Goal: Task Accomplishment & Management: Use online tool/utility

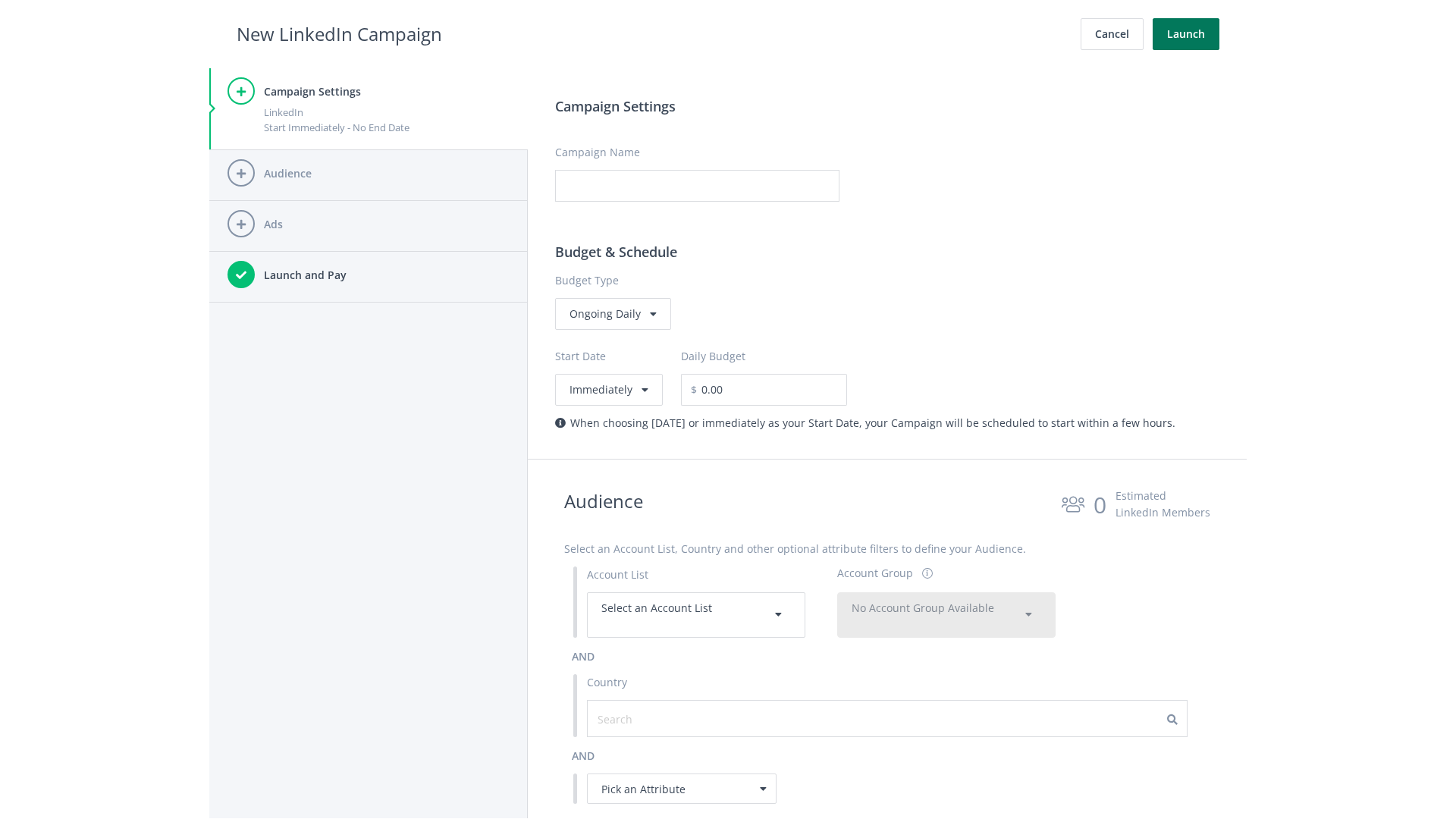
click at [1186, 34] on button "Launch" at bounding box center [1186, 34] width 66 height 31
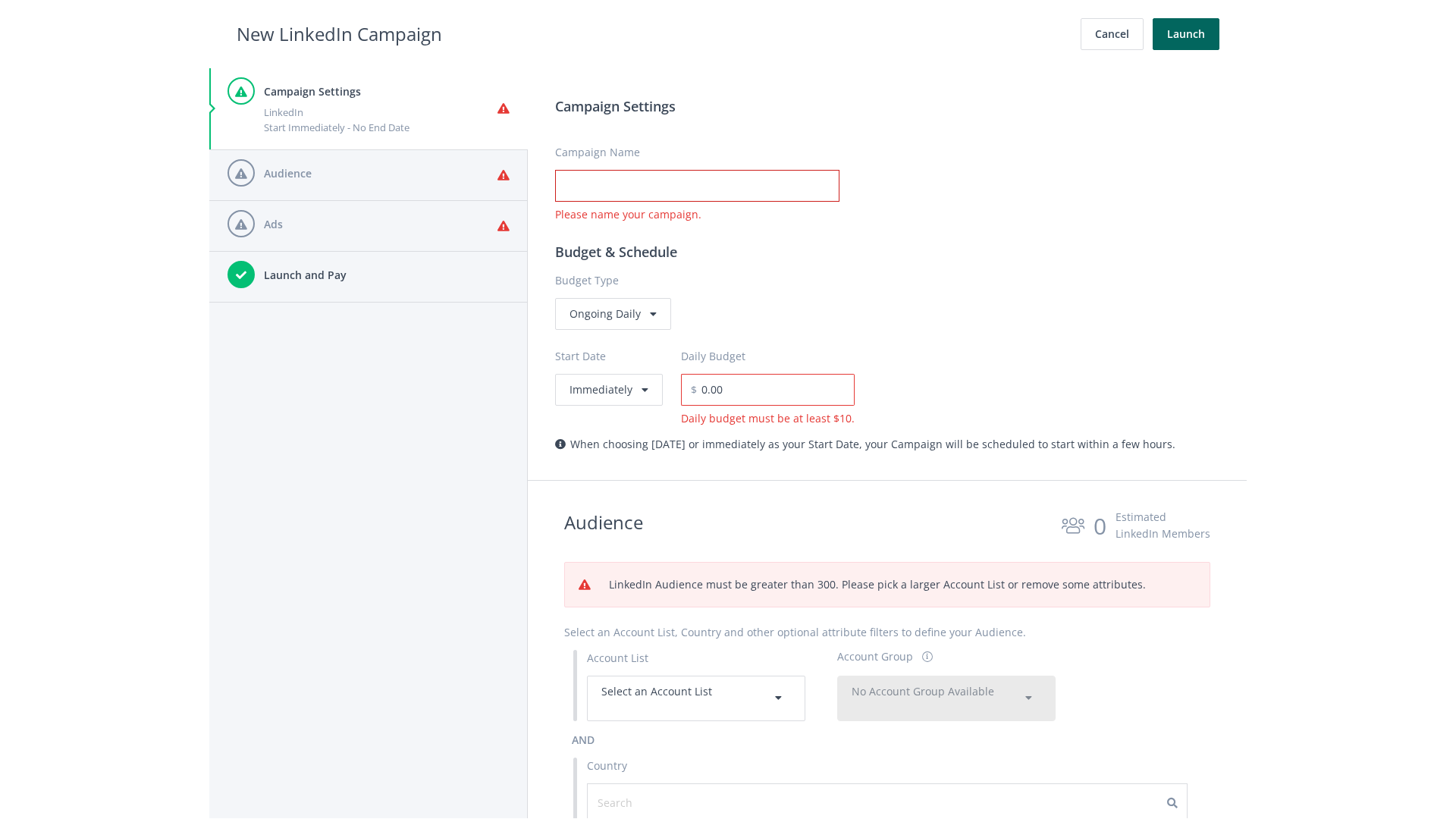
click at [697, 186] on input "Campaign Name" at bounding box center [697, 185] width 285 height 31
click at [339, 33] on h2 "New LinkedIn Campaign" at bounding box center [339, 34] width 205 height 29
type input "Campaign Name"
click at [339, 33] on h2 "New LinkedIn Campaign" at bounding box center [339, 34] width 205 height 29
click at [696, 698] on span "Select an Account List" at bounding box center [656, 691] width 111 height 14
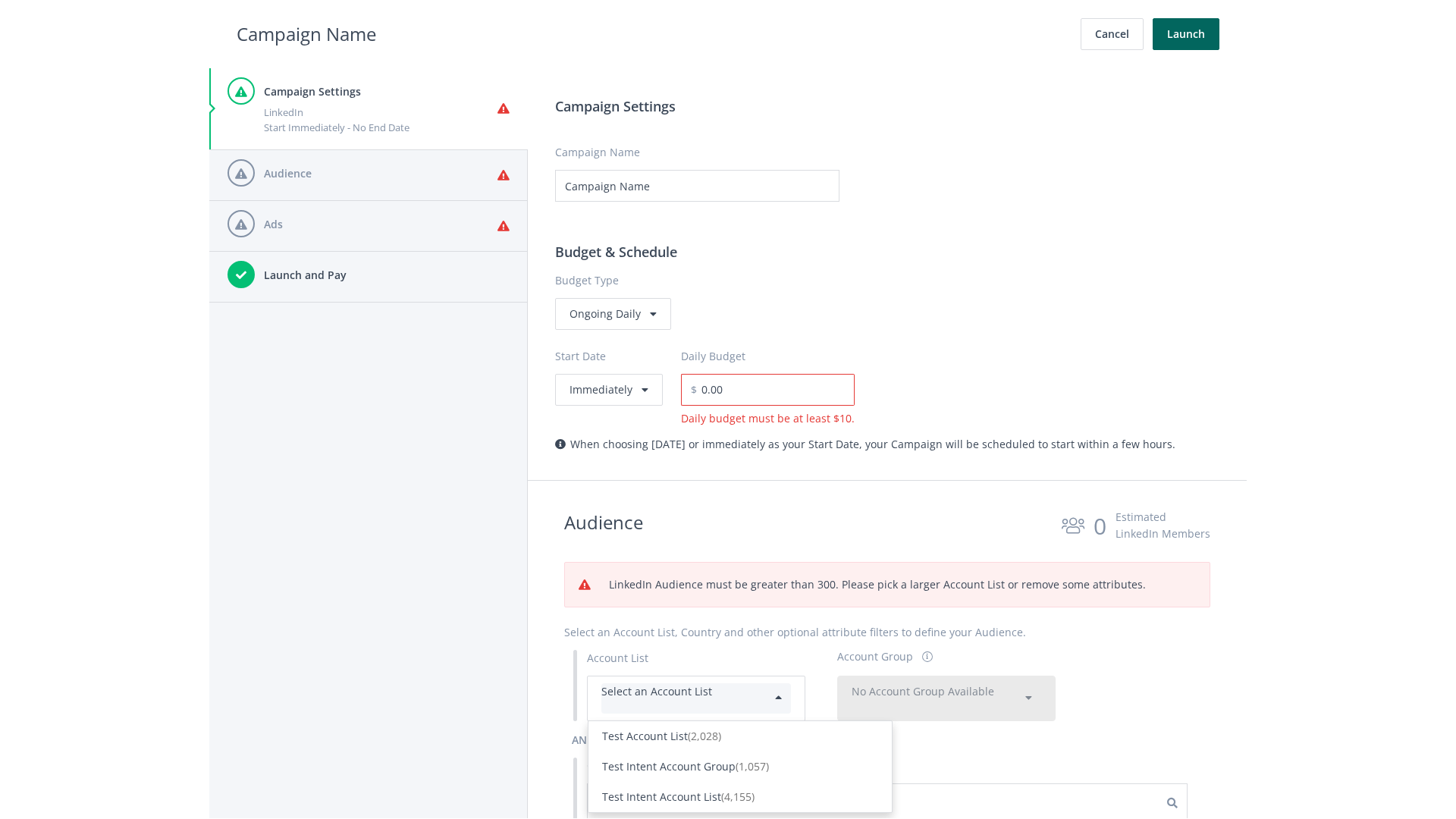
click at [740, 727] on div "Test Account List (2,028)" at bounding box center [740, 735] width 276 height 17
click at [946, 684] on span "No Account Group Available" at bounding box center [922, 691] width 142 height 14
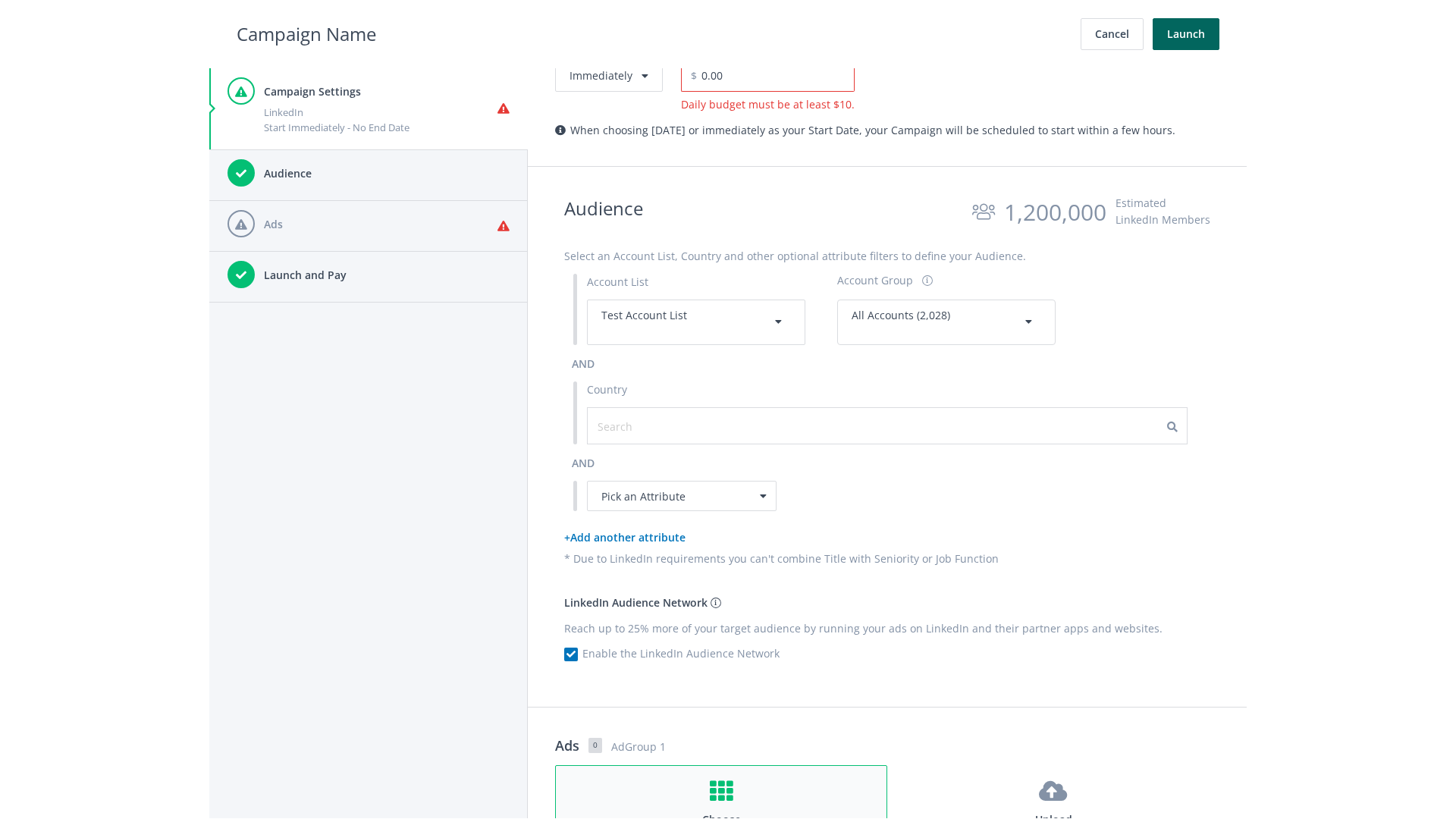
click at [721, 811] on h4 "Choose" at bounding box center [721, 819] width 303 height 17
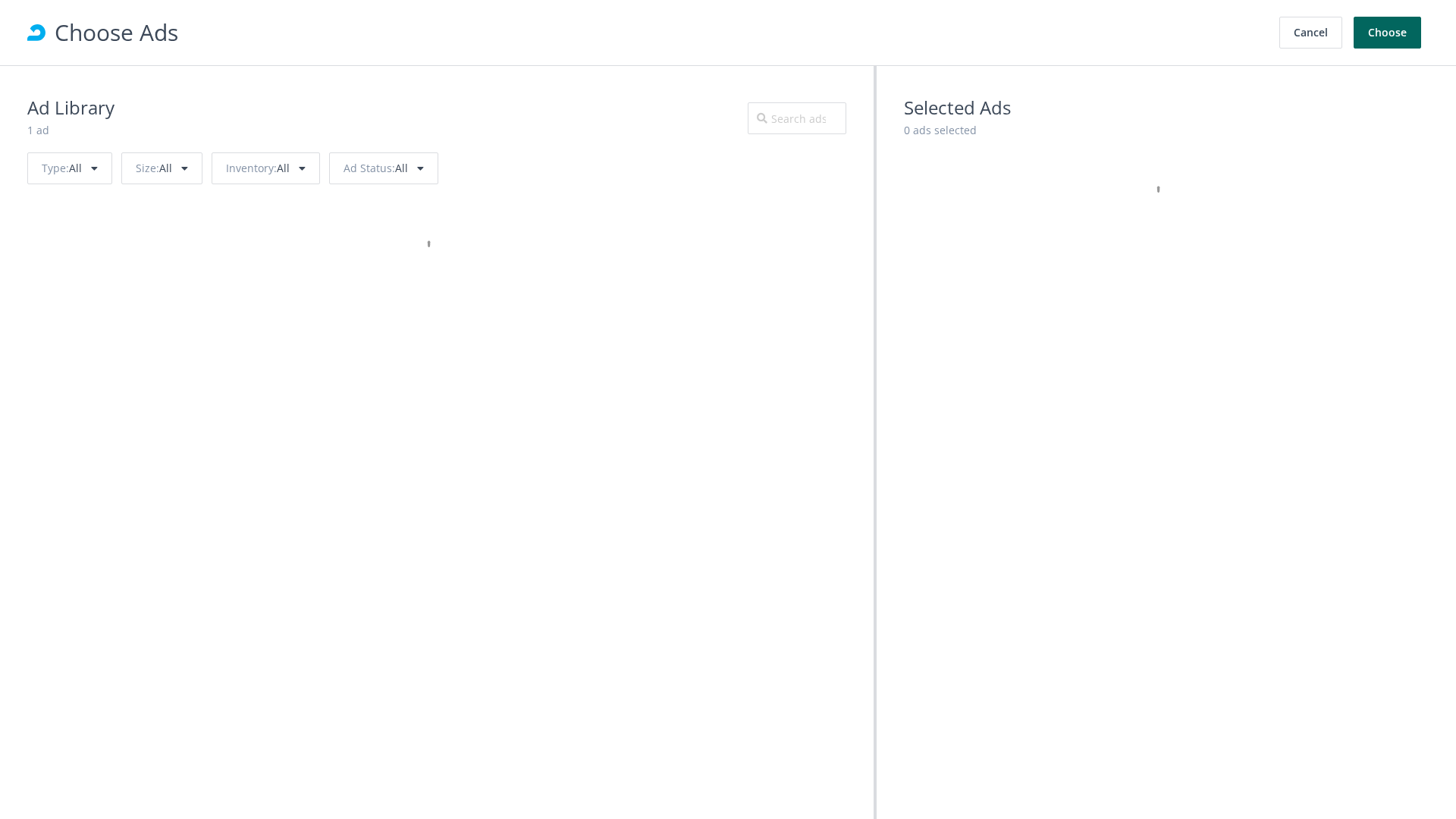
scroll to position [682, 0]
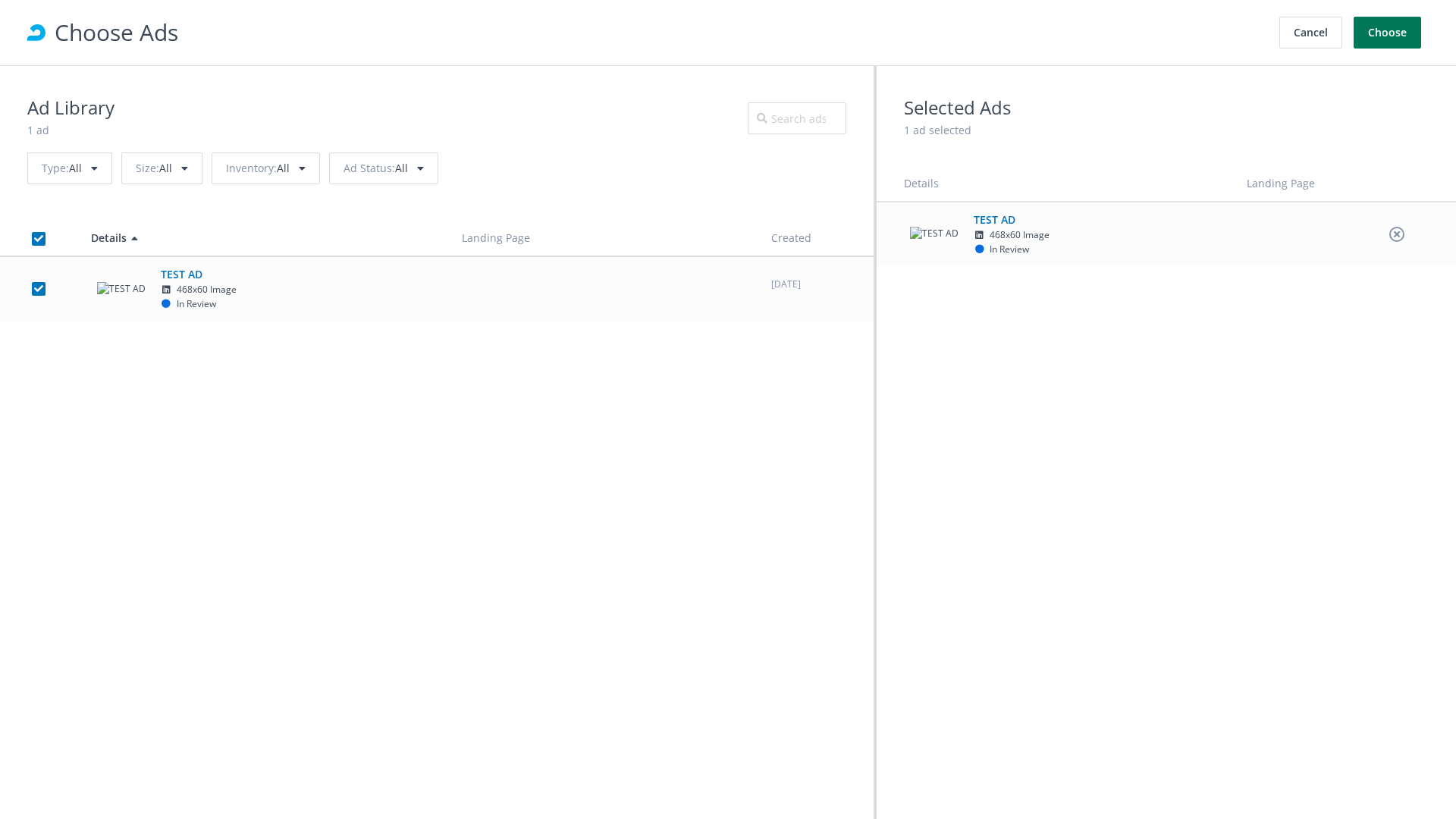
click at [1388, 32] on button "Choose" at bounding box center [1387, 32] width 67 height 31
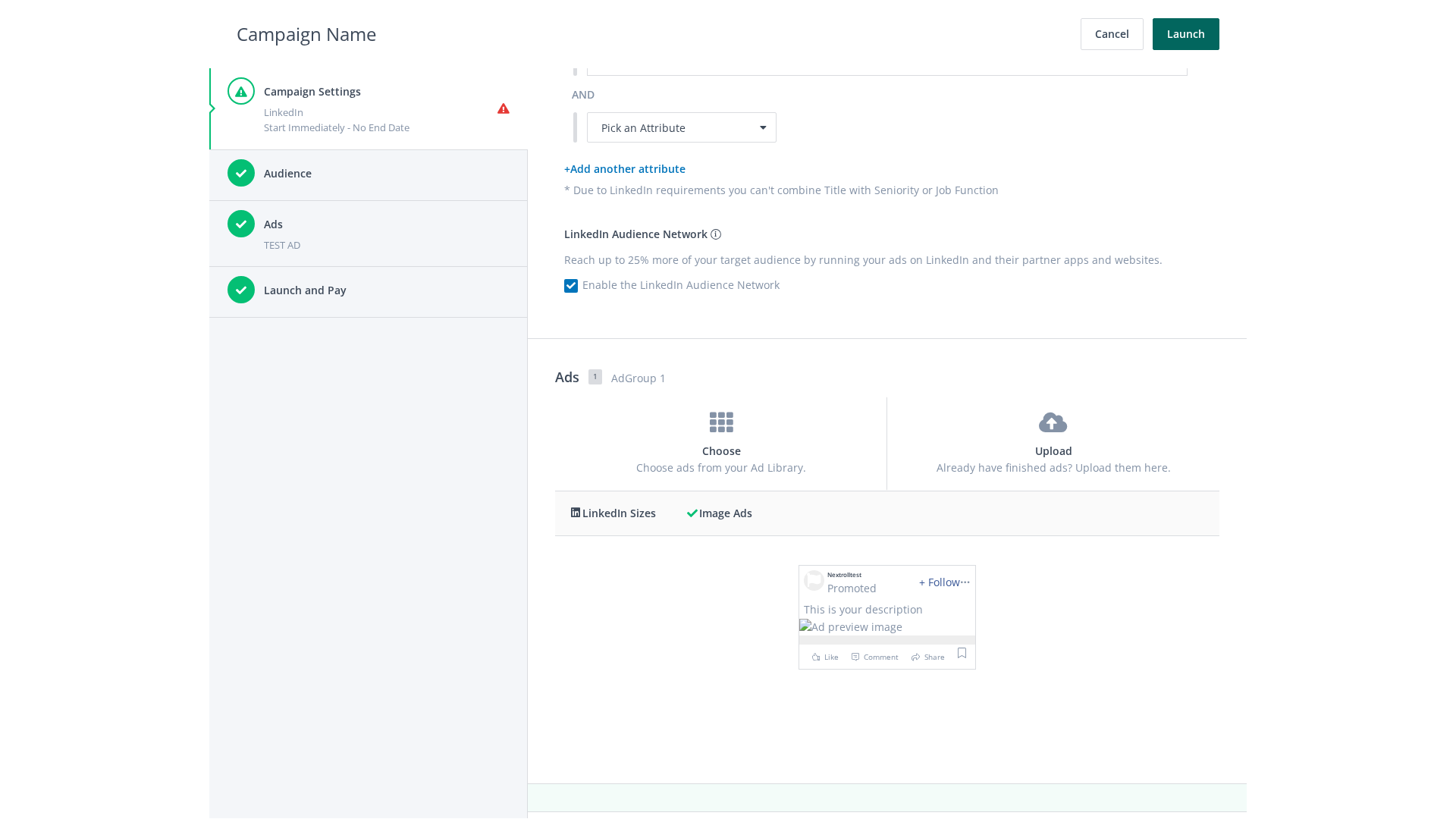
scroll to position [0, 0]
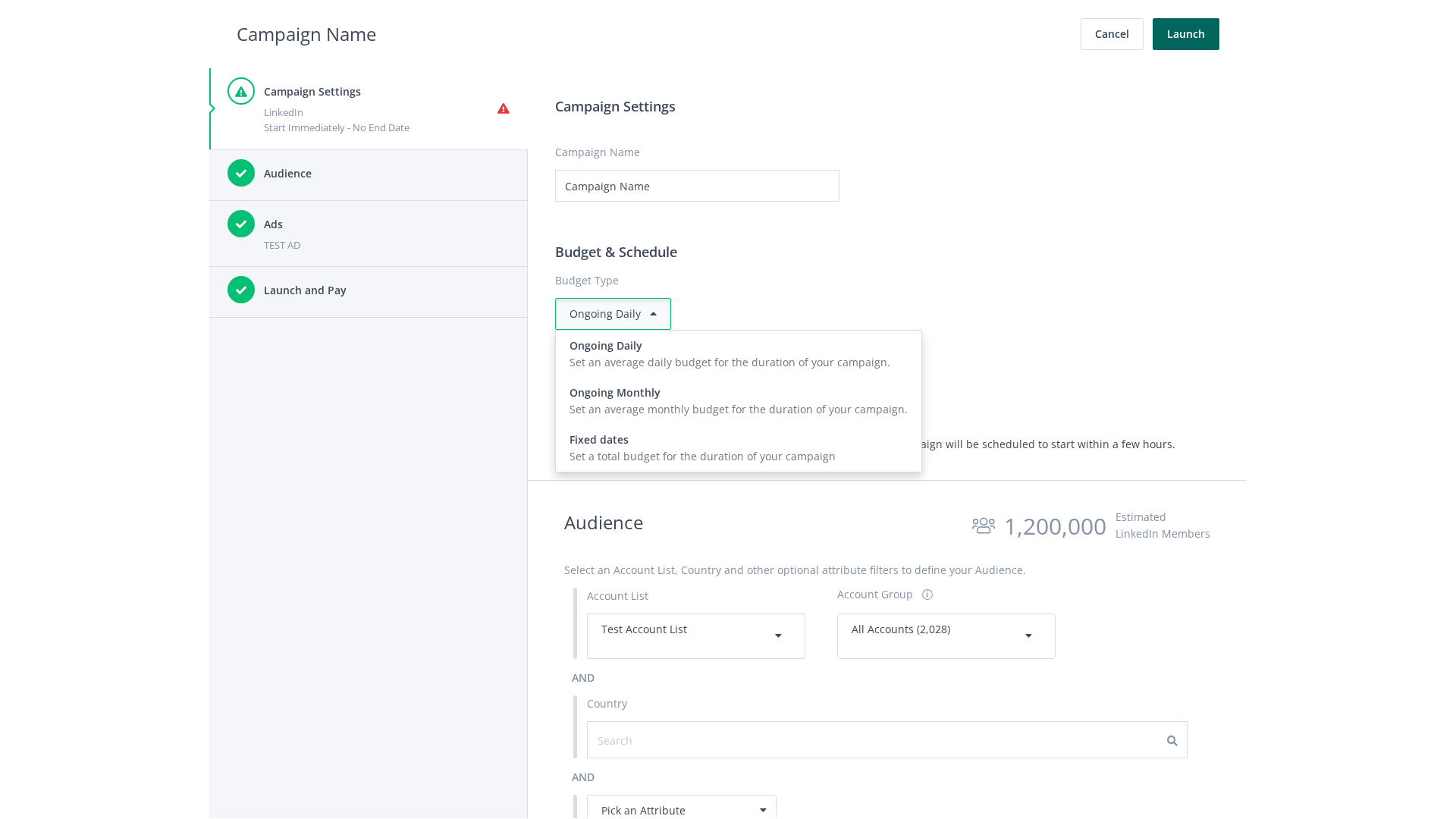
click at [782, 389] on input "0.00" at bounding box center [776, 389] width 158 height 31
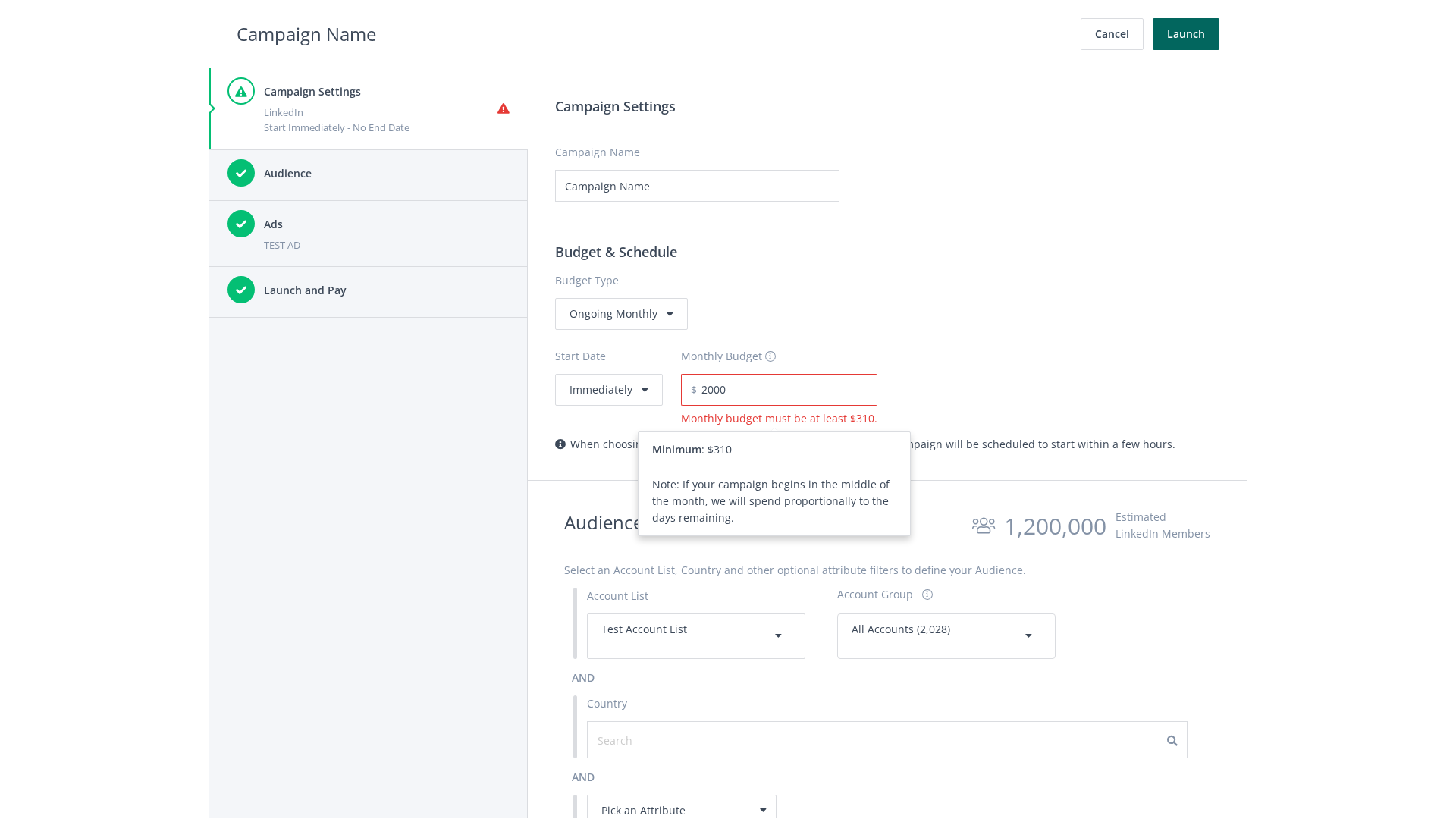
click at [307, 33] on h2 "Campaign Name" at bounding box center [307, 34] width 140 height 29
type input "2,000.00"
click at [607, 389] on button "Immediately" at bounding box center [608, 389] width 107 height 31
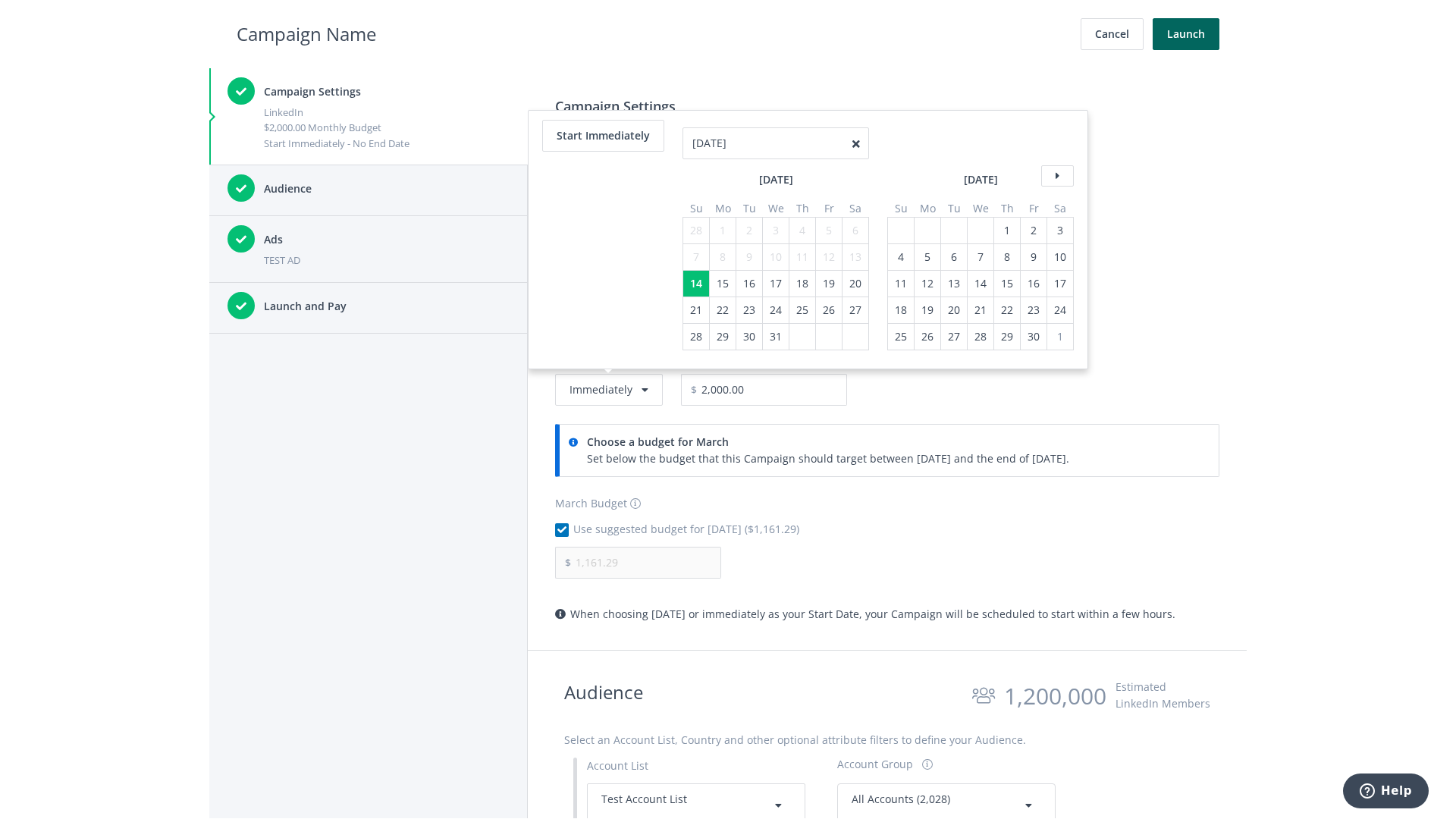
click at [801, 217] on div "4" at bounding box center [802, 231] width 20 height 26
type input "04/01/2021"
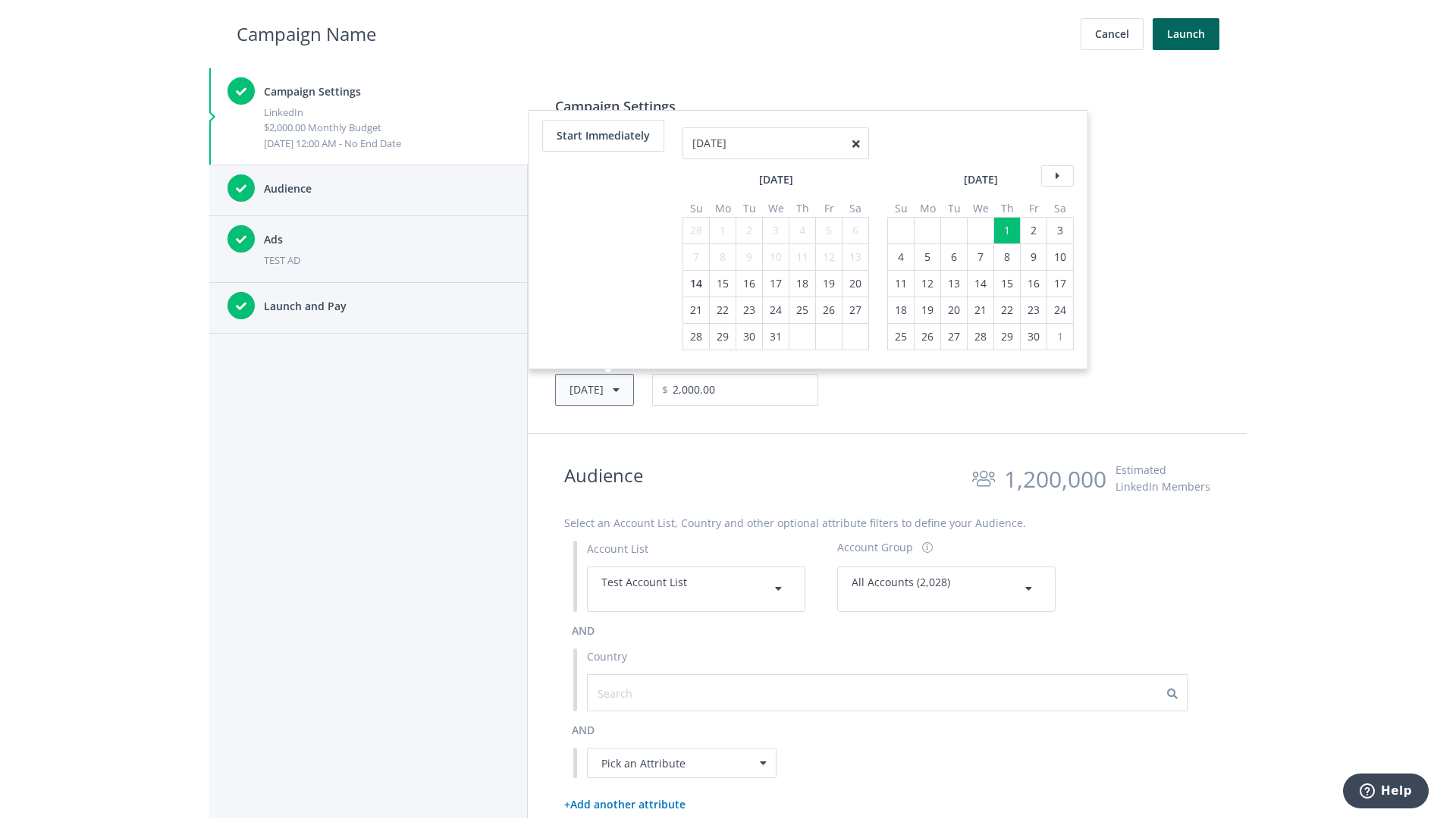
click at [618, 389] on button "Thu, Apr 1, 2021" at bounding box center [594, 389] width 79 height 31
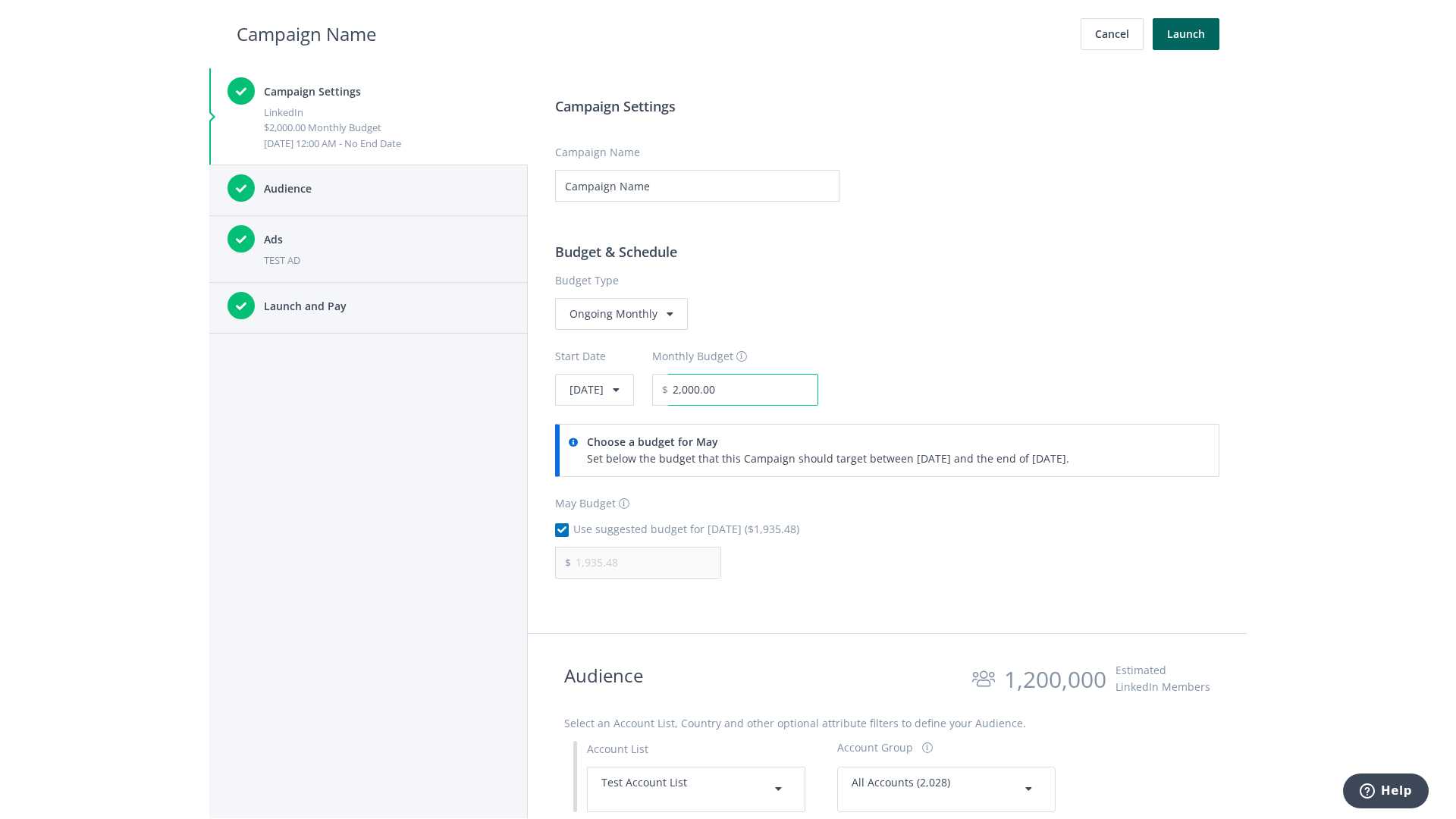
click at [784, 389] on input "2,000.00" at bounding box center [743, 389] width 150 height 31
click at [307, 33] on h2 "Campaign Name" at bounding box center [307, 34] width 140 height 29
type input "2,500.00"
type input "2,419.35"
checkbox input "false"
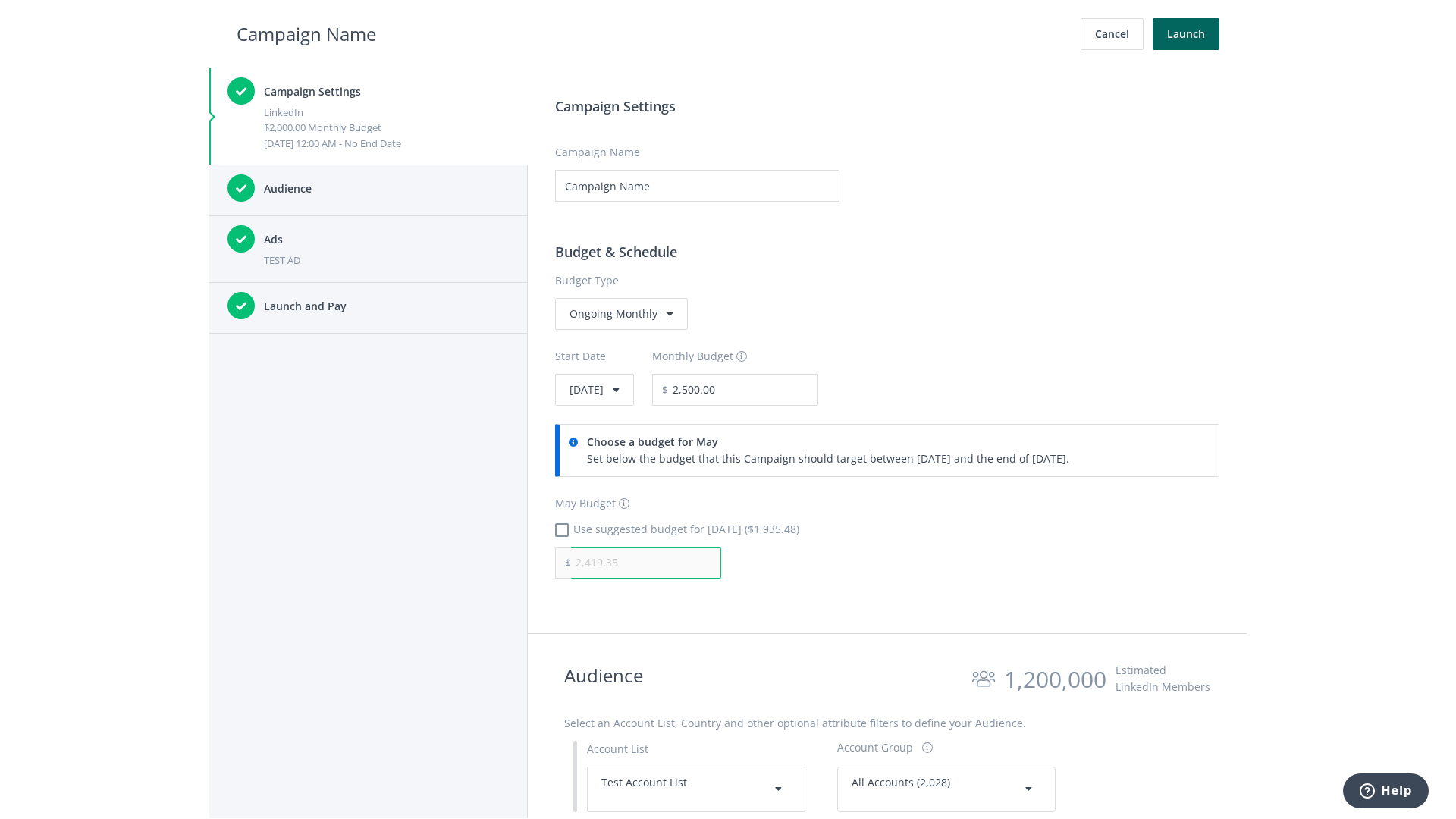
click at [646, 561] on input "2,419.35" at bounding box center [646, 562] width 150 height 31
type input "1,000.00"
click at [307, 33] on h2 "Campaign Name" at bounding box center [307, 34] width 140 height 29
click at [784, 389] on input "2,500.00" at bounding box center [743, 389] width 150 height 31
click at [307, 33] on h2 "Campaign Name" at bounding box center [307, 34] width 140 height 29
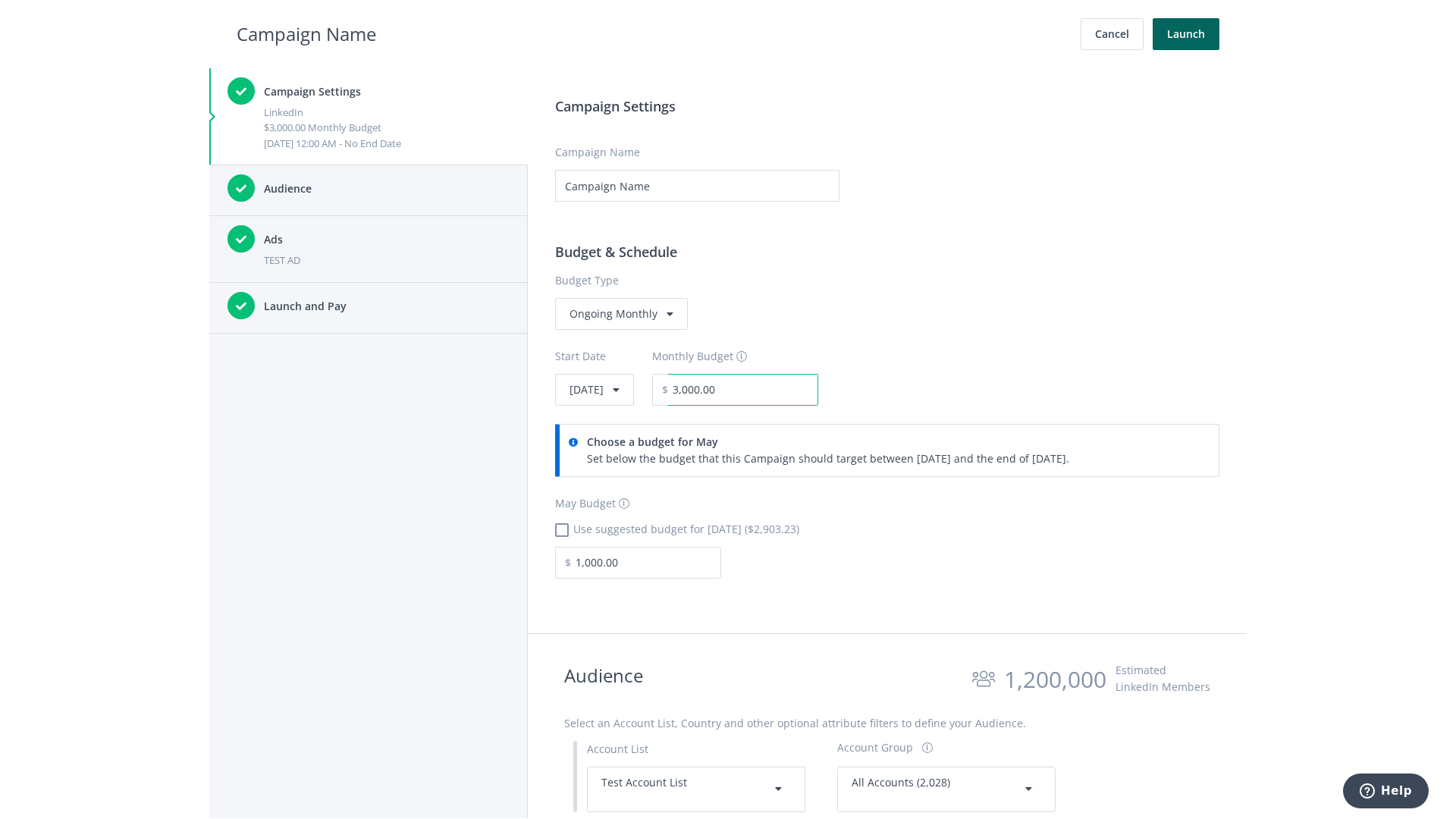
click at [784, 389] on input "3,000.00" at bounding box center [743, 389] width 150 height 31
click at [307, 33] on h2 "Campaign Name" at bounding box center [307, 34] width 140 height 29
type input "2,500.00"
checkbox input "true"
type input "2,419.35"
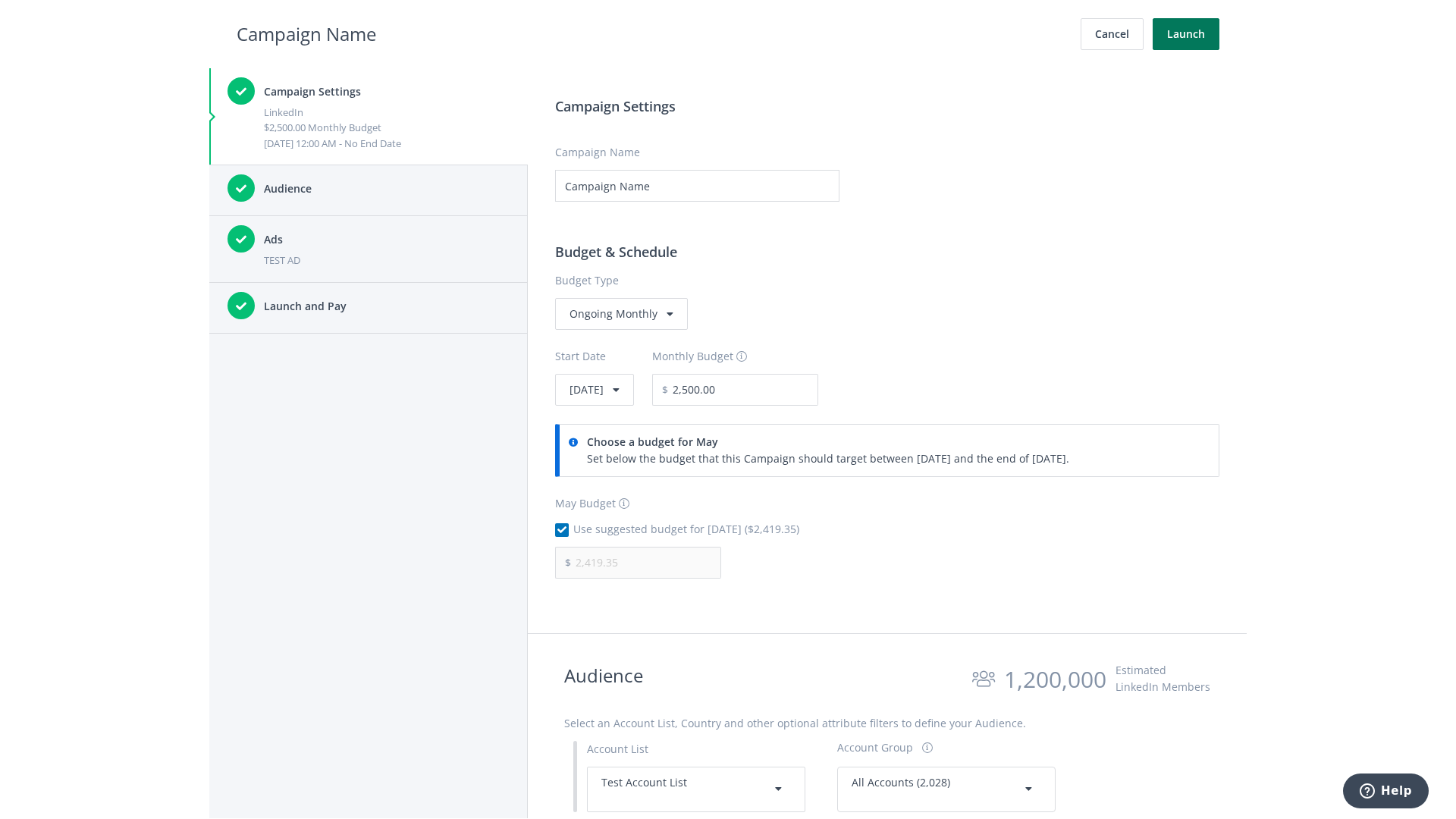
click at [1186, 34] on button "Launch" at bounding box center [1186, 34] width 66 height 31
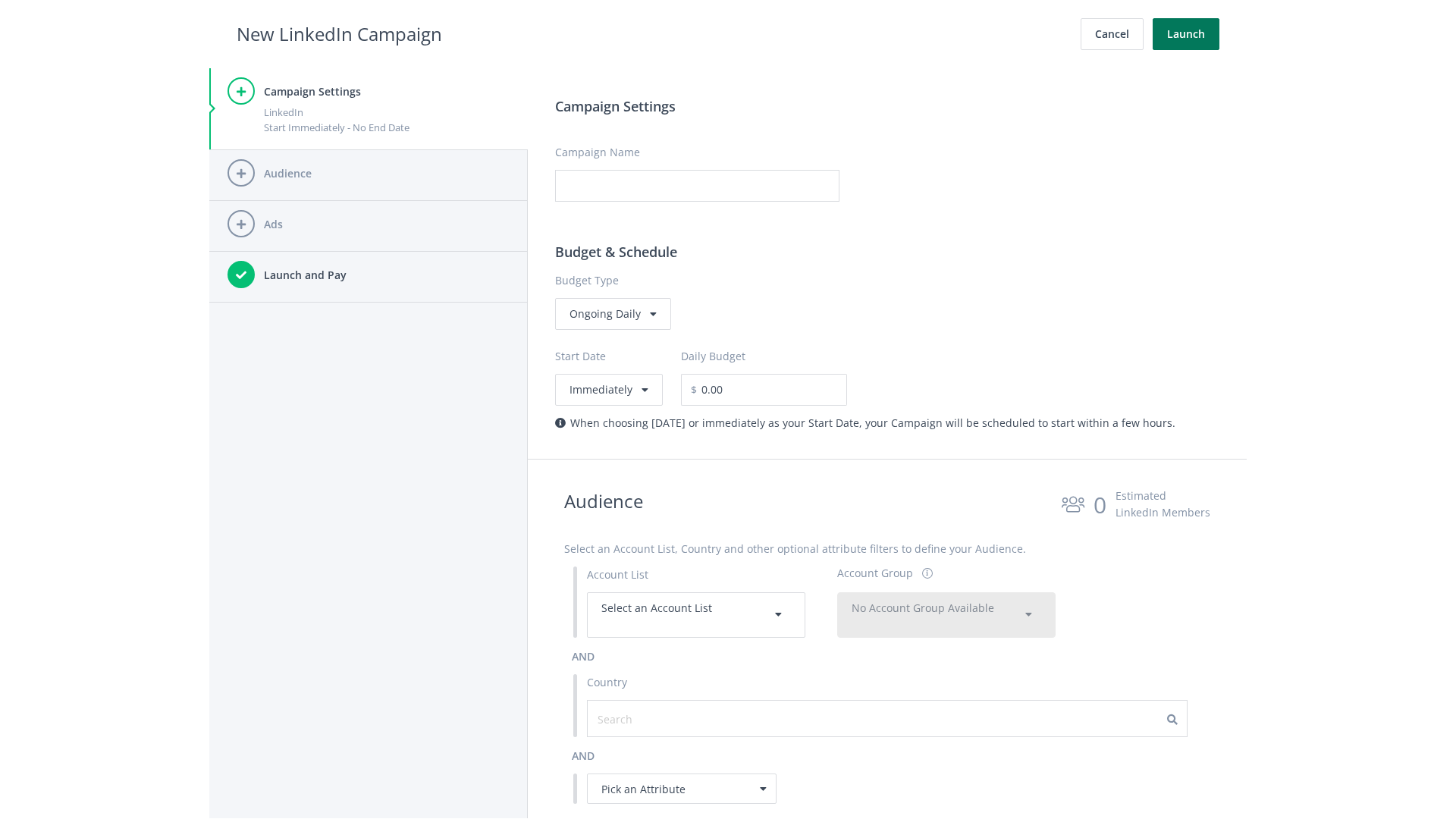
click at [1186, 34] on button "Launch" at bounding box center [1186, 34] width 66 height 31
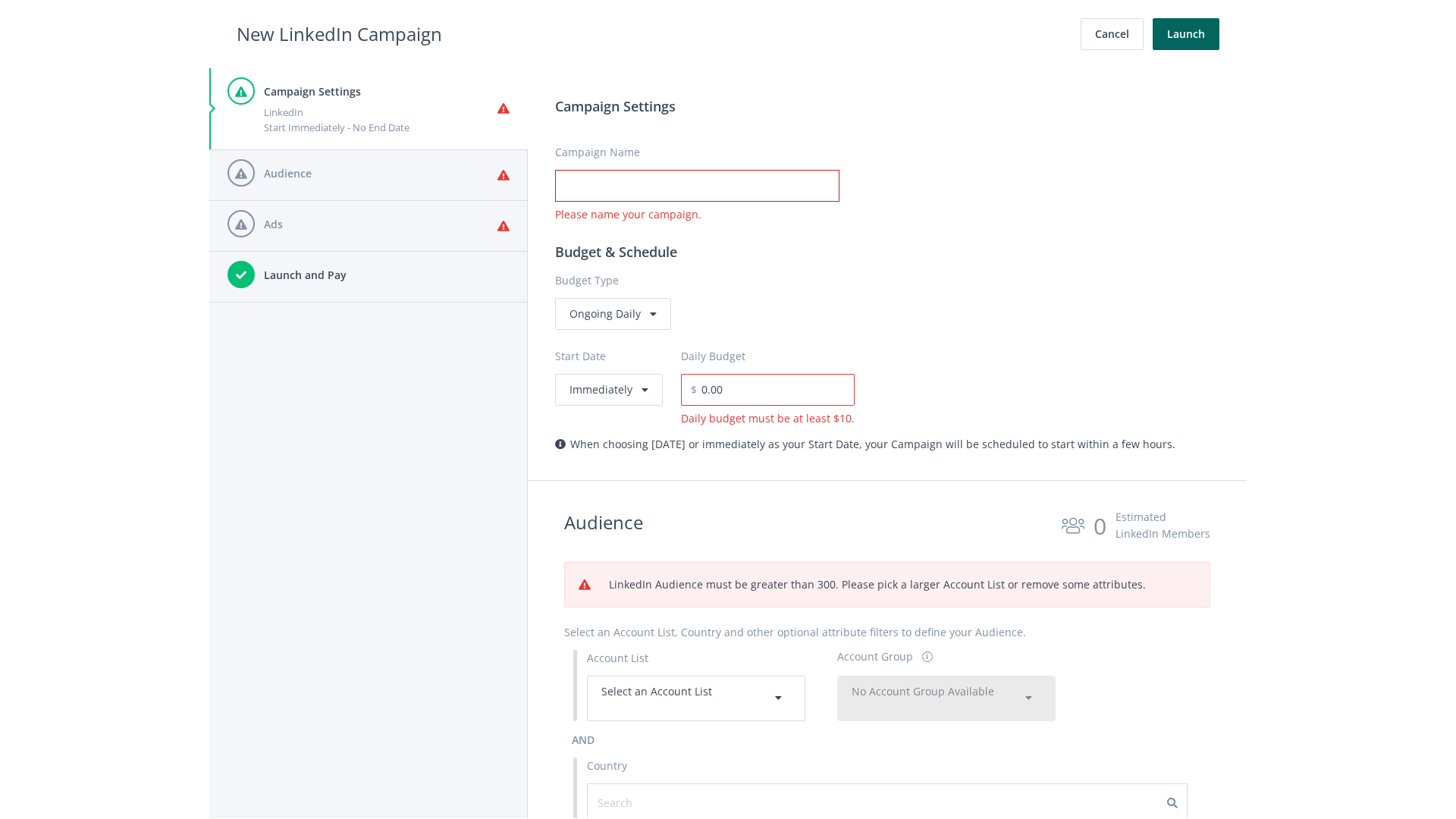
click at [697, 186] on input "Campaign Name" at bounding box center [697, 185] width 285 height 31
click at [339, 33] on h2 "New LinkedIn Campaign" at bounding box center [339, 34] width 205 height 29
type input "Campaign Name"
click at [339, 33] on h2 "New LinkedIn Campaign" at bounding box center [339, 34] width 205 height 29
click at [696, 698] on span "Select an Account List" at bounding box center [656, 691] width 111 height 14
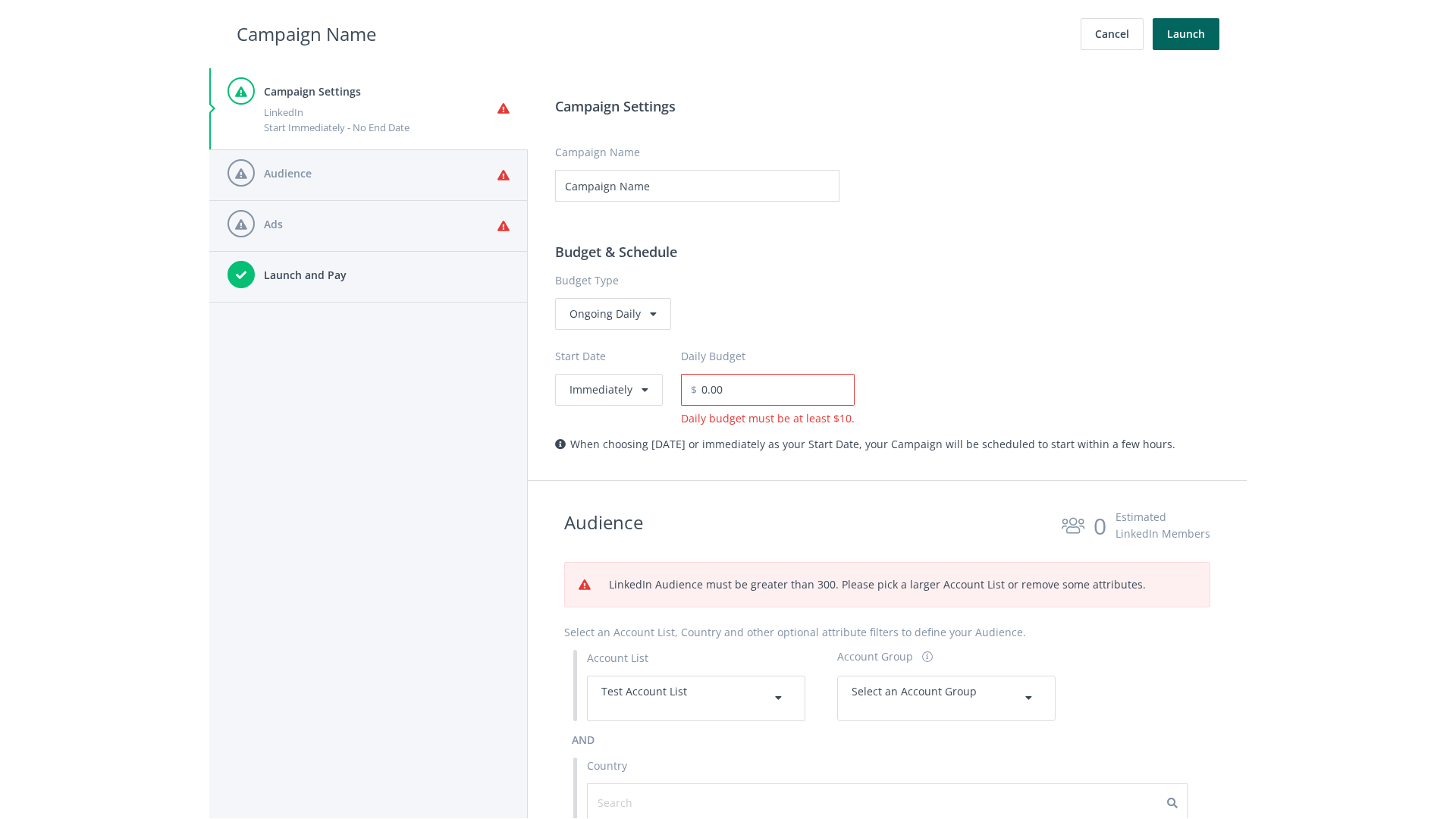
click at [946, 684] on span "Select an Account Group" at bounding box center [914, 691] width 125 height 14
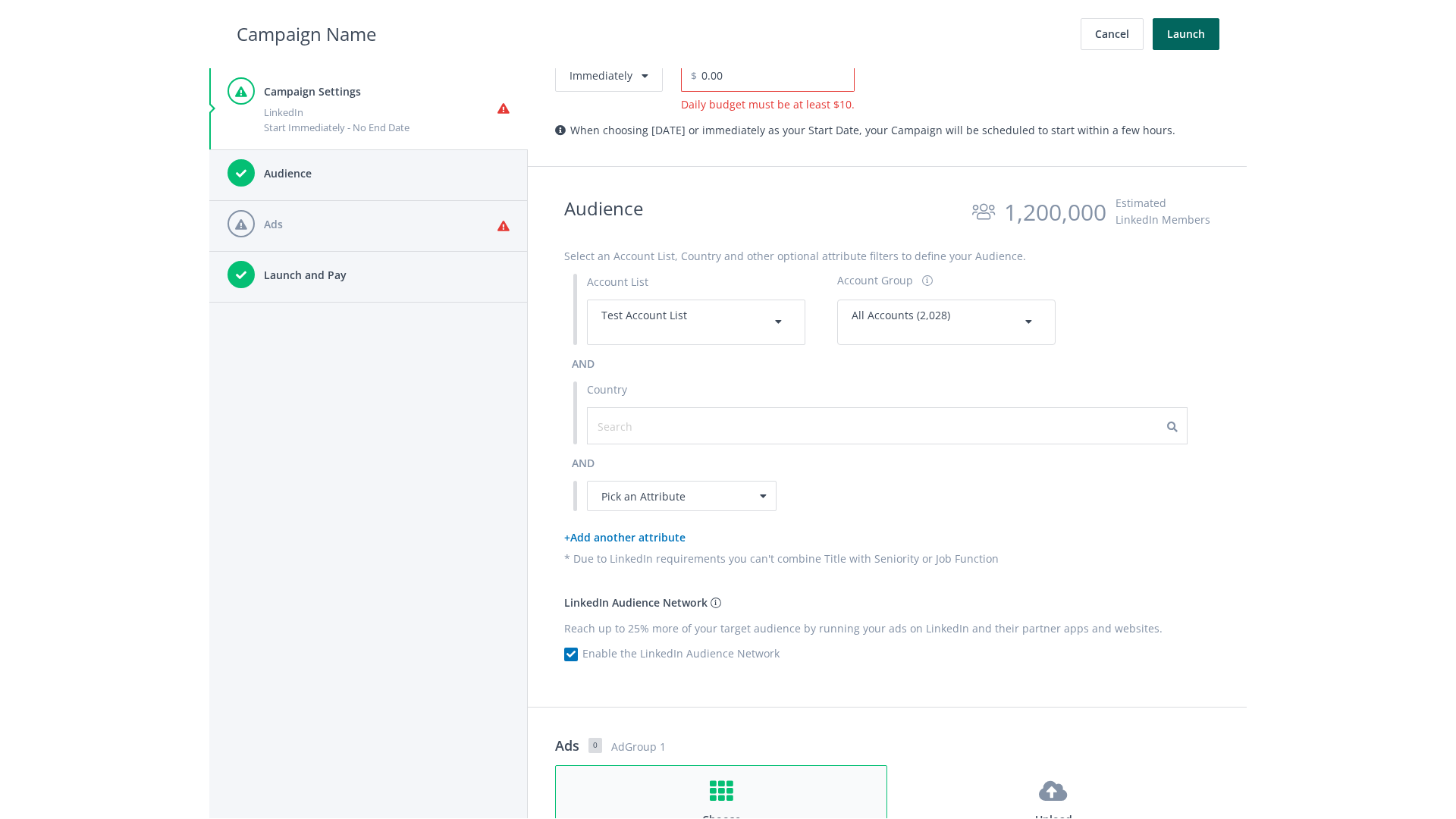
click at [721, 811] on h4 "Choose" at bounding box center [721, 819] width 303 height 17
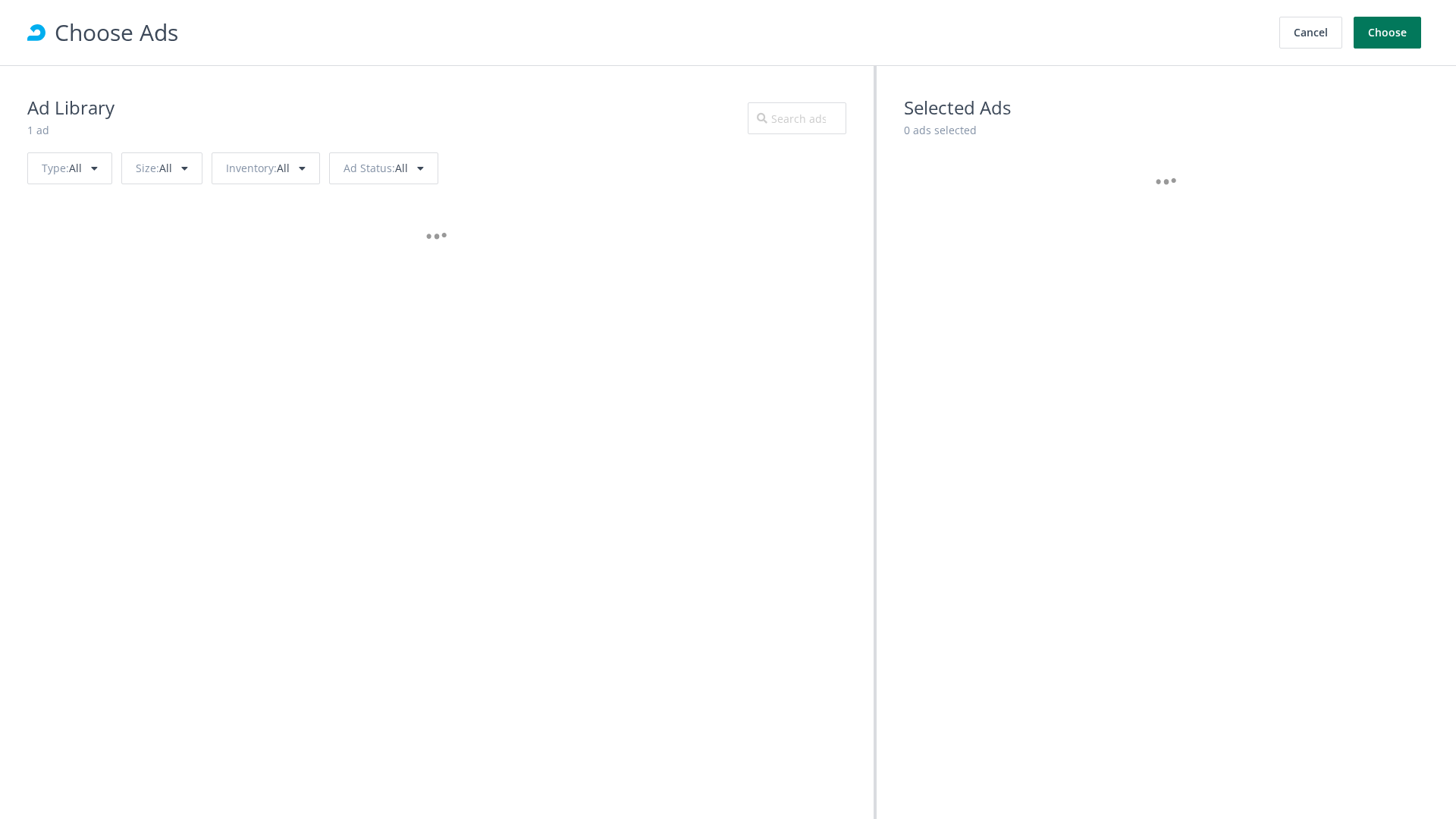
click at [1388, 32] on button "Choose" at bounding box center [1387, 32] width 67 height 31
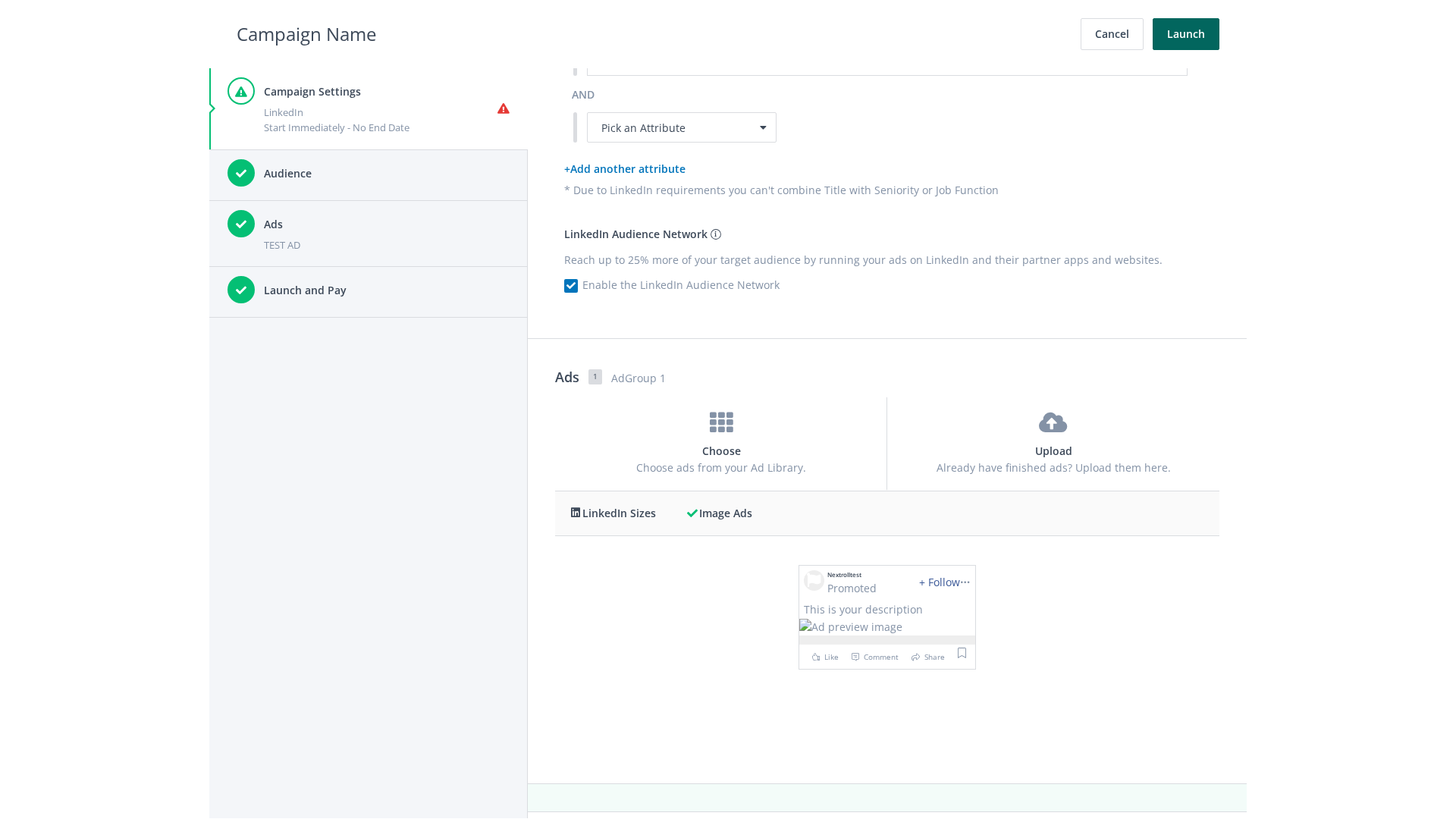
scroll to position [0, 0]
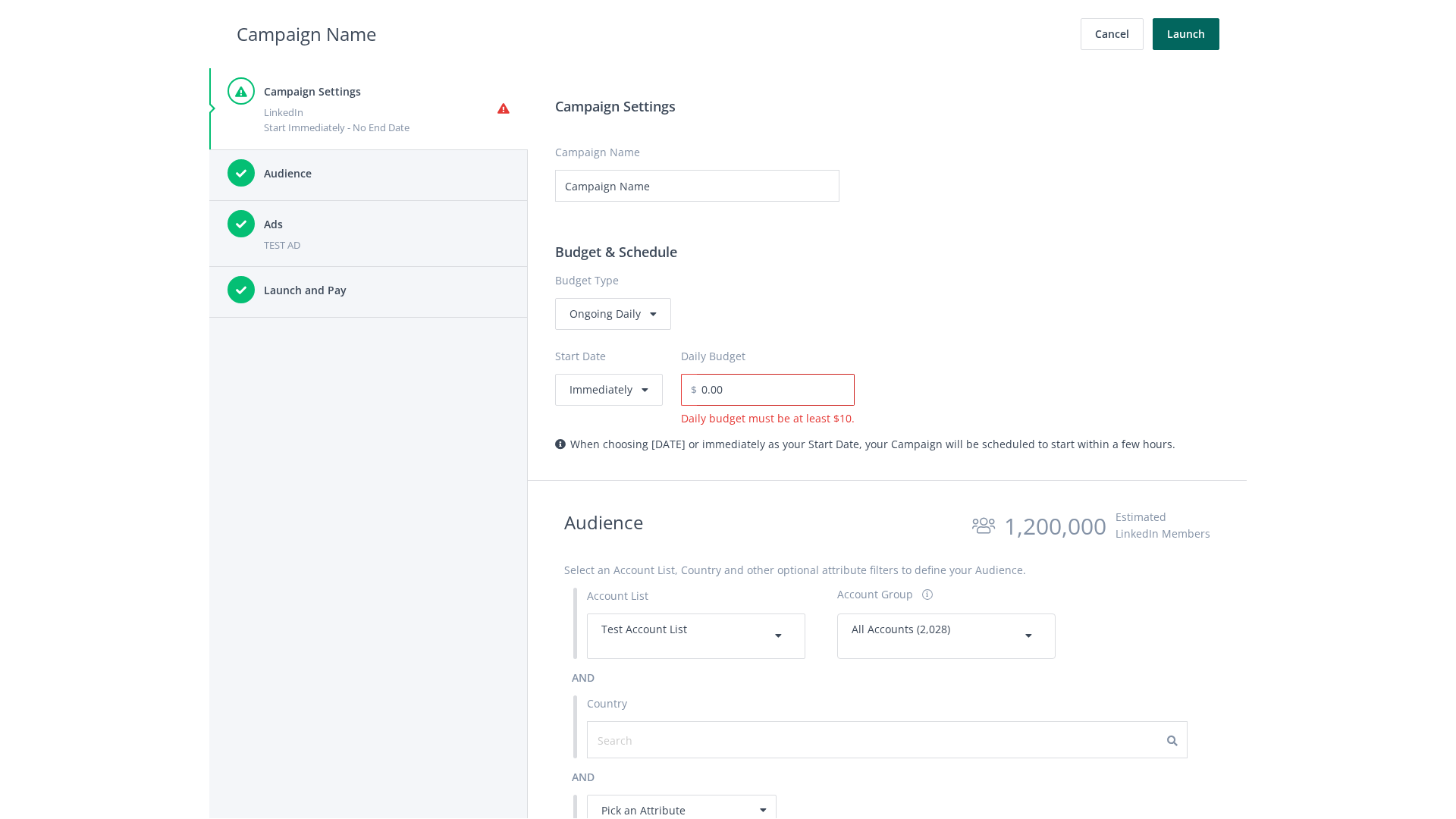
click at [770, 389] on input "0.00" at bounding box center [776, 389] width 158 height 31
click at [307, 33] on h2 "Campaign Name" at bounding box center [307, 34] width 140 height 29
type input "15.00"
click at [1186, 34] on button "Launch" at bounding box center [1186, 34] width 66 height 31
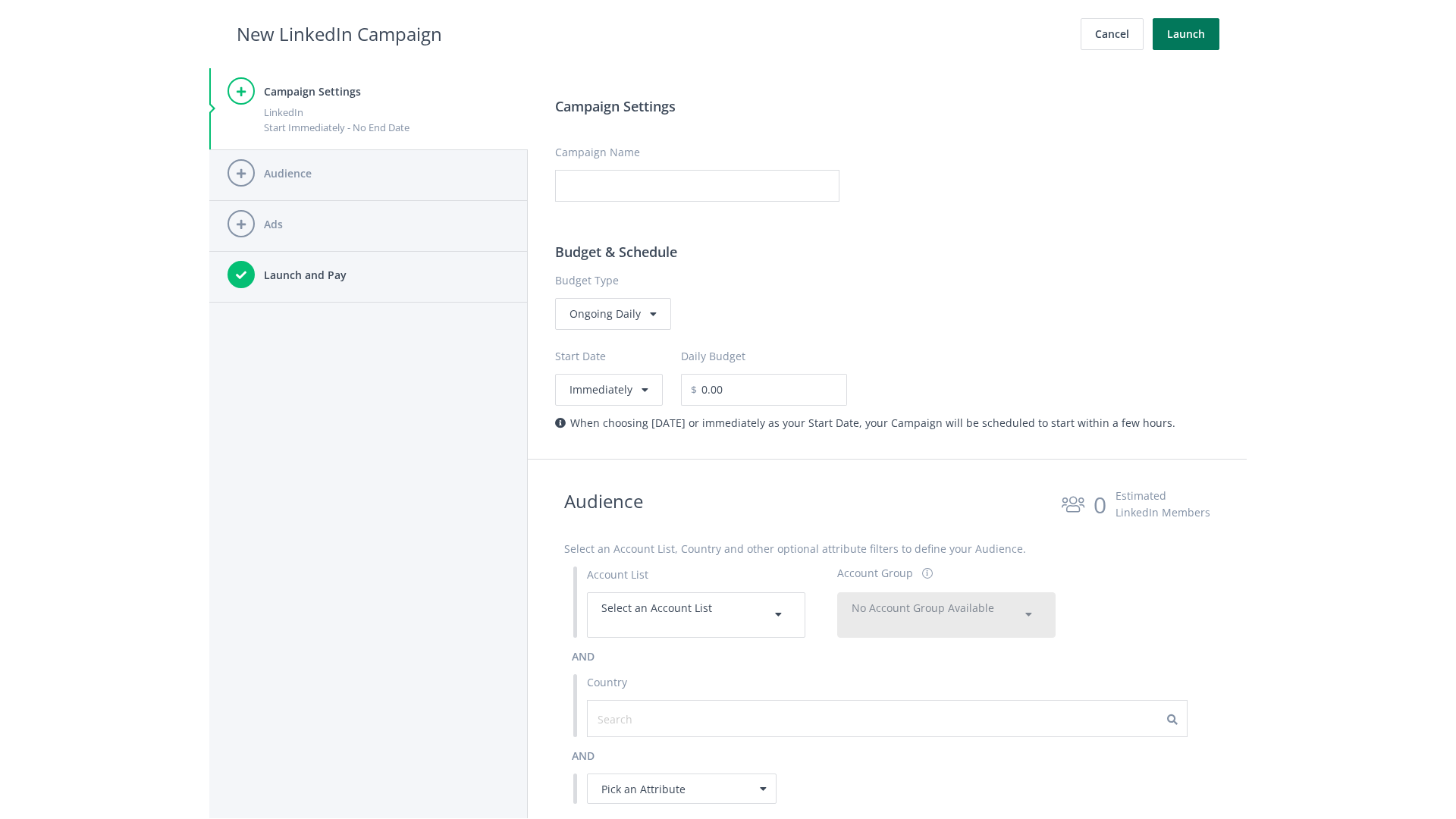
click at [1186, 34] on button "Launch" at bounding box center [1186, 34] width 66 height 31
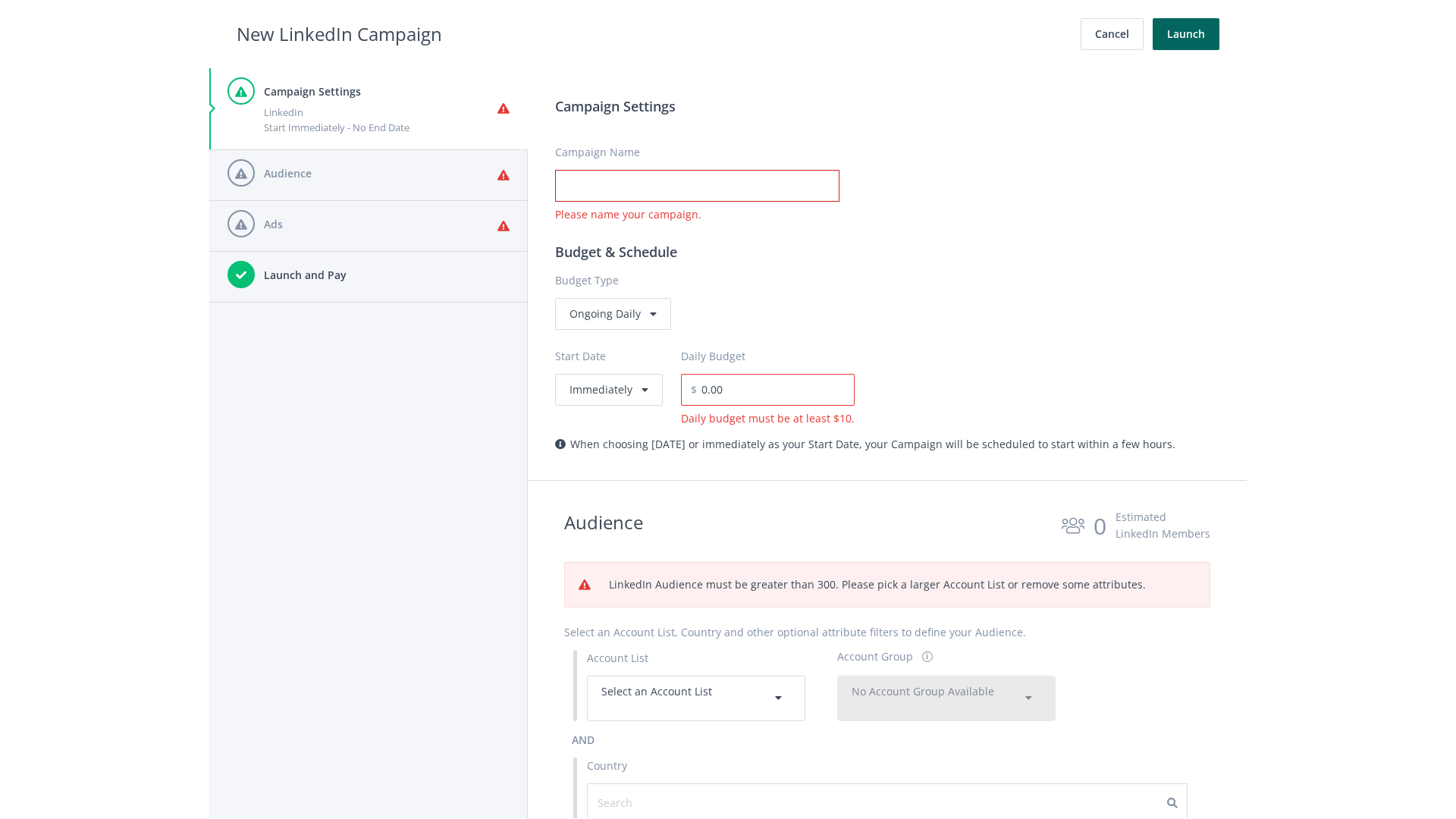
click at [697, 186] on input "Campaign Name" at bounding box center [697, 185] width 285 height 31
click at [339, 33] on h2 "New LinkedIn Campaign" at bounding box center [339, 34] width 205 height 29
type input "Campaign Name"
click at [339, 33] on h2 "New LinkedIn Campaign" at bounding box center [339, 34] width 205 height 29
click at [696, 698] on span "Select an Account List" at bounding box center [656, 691] width 111 height 14
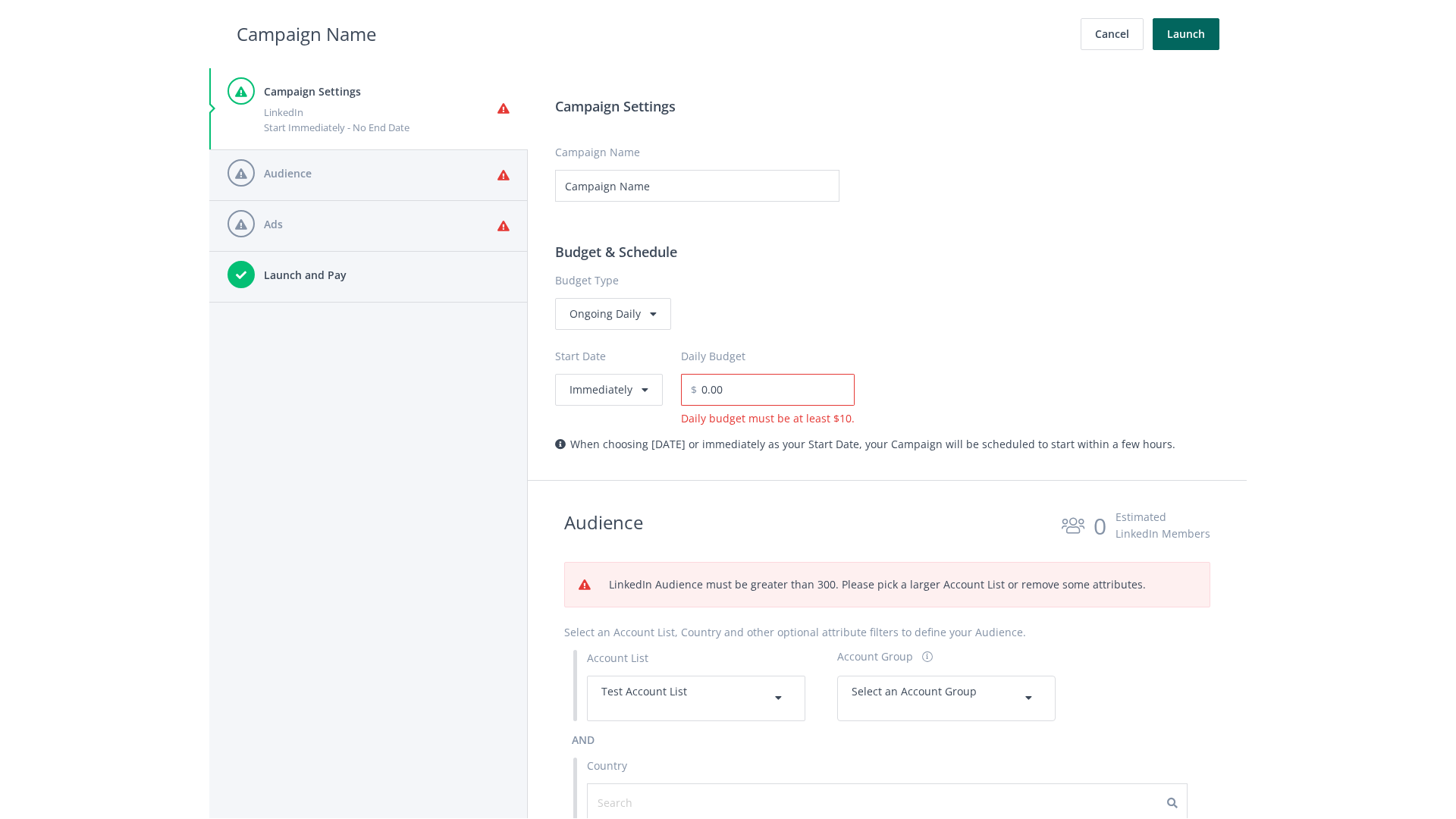
click at [946, 698] on span "Select an Account Group" at bounding box center [914, 691] width 125 height 14
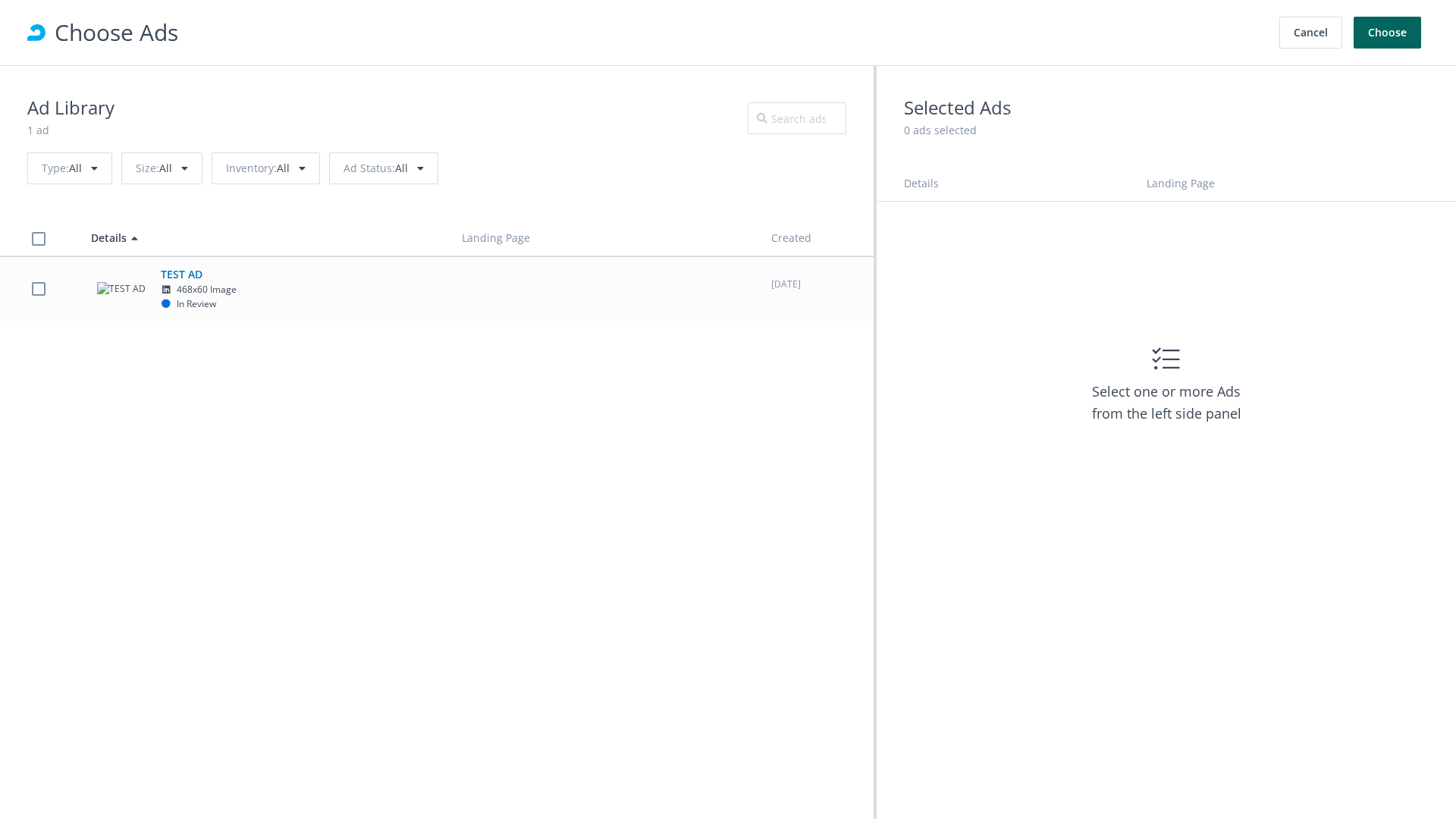
click at [437, 288] on td "TEST AD 468x60 Image In Review" at bounding box center [263, 288] width 371 height 65
checkbox input "true"
click at [1388, 32] on button "Choose" at bounding box center [1387, 32] width 67 height 31
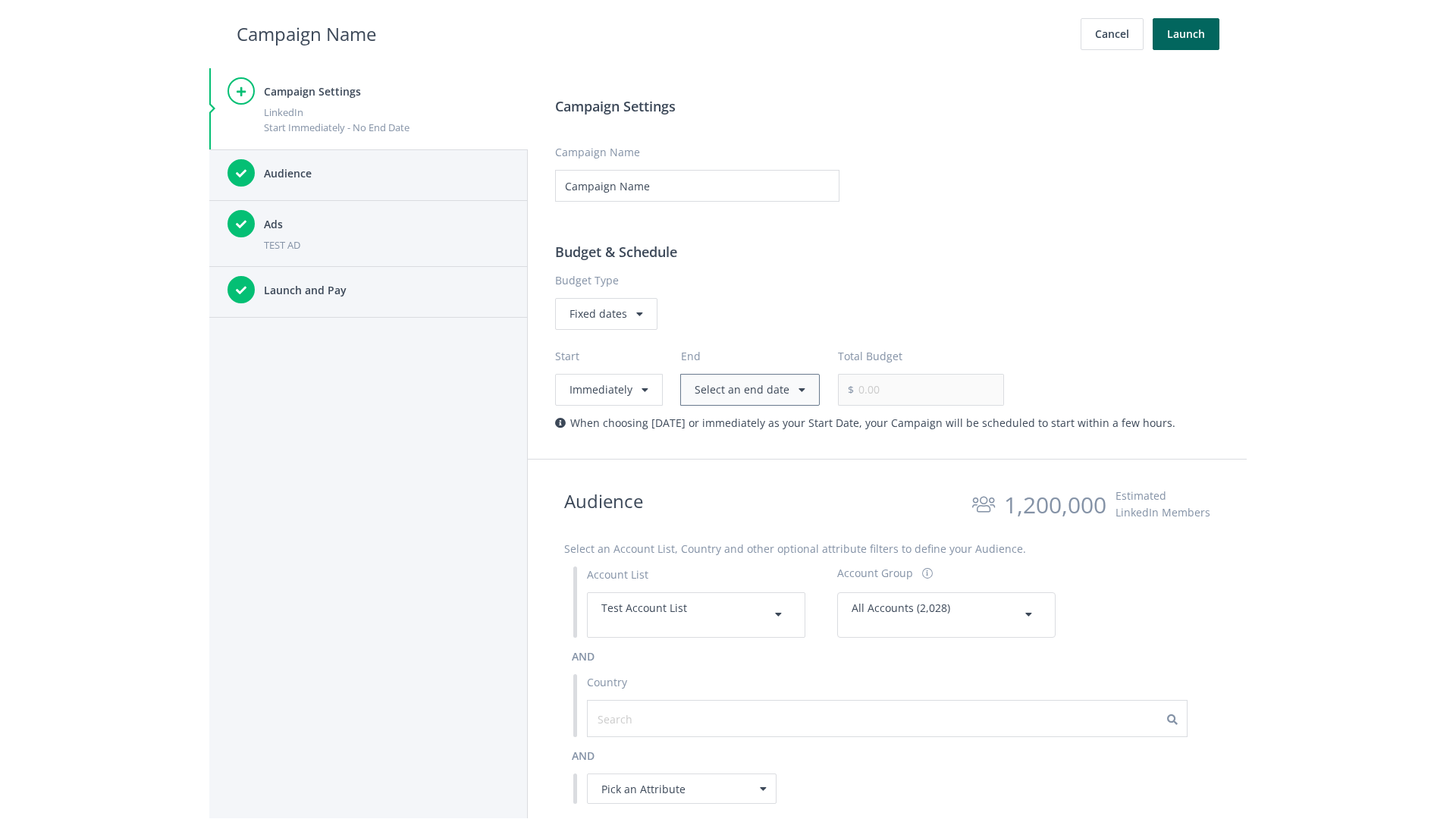
click at [746, 389] on button "Select an end date" at bounding box center [750, 389] width 140 height 31
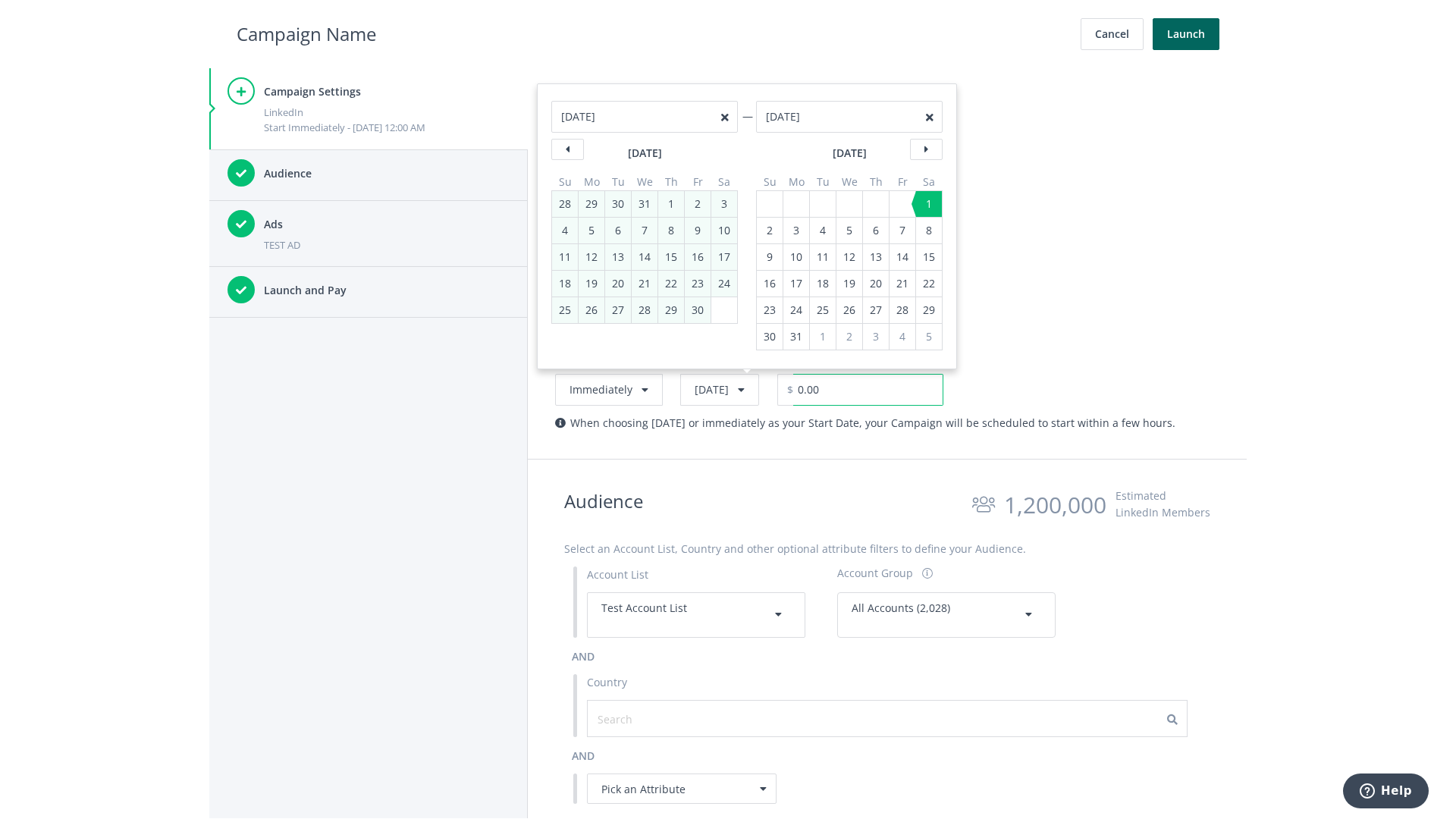
click at [904, 389] on input "0.00" at bounding box center [868, 389] width 150 height 31
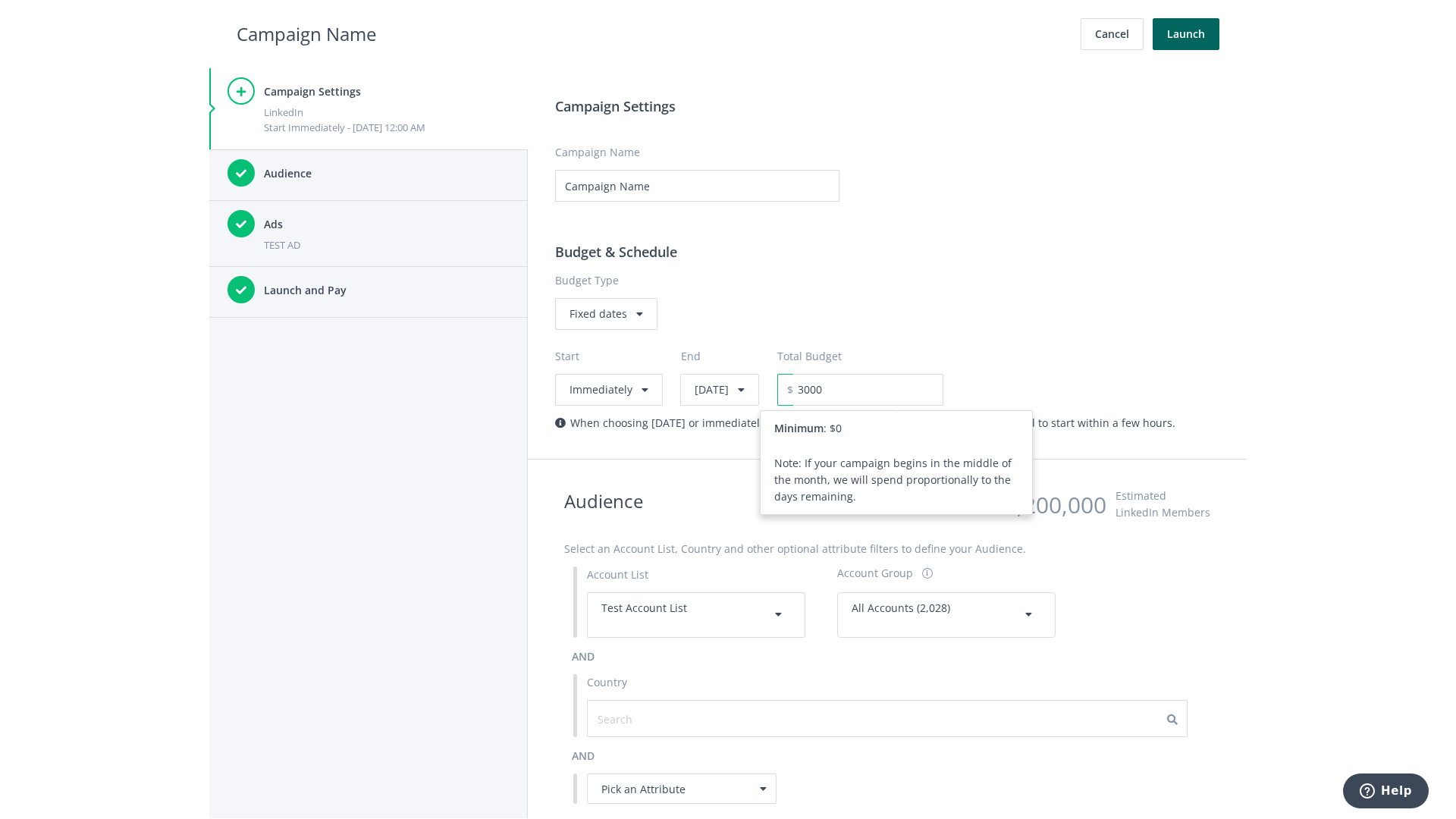
click at [307, 33] on h2 "Campaign Name" at bounding box center [307, 34] width 140 height 29
type input "3,000.00"
click at [1186, 34] on button "Launch" at bounding box center [1186, 34] width 66 height 31
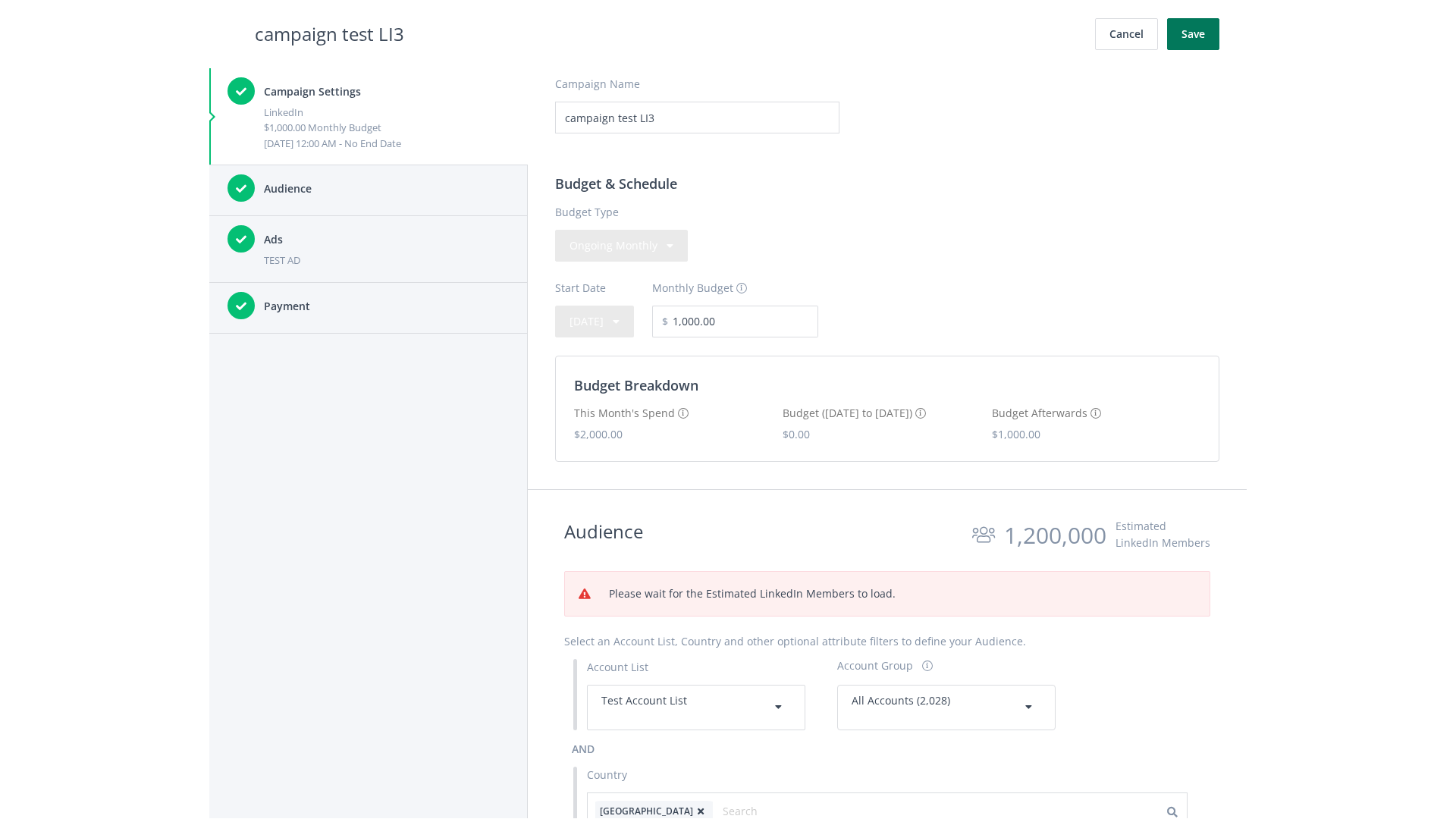
click at [1193, 34] on button "Save" at bounding box center [1193, 34] width 52 height 31
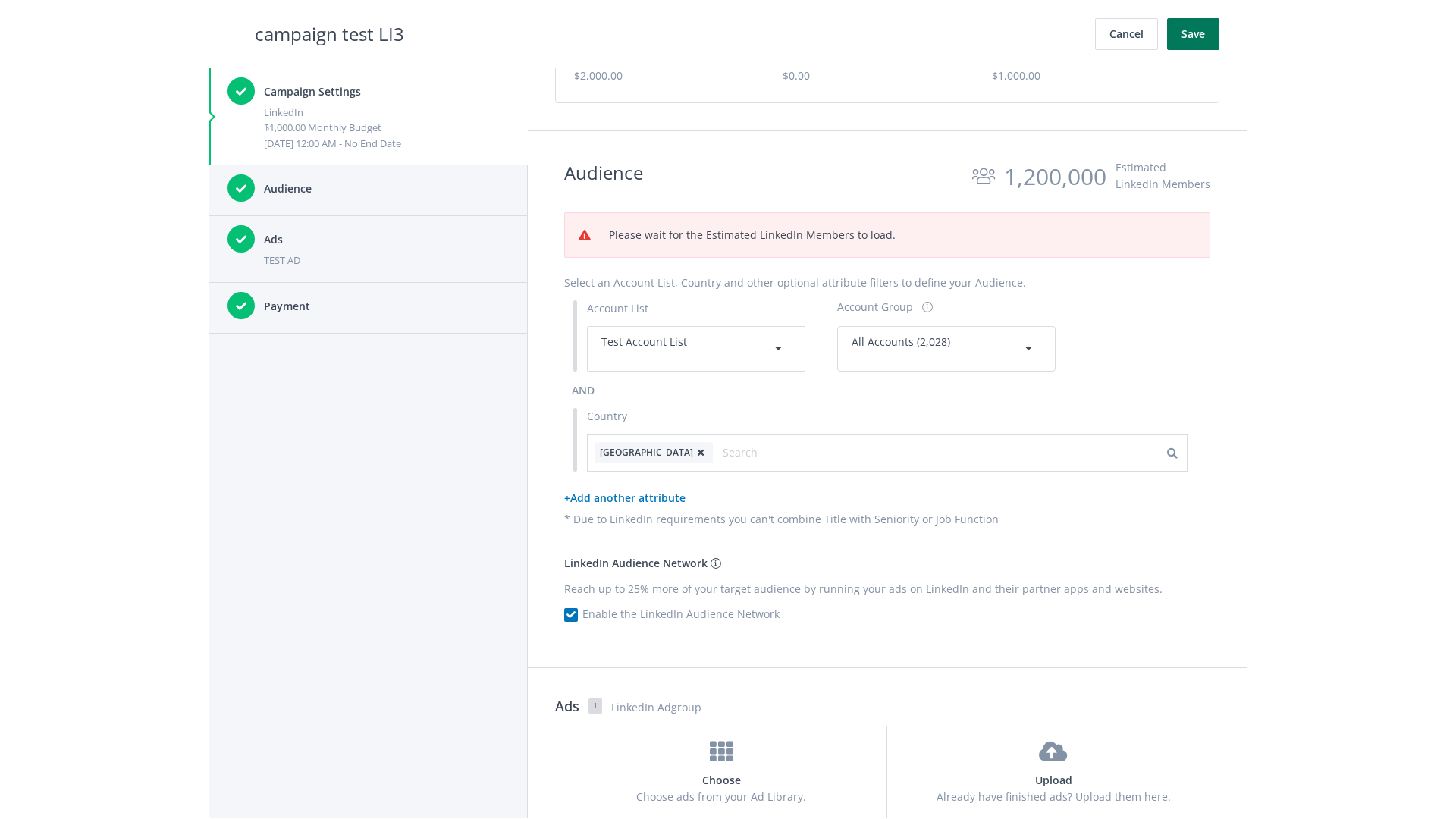
scroll to position [485, 0]
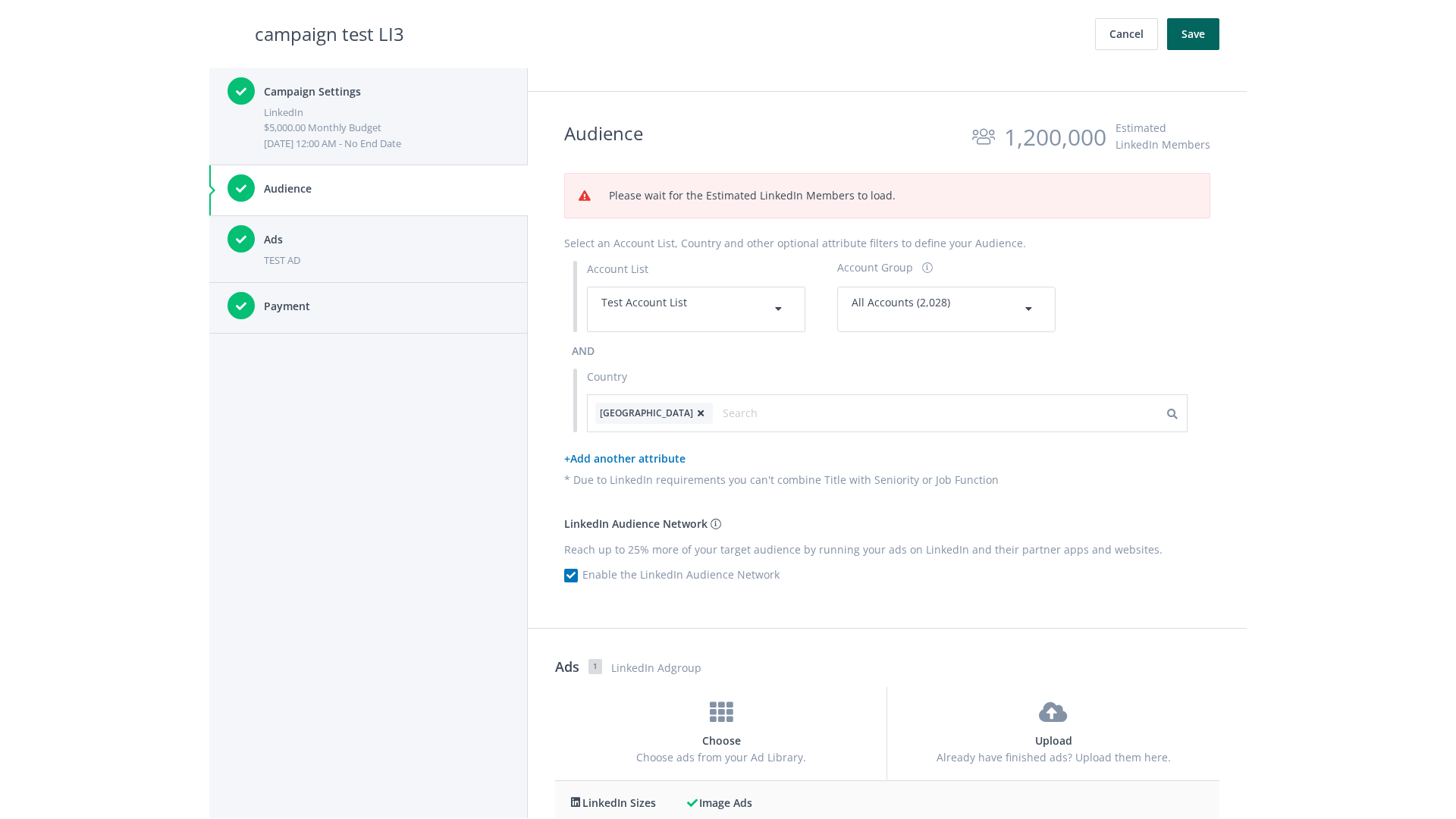
scroll to position [646, 0]
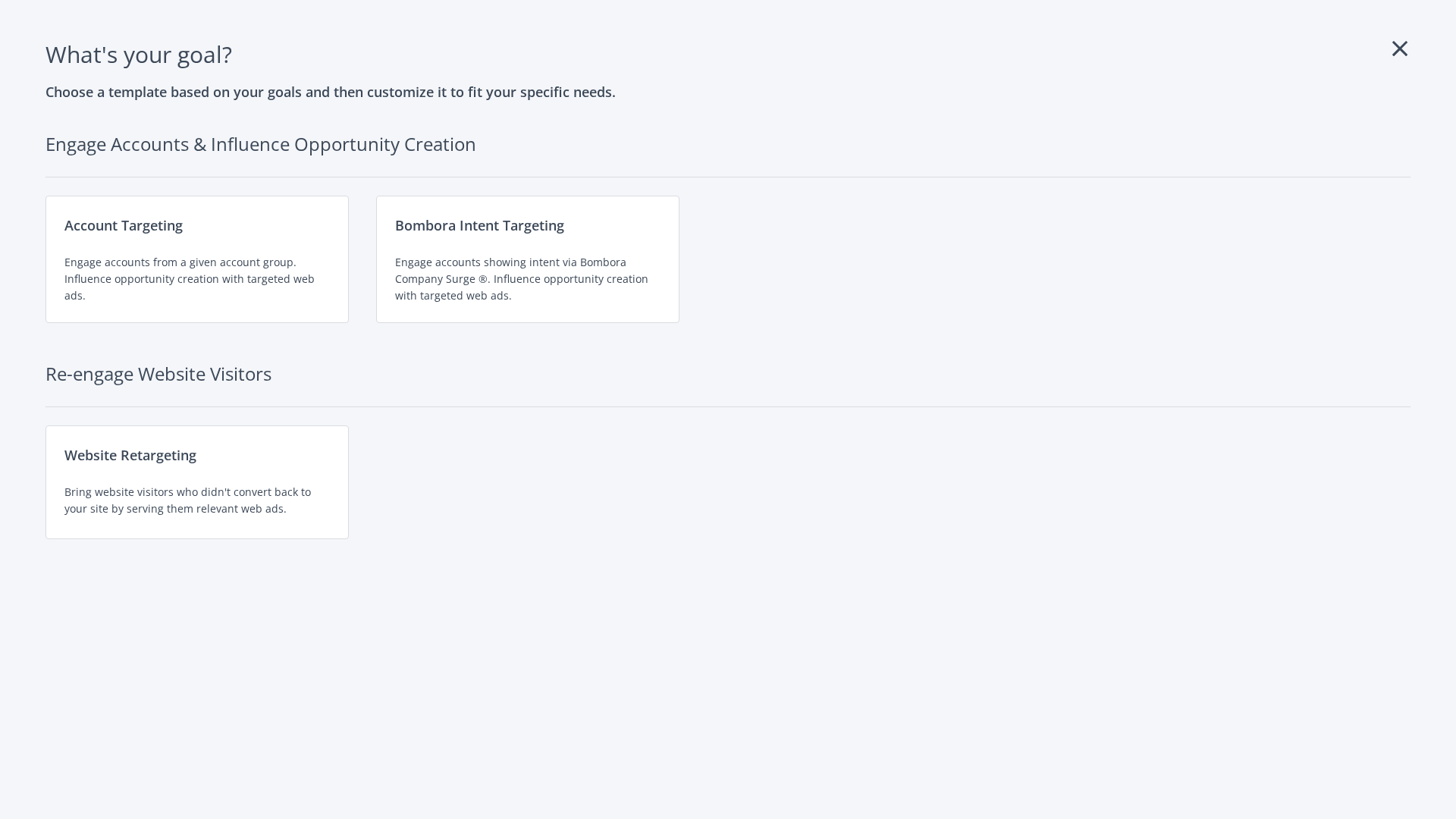
click at [197, 259] on div "Engage accounts from a given account group. Influence opportunity creation with…" at bounding box center [197, 279] width 266 height 50
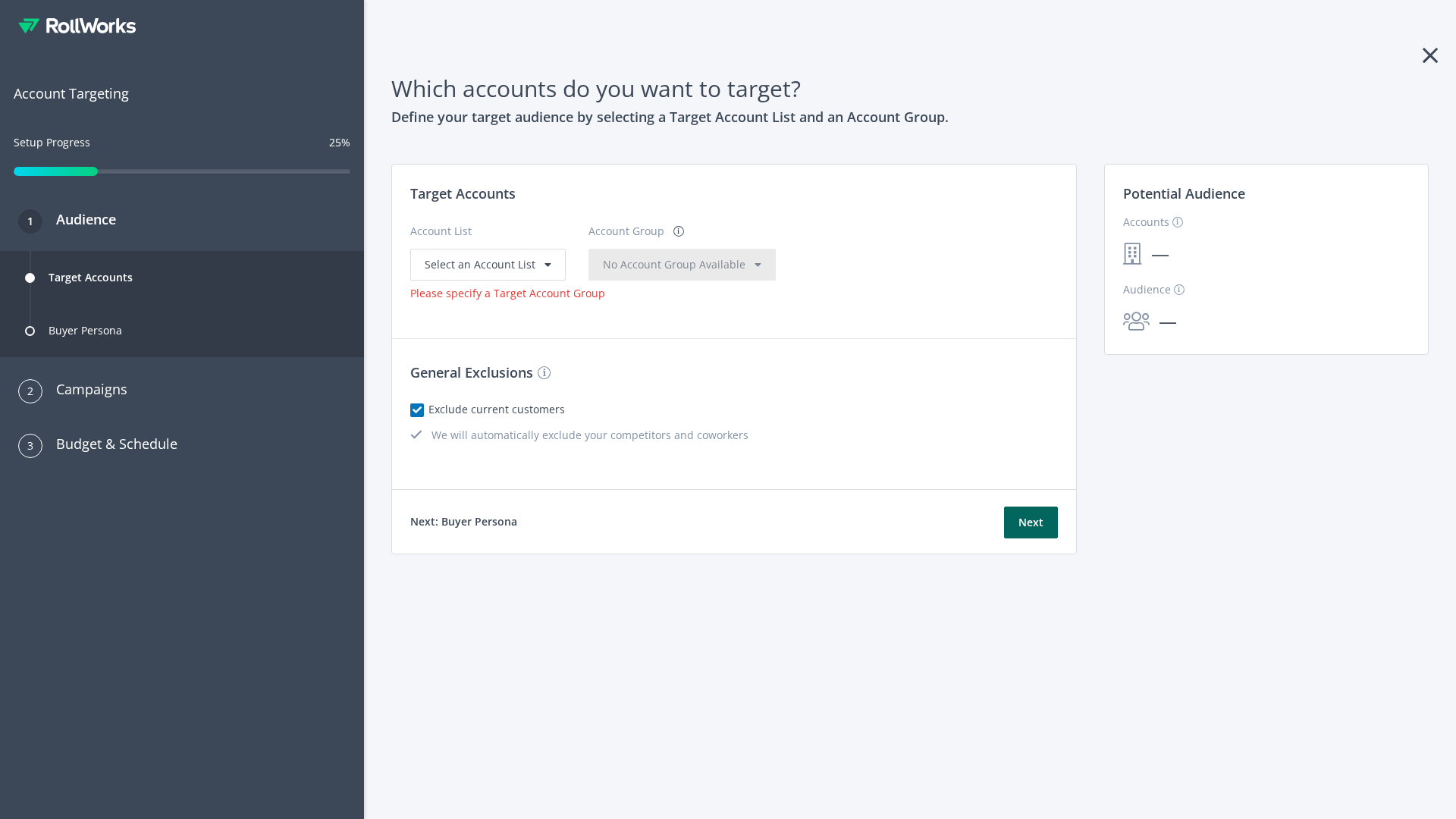
click at [486, 264] on span "Select an Account List" at bounding box center [480, 264] width 111 height 14
click at [644, 264] on span "No Account Group Available" at bounding box center [673, 264] width 142 height 14
click at [624, 295] on span "All Accounts (2,028)" at bounding box center [625, 295] width 95 height 14
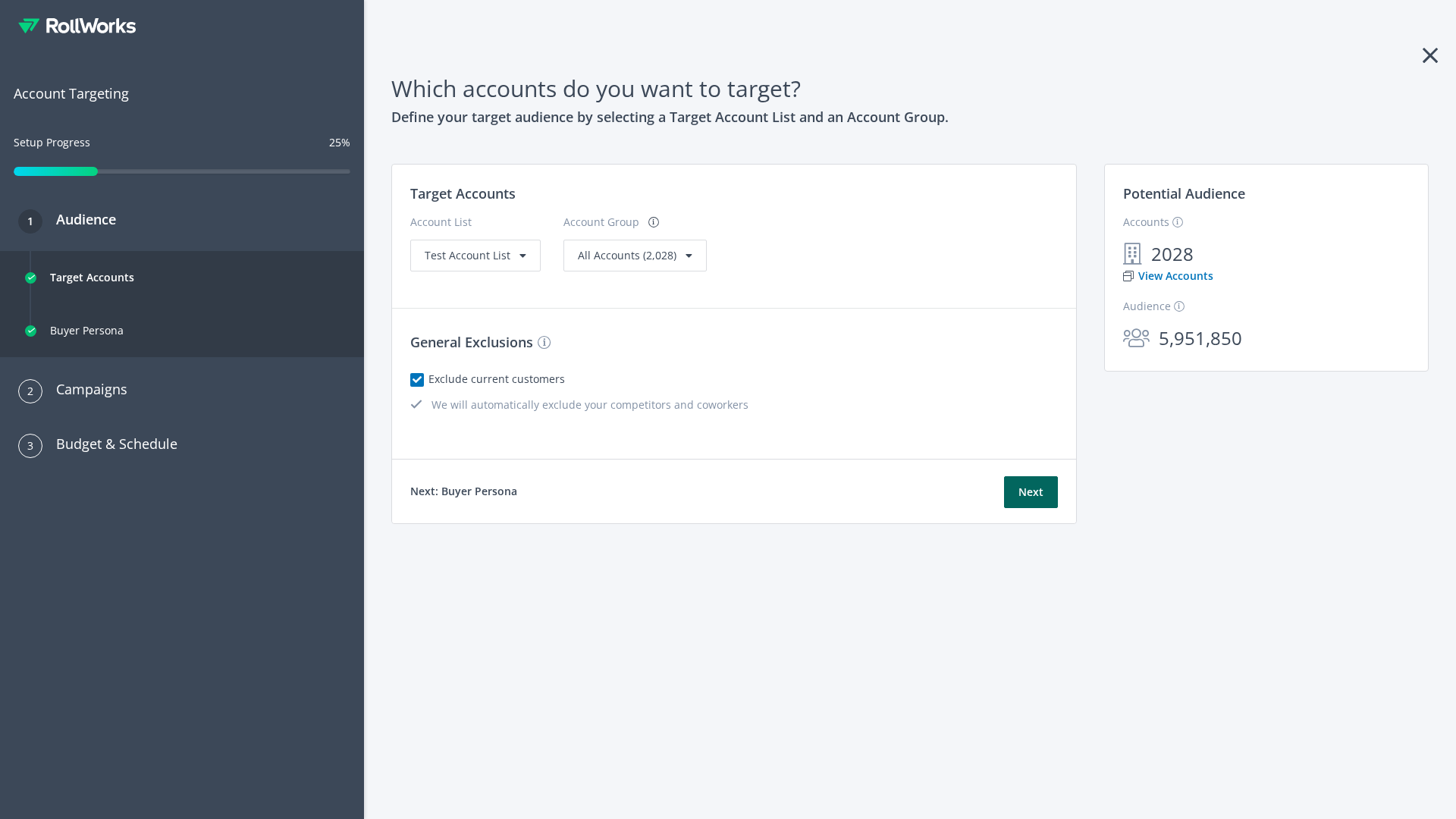
click at [1167, 276] on link "View Accounts" at bounding box center [1168, 275] width 90 height 17
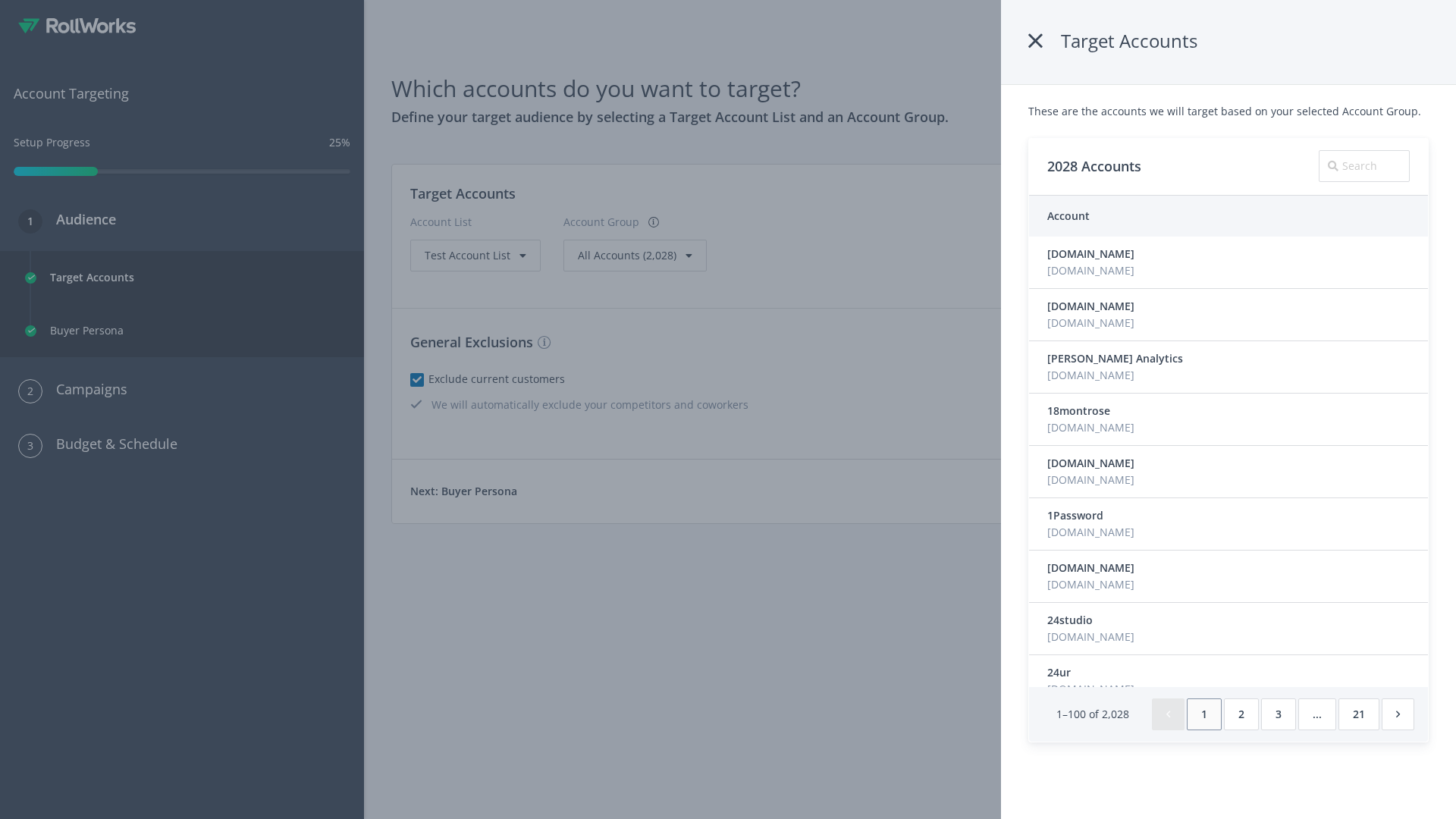
click at [1039, 41] on icon at bounding box center [1035, 40] width 14 height 27
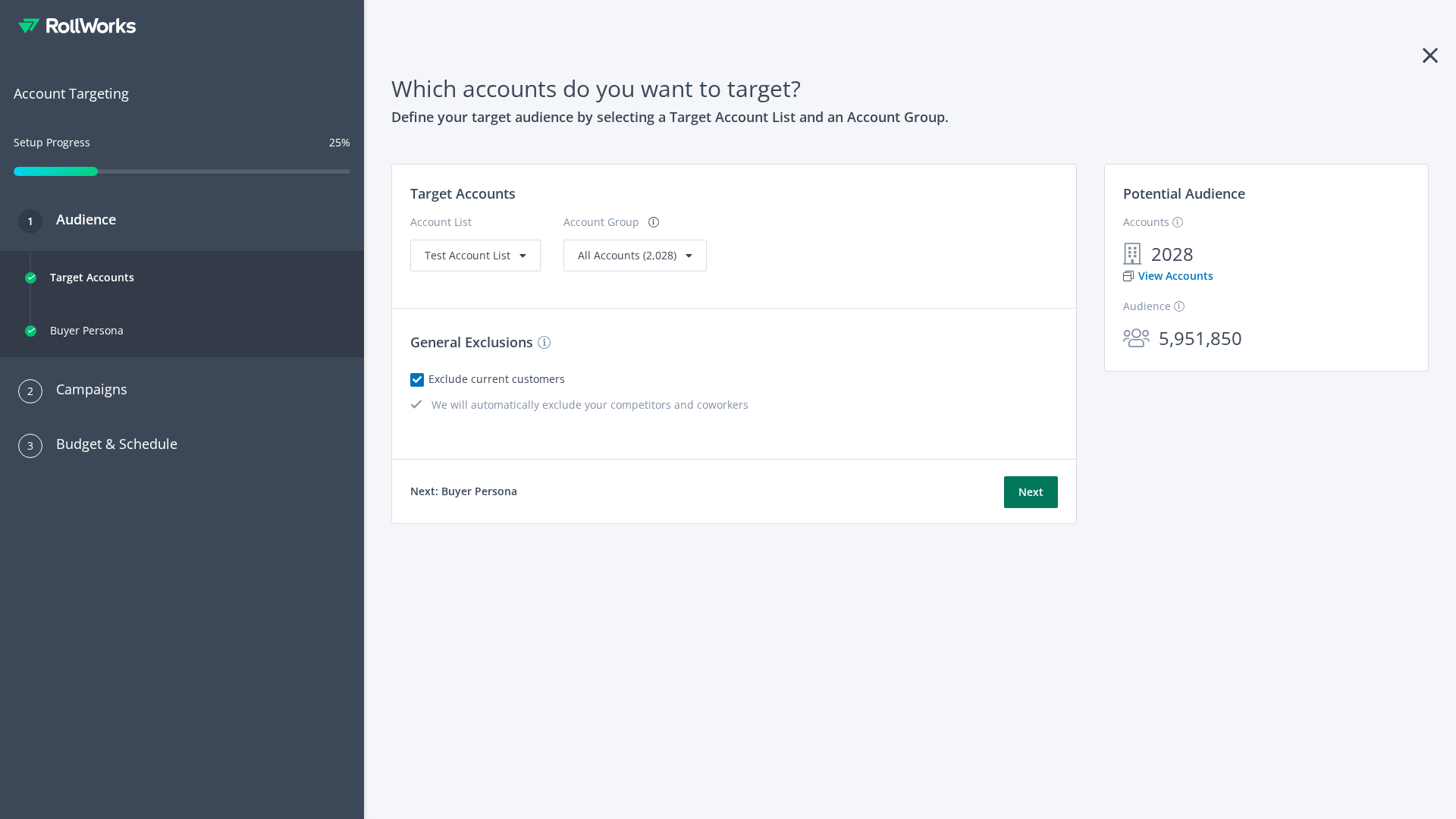
click at [1031, 492] on button "Next" at bounding box center [1031, 492] width 54 height 31
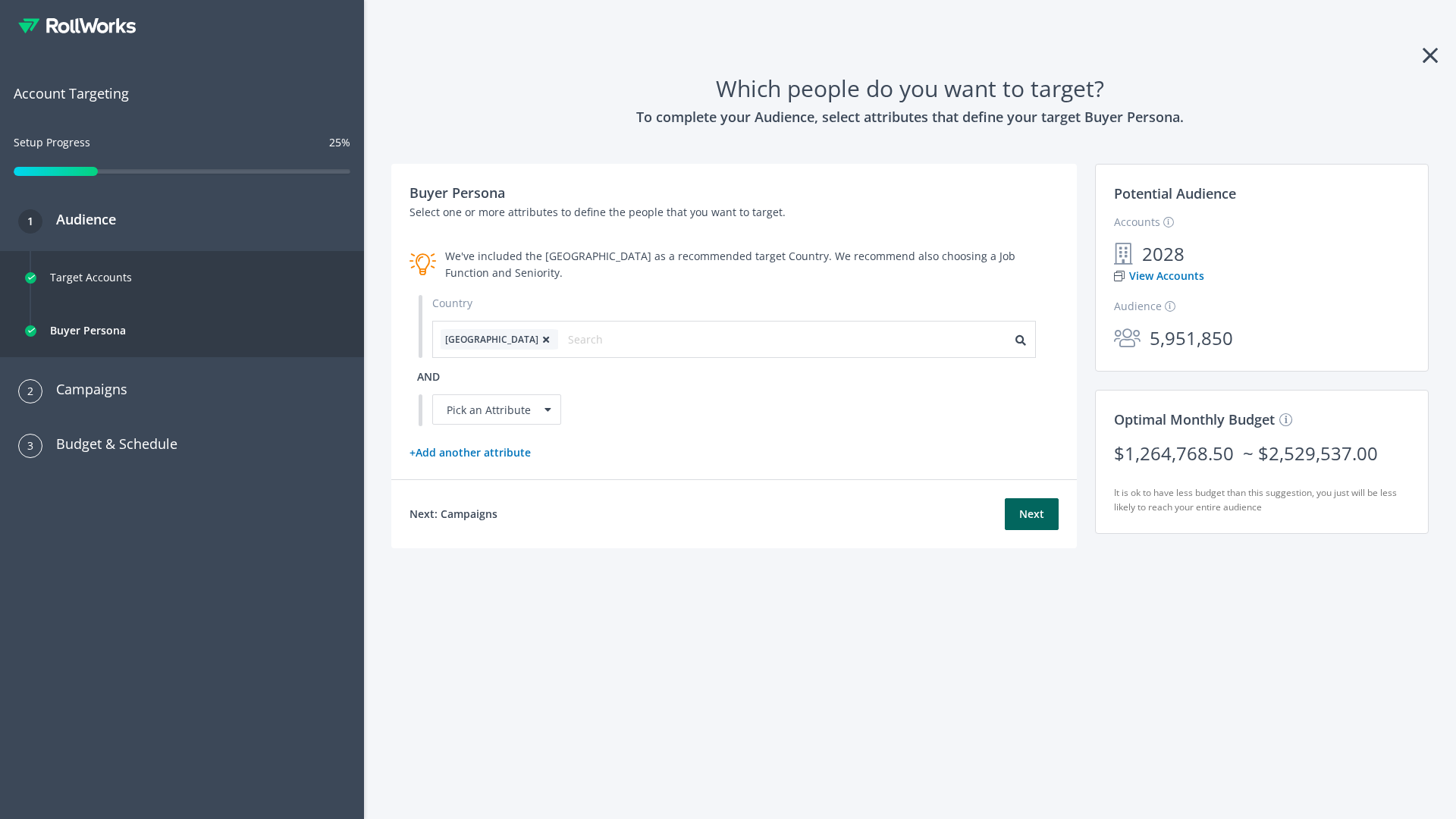
click at [538, 339] on icon at bounding box center [545, 340] width 15 height 9
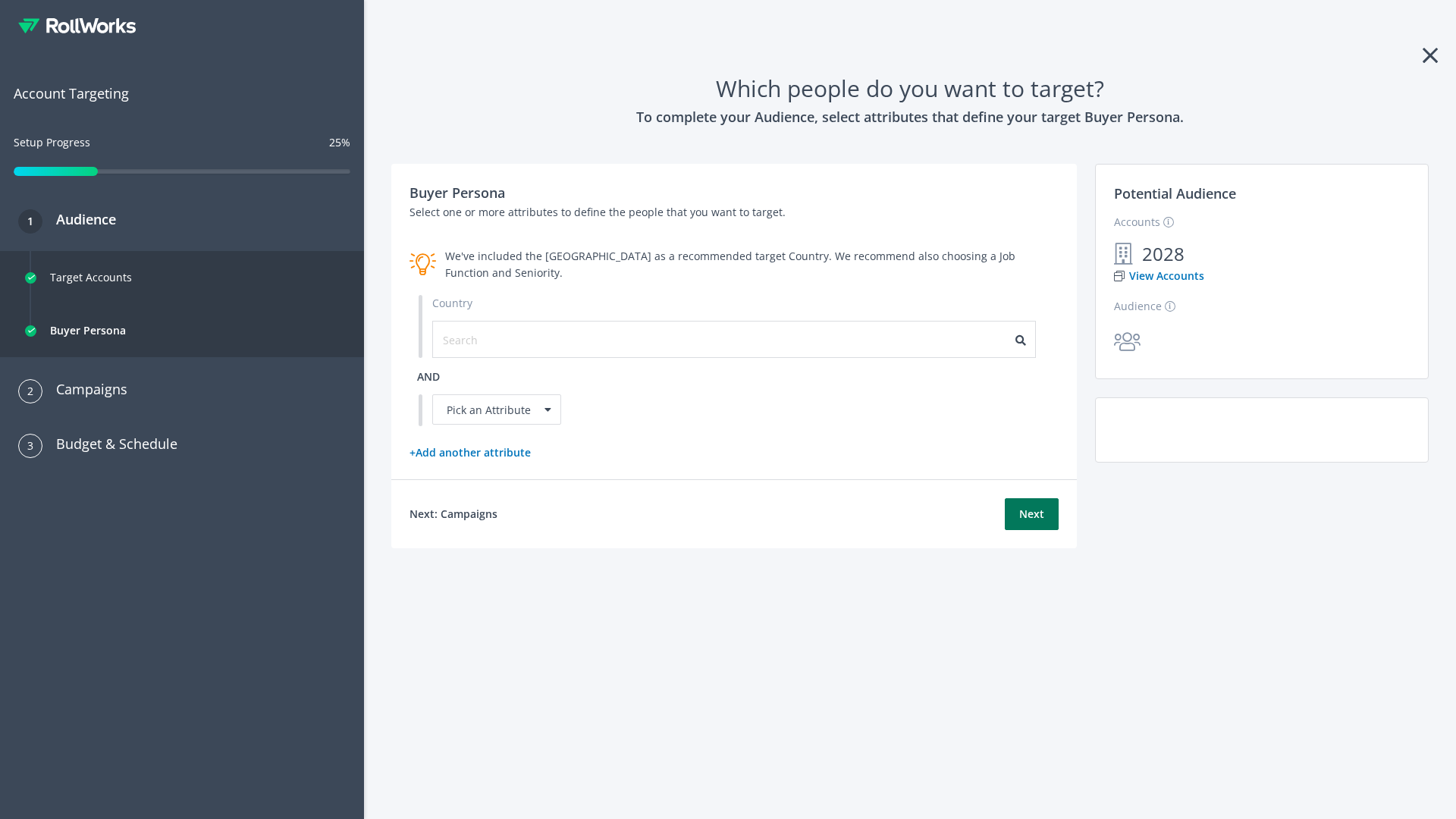
click at [1032, 513] on button "Next" at bounding box center [1032, 513] width 54 height 31
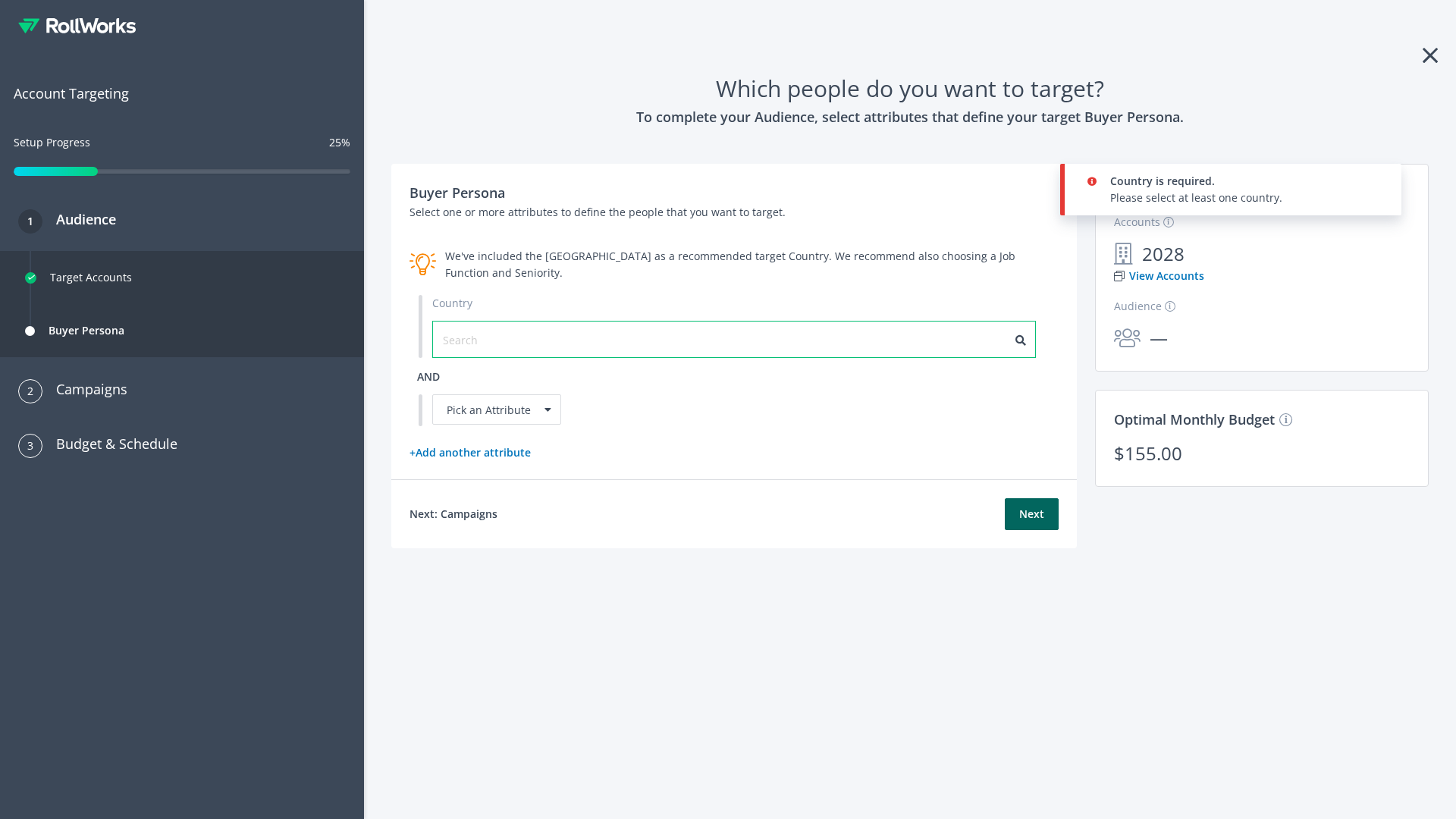
click at [501, 339] on input "text" at bounding box center [510, 339] width 135 height 17
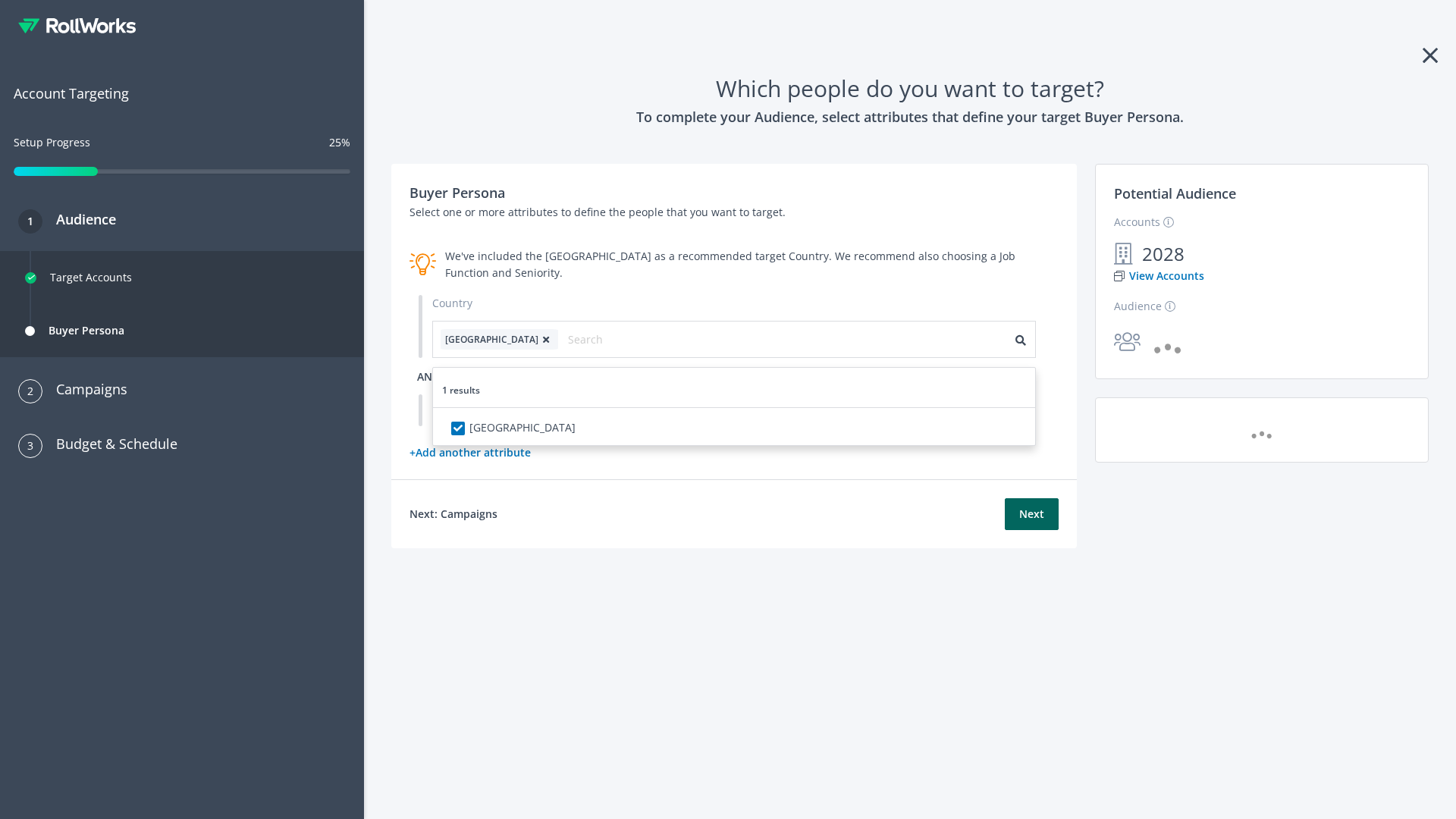
click at [429, 376] on span "and" at bounding box center [428, 376] width 23 height 14
click at [497, 410] on div "Pick an Attribute" at bounding box center [497, 409] width 129 height 31
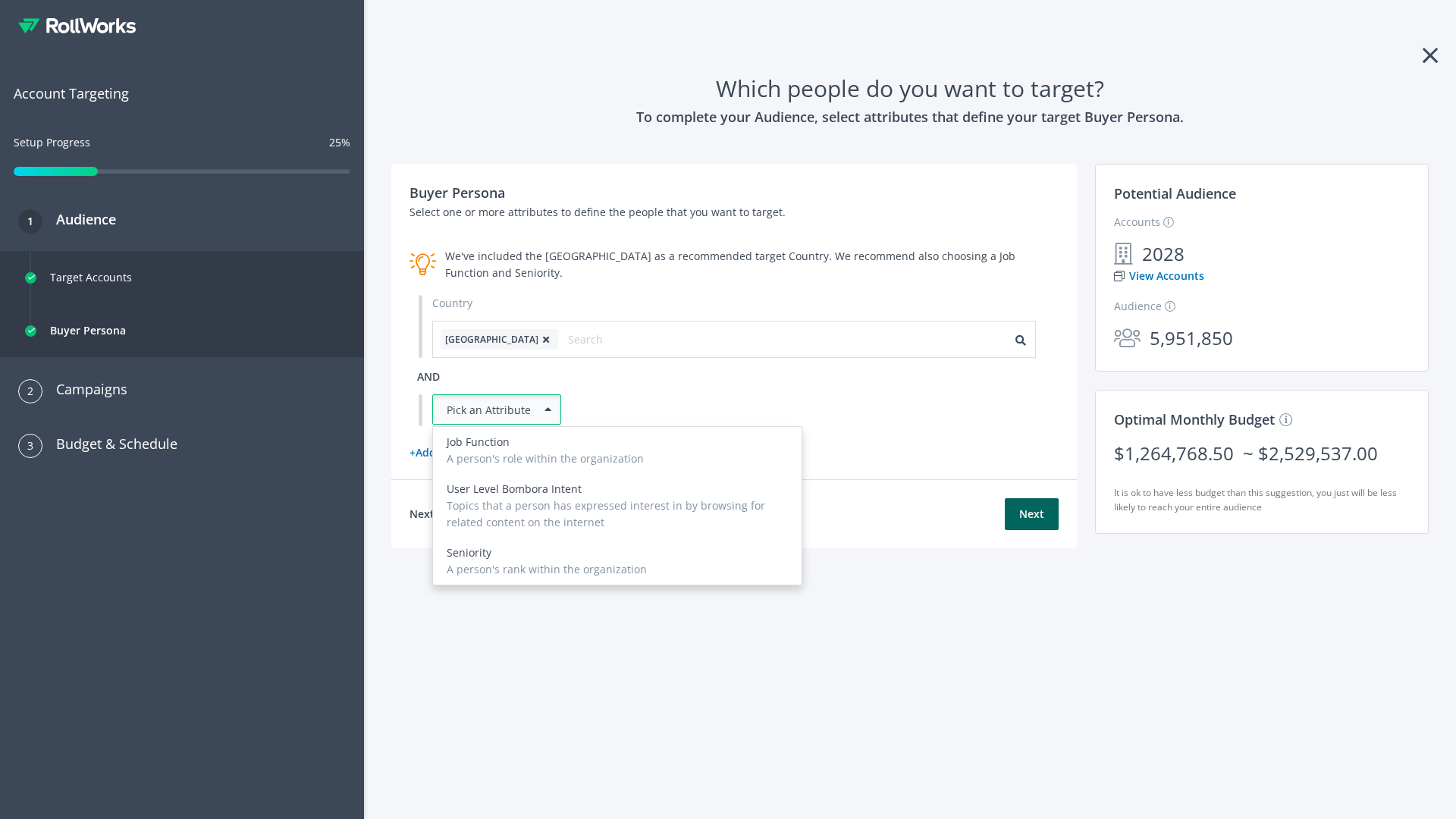
click at [618, 467] on div "A person's role within the organization" at bounding box center [617, 458] width 342 height 17
click at [1032, 530] on button "Next" at bounding box center [1032, 513] width 54 height 31
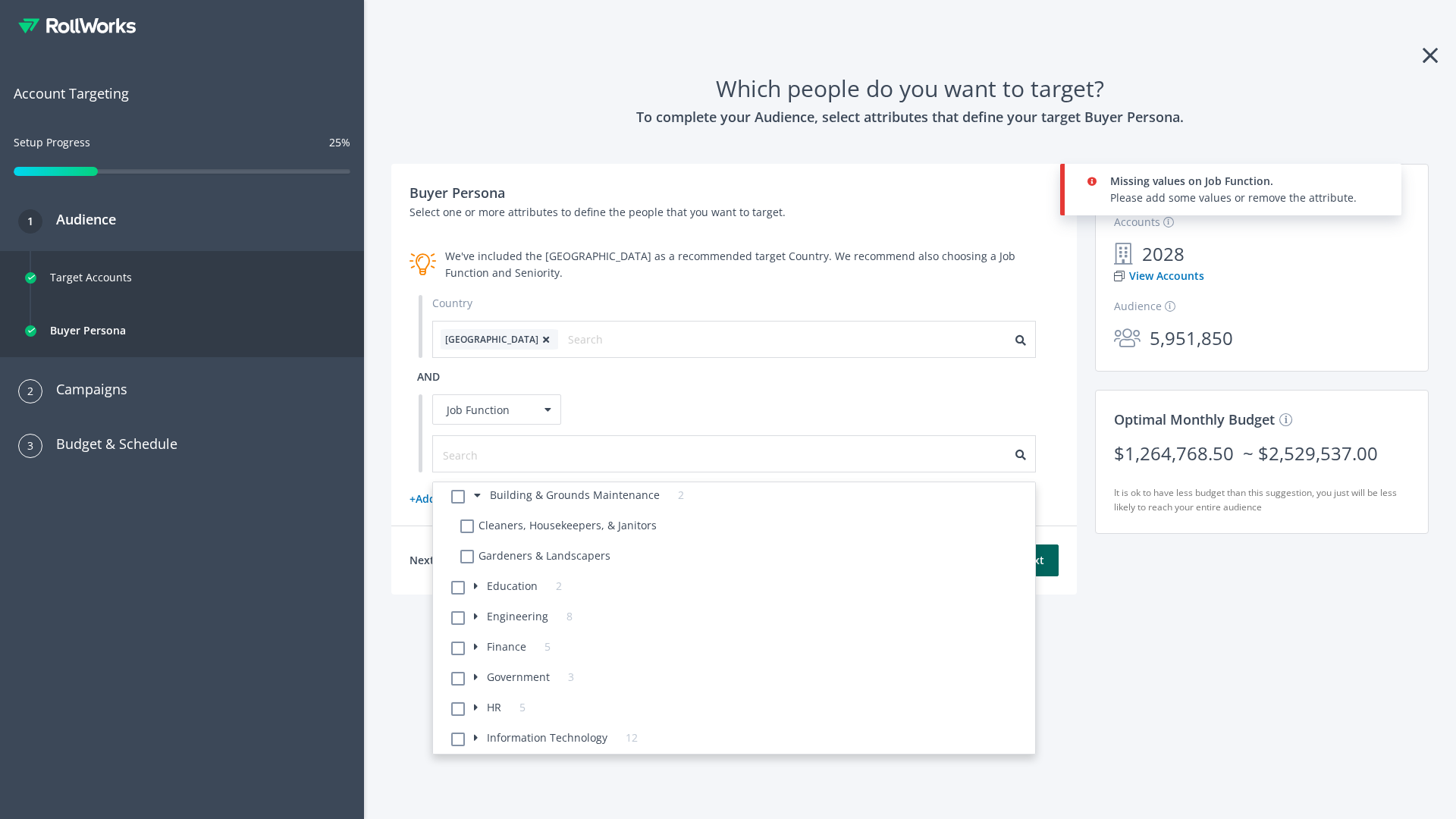
click at [743, 527] on li "Cleaners, Housekeepers, & Janitors" at bounding box center [743, 527] width 583 height 31
checkbox Janitors-5 "true"
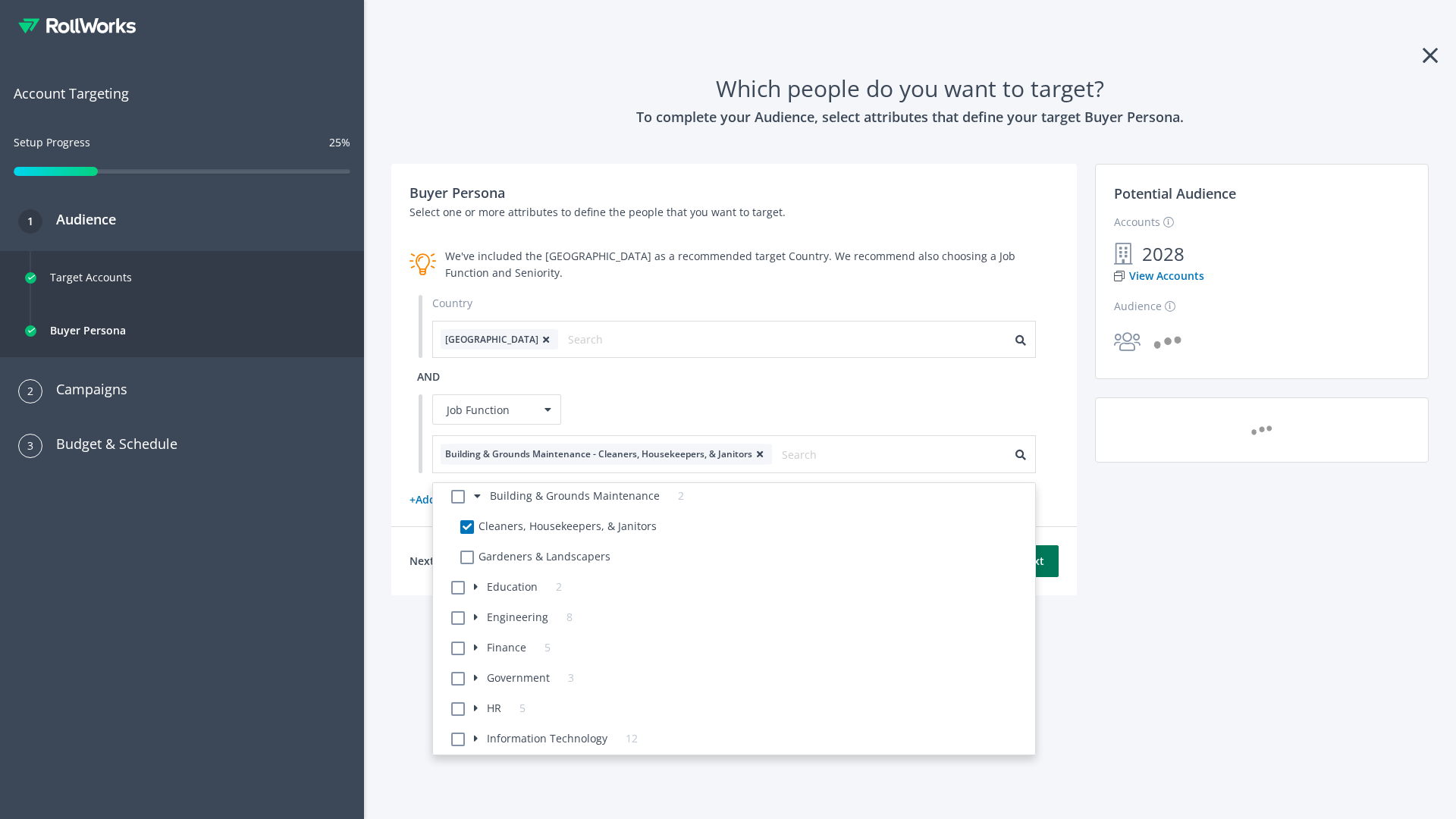
click at [1032, 561] on button "Next" at bounding box center [1032, 561] width 54 height 31
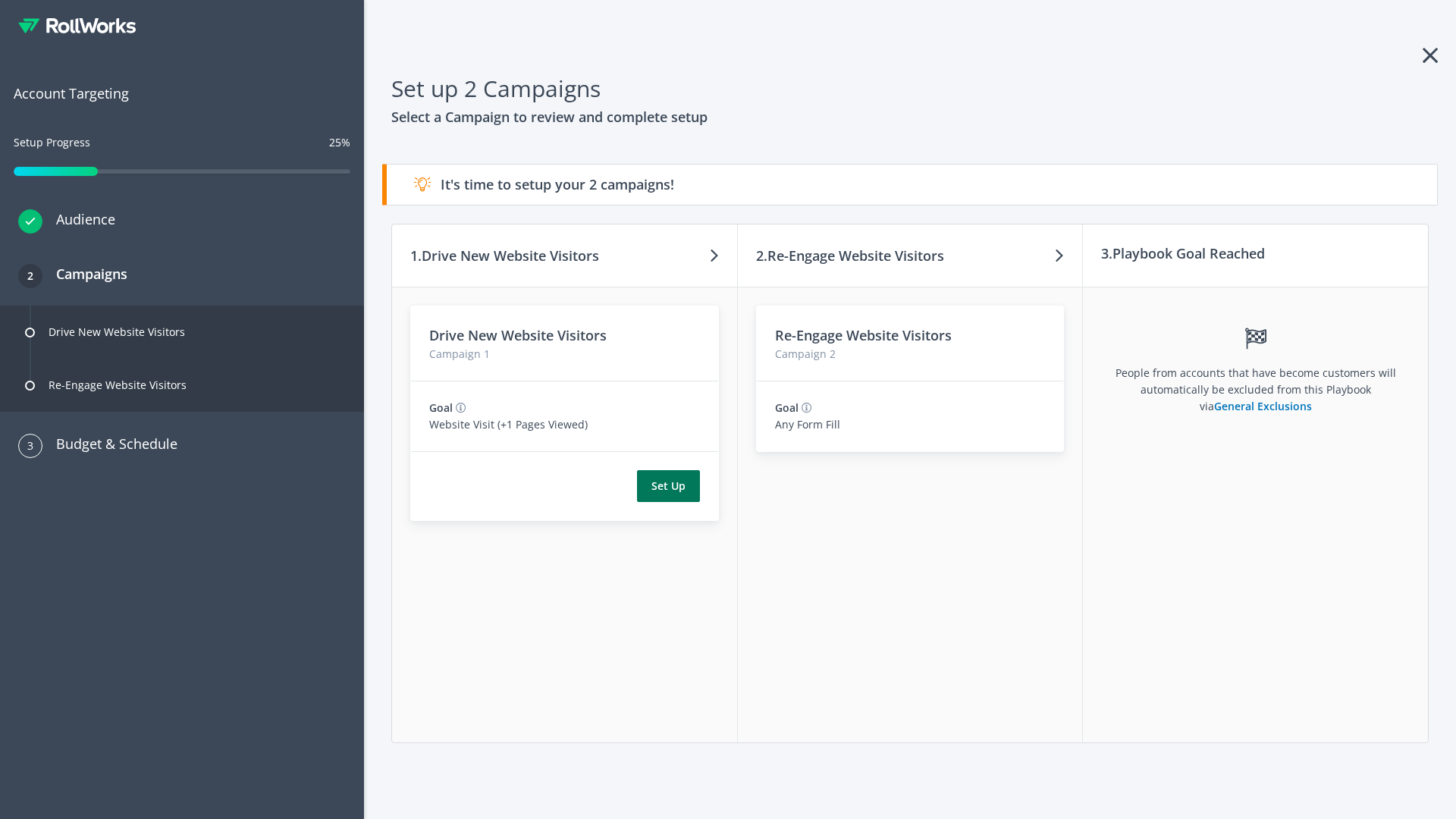
click at [668, 485] on button "Set Up" at bounding box center [668, 485] width 63 height 31
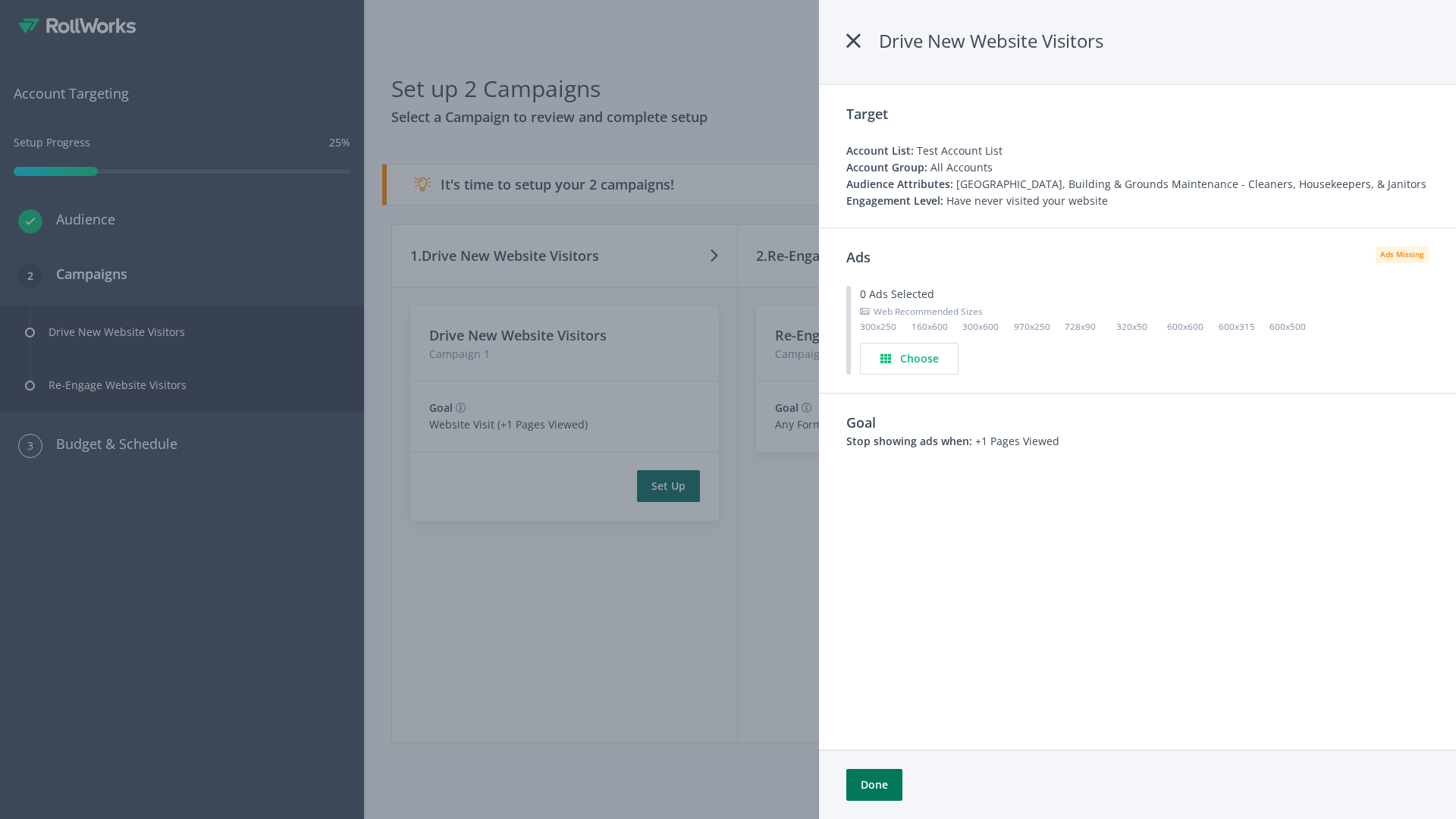
click at [873, 785] on button "Done" at bounding box center [874, 784] width 56 height 31
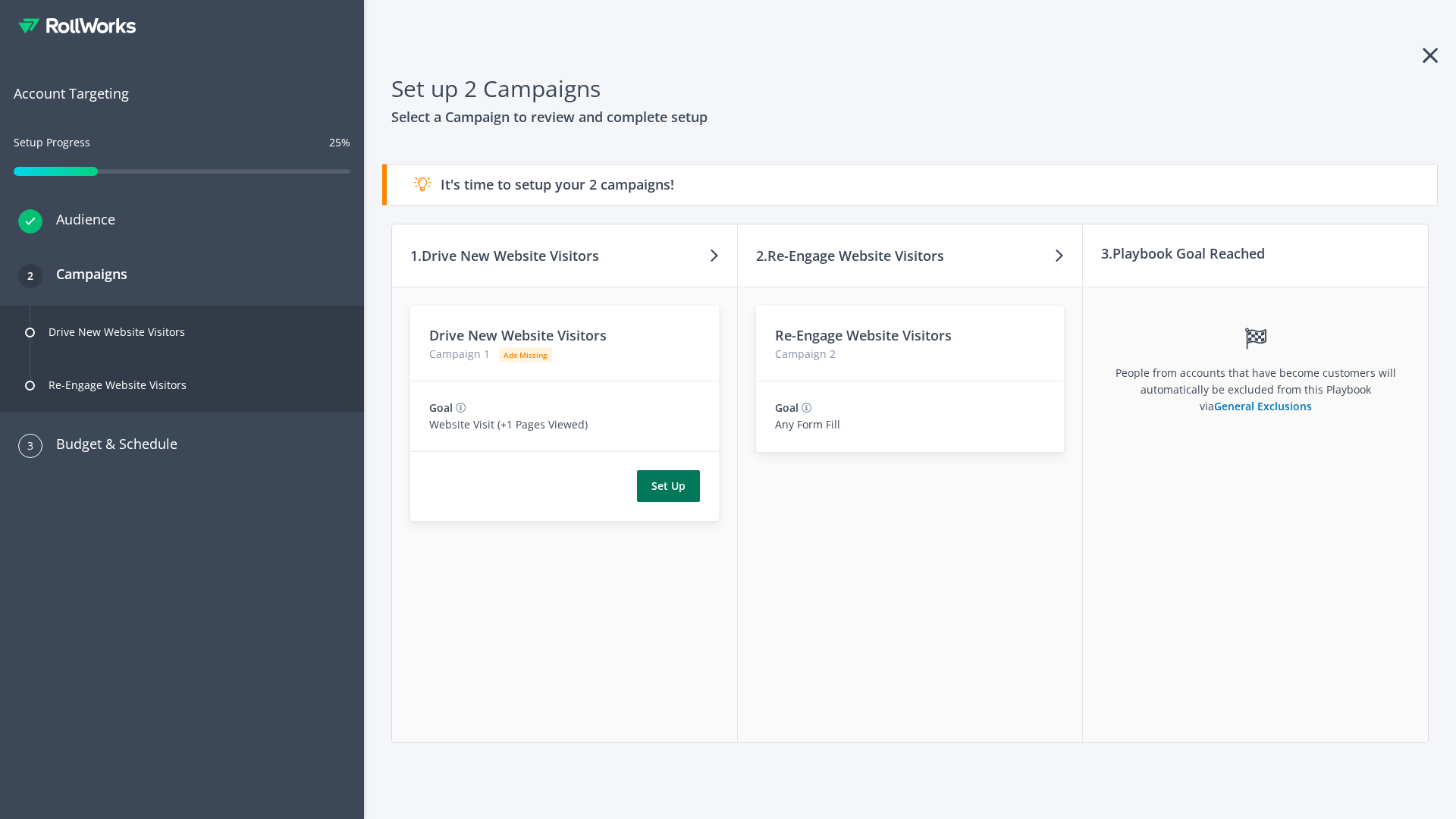
click at [668, 485] on button "Set Up" at bounding box center [668, 485] width 63 height 31
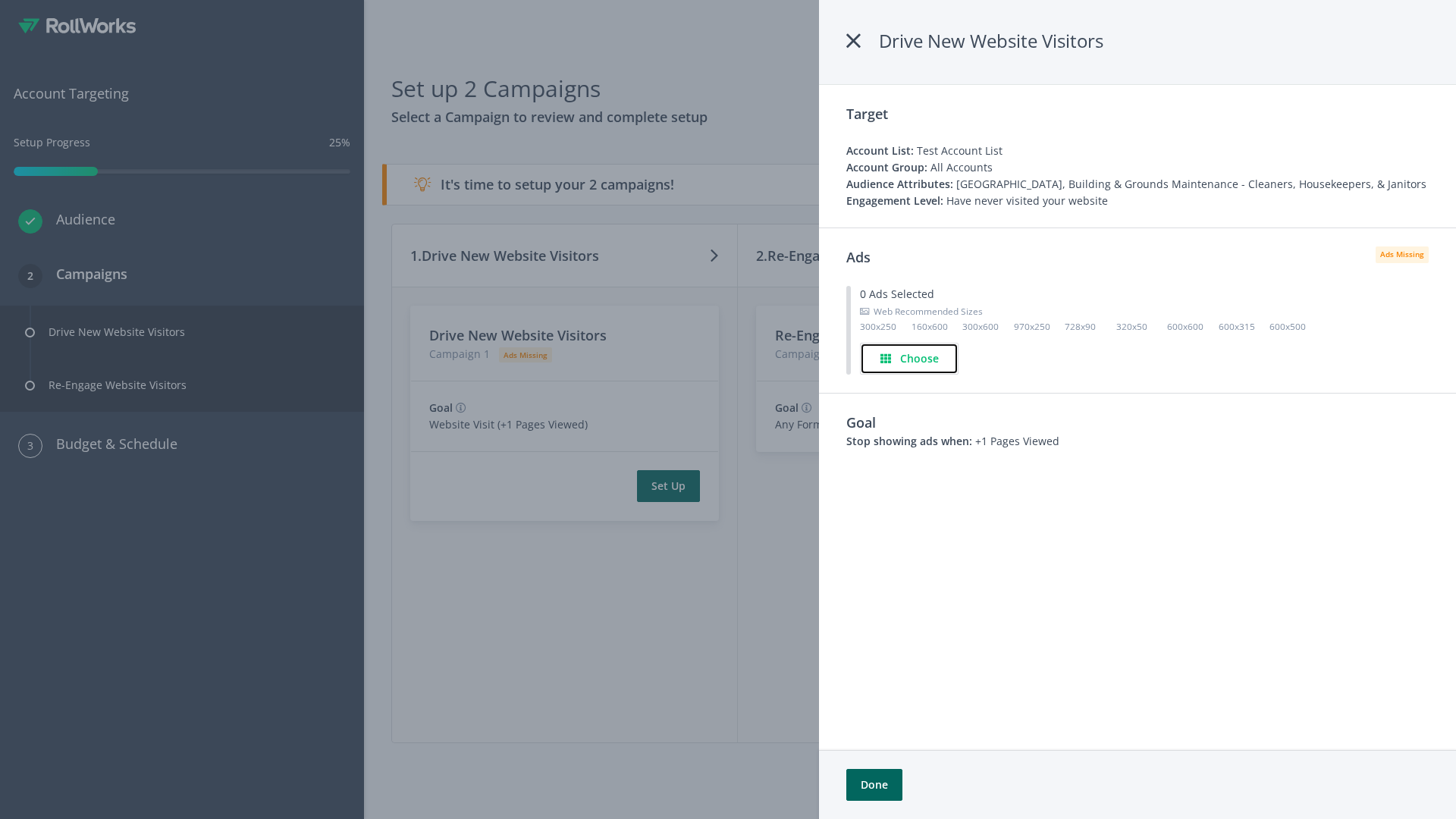
click at [909, 358] on h4 "Choose" at bounding box center [920, 358] width 38 height 17
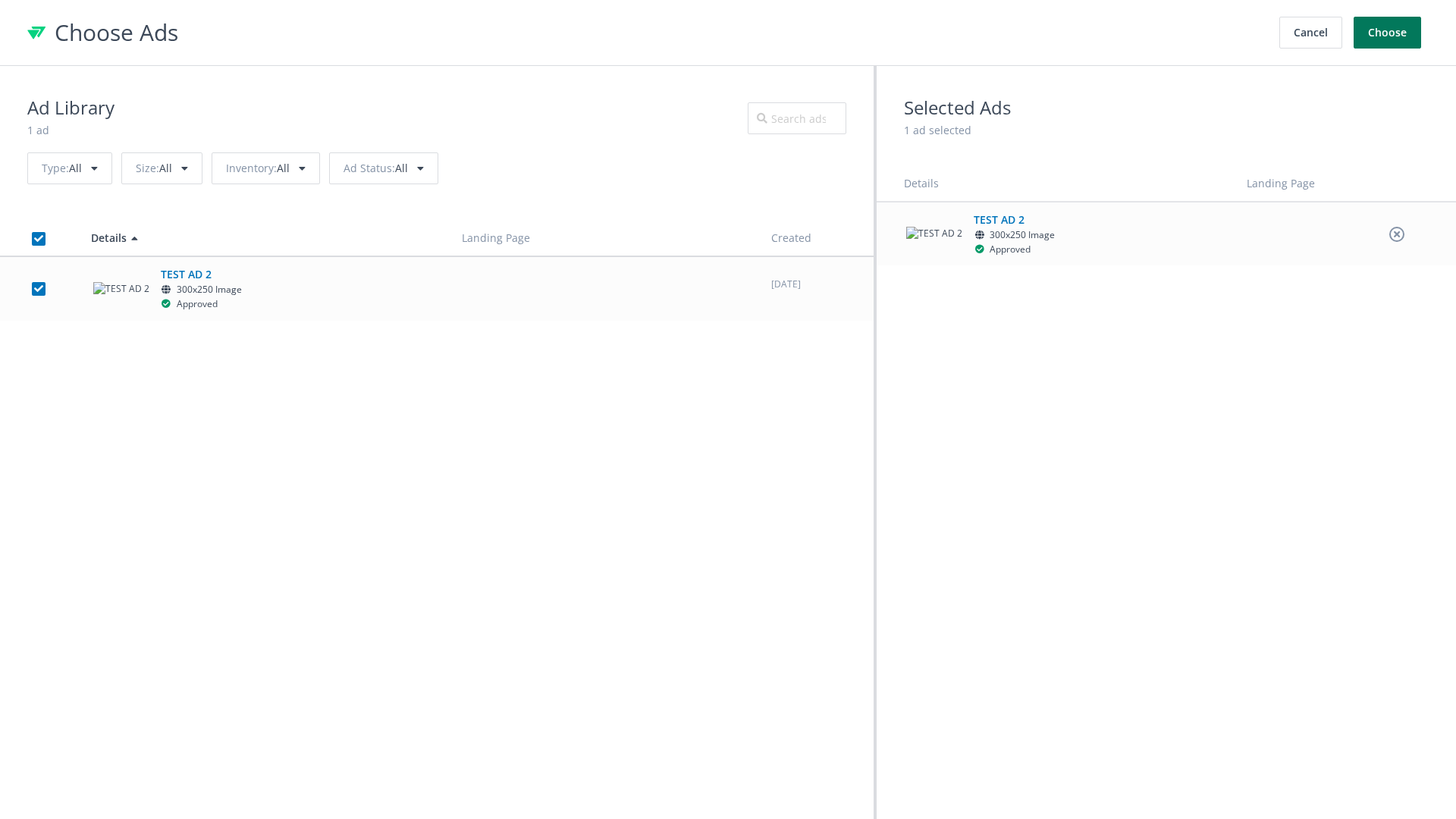
click at [1388, 32] on button "Choose" at bounding box center [1387, 32] width 67 height 31
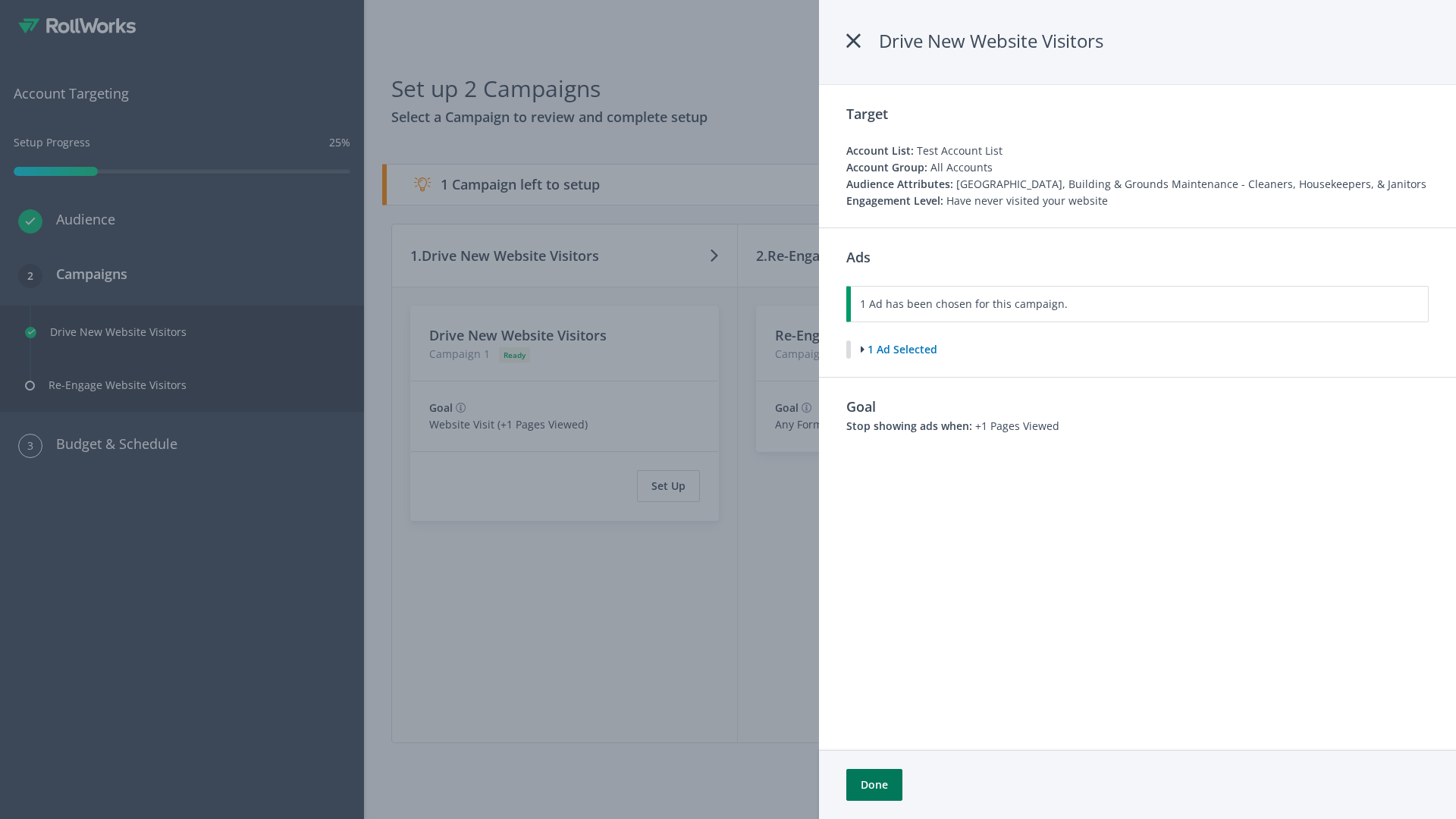
click at [873, 785] on button "Done" at bounding box center [874, 784] width 56 height 31
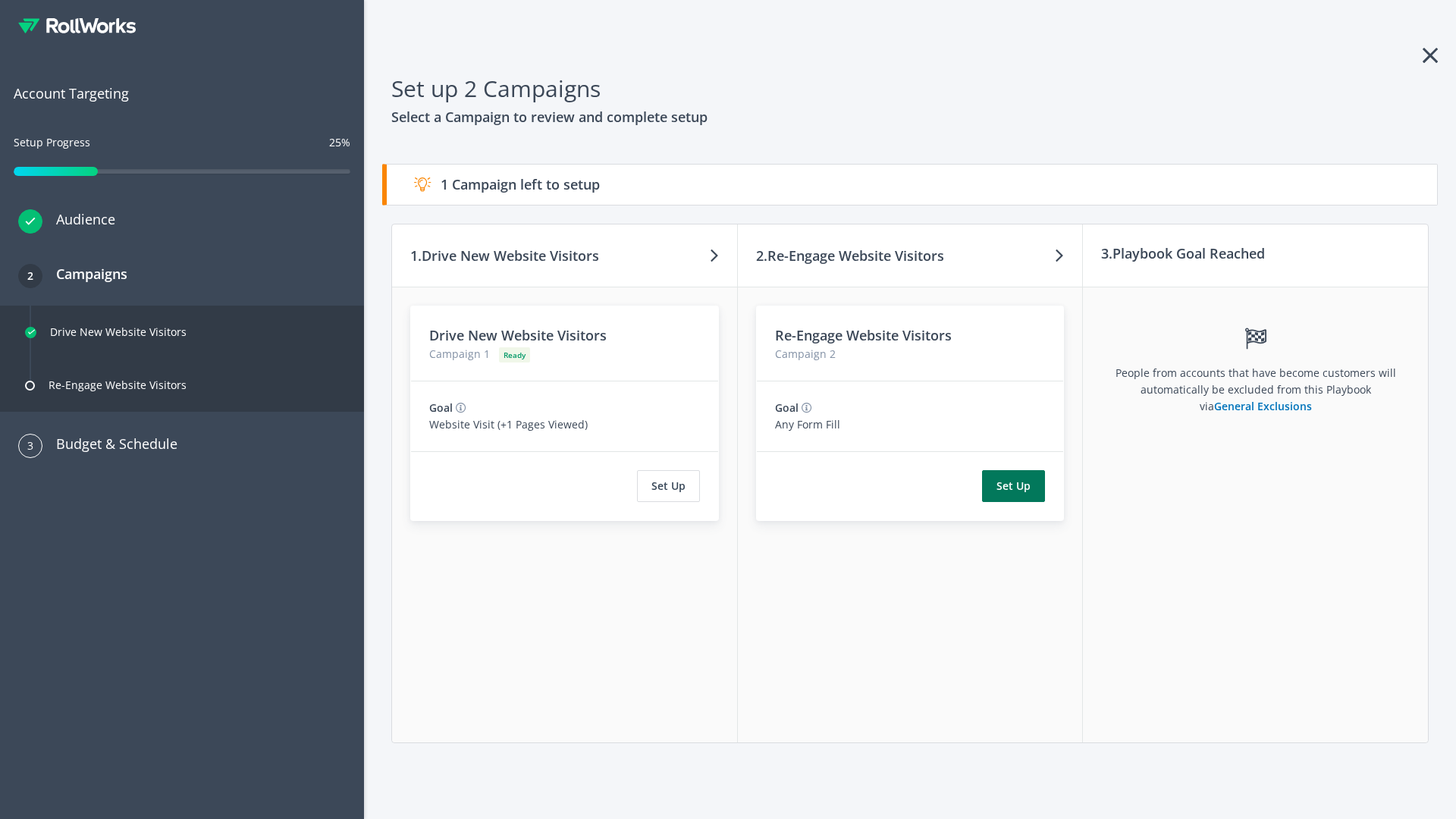
click at [1014, 485] on button "Set Up" at bounding box center [1013, 485] width 63 height 31
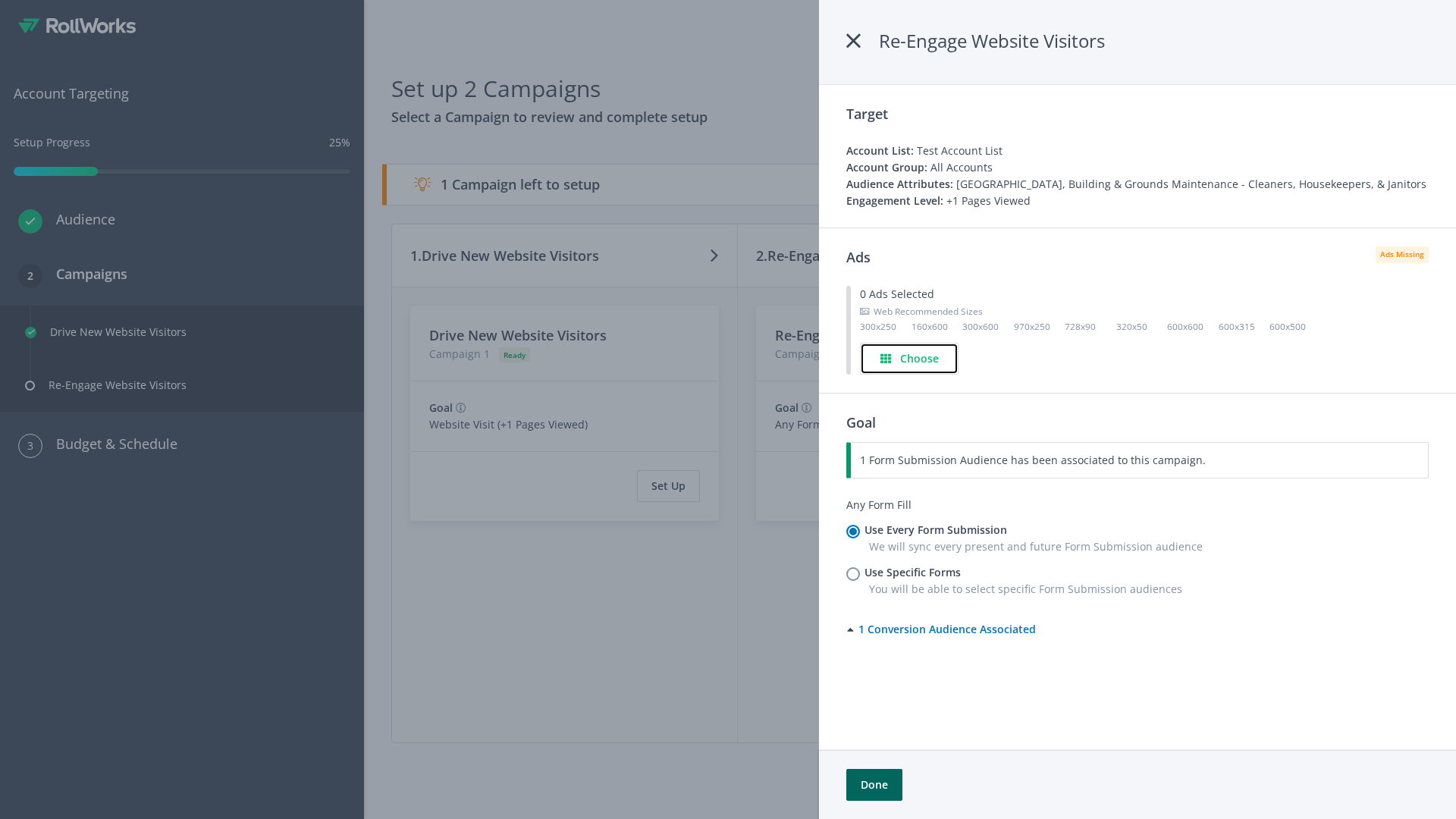
click at [910, 358] on h4 "Choose" at bounding box center [920, 358] width 38 height 17
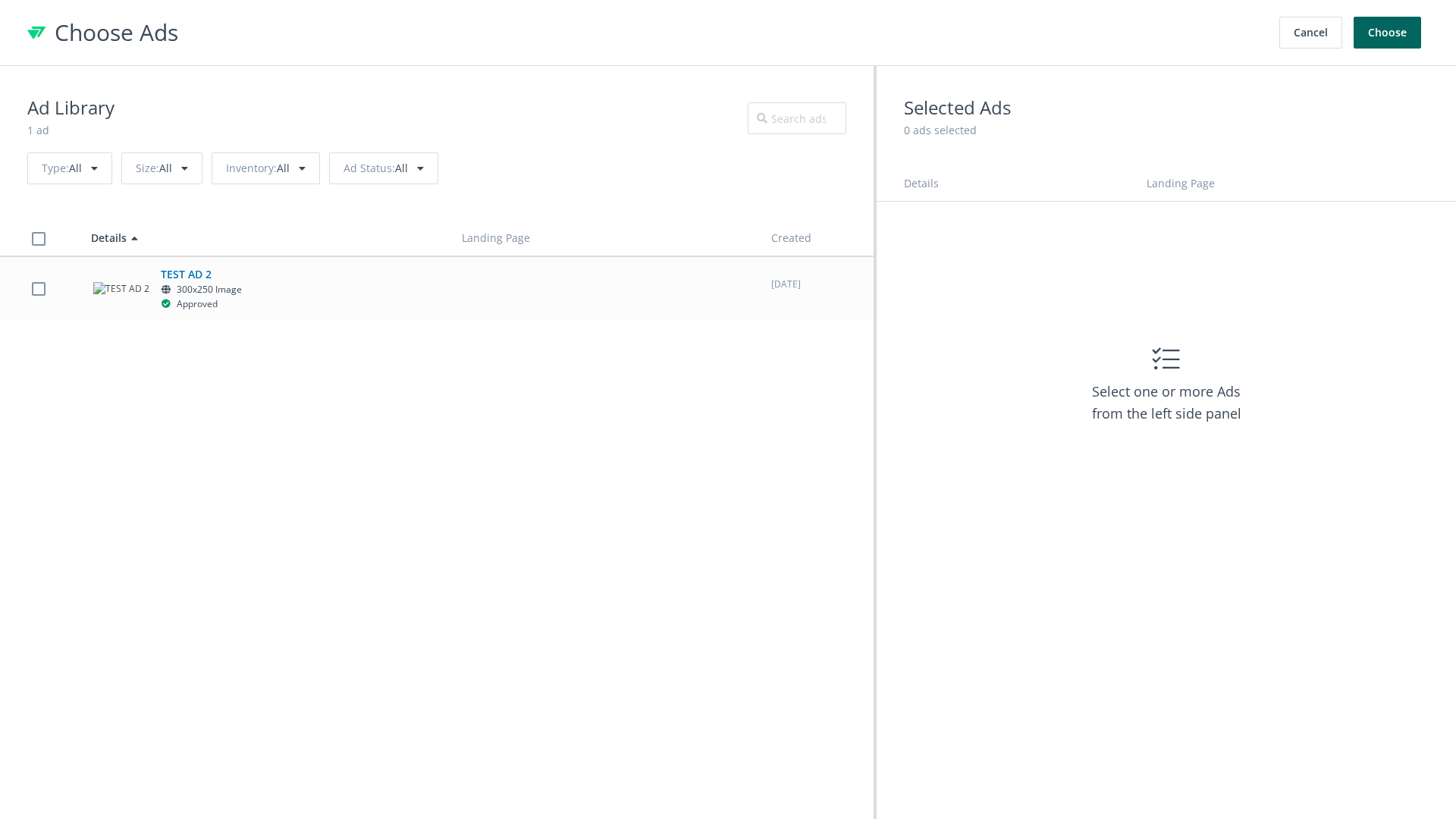
click at [38, 288] on label at bounding box center [38, 288] width 14 height 14
checkbox input "true"
click at [1388, 32] on button "Choose" at bounding box center [1387, 32] width 67 height 31
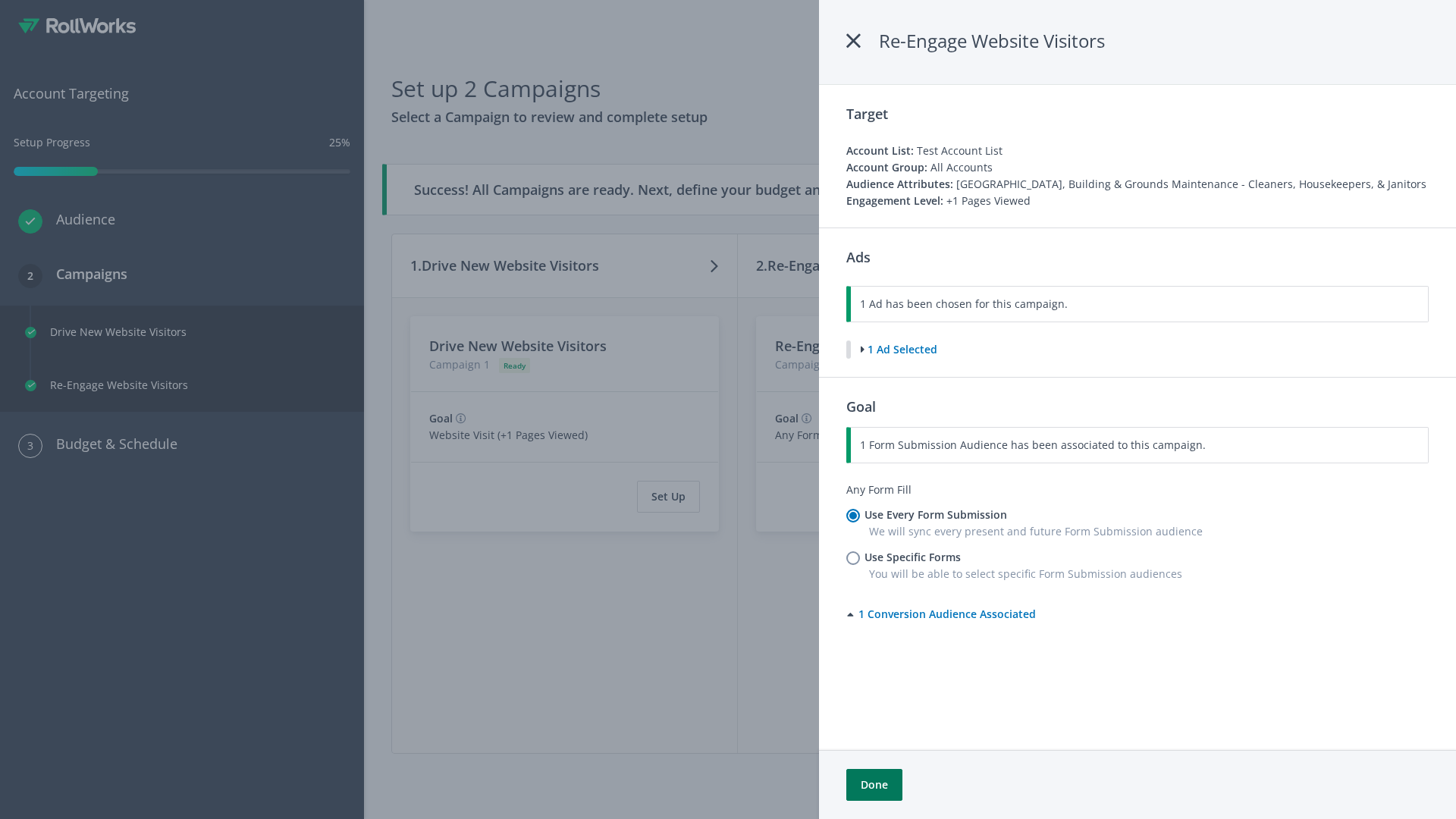
click at [873, 785] on button "Done" at bounding box center [874, 784] width 56 height 31
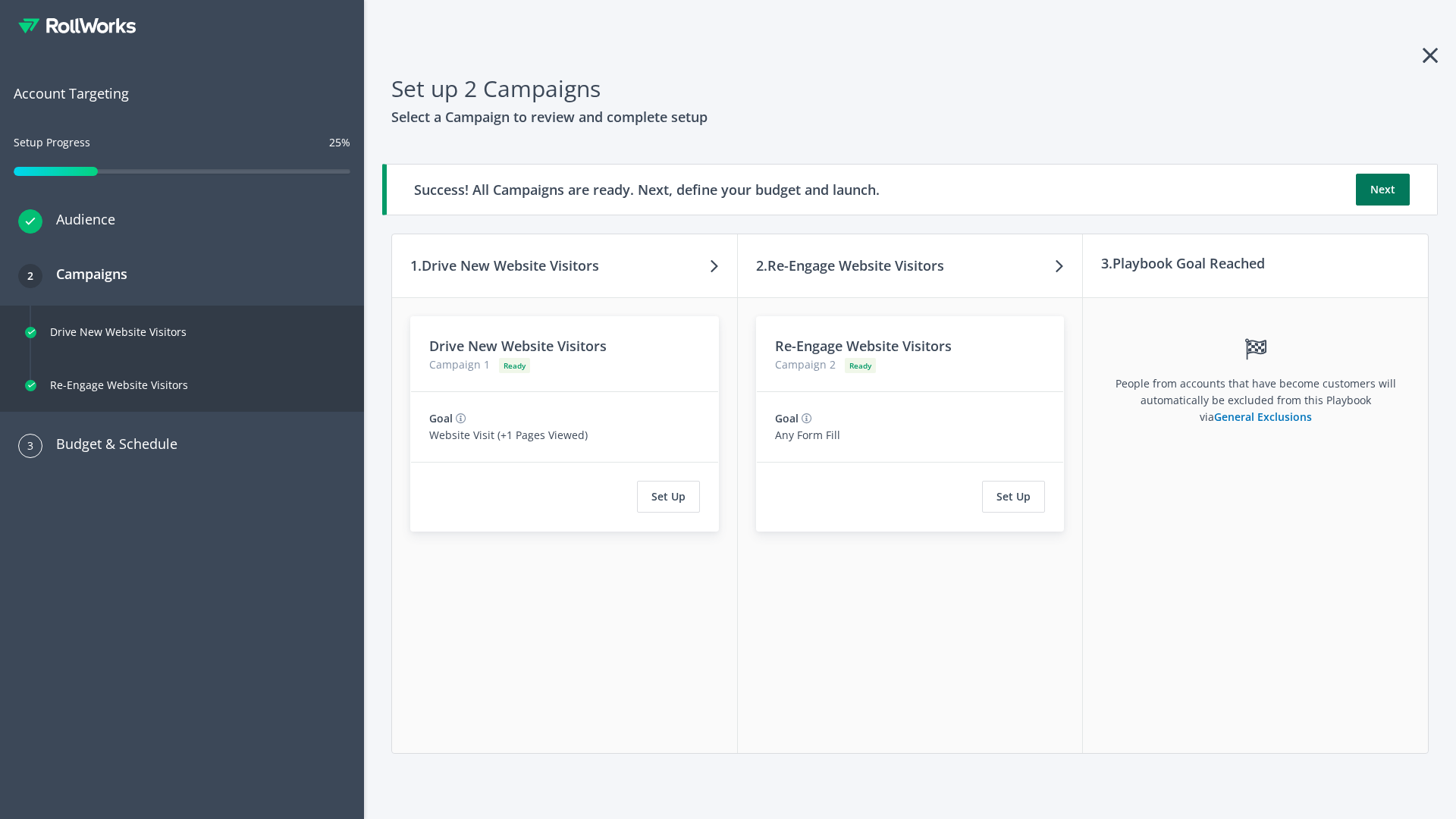
click at [1383, 189] on button "Next" at bounding box center [1383, 189] width 54 height 31
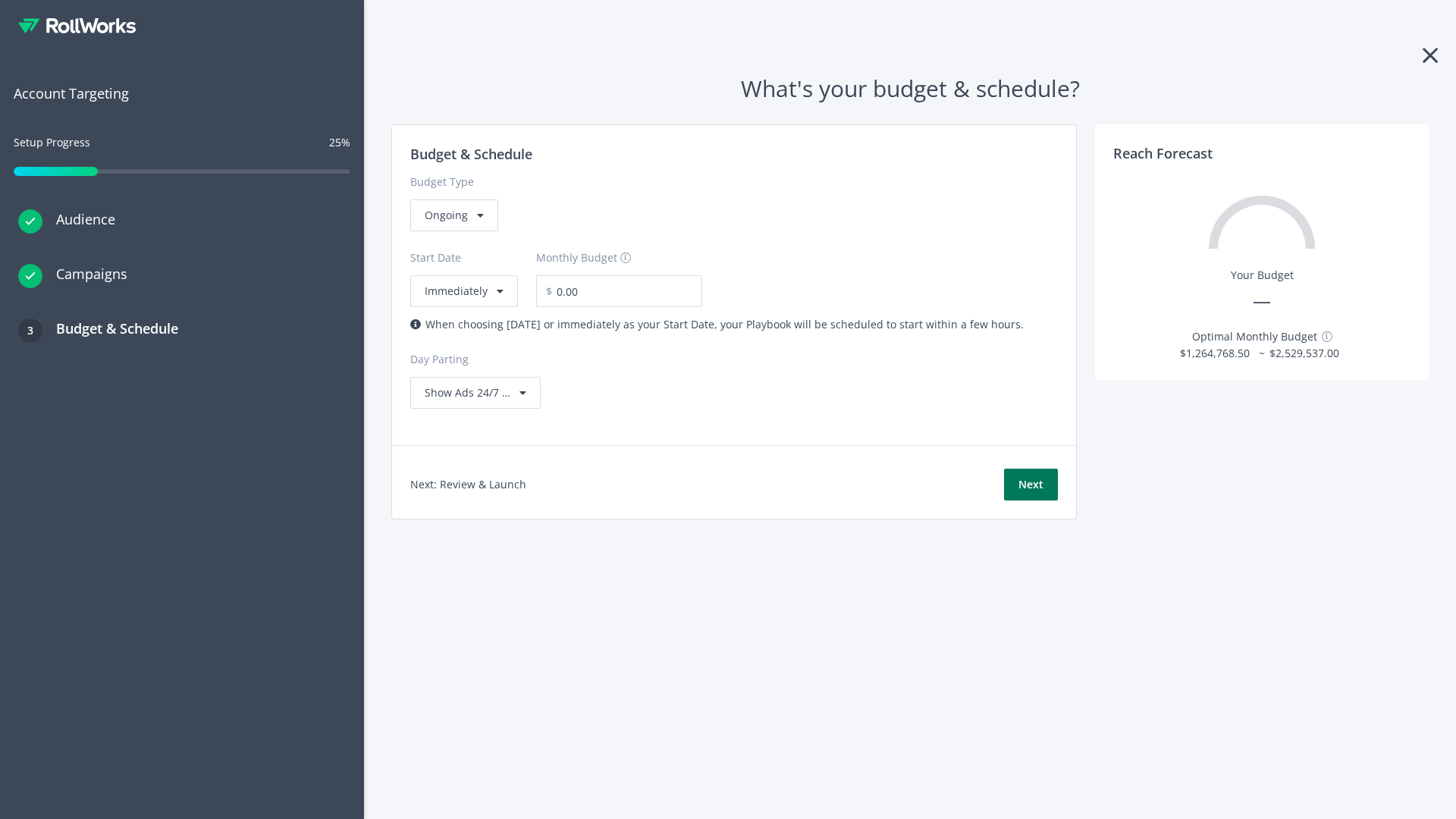
click at [1031, 485] on button "Next" at bounding box center [1031, 485] width 54 height 31
click at [452, 231] on div "Ongoing" at bounding box center [454, 215] width 88 height 31
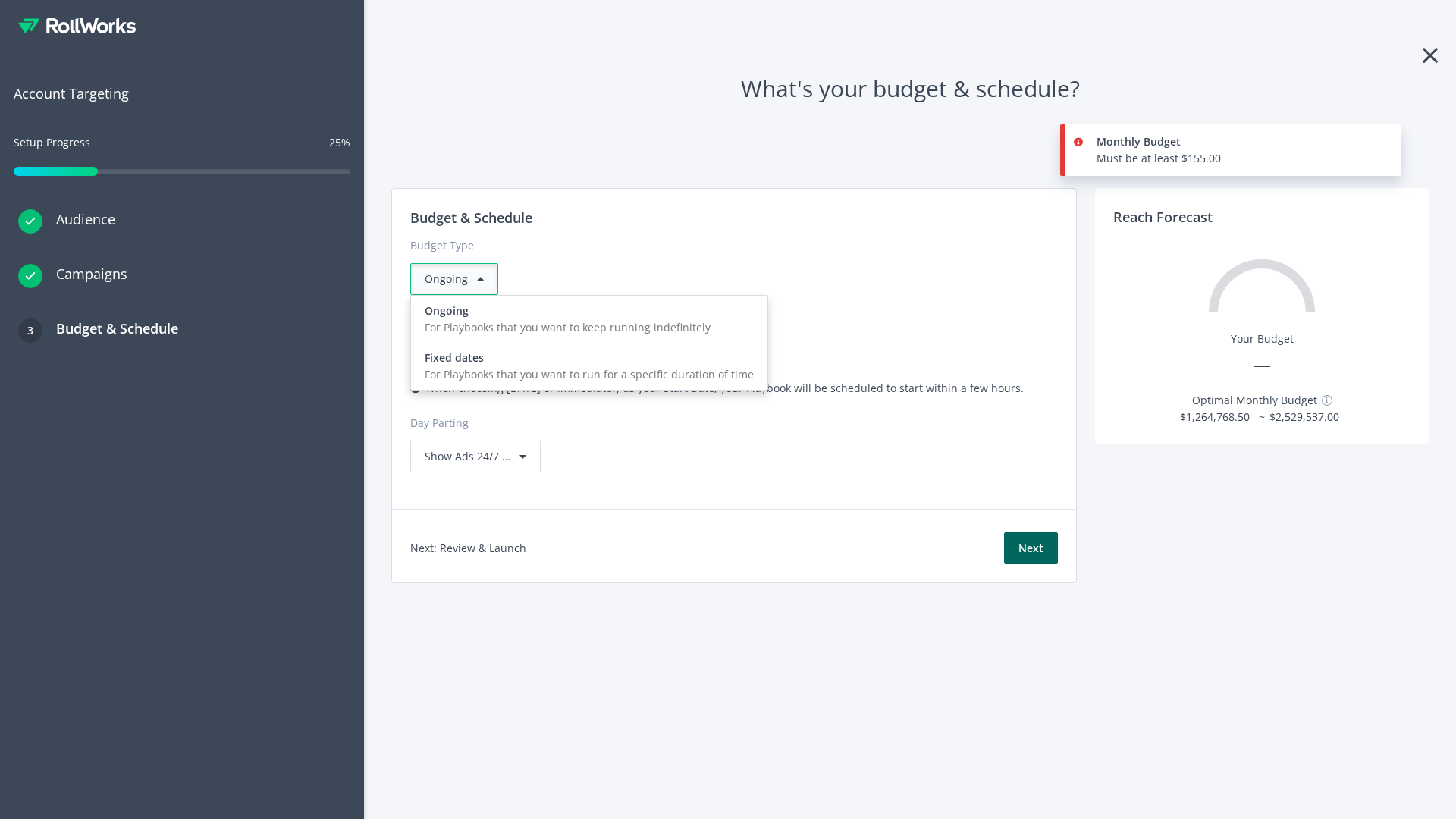
click at [584, 366] on div "For Playbooks that you want to run for a specific duration of time" at bounding box center [589, 374] width 329 height 17
click at [460, 279] on div "Ongoing" at bounding box center [454, 279] width 88 height 31
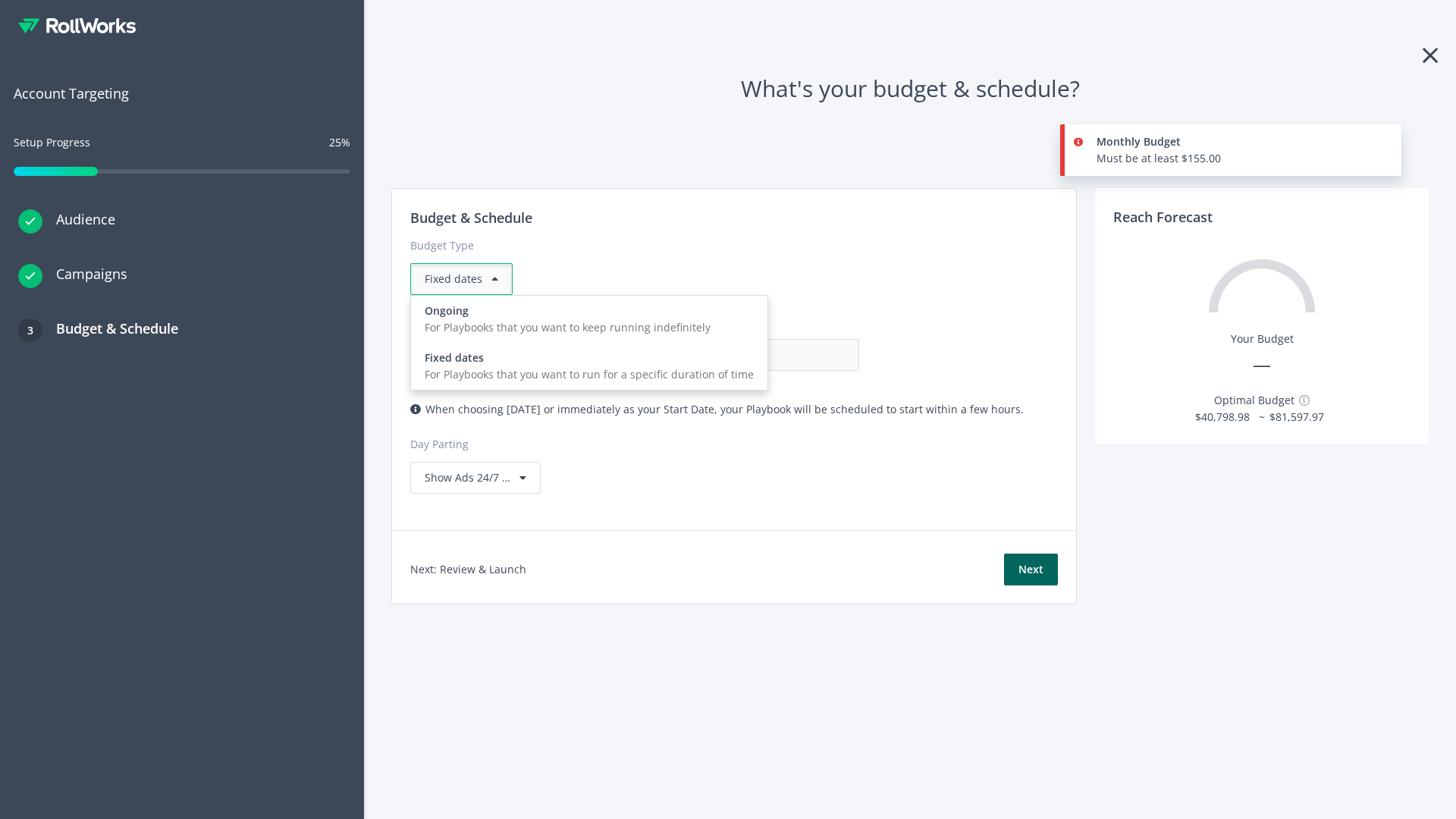
click at [584, 319] on div "For Playbooks that you want to keep running indefinitely" at bounding box center [589, 327] width 329 height 17
click at [709, 354] on input "0.00" at bounding box center [784, 354] width 150 height 31
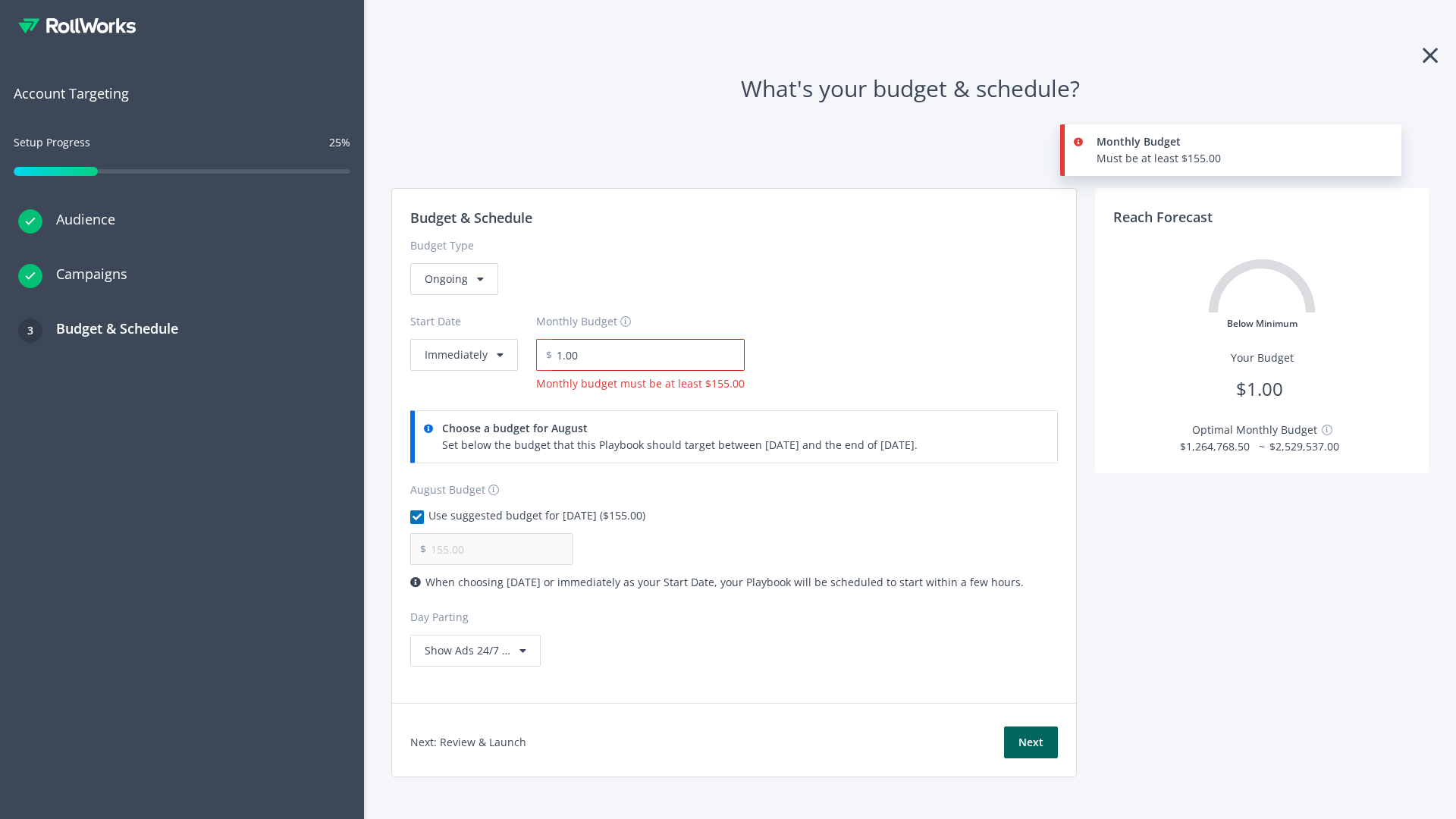
click at [643, 354] on input "1.00" at bounding box center [648, 354] width 193 height 31
type input "1,000.00"
click at [463, 339] on button "Immediately" at bounding box center [464, 354] width 107 height 31
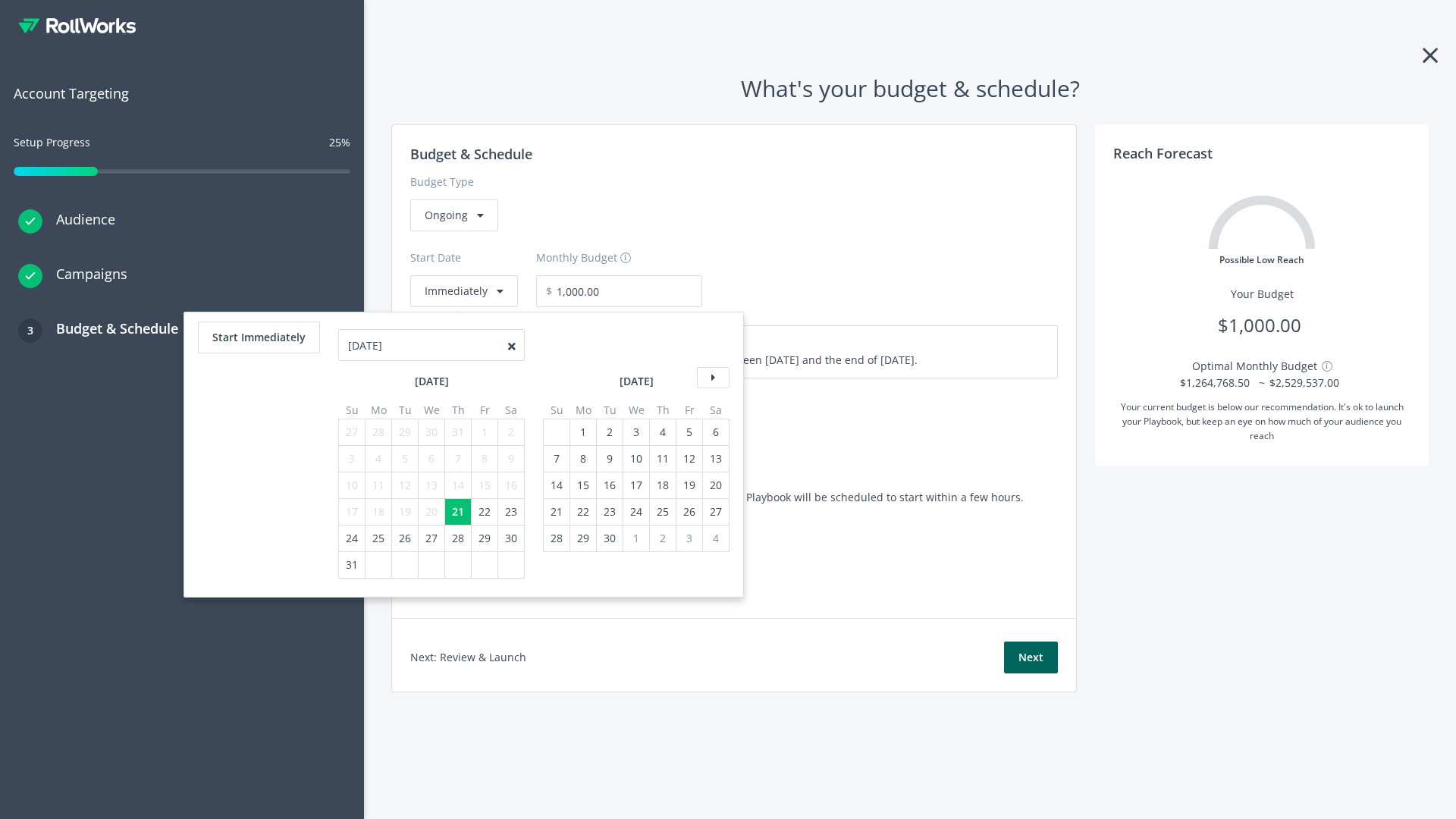
click at [711, 377] on icon at bounding box center [713, 377] width 32 height 21
click at [555, 458] on div "7" at bounding box center [556, 458] width 20 height 26
type input "870.97"
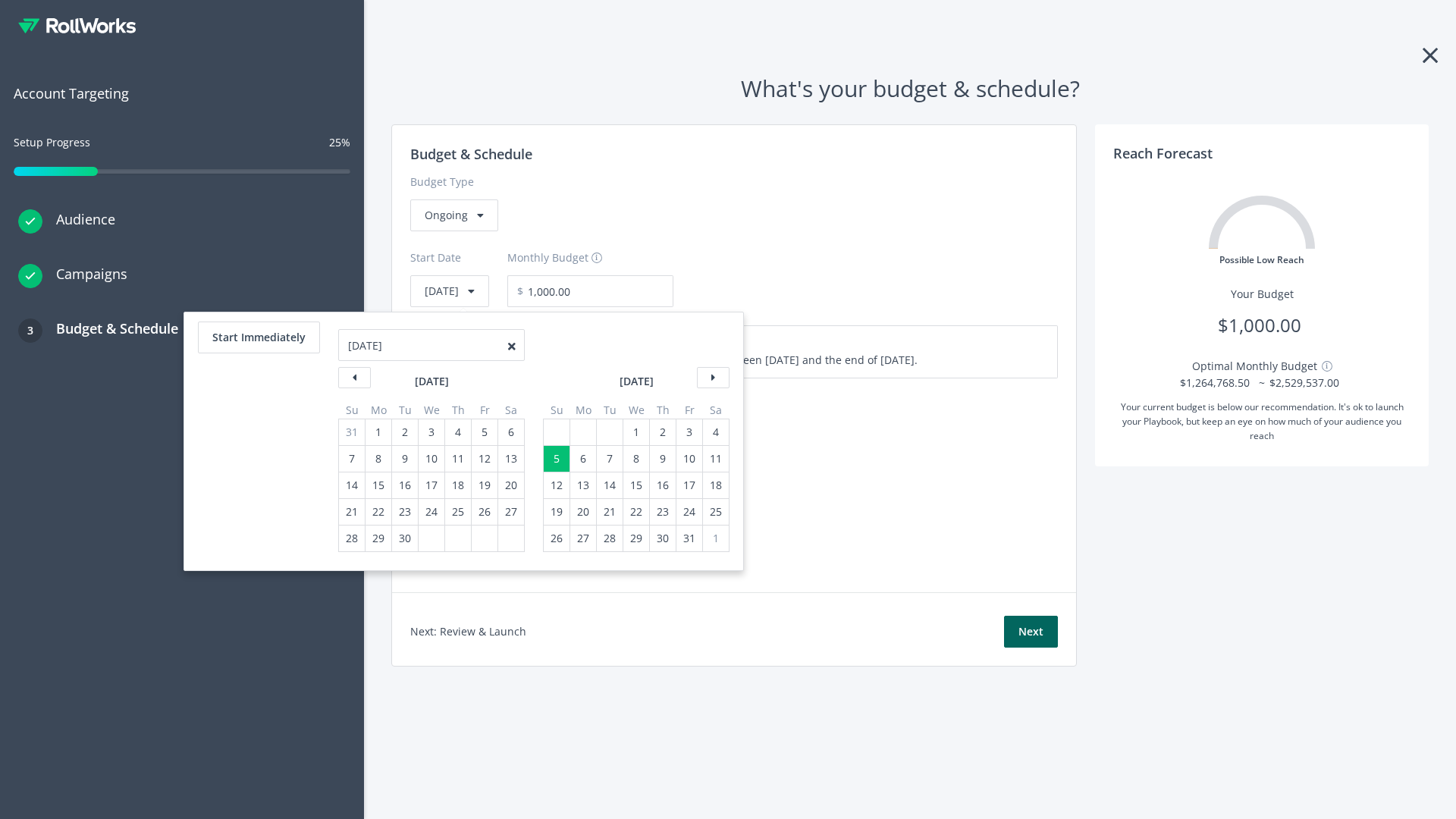
click at [635, 432] on div "1" at bounding box center [636, 432] width 20 height 26
click at [258, 337] on button "Start Immediately" at bounding box center [259, 337] width 122 height 31
type input "08/21/2025"
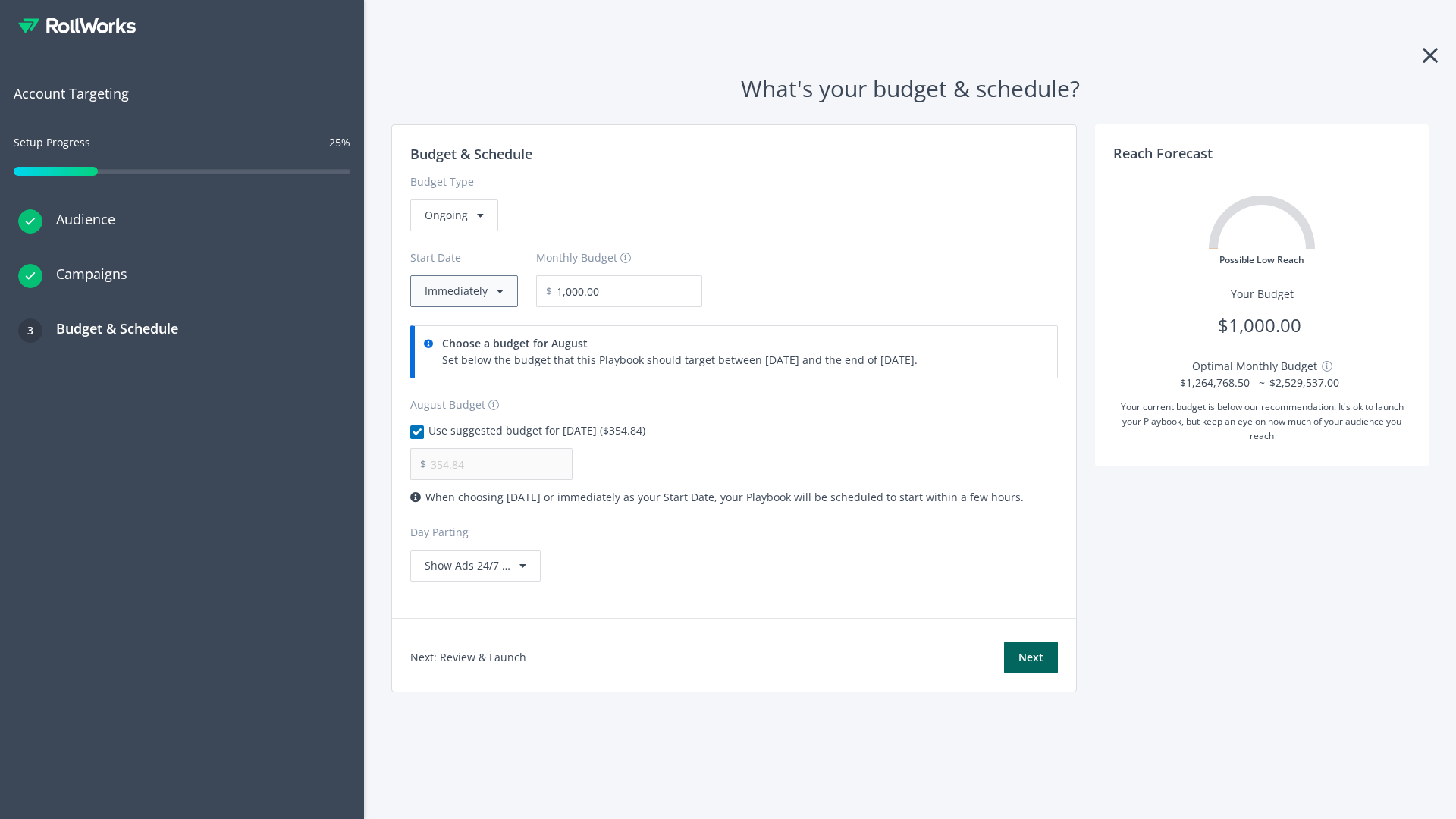
click at [463, 291] on button "Immediately" at bounding box center [464, 291] width 107 height 31
click at [1031, 657] on button "Next" at bounding box center [1031, 657] width 54 height 31
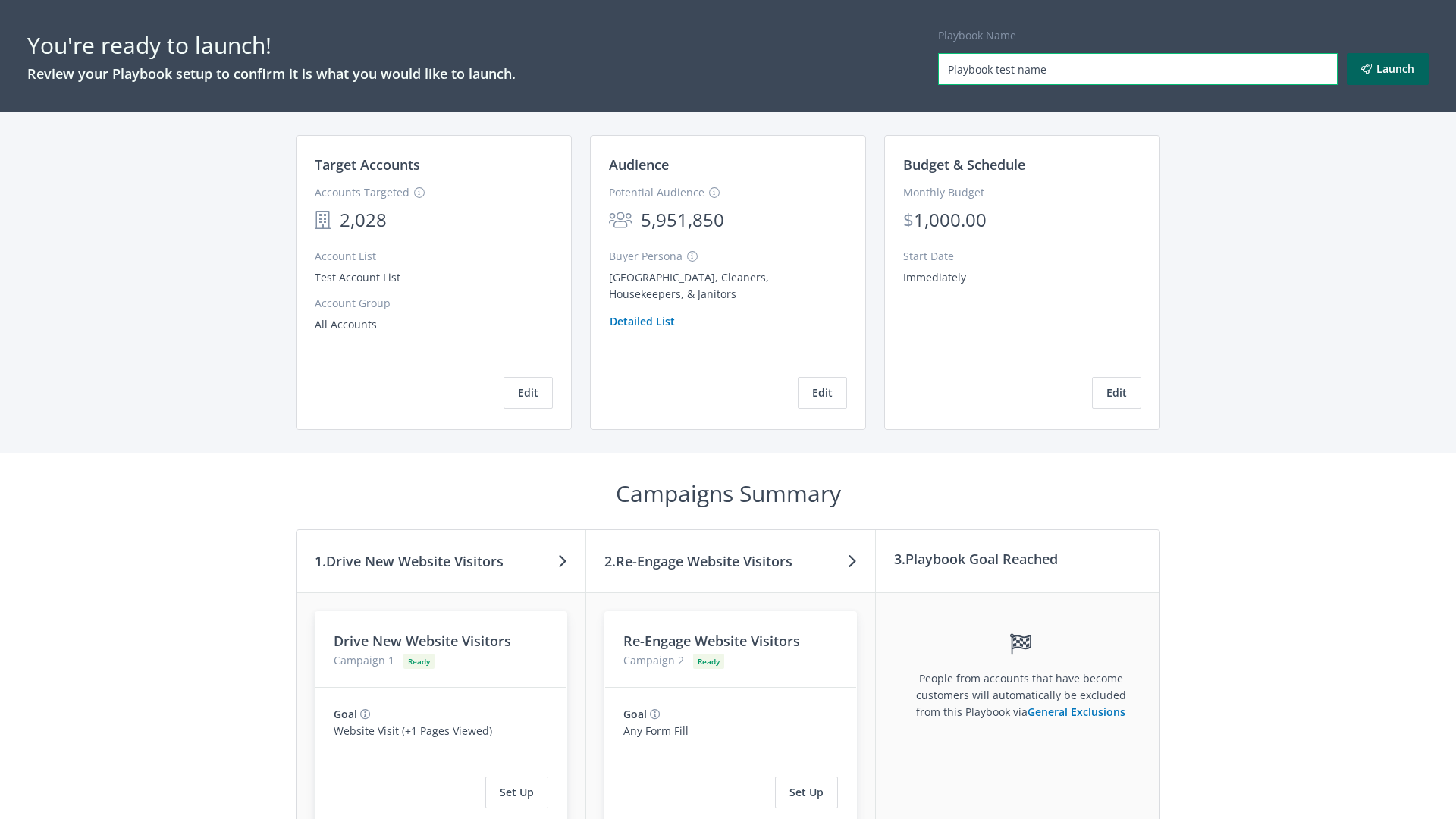
type input "Playbook test name"
click at [1388, 69] on button "Launch" at bounding box center [1388, 69] width 82 height 31
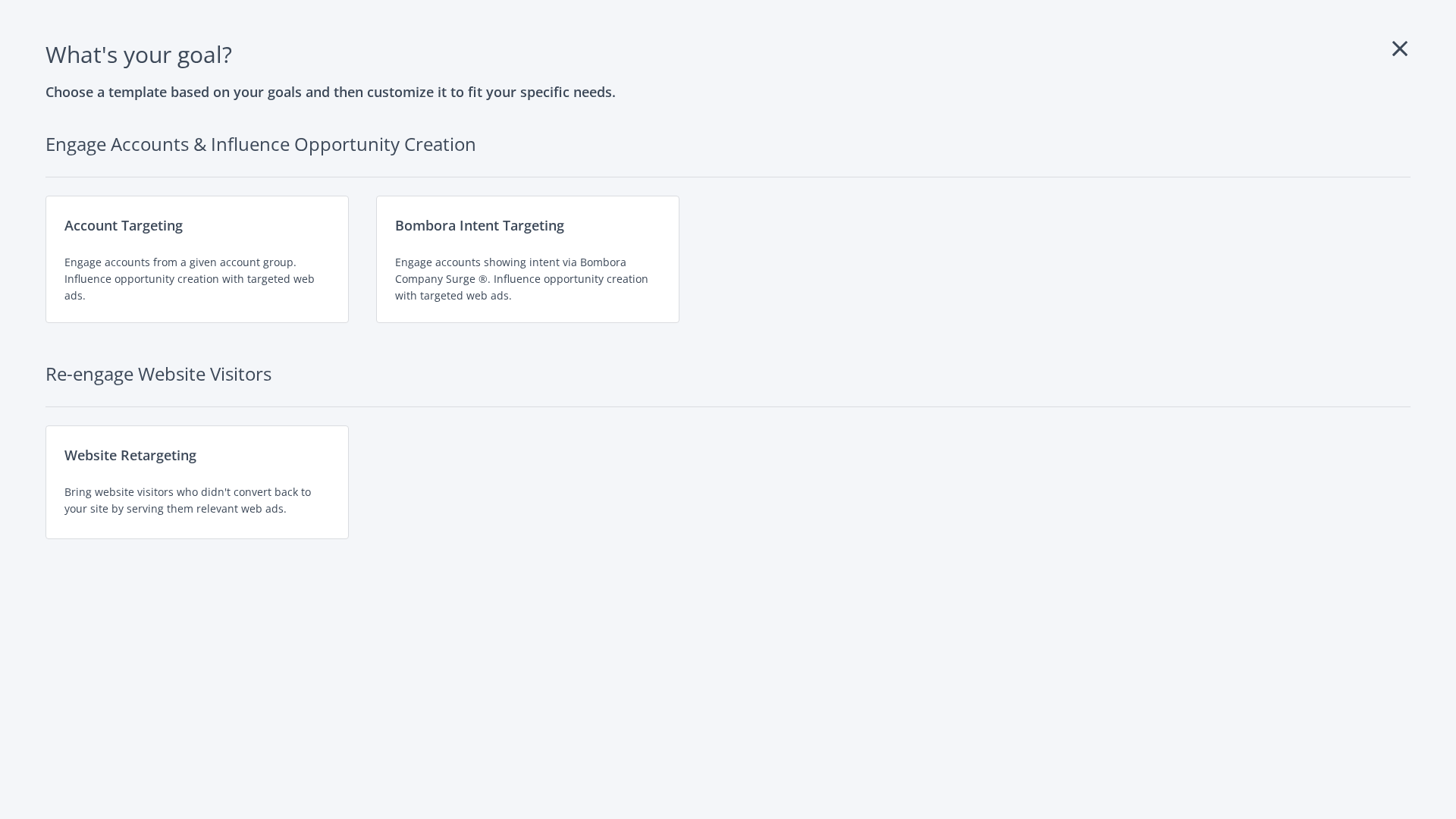
click at [528, 259] on div "Engage accounts showing intent via Bombora Company Surge ®. Influence opportuni…" at bounding box center [528, 279] width 266 height 50
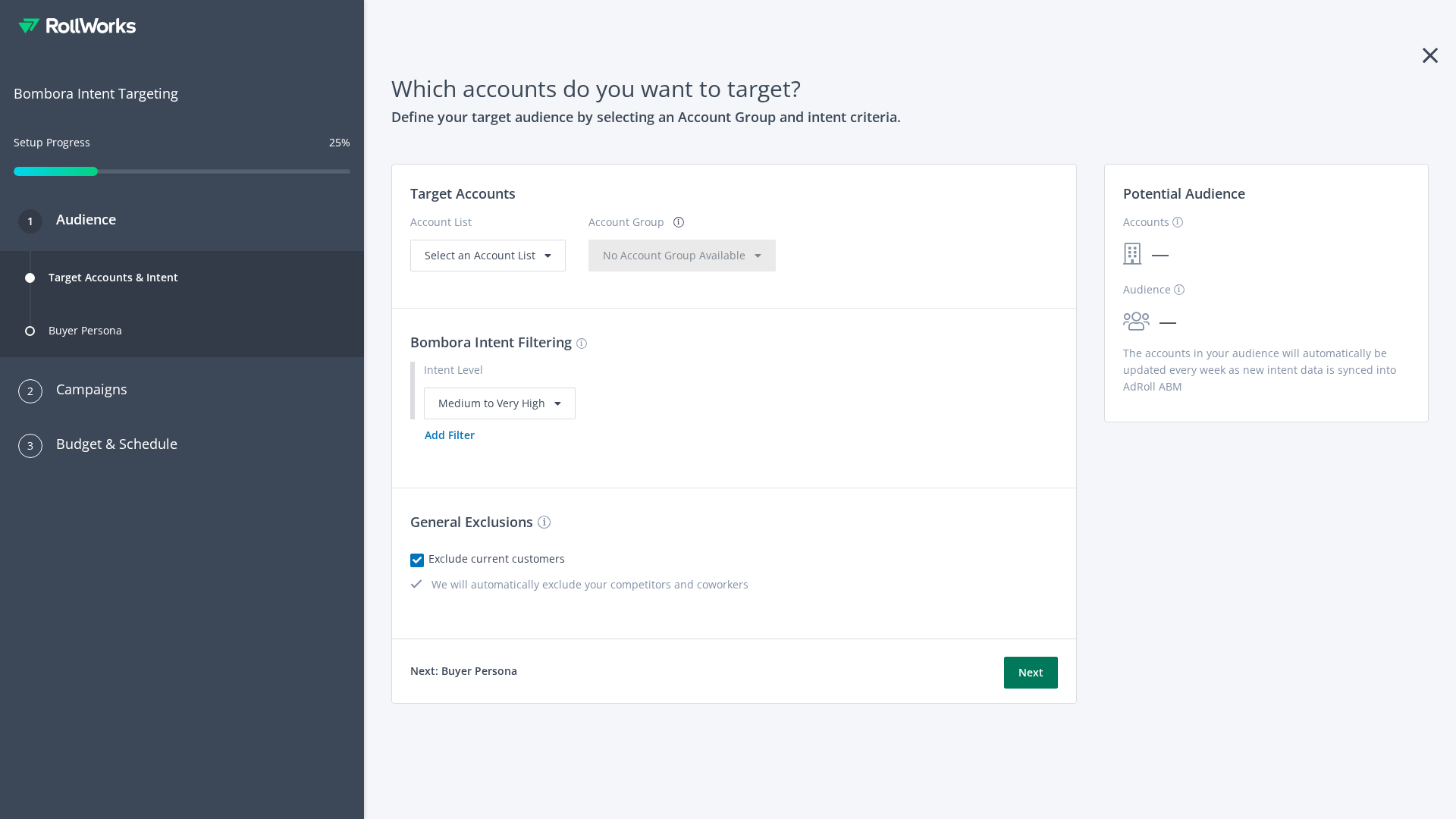
click at [1031, 671] on button "Next" at bounding box center [1031, 672] width 54 height 31
click at [449, 451] on button "Add Filter" at bounding box center [450, 435] width 79 height 31
click at [1031, 688] on button "Next" at bounding box center [1031, 672] width 54 height 31
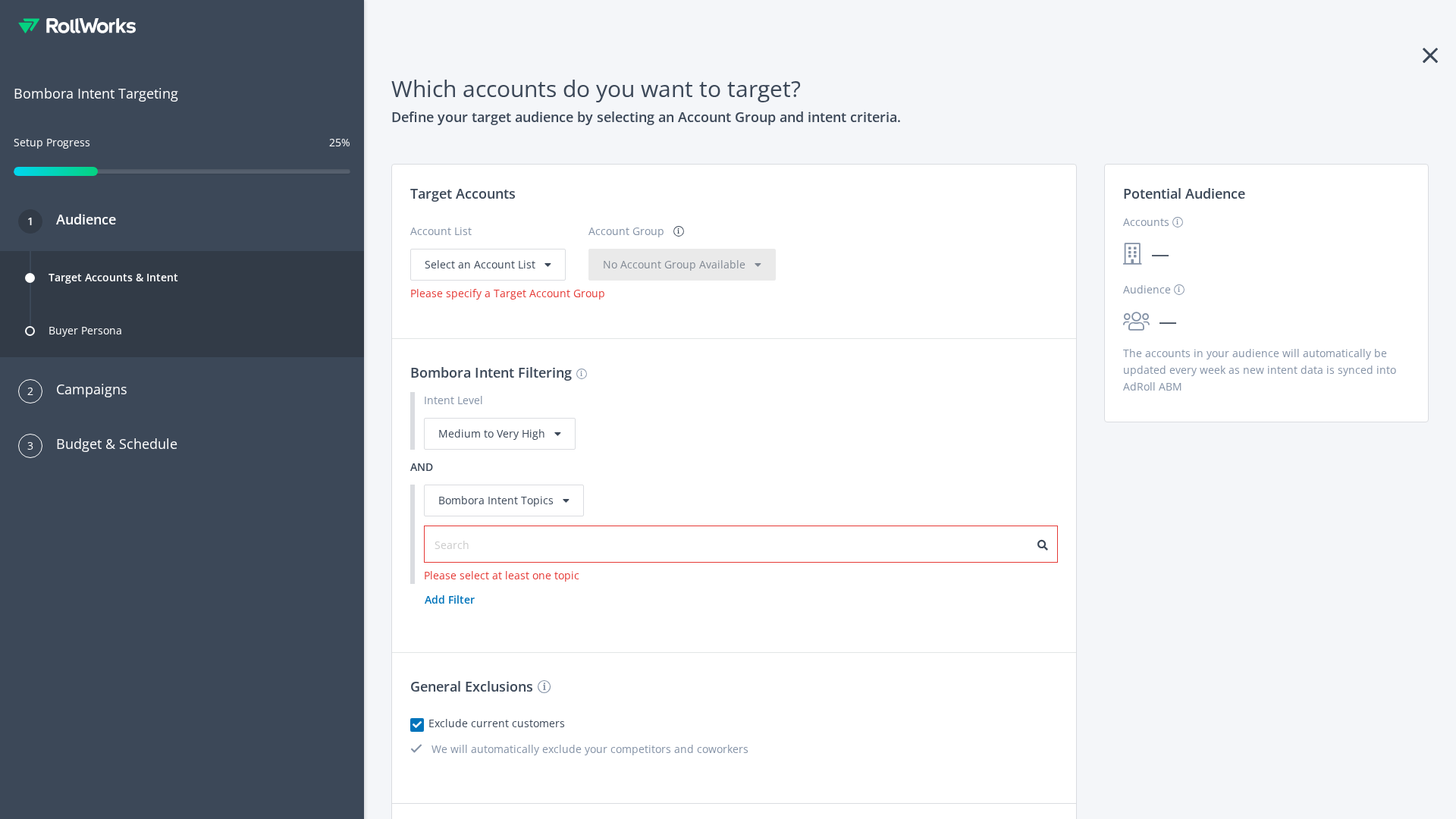
click at [493, 537] on input "text" at bounding box center [501, 545] width 135 height 17
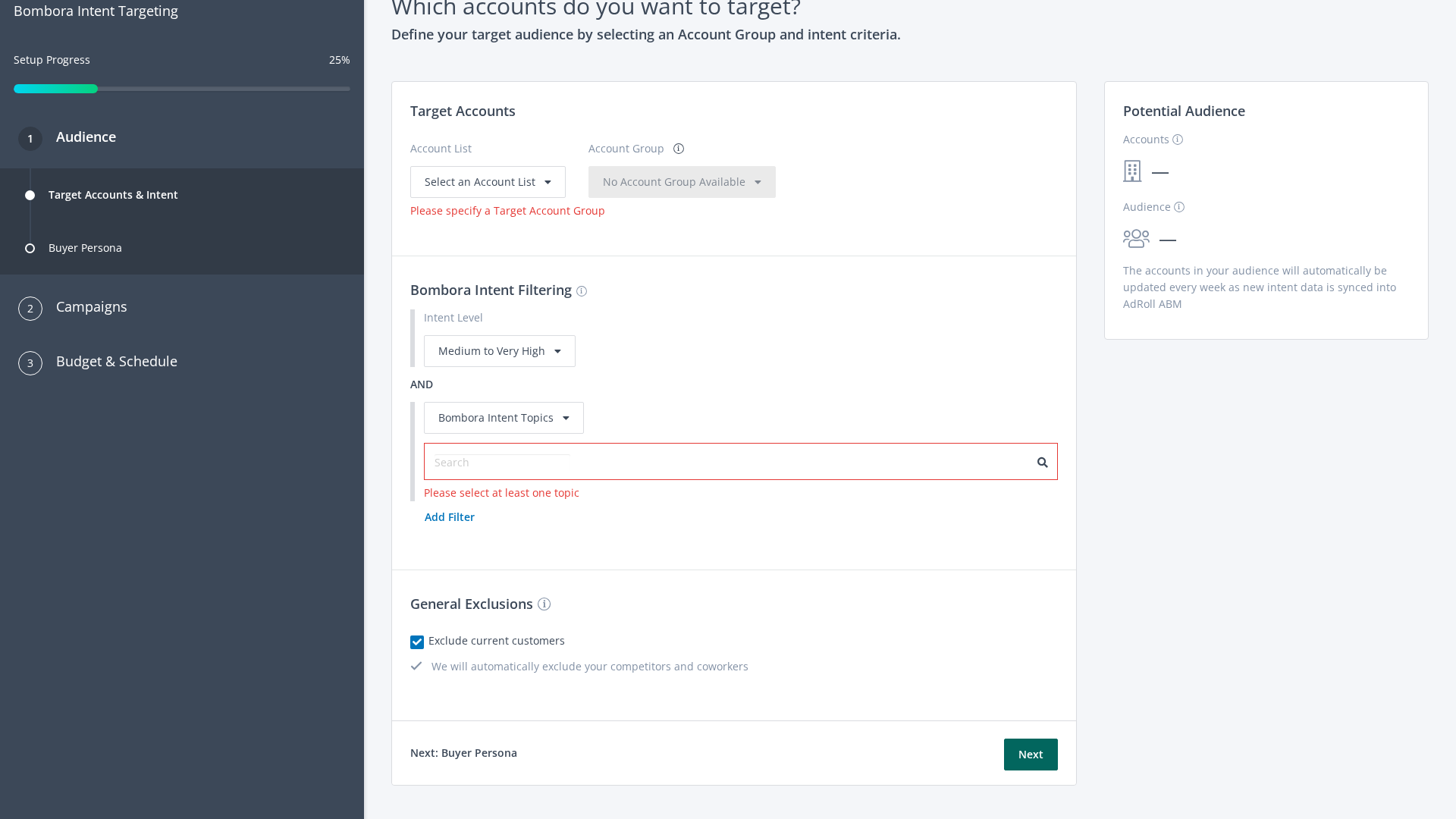
click at [486, 181] on span "Select an Account List" at bounding box center [480, 182] width 111 height 14
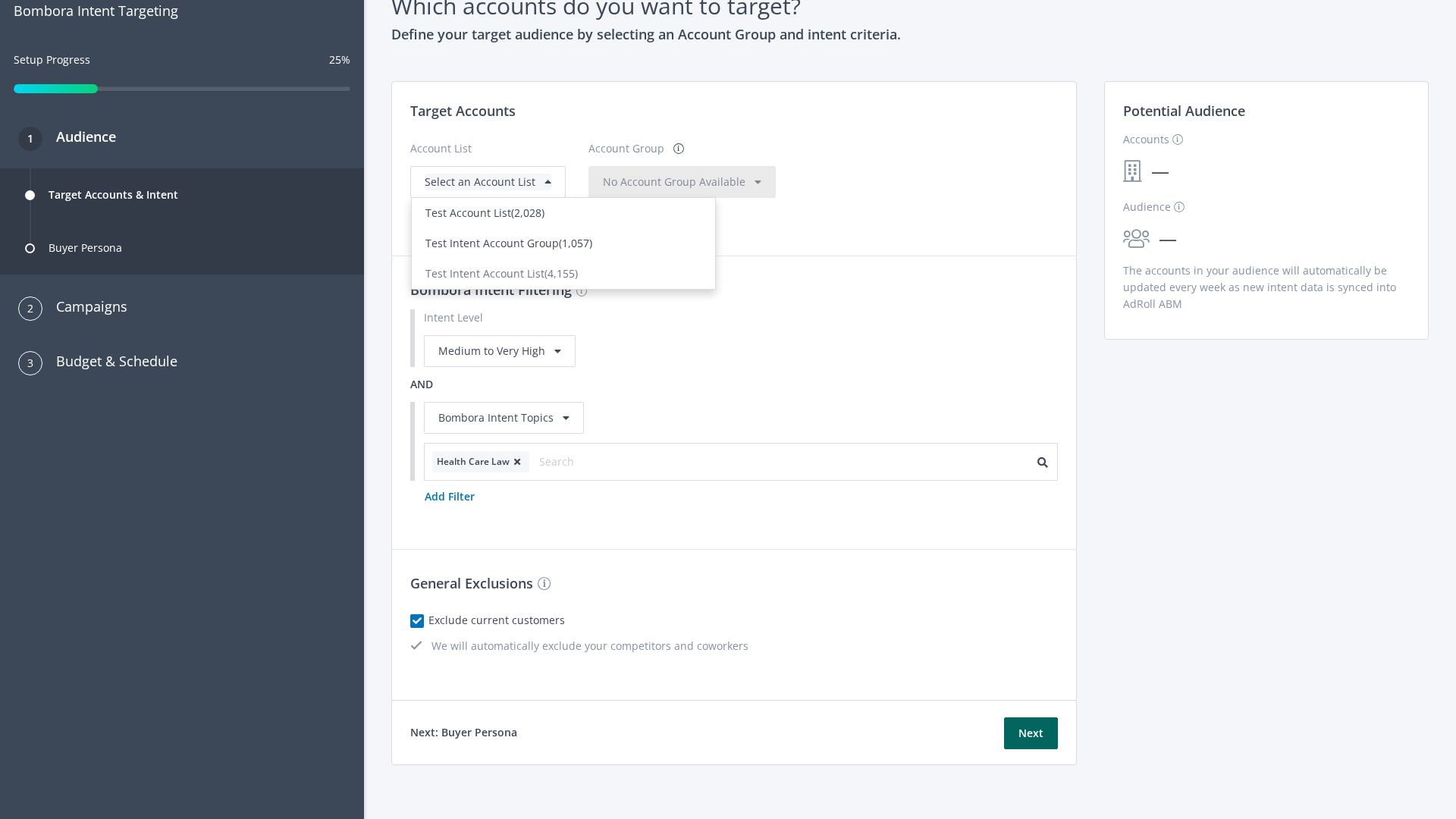
click at [563, 243] on span "(1,057)" at bounding box center [576, 243] width 33 height 14
click at [690, 181] on span "No Account Group Available" at bounding box center [673, 182] width 142 height 14
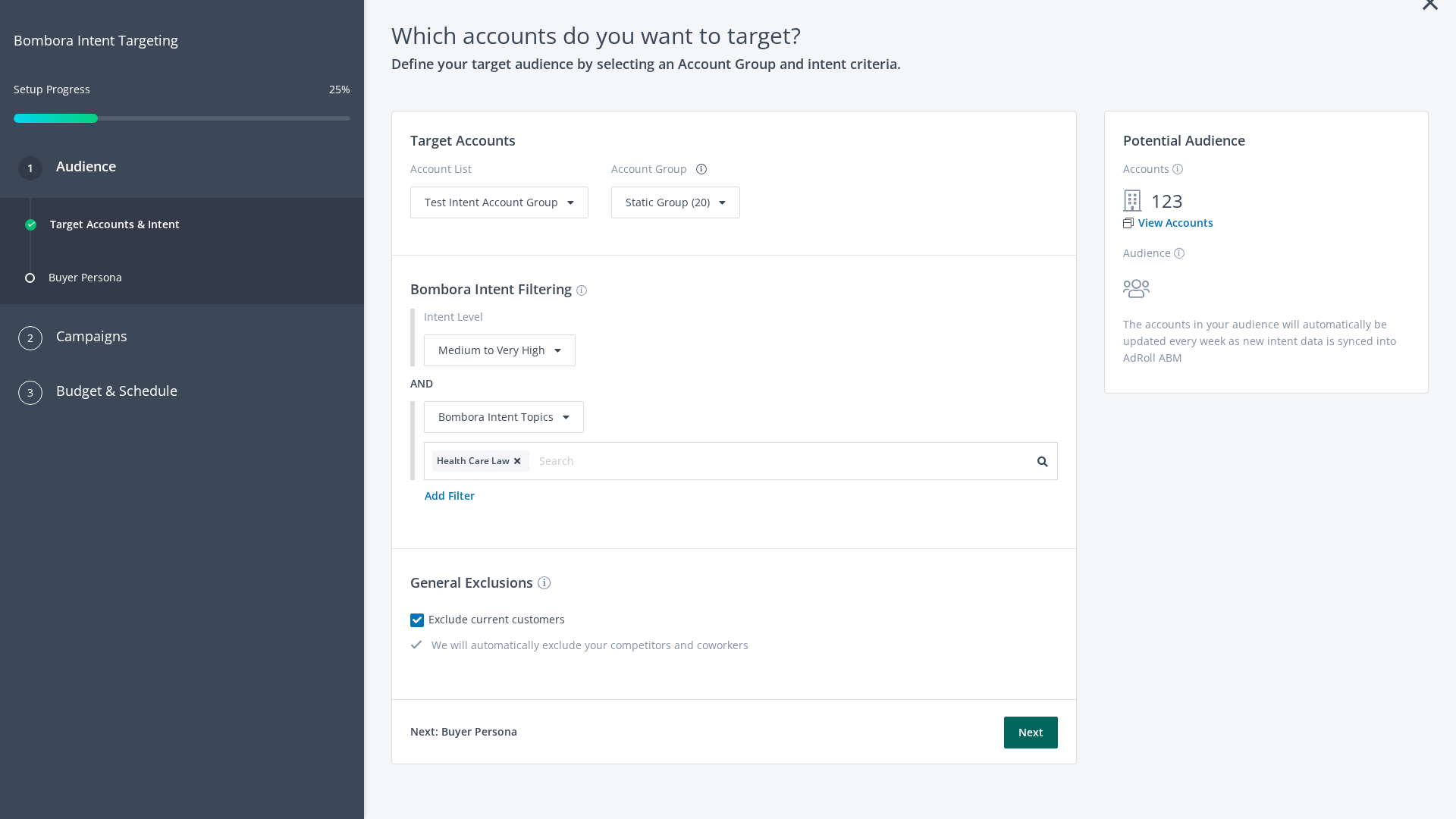
scroll to position [0, 0]
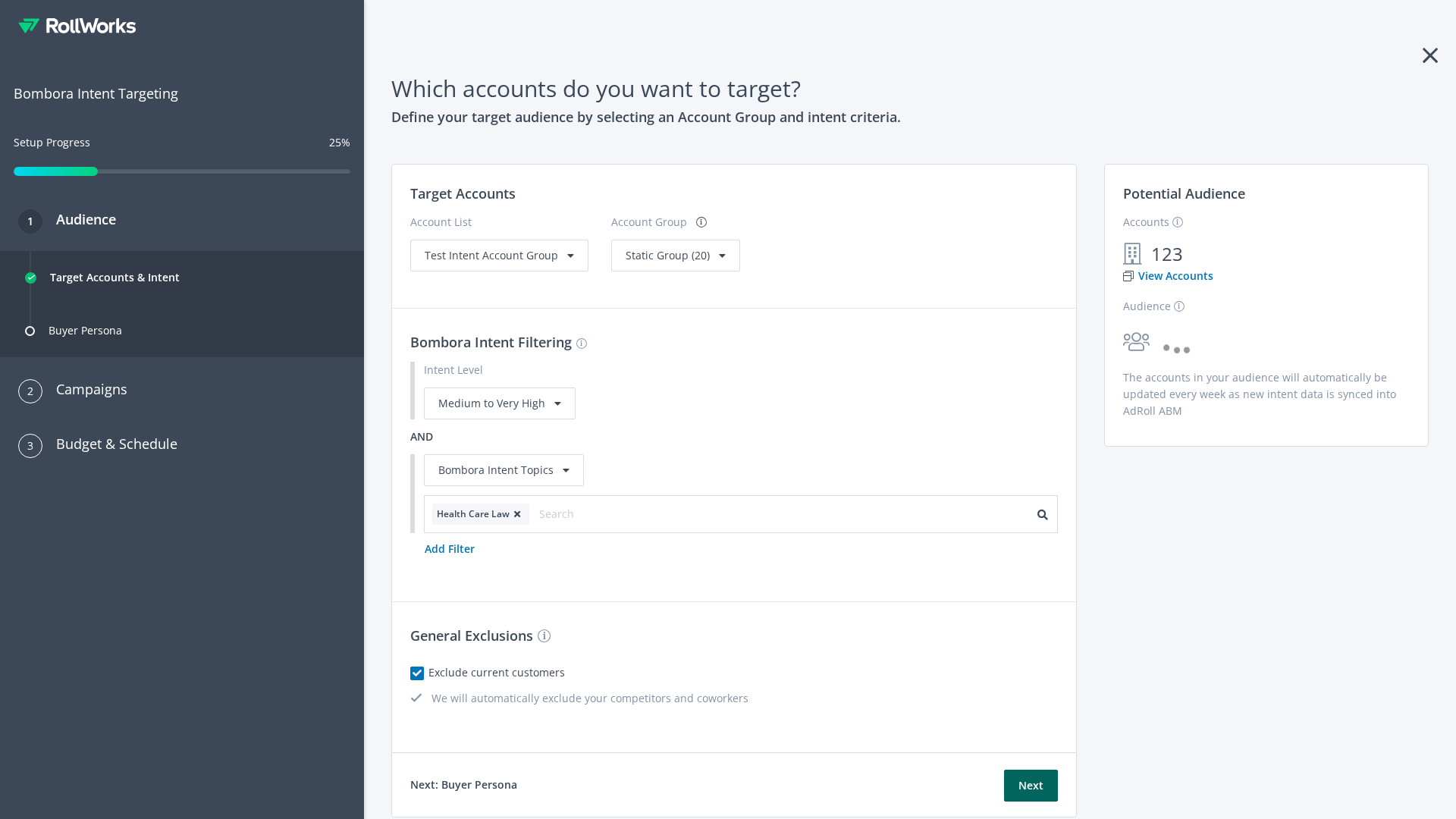
click at [670, 255] on span "Static Group (20)" at bounding box center [667, 255] width 84 height 14
click at [498, 255] on span "Test Intent Account Group" at bounding box center [491, 255] width 134 height 14
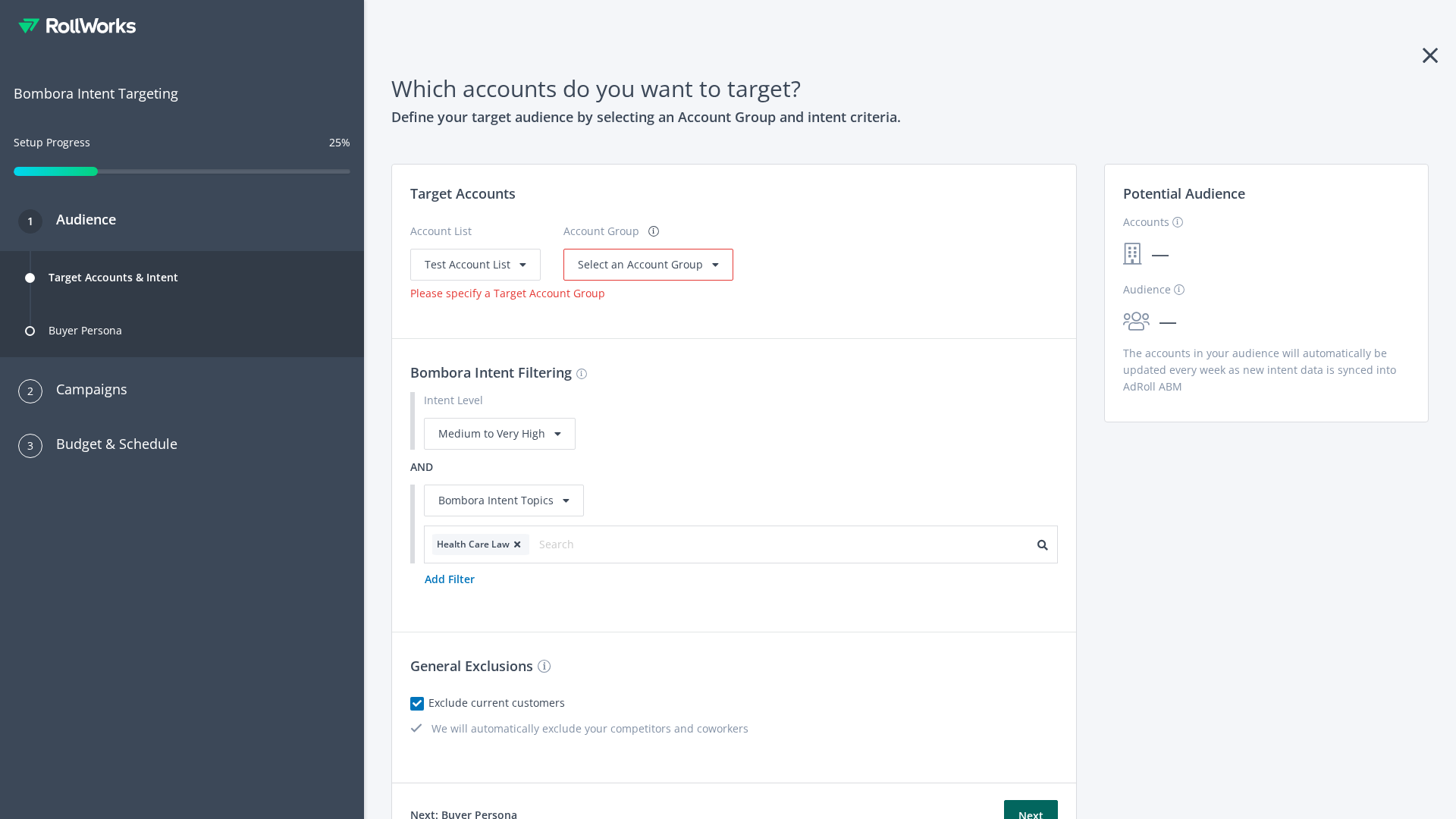
click at [644, 264] on span "Select an Account Group" at bounding box center [640, 264] width 125 height 14
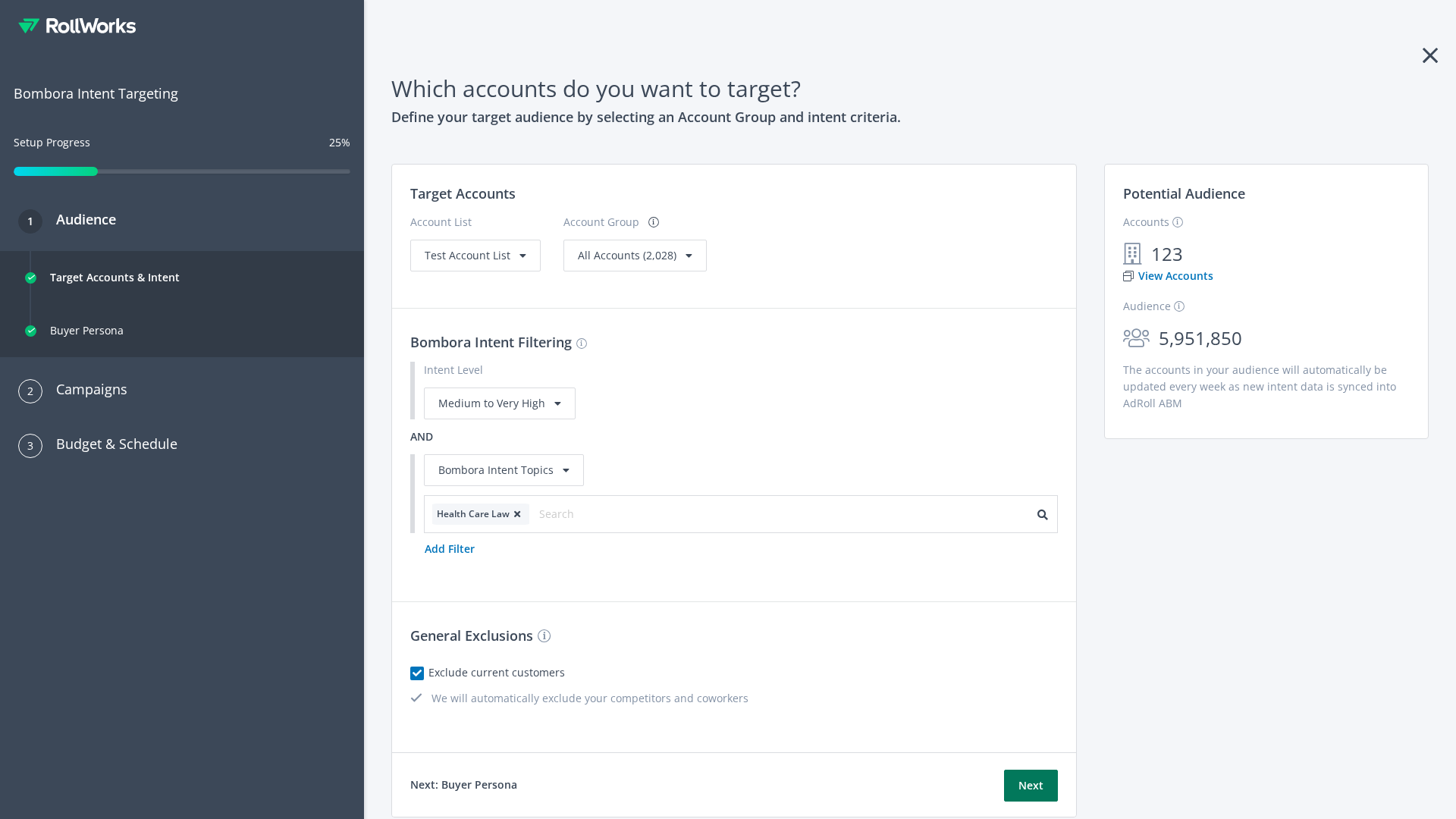
click at [1031, 785] on button "Next" at bounding box center [1031, 785] width 54 height 31
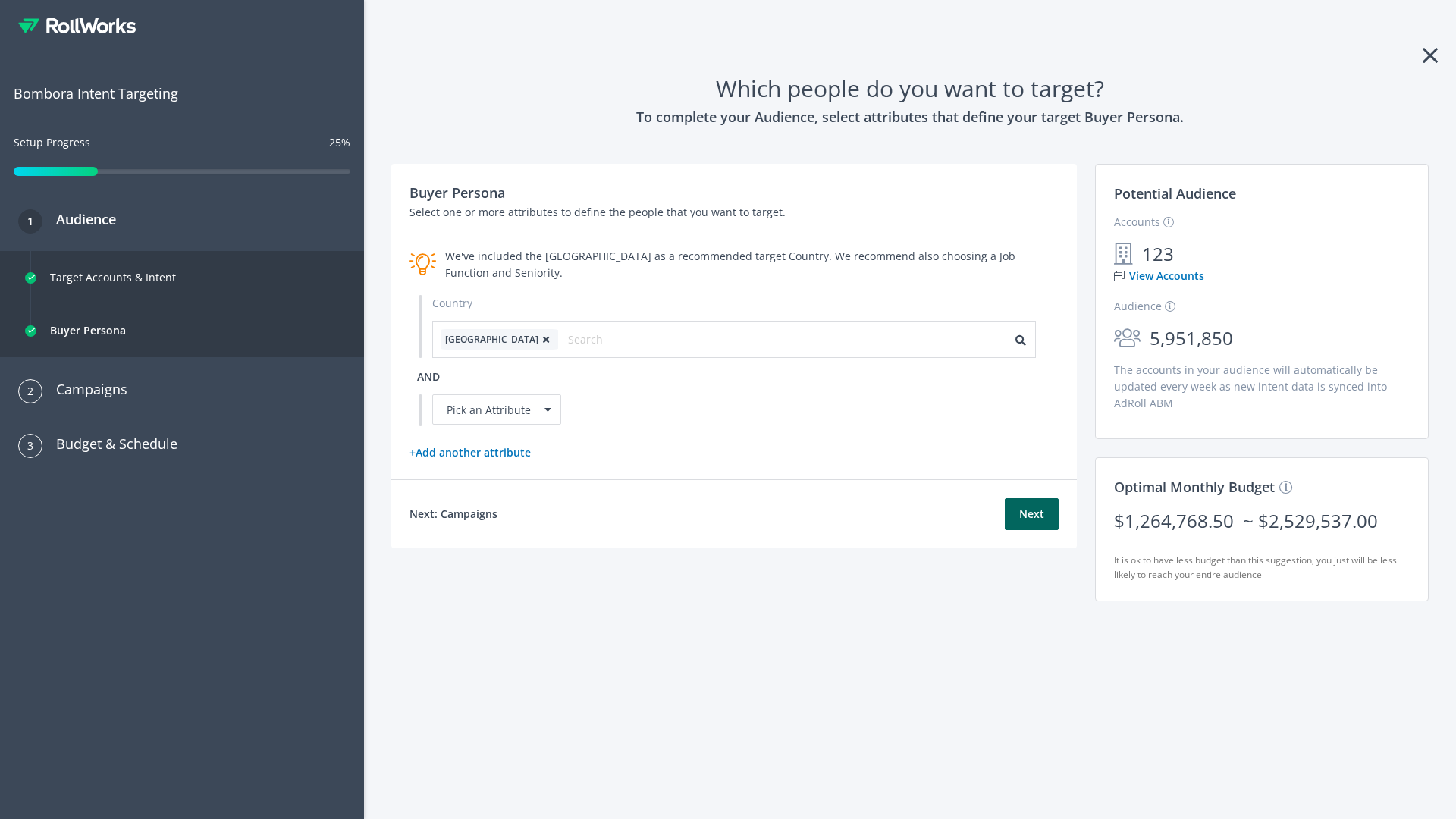
click at [538, 339] on icon at bounding box center [545, 340] width 15 height 9
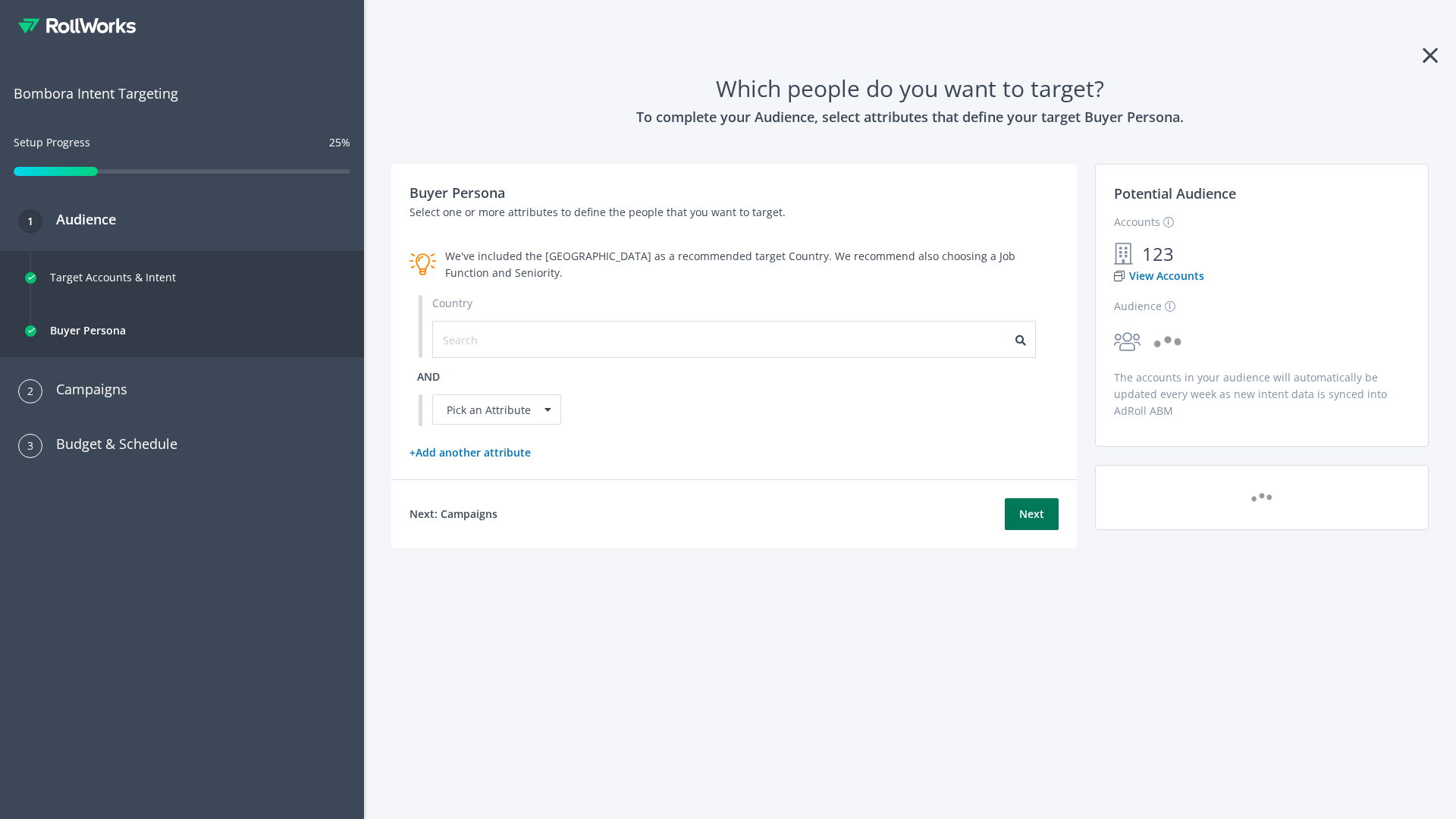
click at [1032, 513] on button "Next" at bounding box center [1032, 513] width 54 height 31
click at [501, 339] on input "text" at bounding box center [510, 339] width 135 height 17
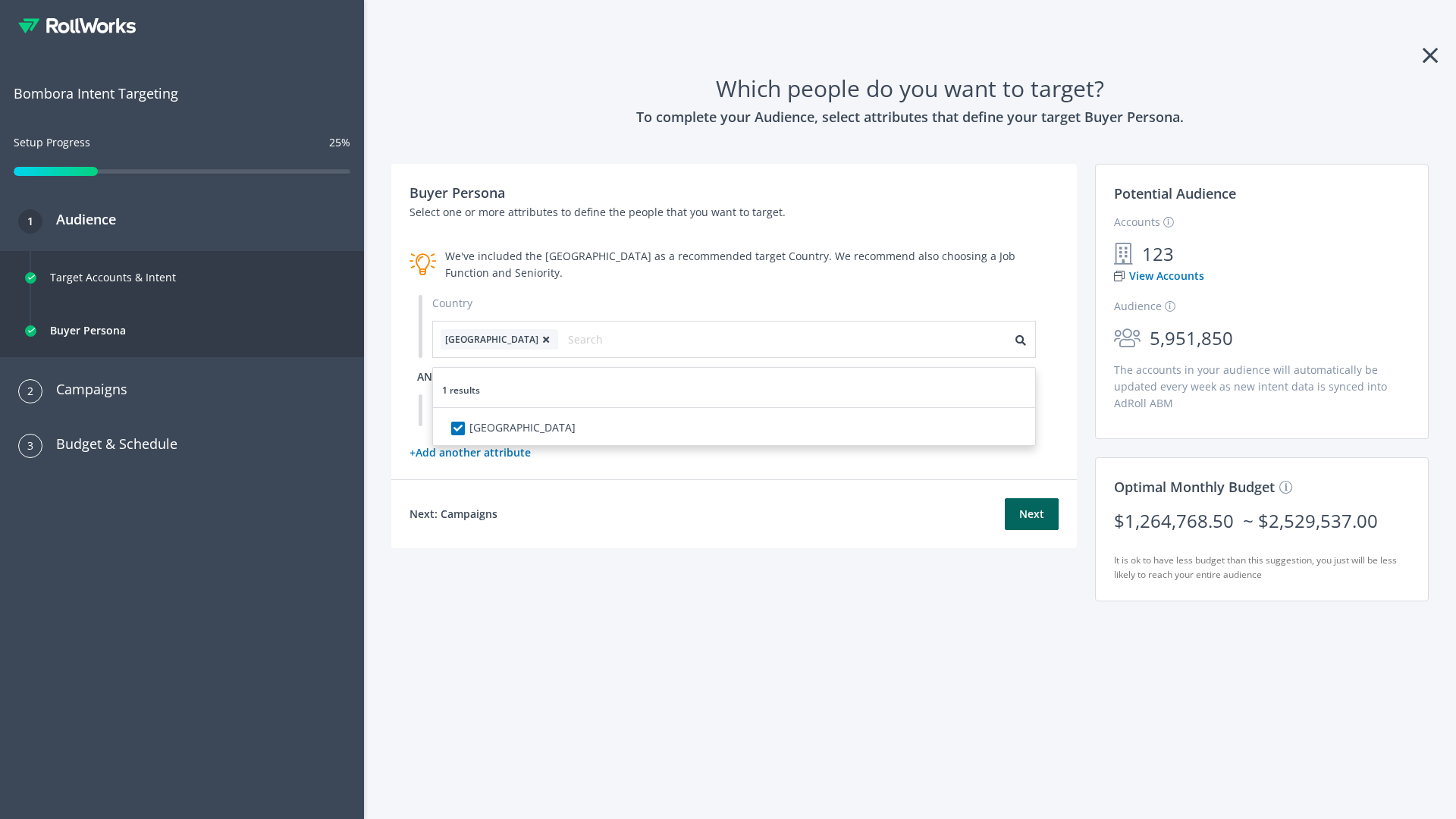
click at [429, 376] on span "and" at bounding box center [428, 376] width 23 height 14
click at [497, 410] on div "Pick an Attribute" at bounding box center [497, 409] width 129 height 31
click at [1032, 530] on button "Next" at bounding box center [1032, 513] width 54 height 31
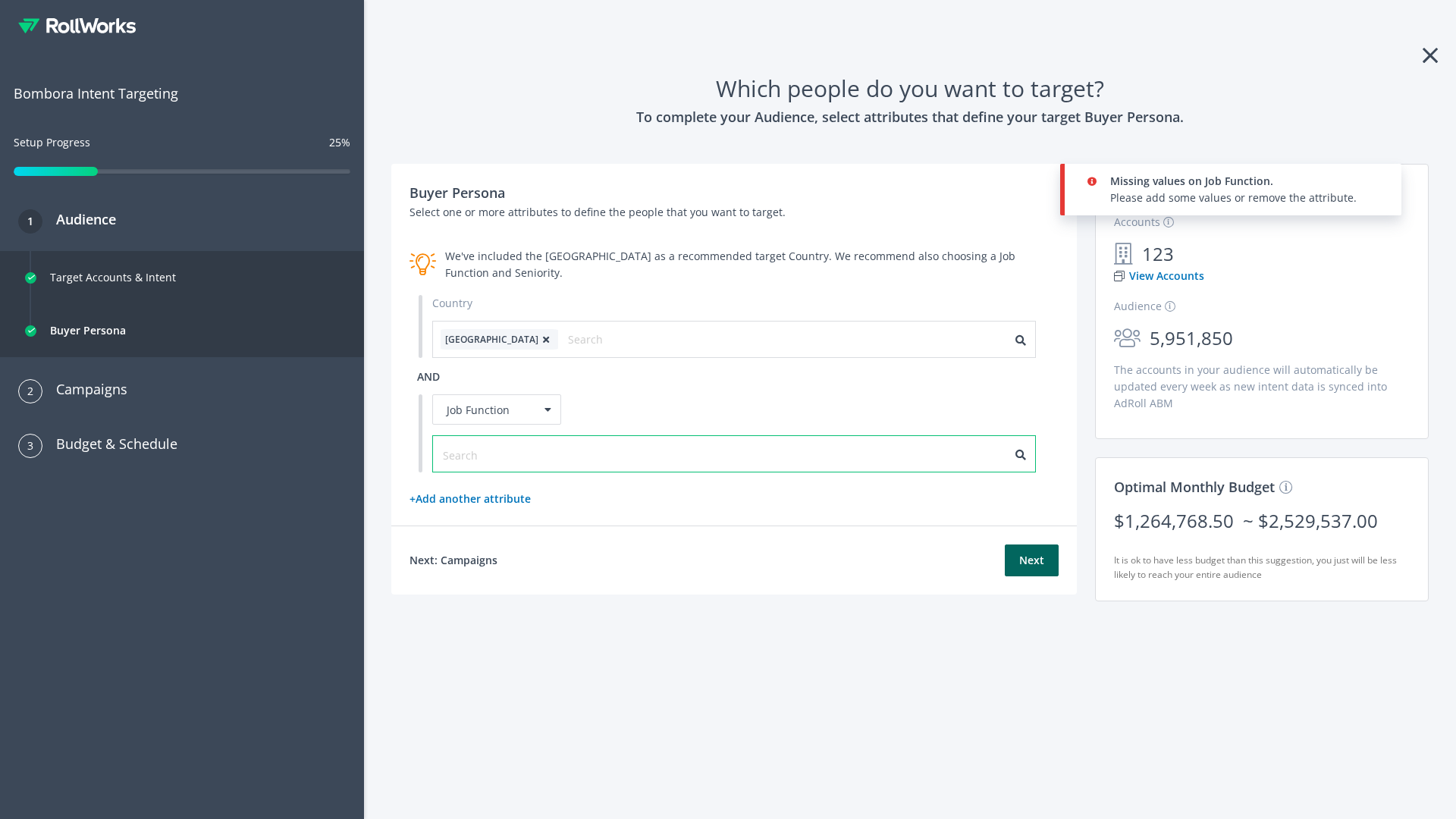
click at [501, 453] on input "text" at bounding box center [510, 454] width 135 height 17
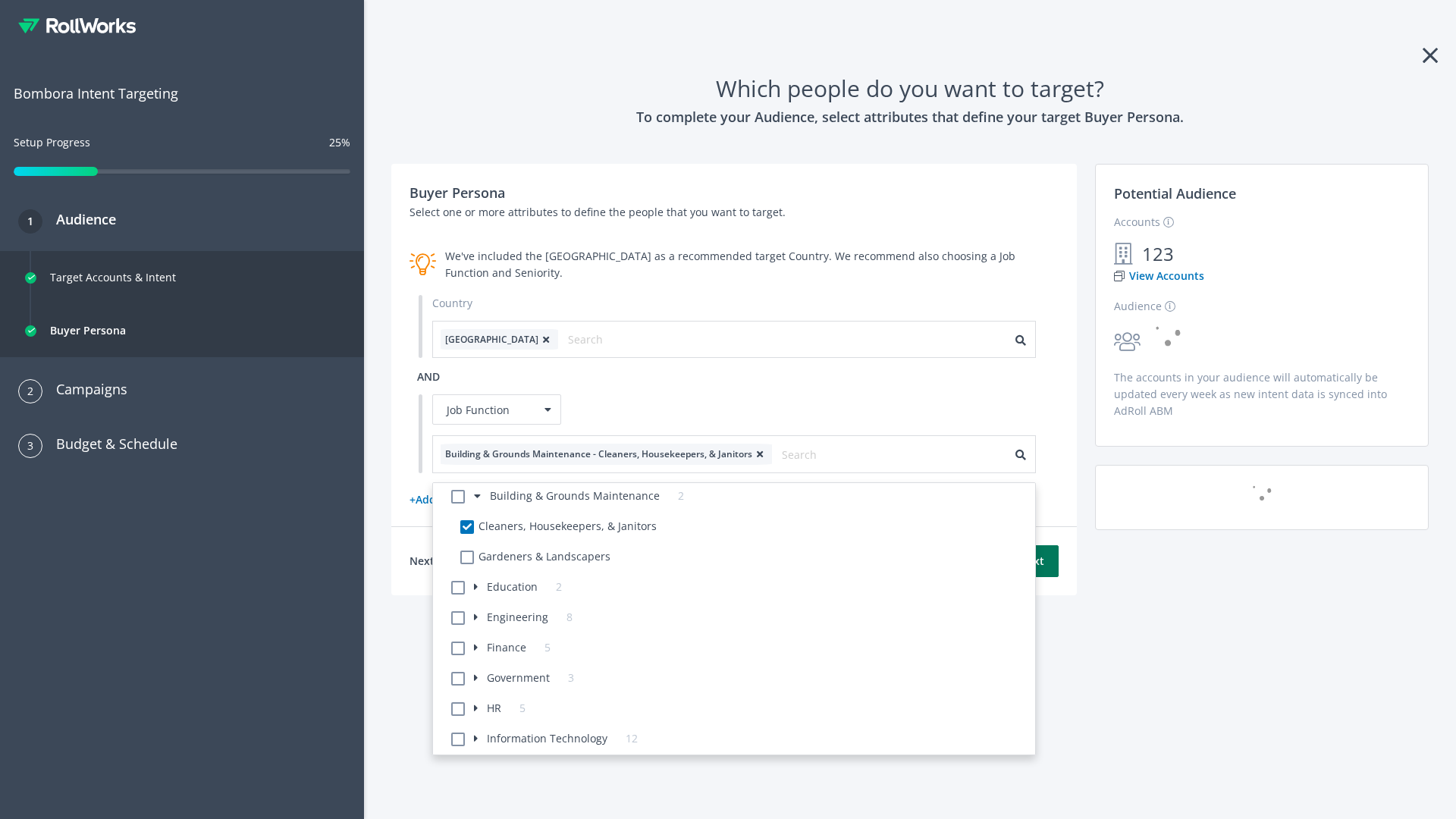
click at [1032, 561] on button "Next" at bounding box center [1032, 561] width 54 height 31
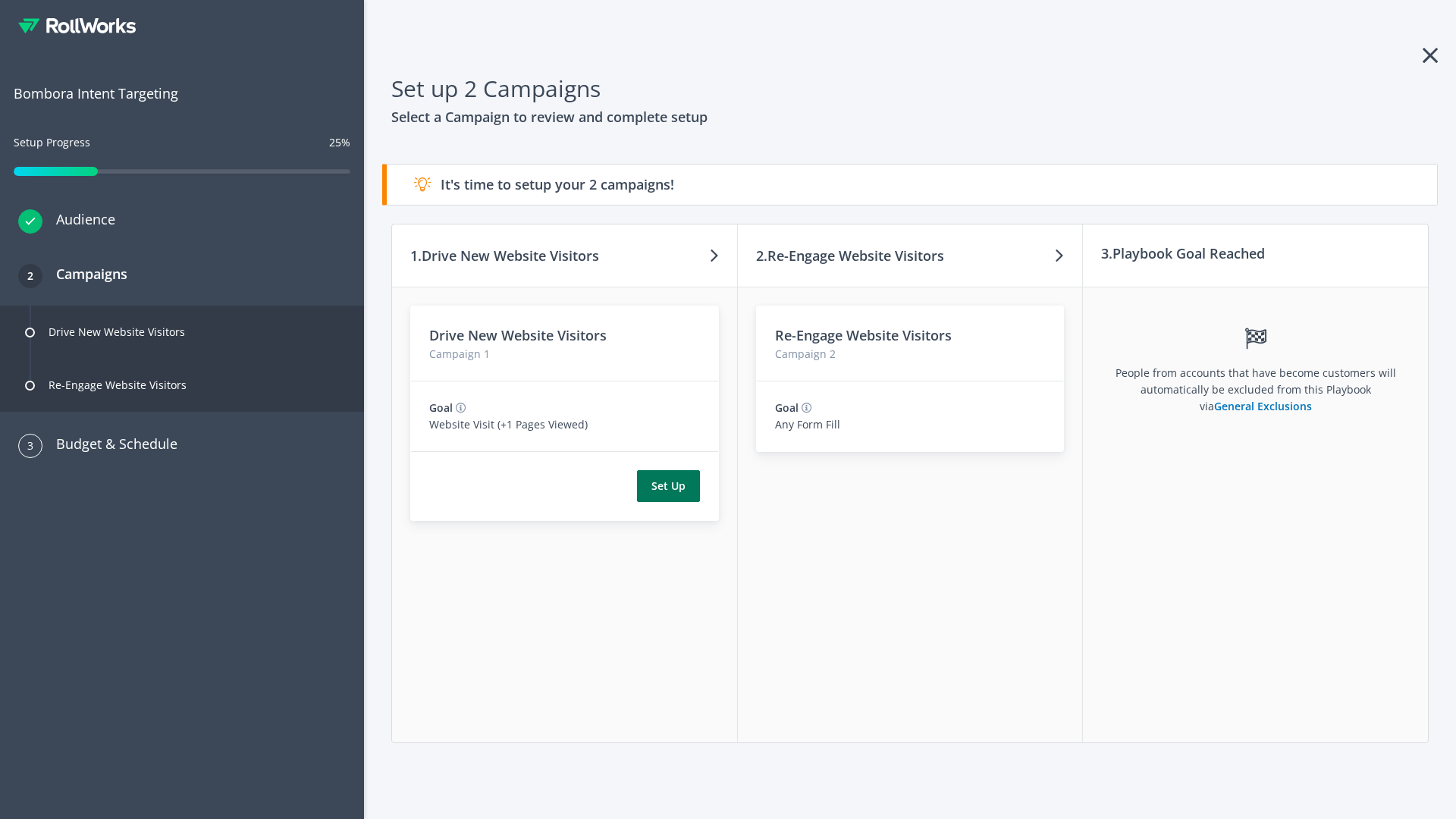
click at [668, 485] on button "Set Up" at bounding box center [668, 485] width 63 height 31
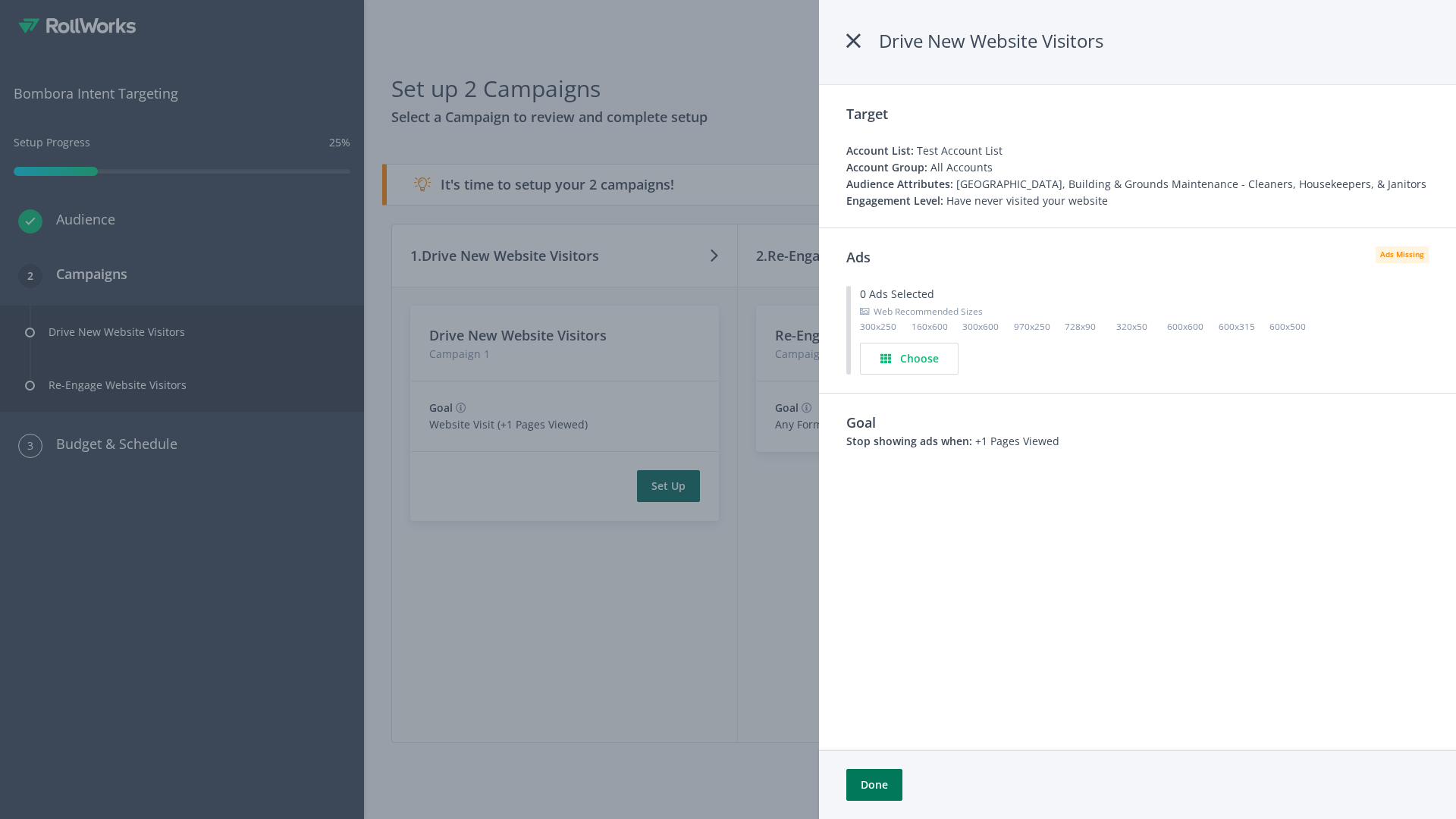
click at [873, 785] on button "Done" at bounding box center [874, 784] width 56 height 31
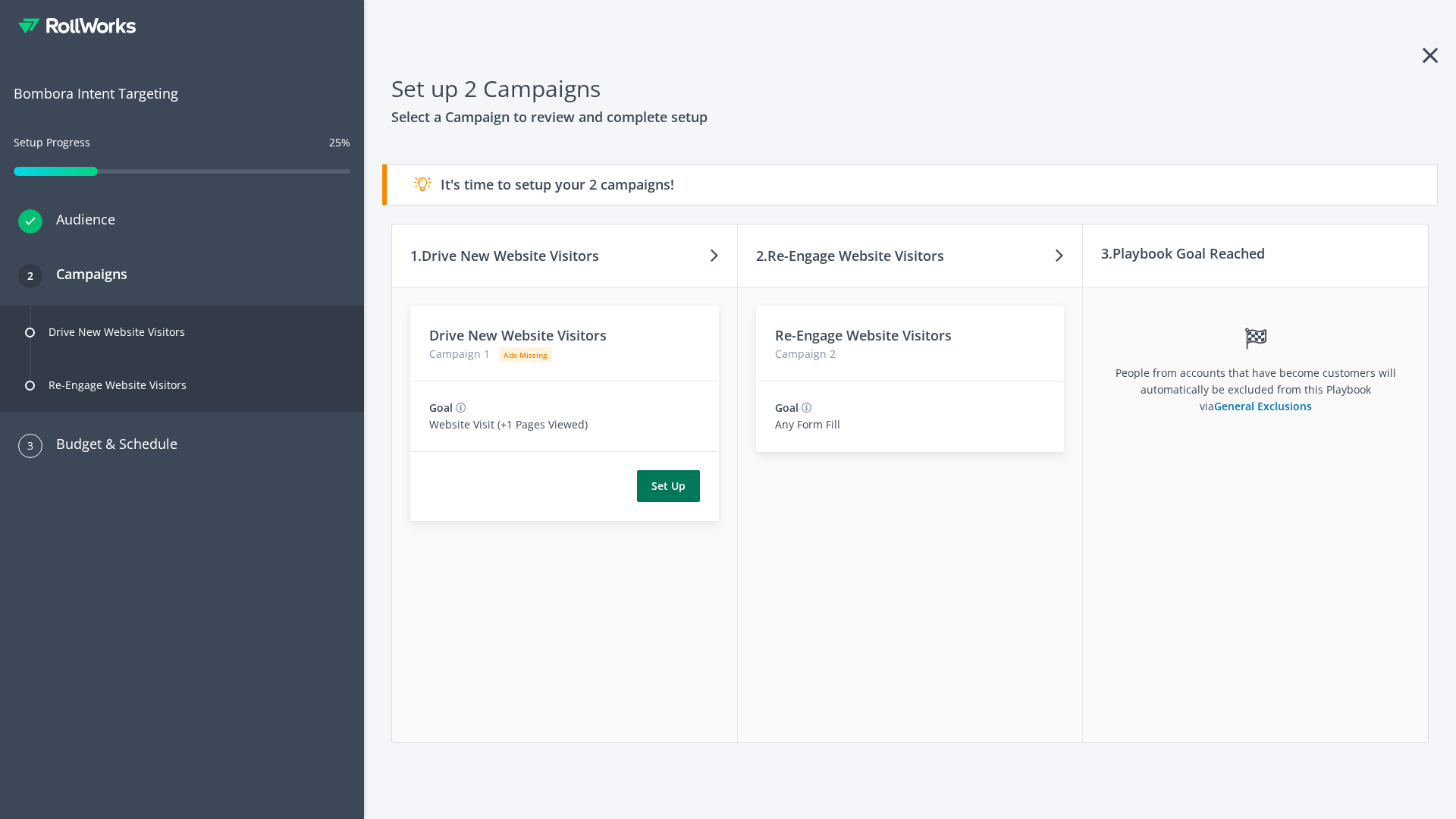
click at [668, 485] on button "Set Up" at bounding box center [668, 485] width 63 height 31
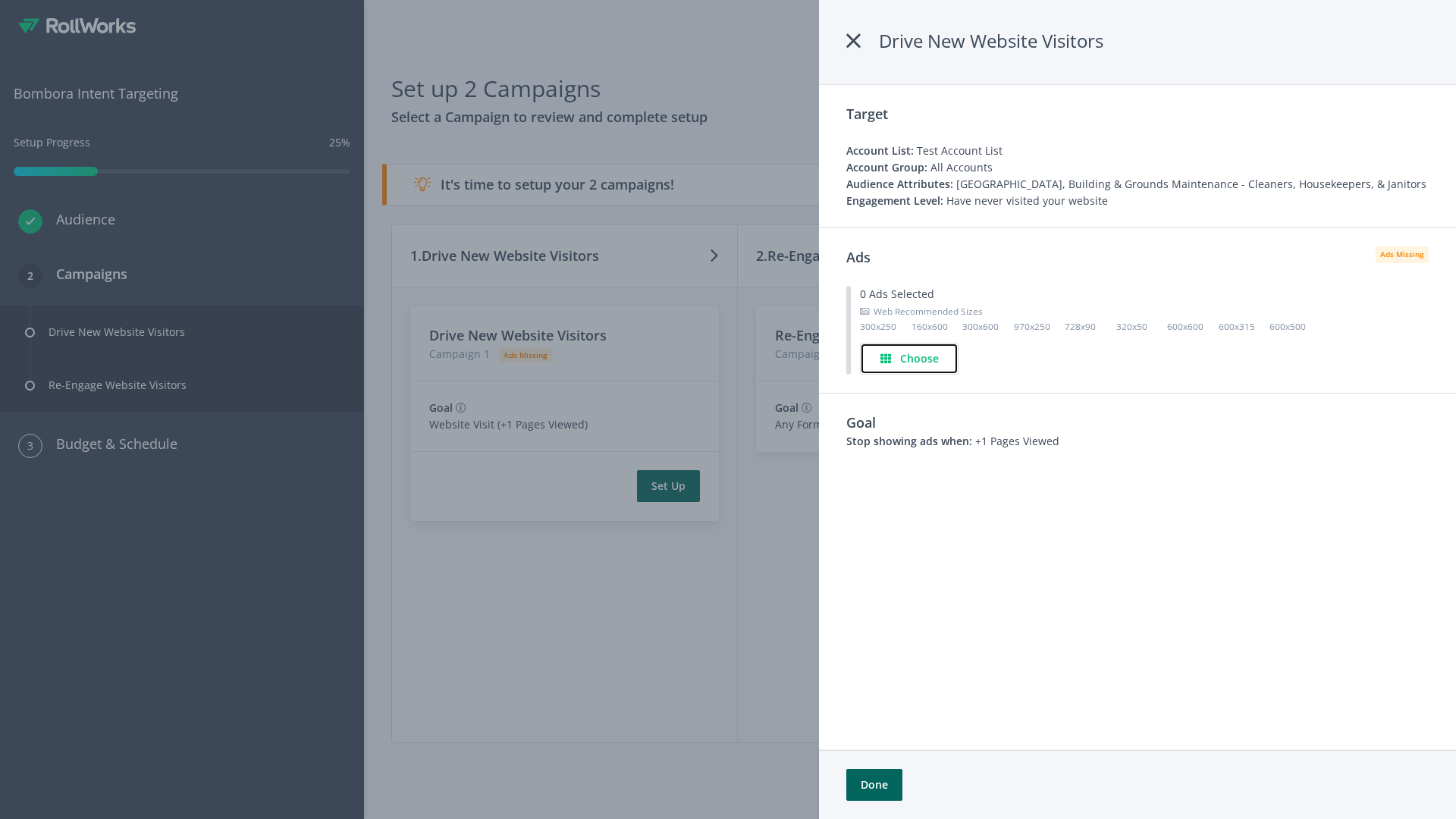
click at [910, 358] on h4 "Choose" at bounding box center [920, 358] width 38 height 17
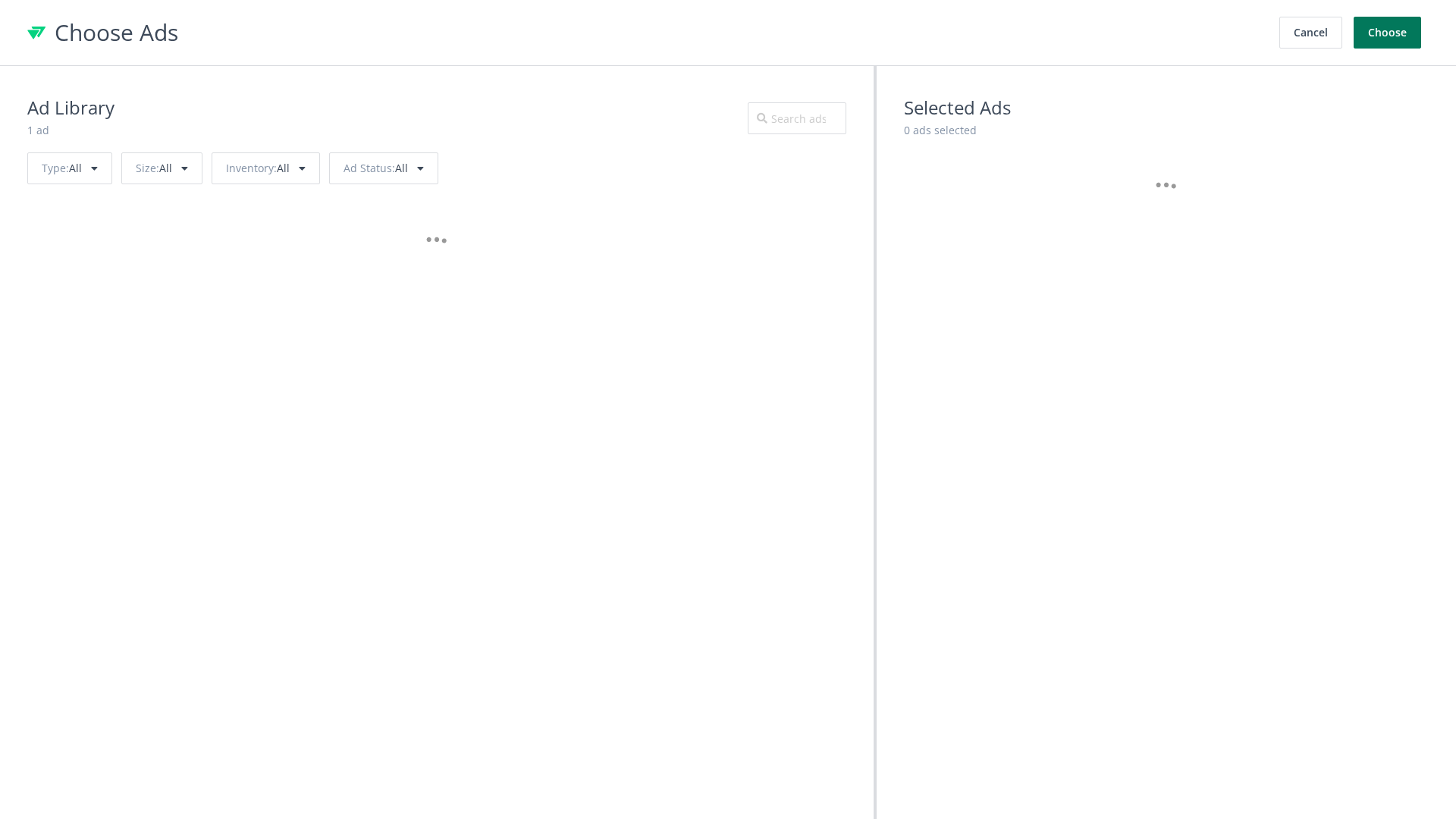
click at [1388, 32] on button "Choose" at bounding box center [1387, 32] width 67 height 31
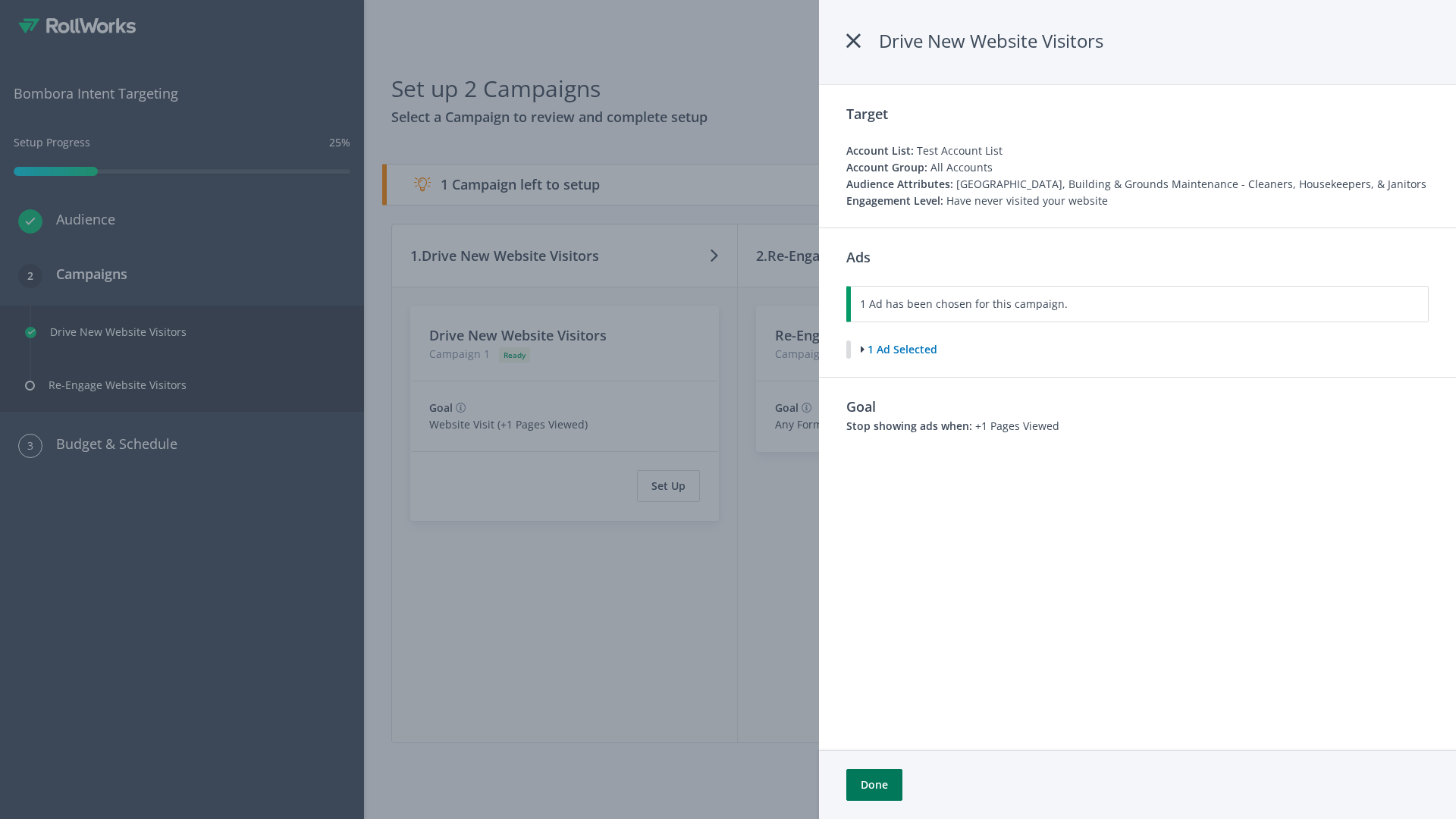
click at [873, 785] on button "Done" at bounding box center [874, 784] width 56 height 31
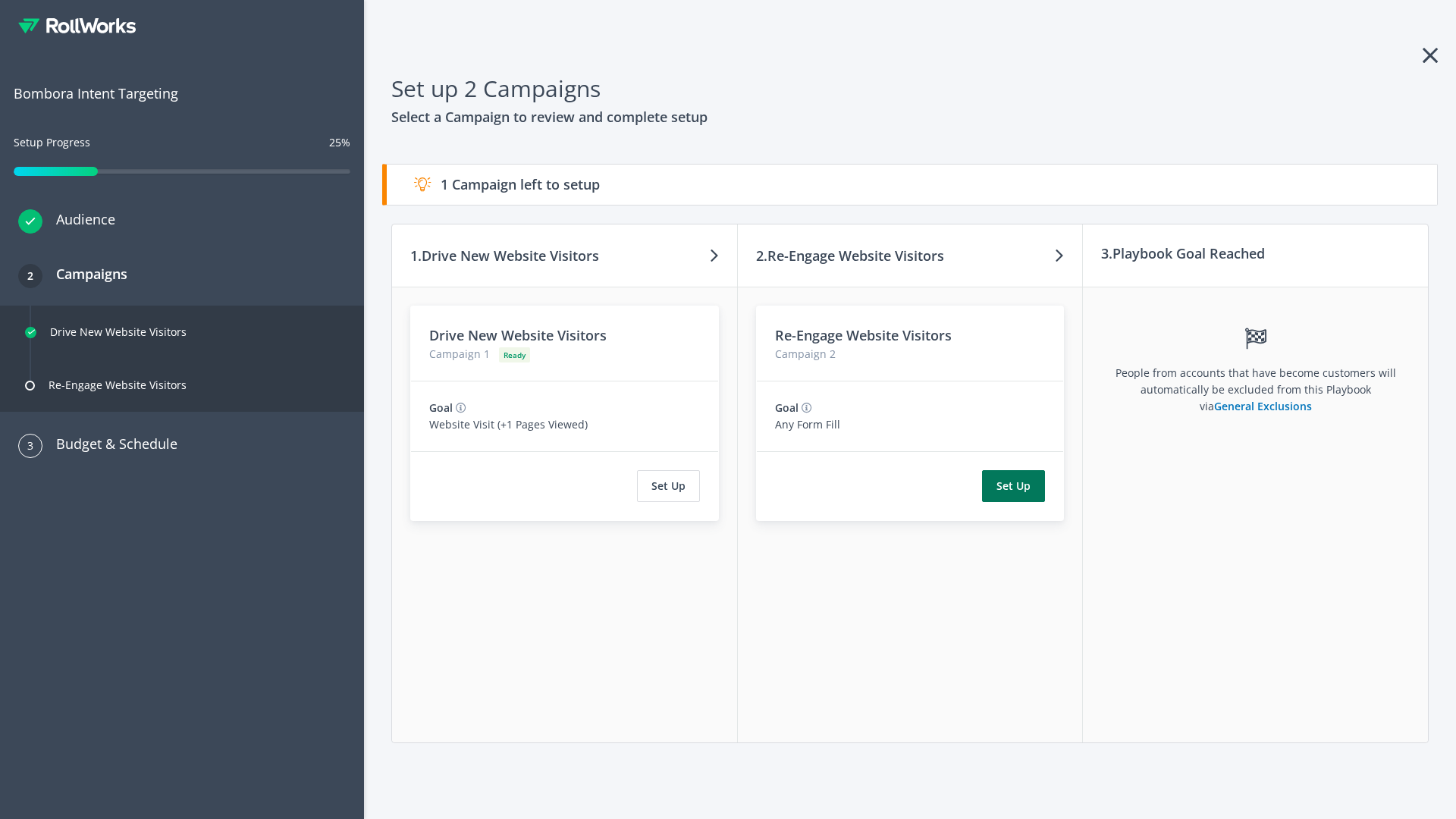
click at [1014, 485] on button "Set Up" at bounding box center [1013, 485] width 63 height 31
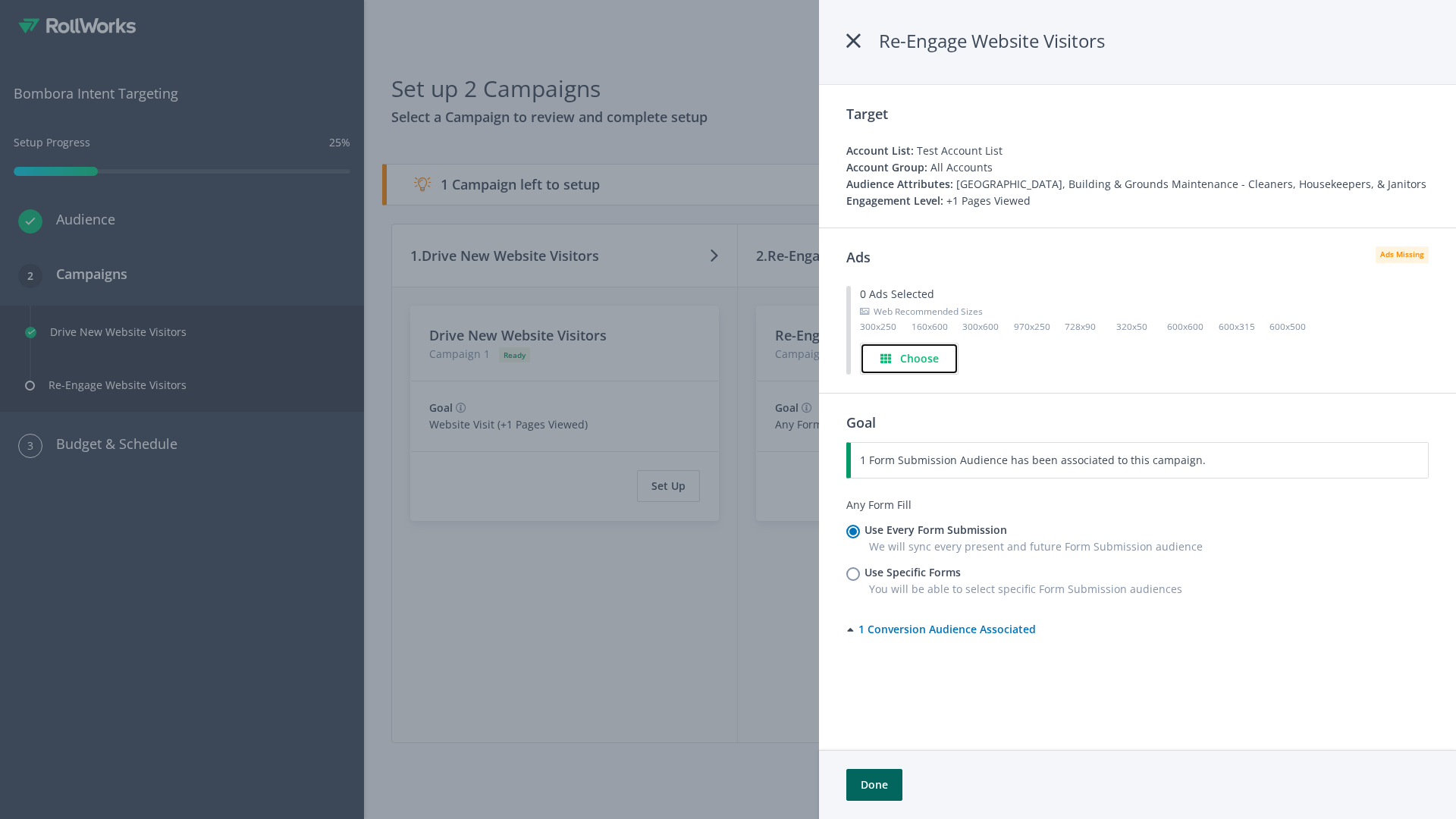
click at [910, 358] on h4 "Choose" at bounding box center [920, 358] width 38 height 17
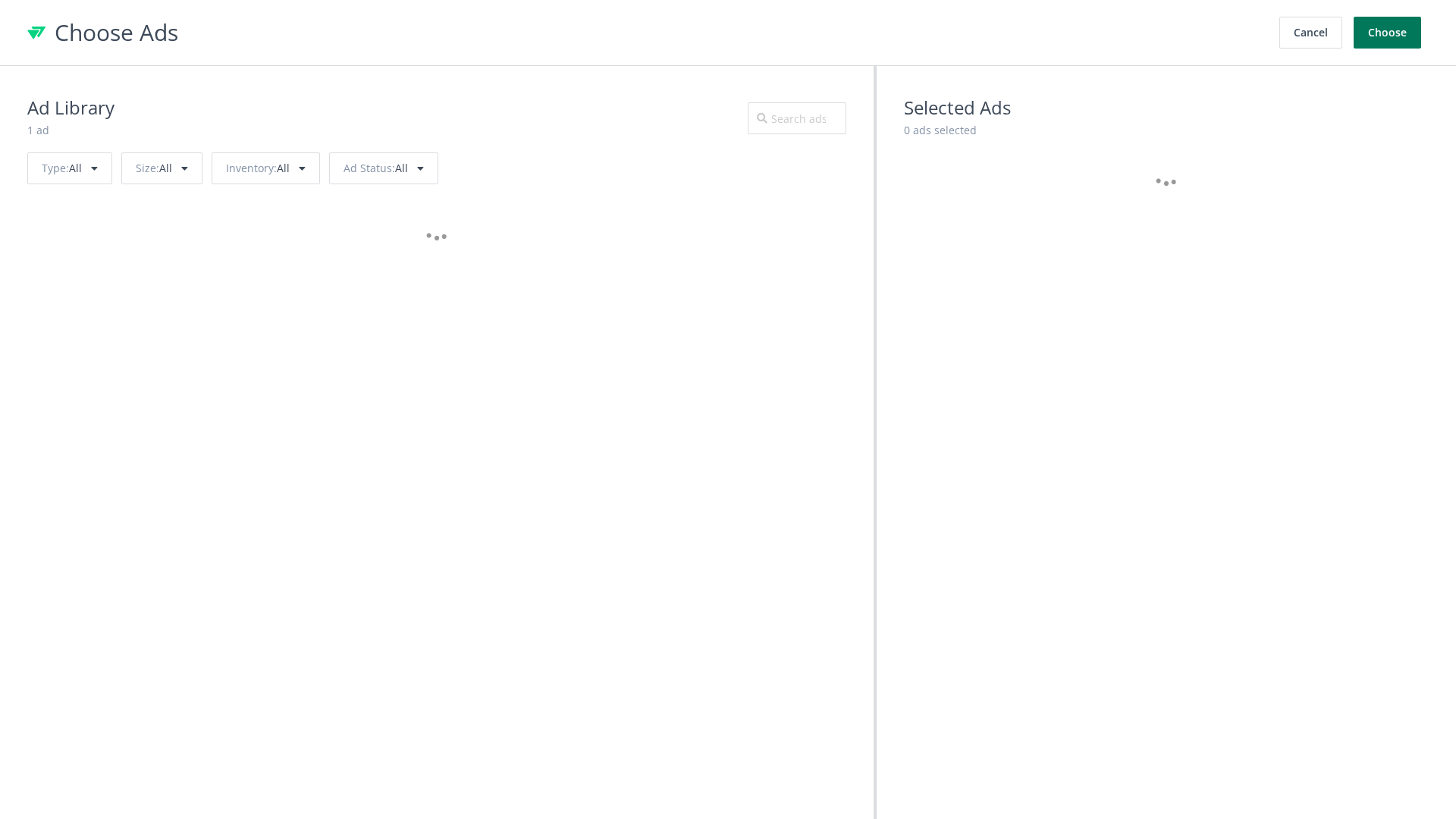
click at [1388, 32] on button "Choose" at bounding box center [1387, 32] width 67 height 31
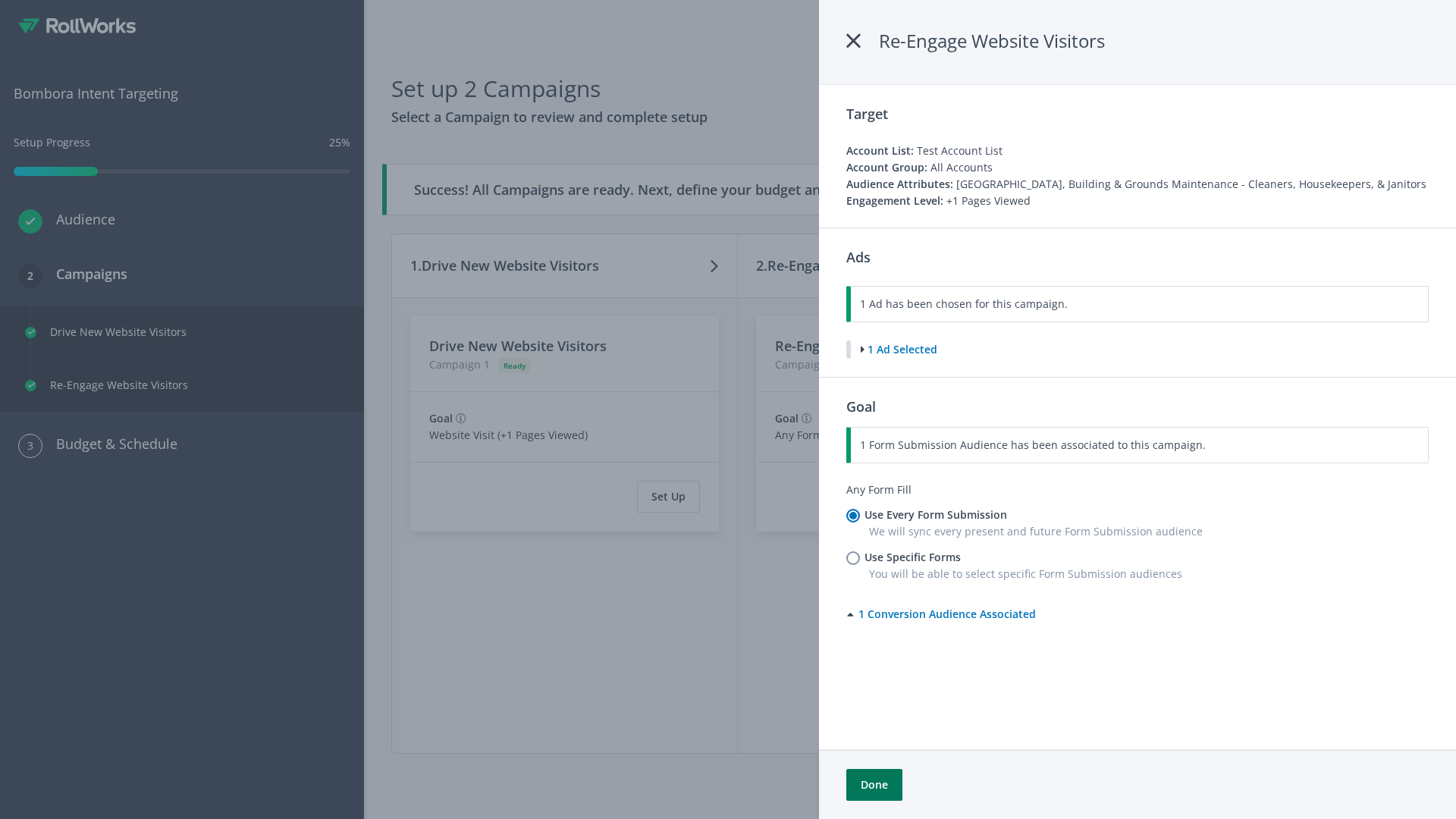
click at [873, 785] on button "Done" at bounding box center [874, 784] width 56 height 31
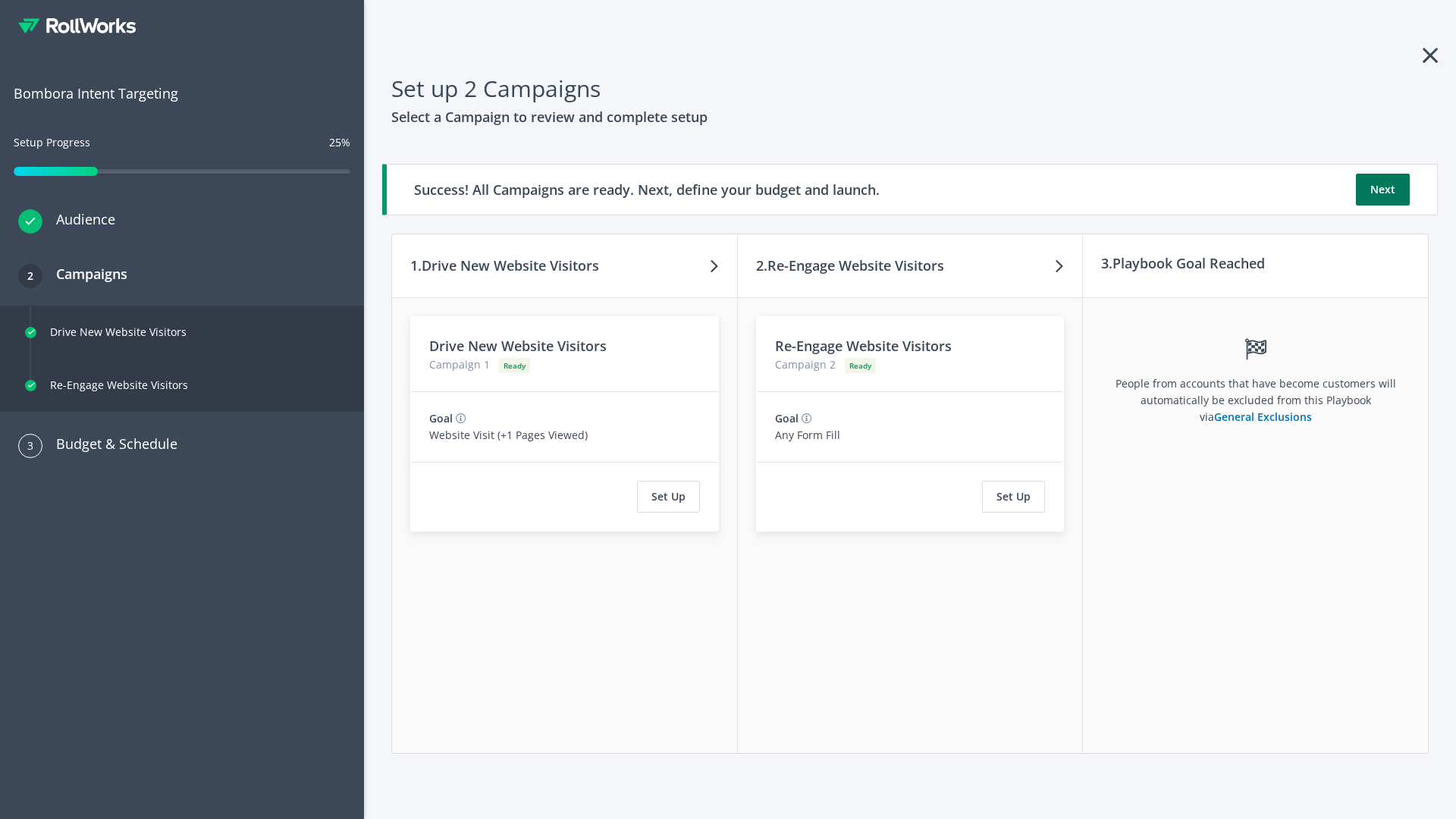
click at [1383, 189] on button "Next" at bounding box center [1383, 189] width 54 height 31
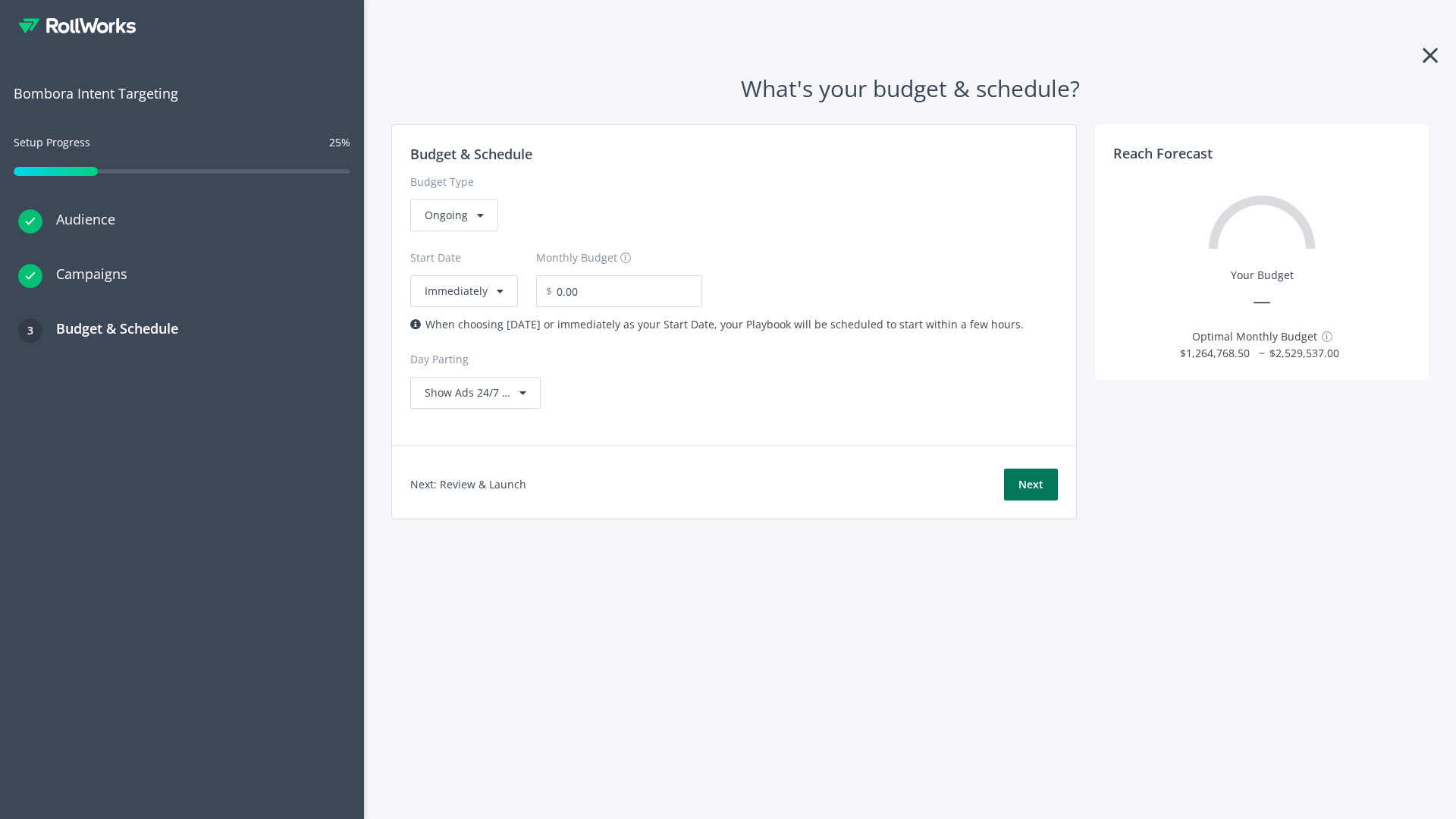
click at [1031, 485] on button "Next" at bounding box center [1031, 485] width 54 height 31
click at [452, 231] on div "Ongoing" at bounding box center [454, 215] width 88 height 31
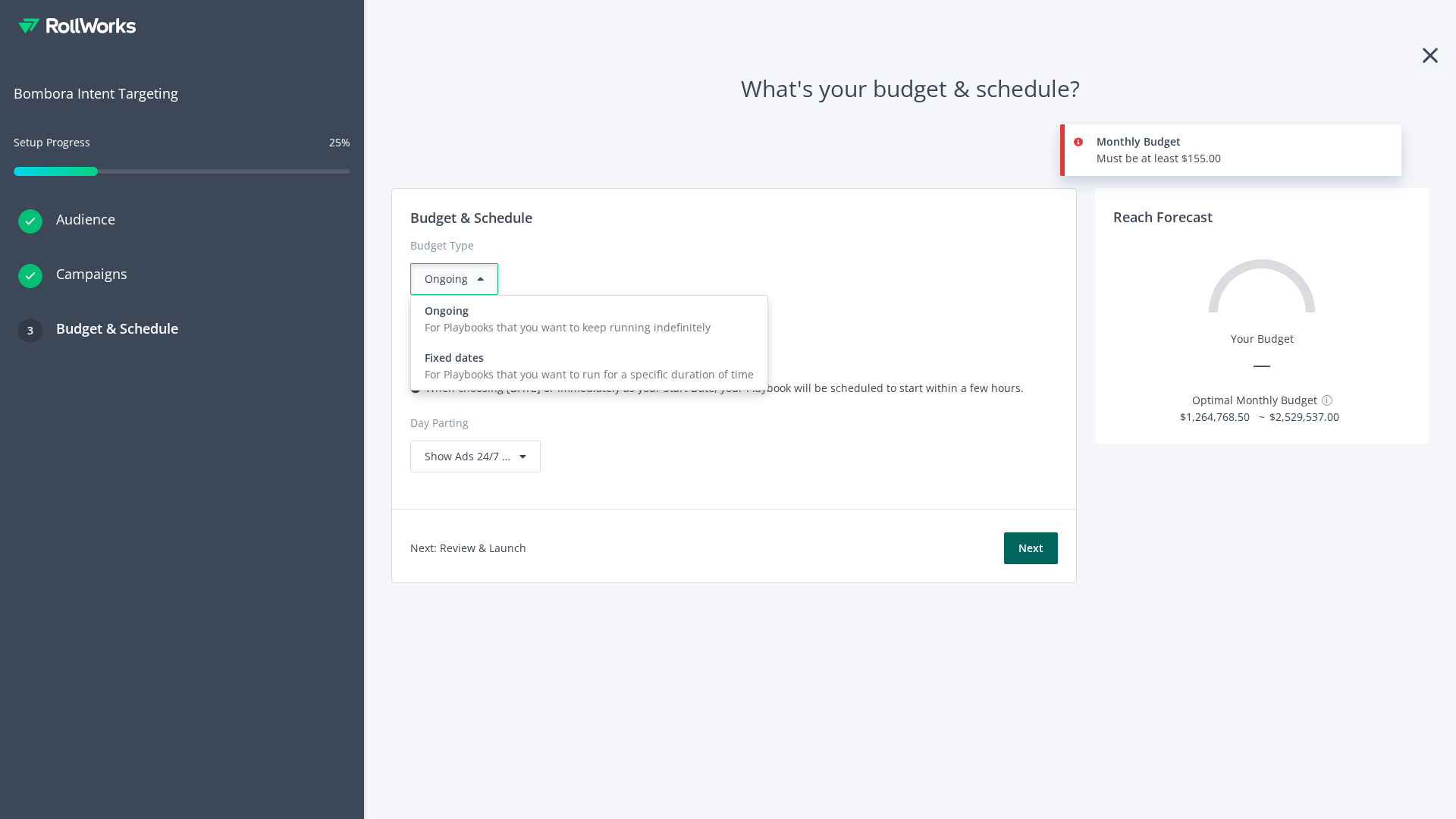
click at [584, 366] on div "For Playbooks that you want to run for a specific duration of time" at bounding box center [589, 374] width 329 height 17
click at [460, 279] on div "Ongoing" at bounding box center [454, 279] width 88 height 31
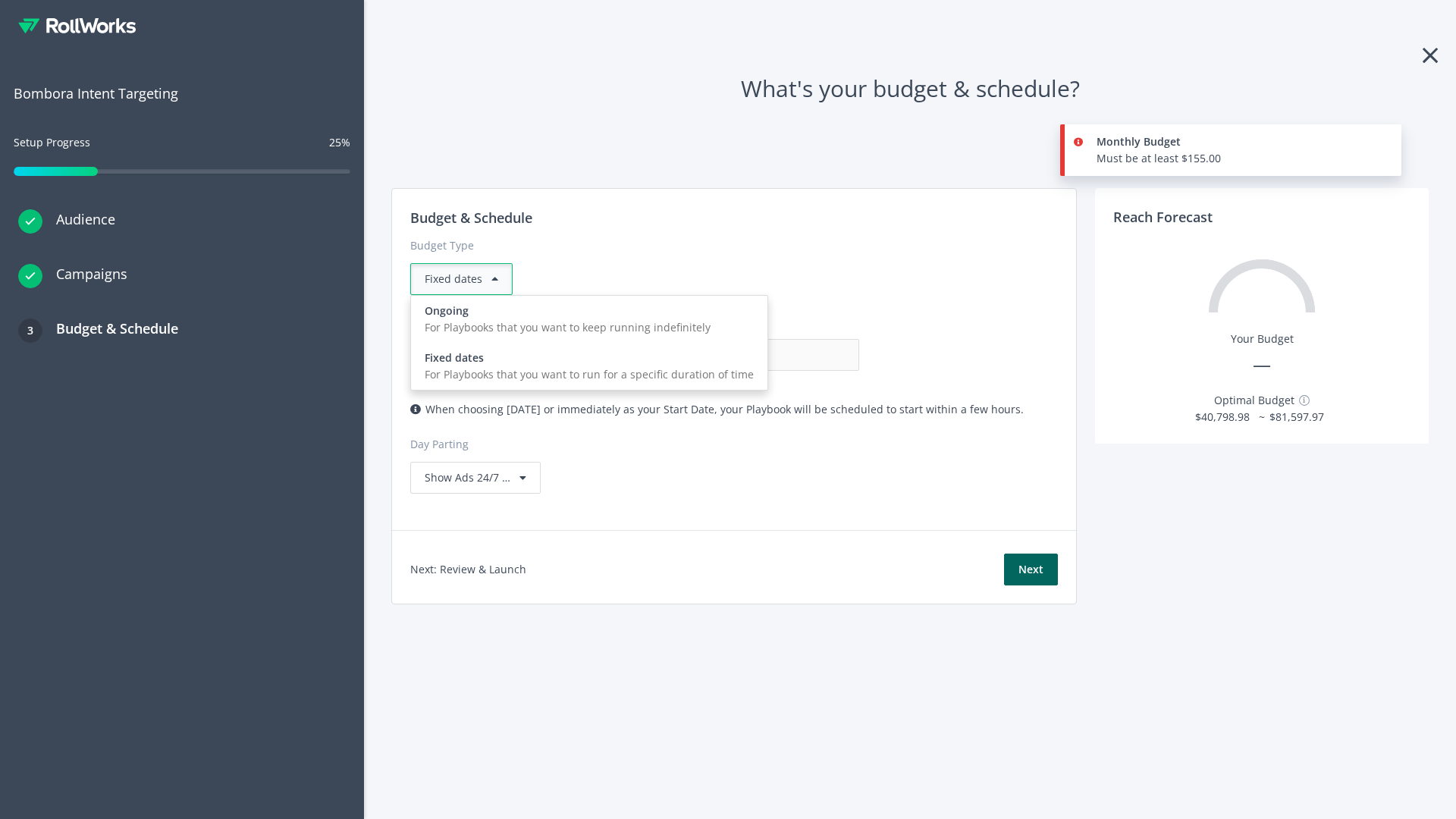
click at [584, 319] on div "For Playbooks that you want to keep running indefinitely" at bounding box center [589, 327] width 329 height 17
click at [709, 354] on input "0.00" at bounding box center [784, 354] width 150 height 31
click at [709, 354] on input "1.00" at bounding box center [784, 354] width 150 height 31
type input "1,000.00"
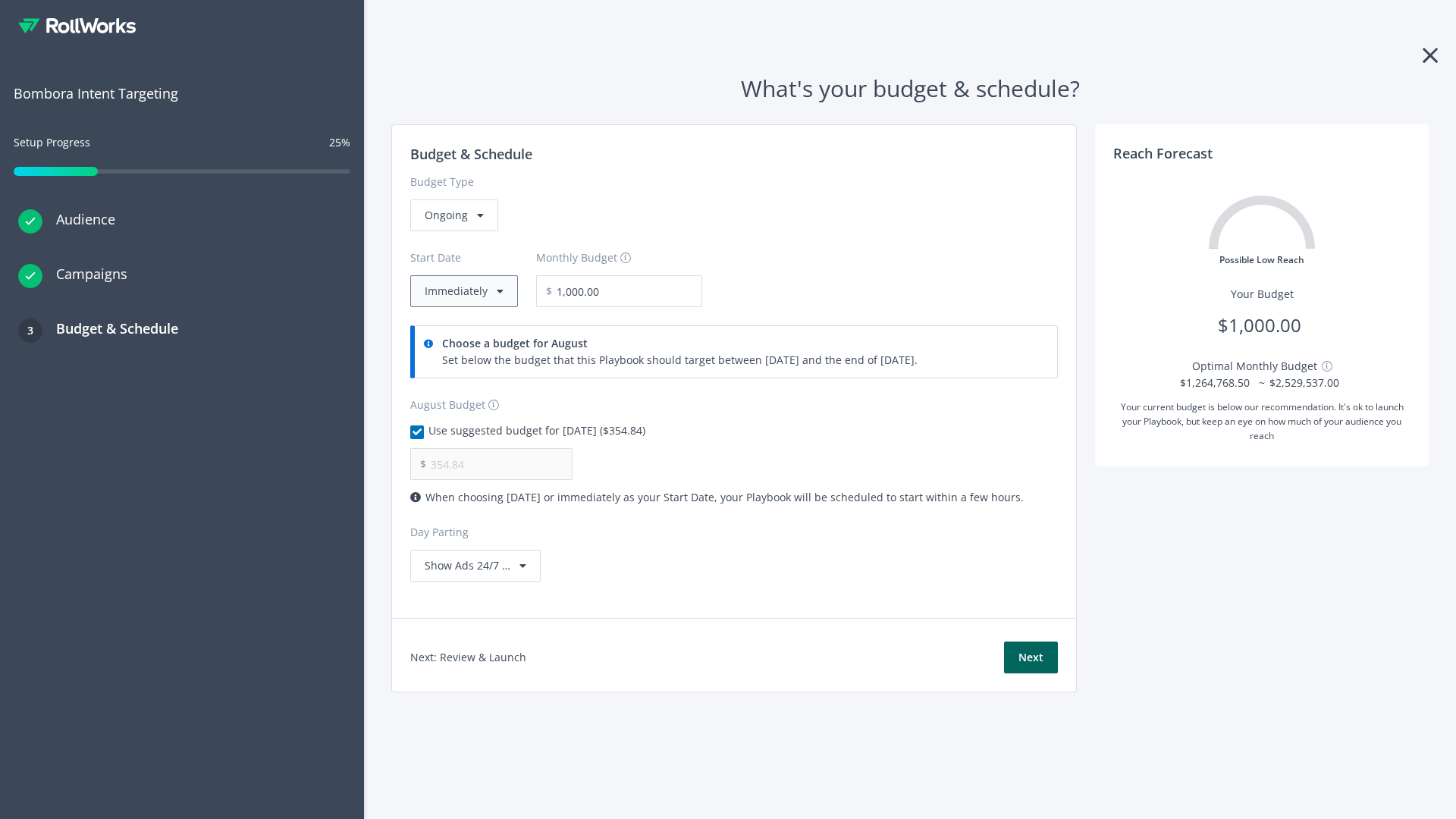
click at [463, 291] on button "Immediately" at bounding box center [464, 291] width 107 height 31
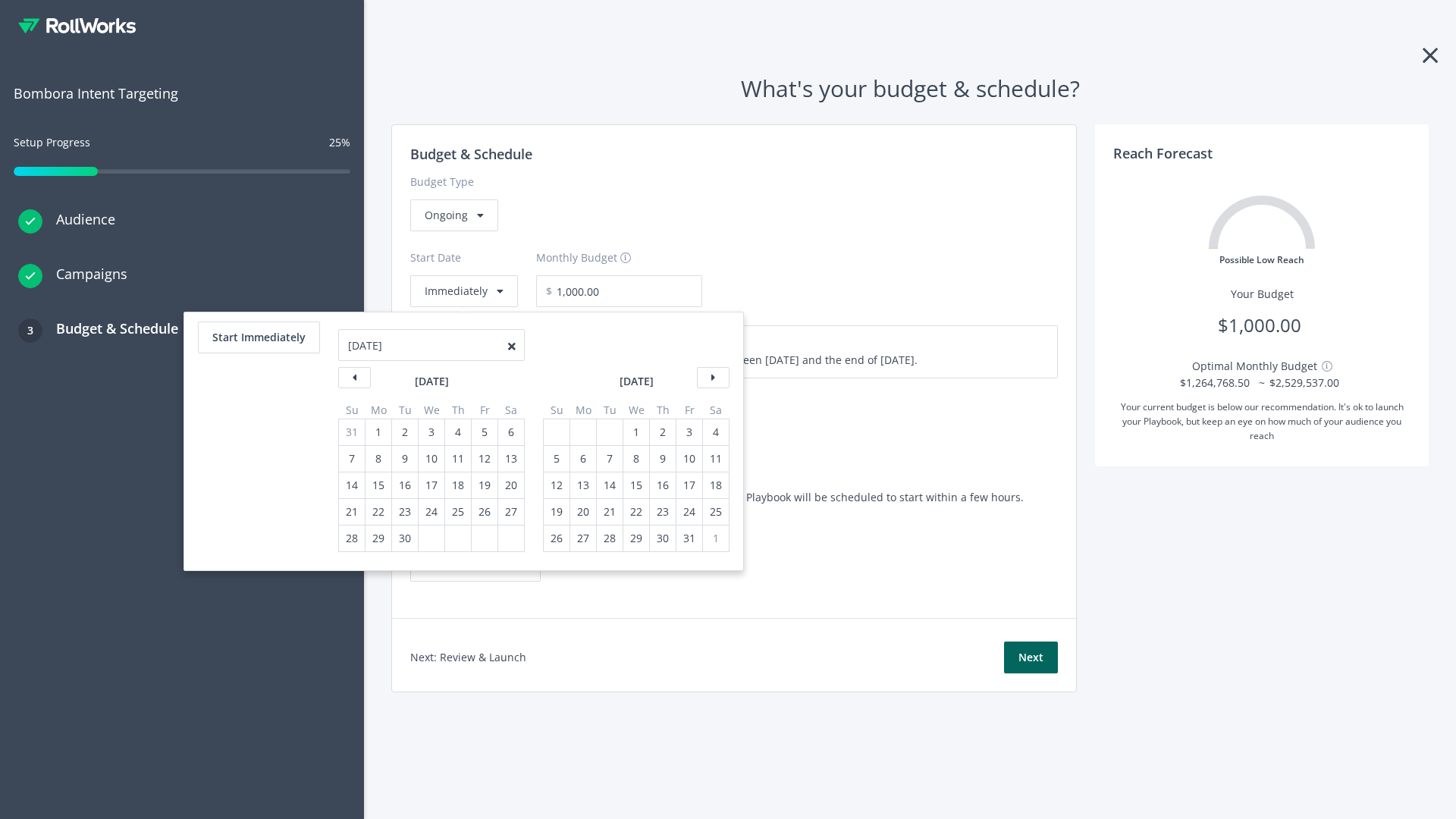
click at [555, 458] on div "5" at bounding box center [556, 458] width 20 height 26
type input "870.97"
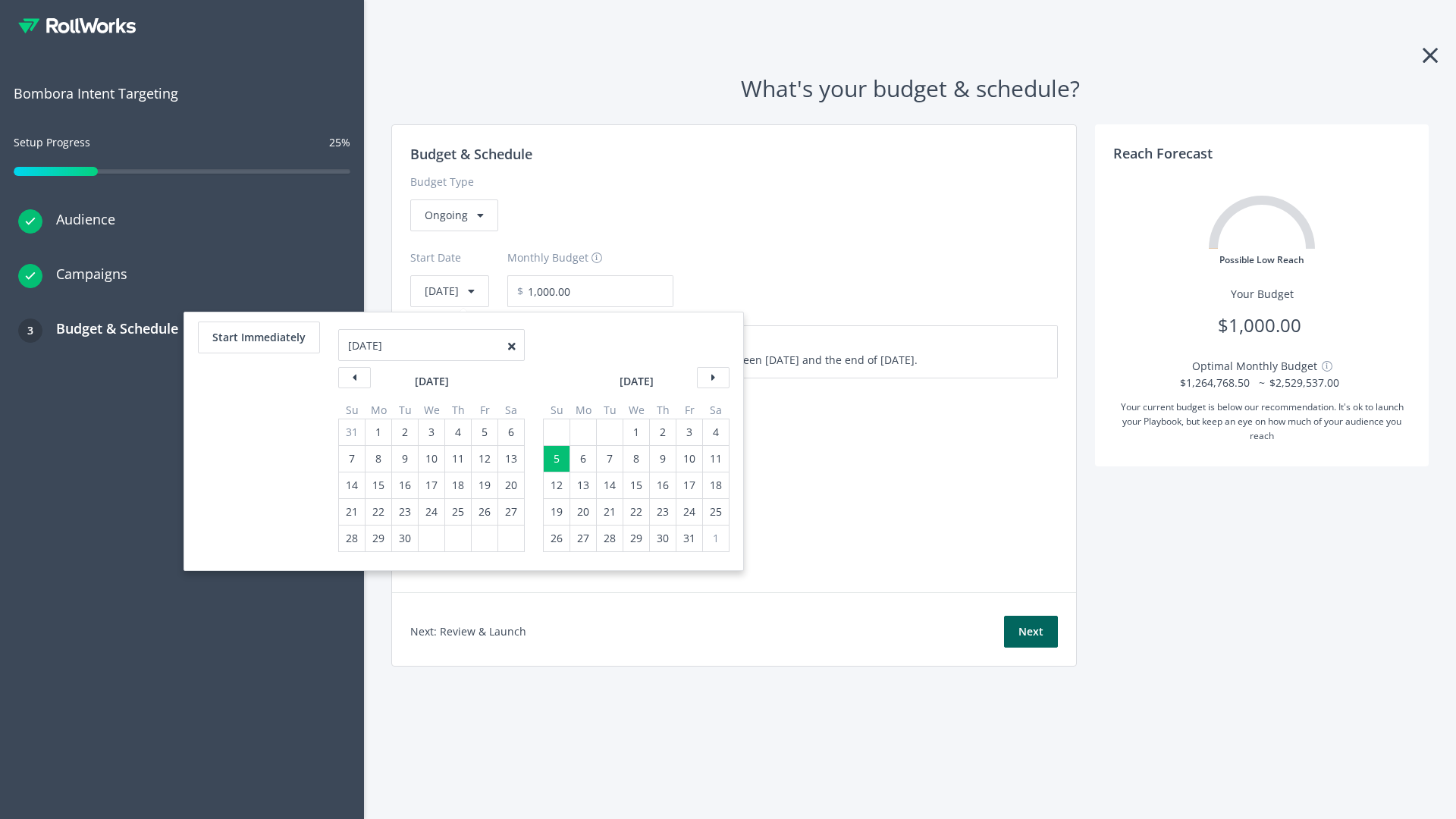
click at [635, 432] on div "1" at bounding box center [636, 432] width 20 height 26
click at [258, 337] on button "Start Immediately" at bounding box center [259, 337] width 122 height 31
type input "[DATE]"
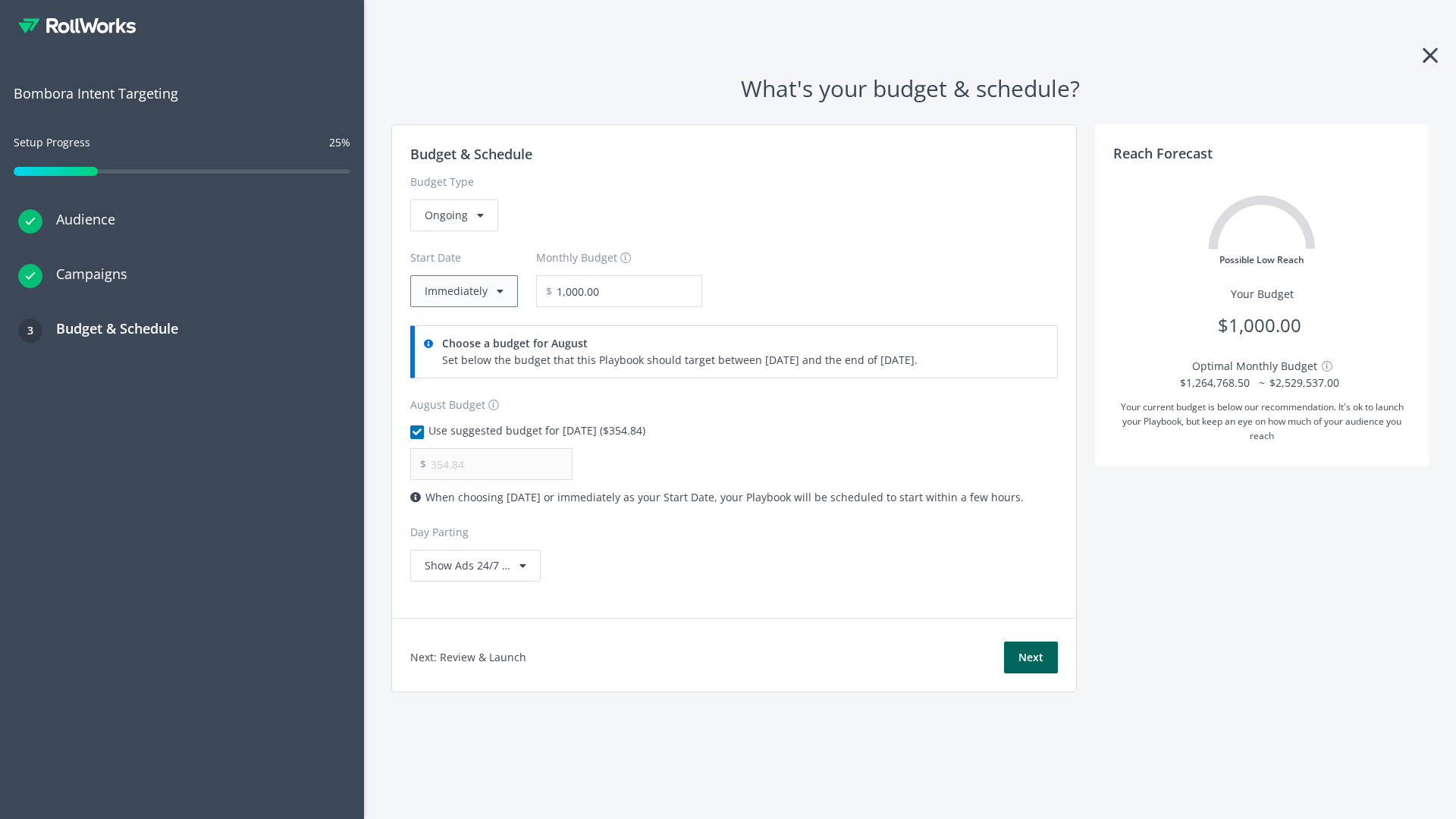
click at [463, 291] on button "Immediately" at bounding box center [464, 291] width 107 height 31
click at [1031, 657] on button "Next" at bounding box center [1031, 657] width 54 height 31
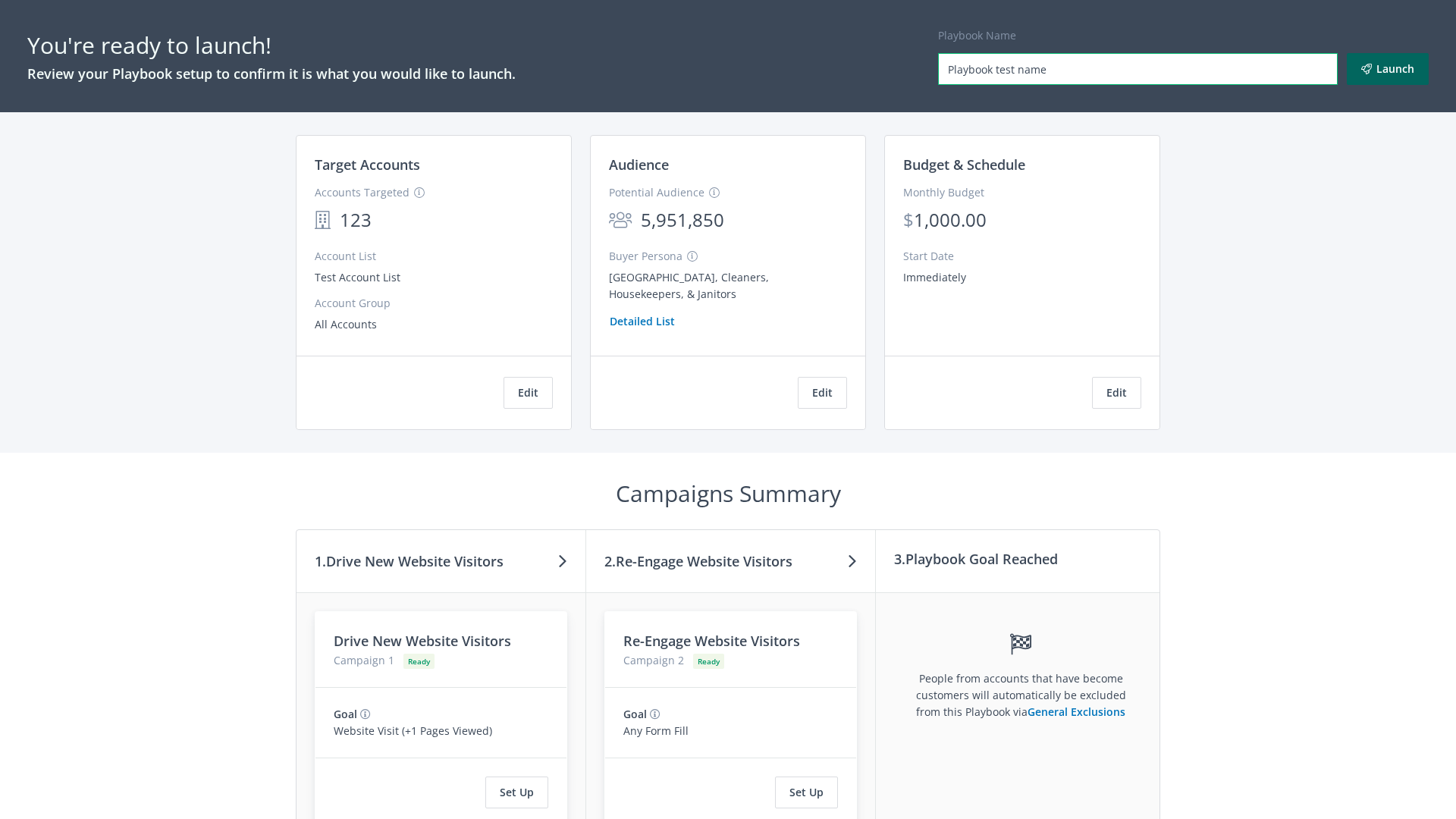
type input "Playbook test name"
click at [1388, 69] on button "Launch" at bounding box center [1388, 69] width 82 height 31
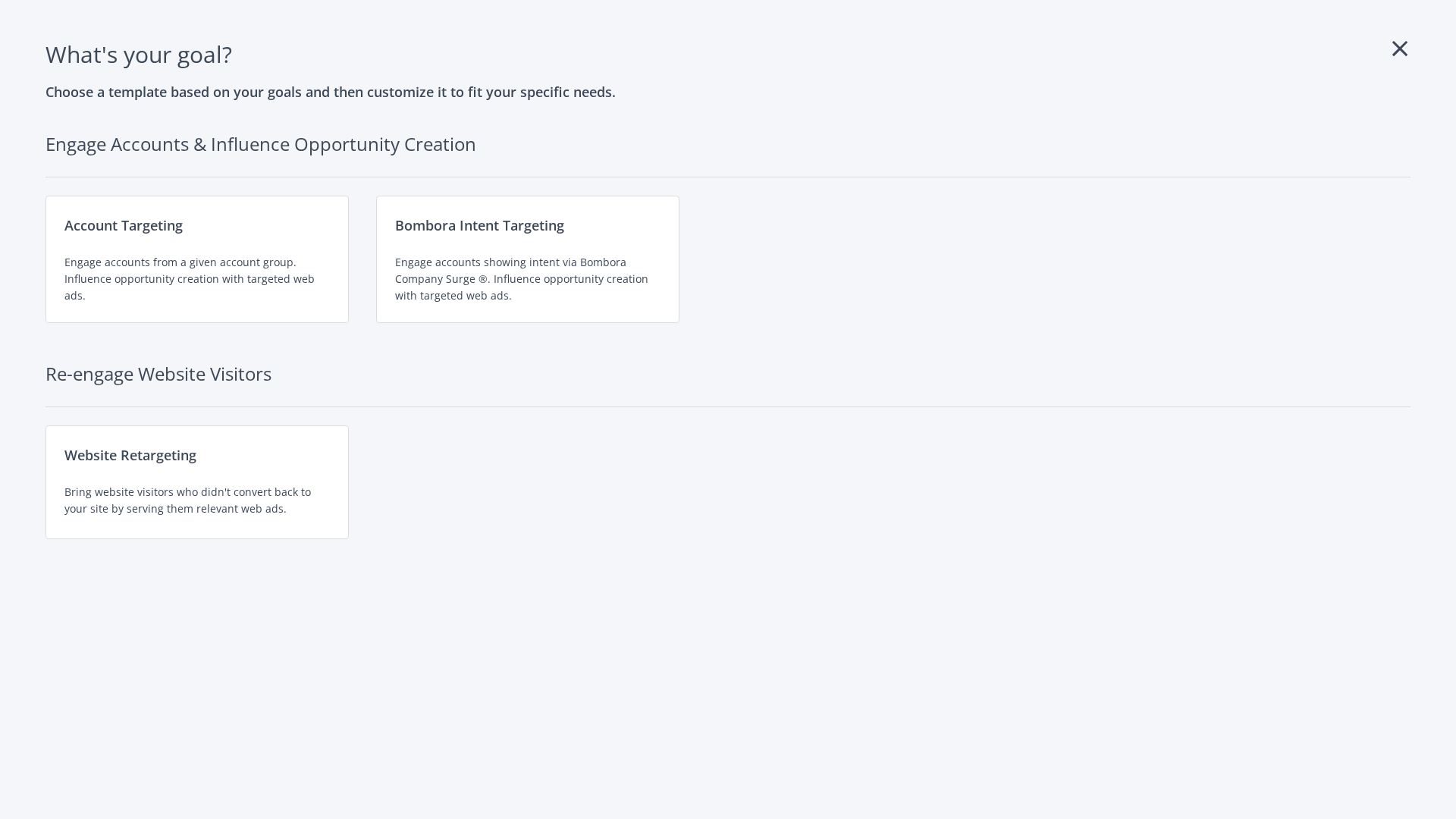
click at [197, 482] on div "Website Retargeting Bring website visitors who didn't convert back to your site…" at bounding box center [197, 482] width 303 height 114
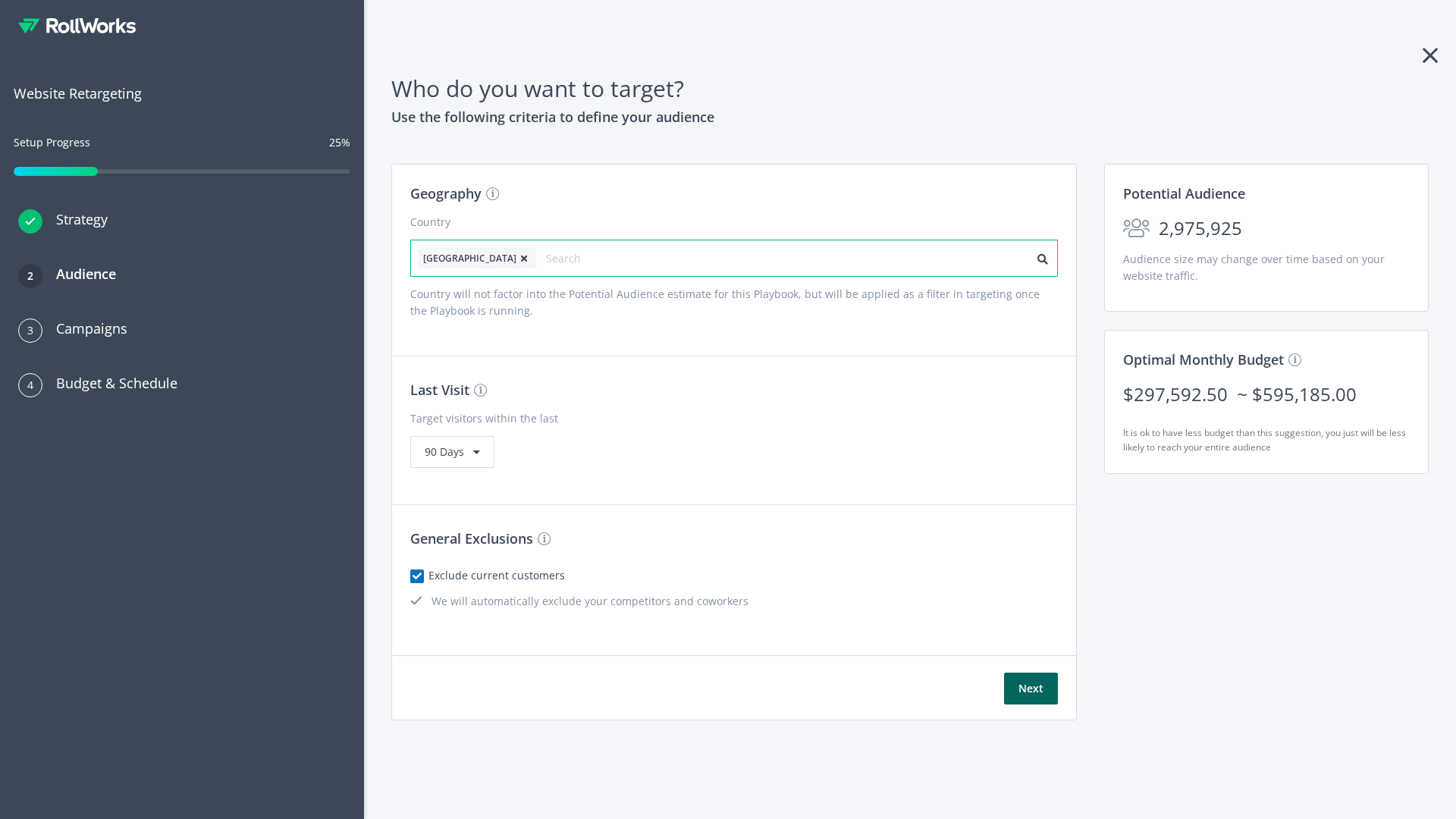
click at [571, 258] on input "text" at bounding box center [613, 258] width 135 height 21
type input "[GEOGRAPHIC_DATA]"
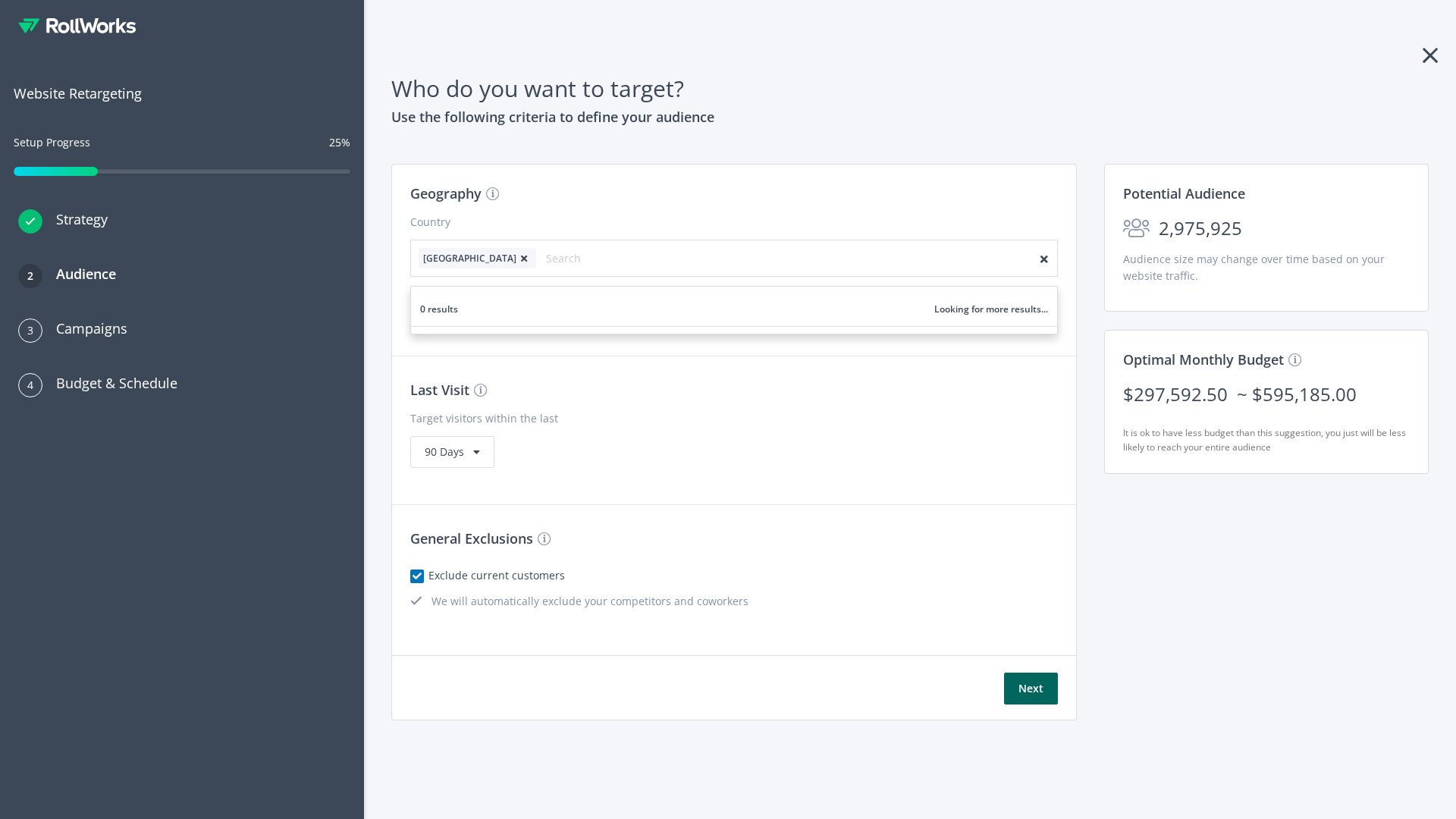
click at [516, 258] on icon at bounding box center [523, 258] width 15 height 9
click at [1031, 688] on button "Next" at bounding box center [1031, 688] width 54 height 31
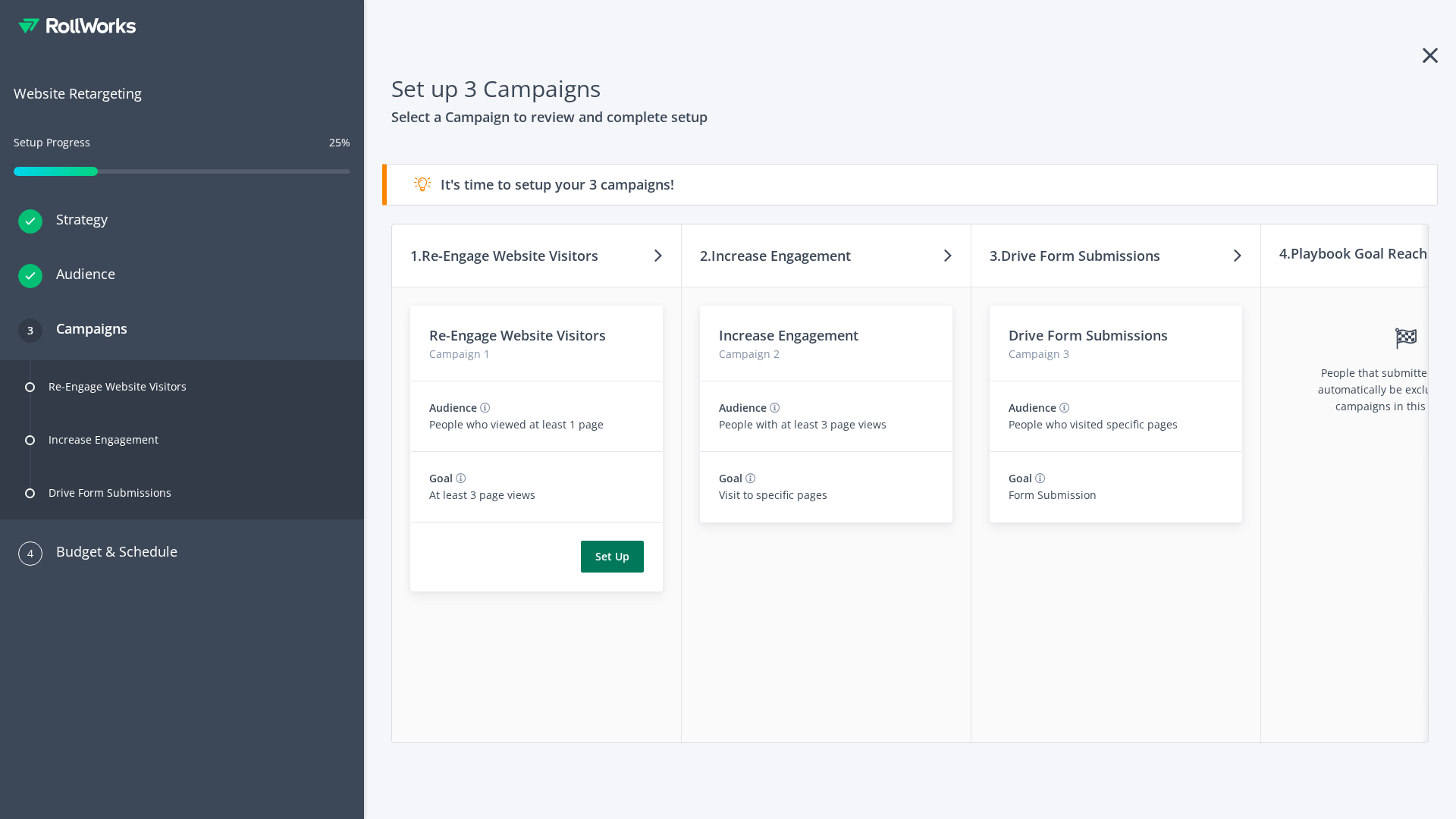
click at [612, 556] on button "Set Up" at bounding box center [612, 556] width 63 height 31
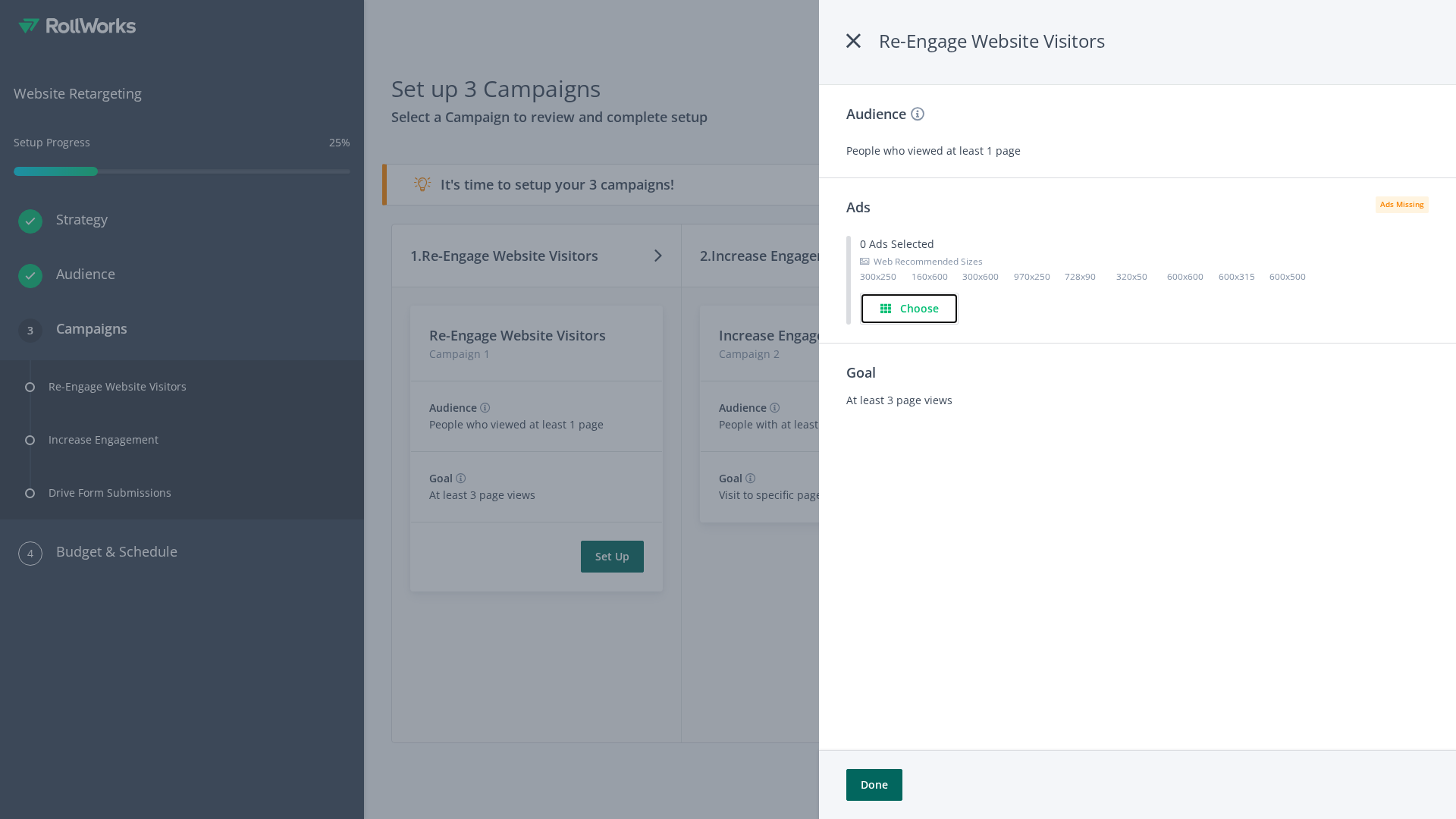
click at [910, 307] on h4 "Choose" at bounding box center [920, 308] width 38 height 17
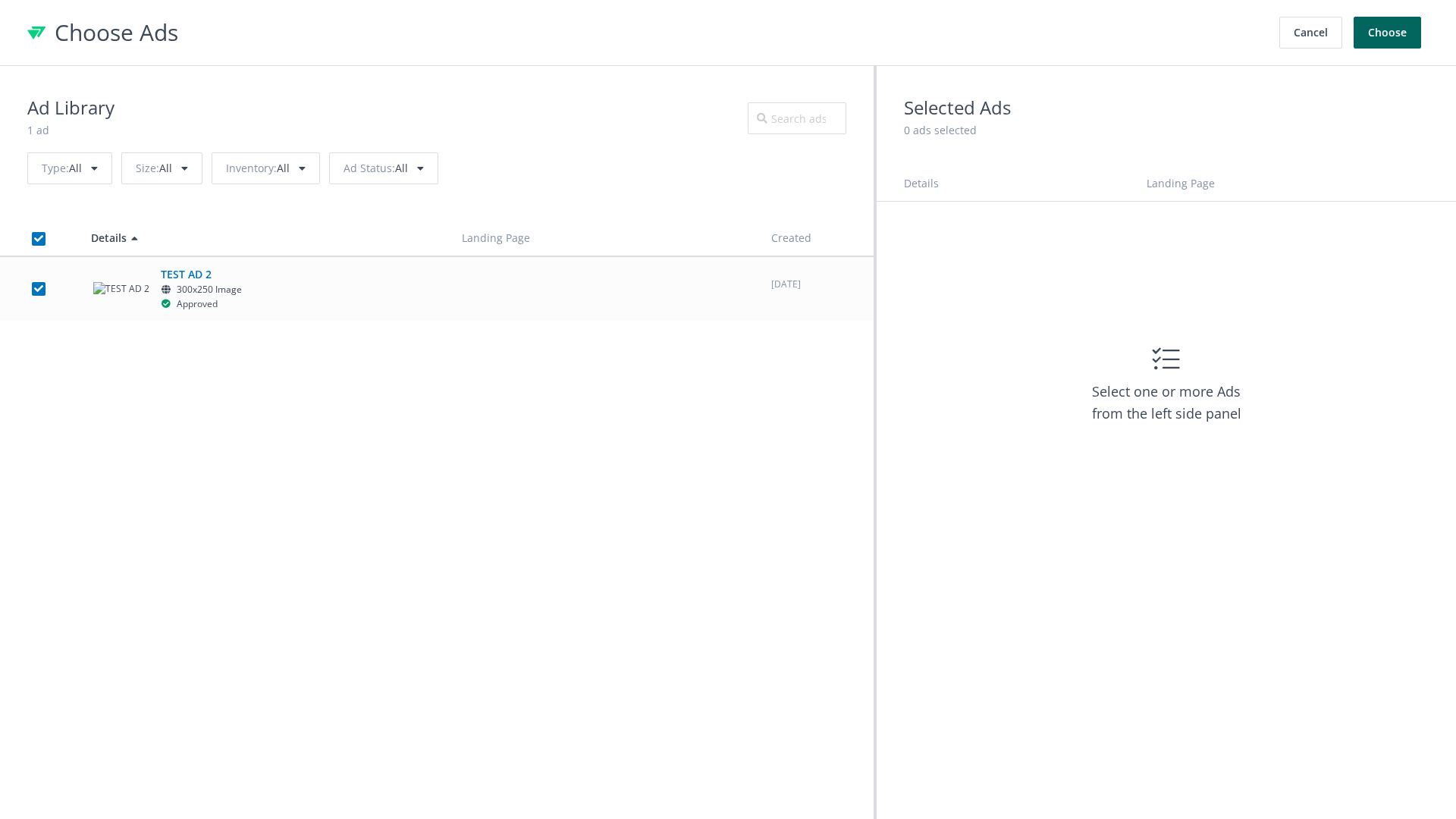
checkbox input "true"
click at [1388, 32] on button "Choose" at bounding box center [1387, 32] width 67 height 31
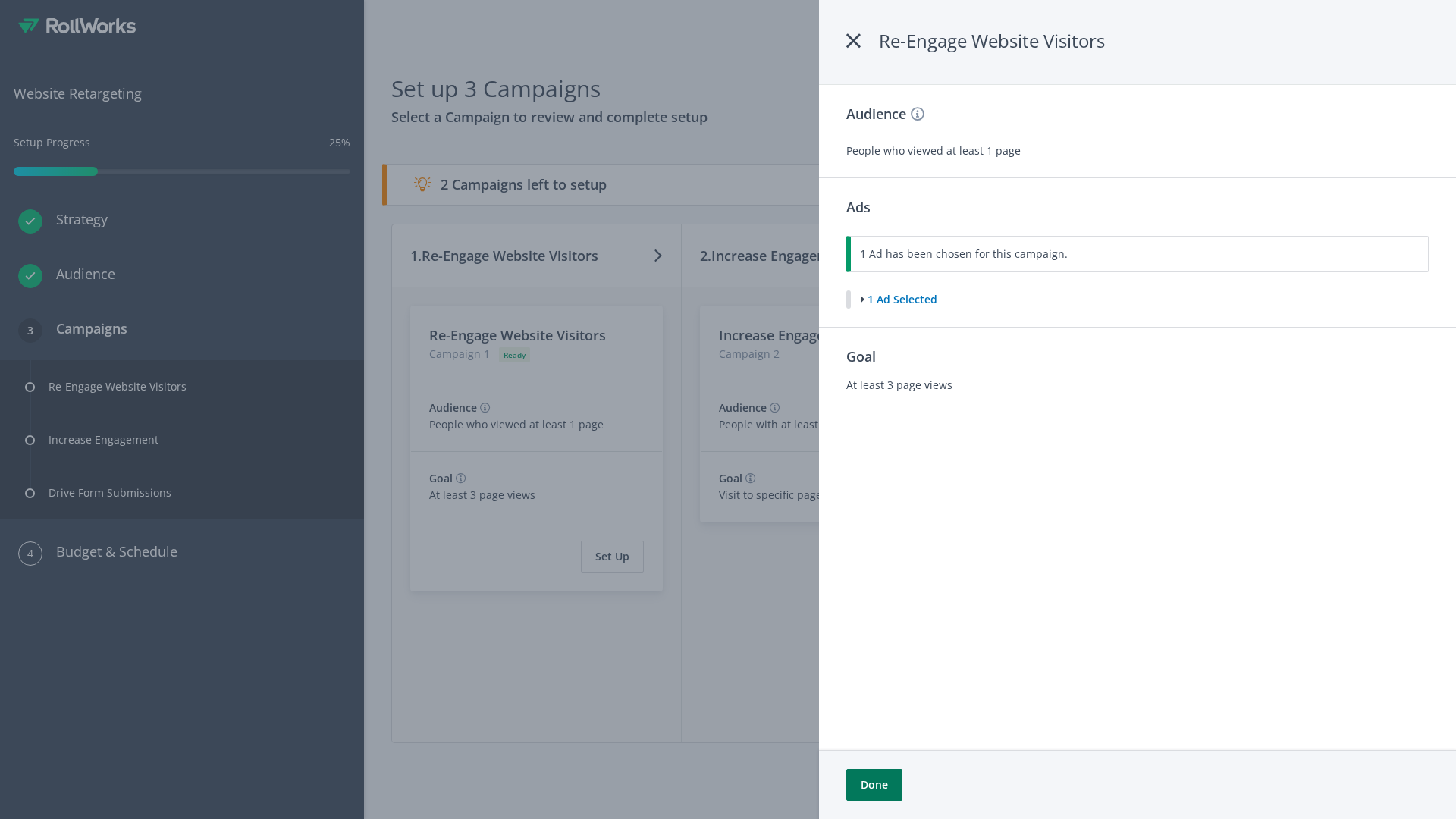
click at [873, 785] on button "Done" at bounding box center [874, 784] width 56 height 31
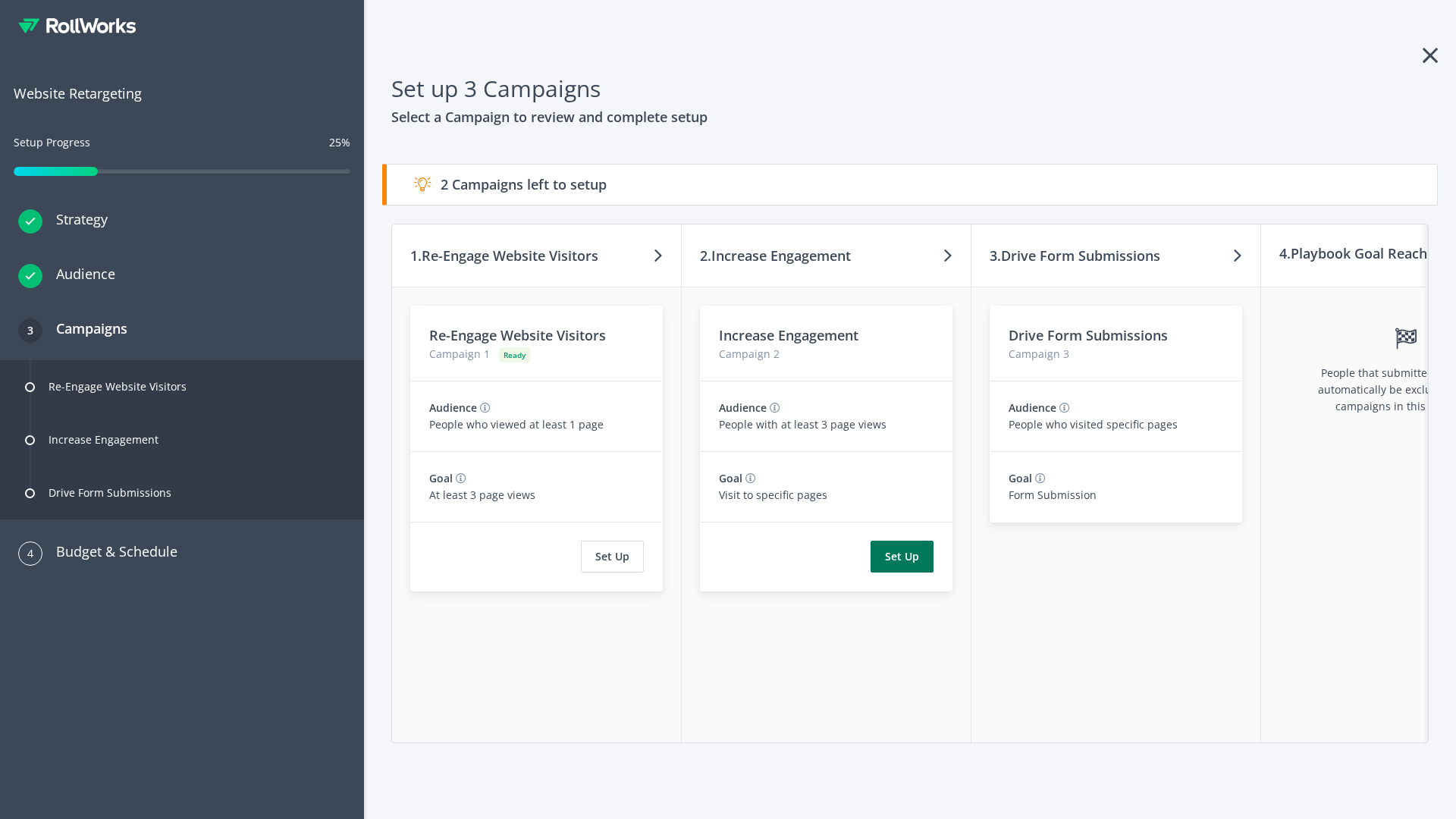
click at [901, 556] on button "Set Up" at bounding box center [902, 556] width 63 height 31
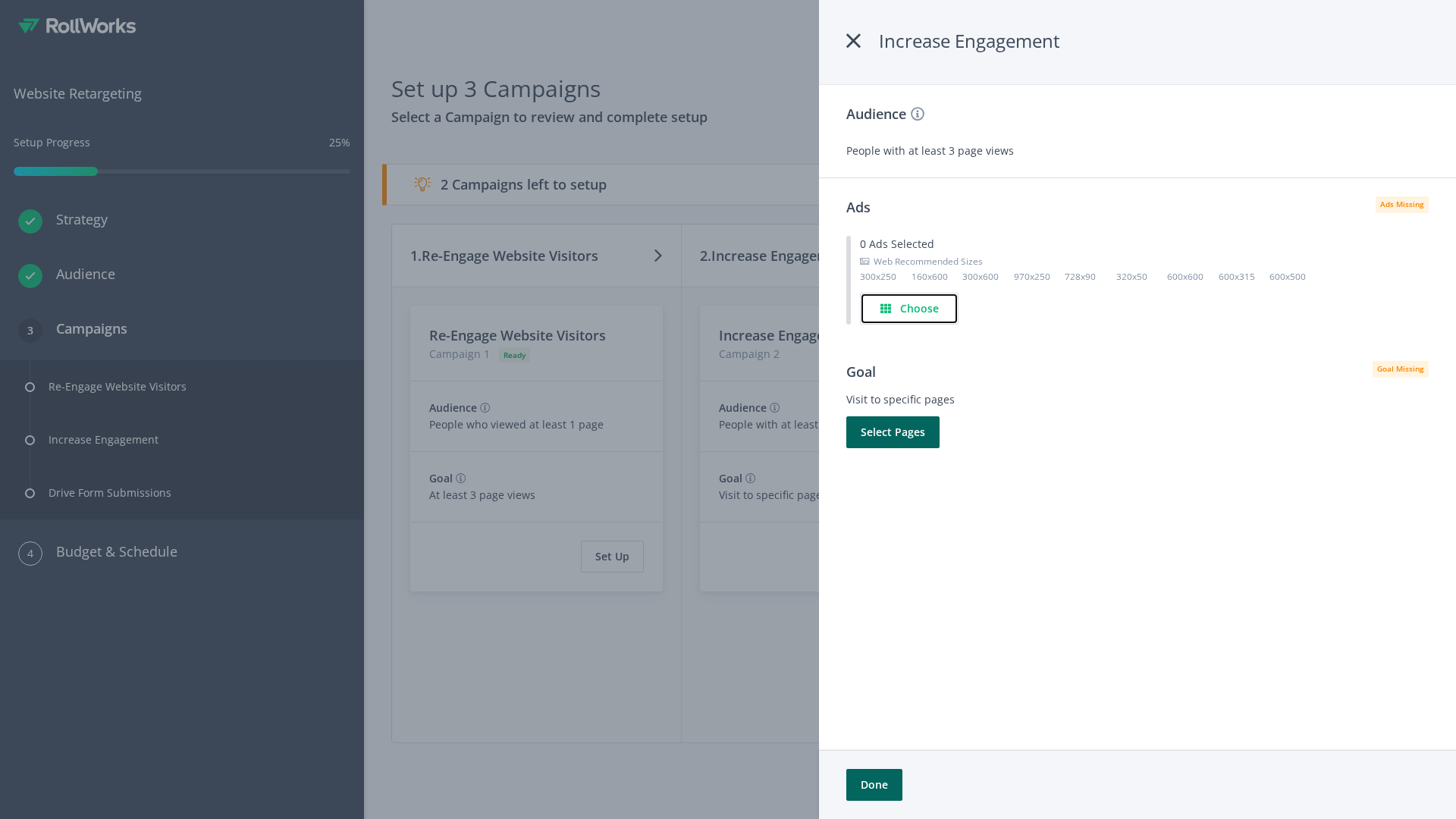
click at [909, 307] on h4 "Choose" at bounding box center [920, 308] width 38 height 17
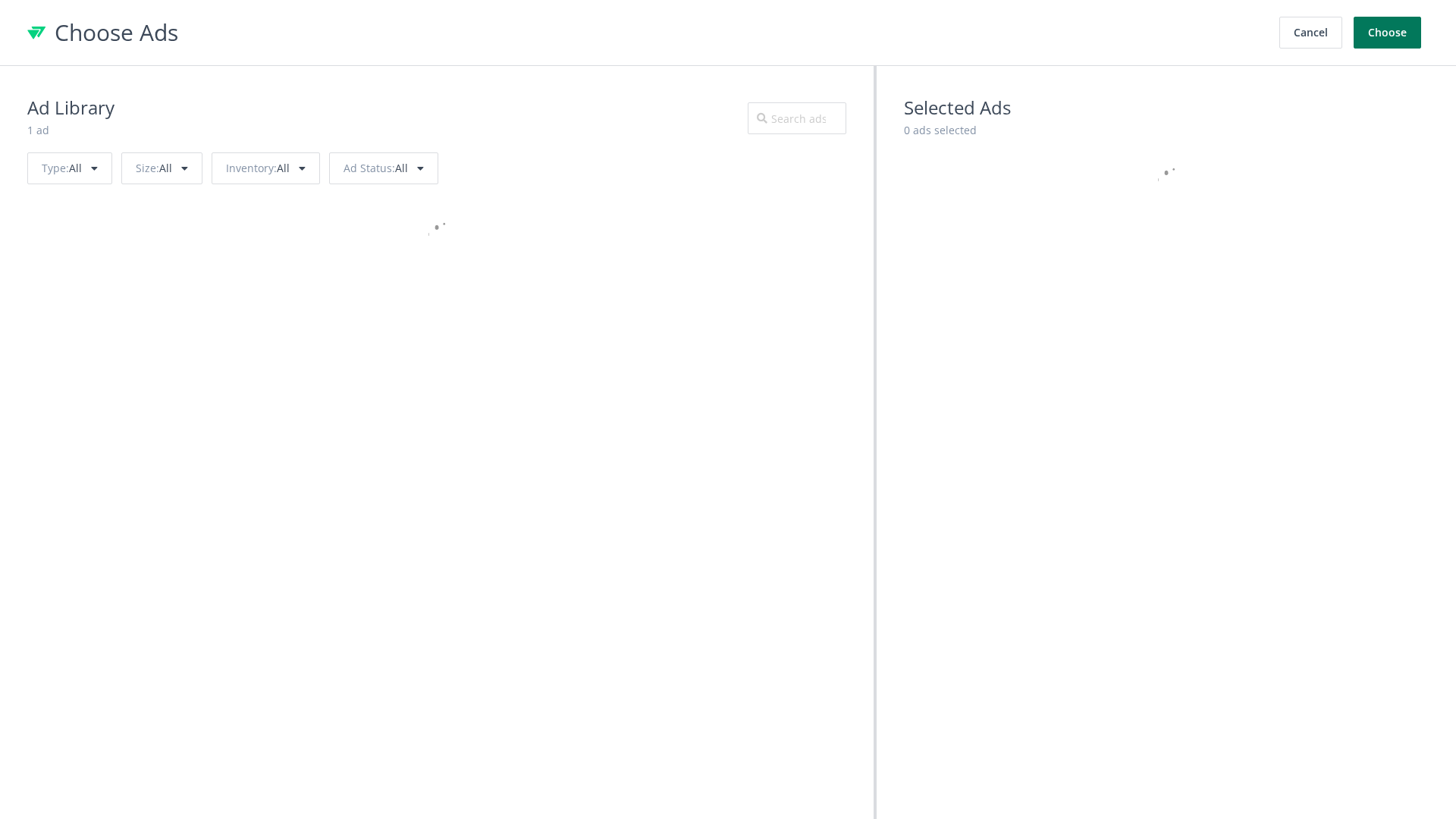
click at [1388, 32] on button "Choose" at bounding box center [1387, 32] width 67 height 31
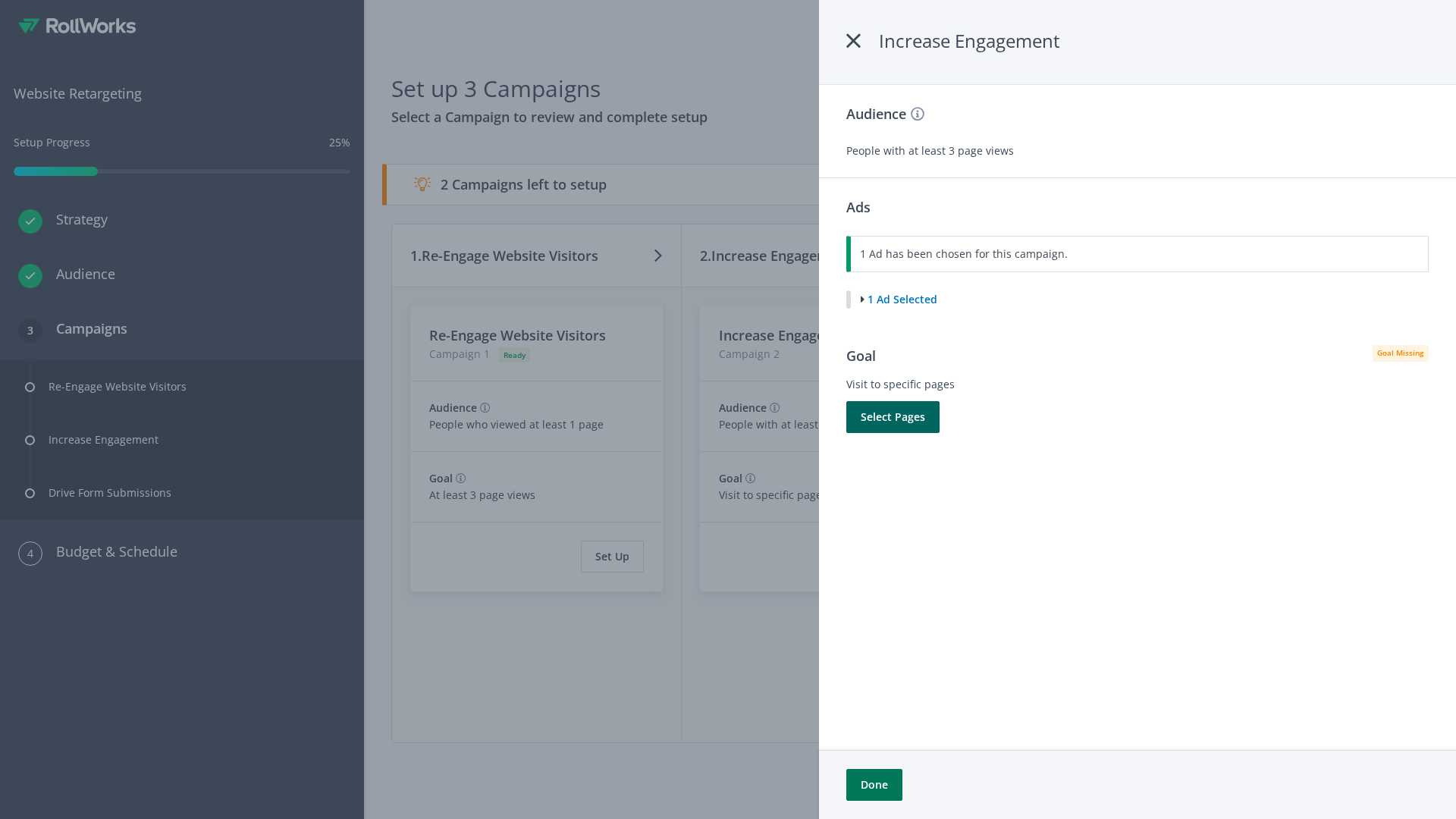
click at [873, 785] on button "Done" at bounding box center [874, 784] width 56 height 31
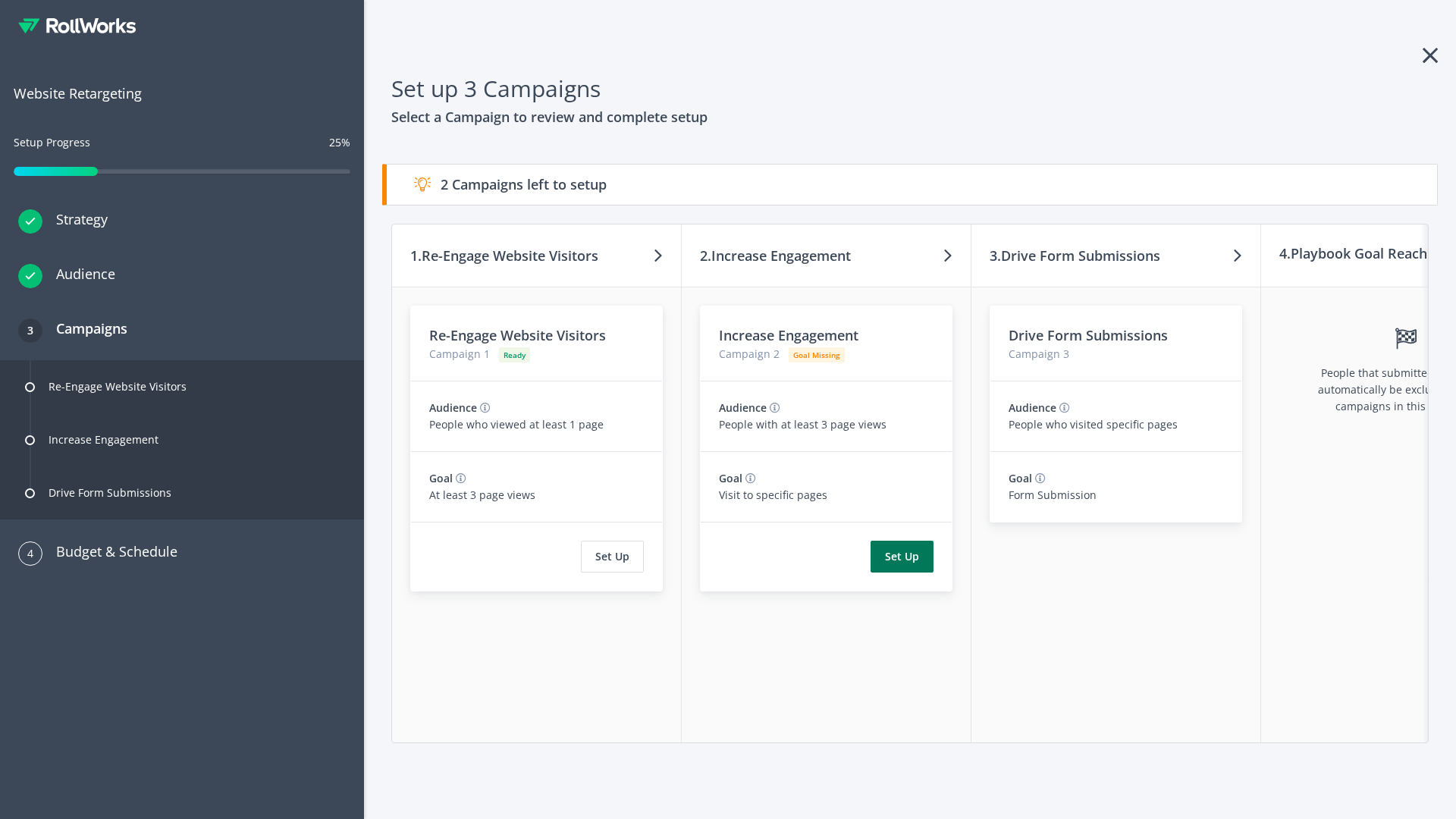
click at [901, 556] on button "Set Up" at bounding box center [902, 556] width 63 height 31
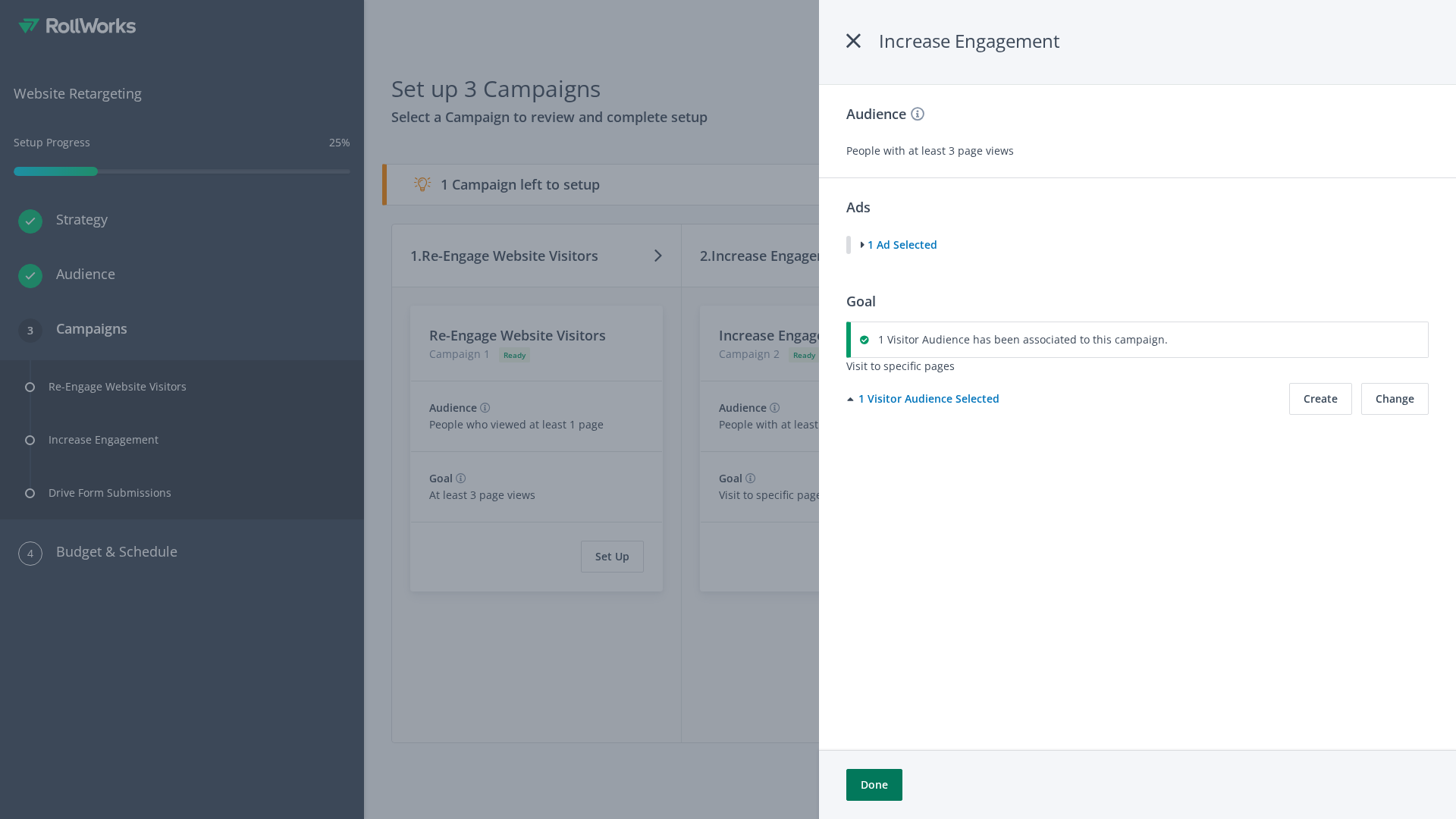
click at [873, 785] on button "Done" at bounding box center [874, 784] width 56 height 31
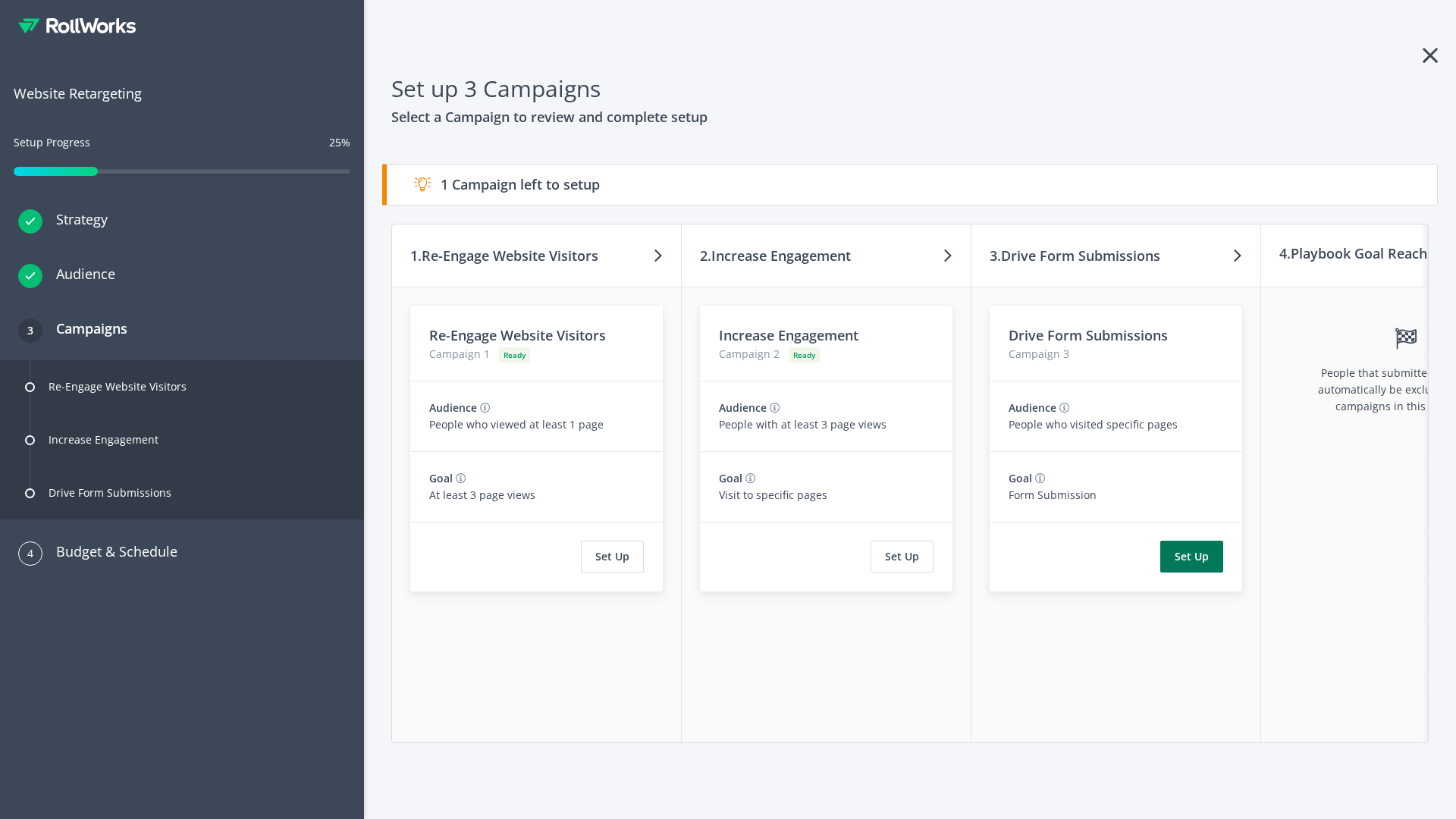
click at [1191, 556] on button "Set Up" at bounding box center [1191, 556] width 63 height 31
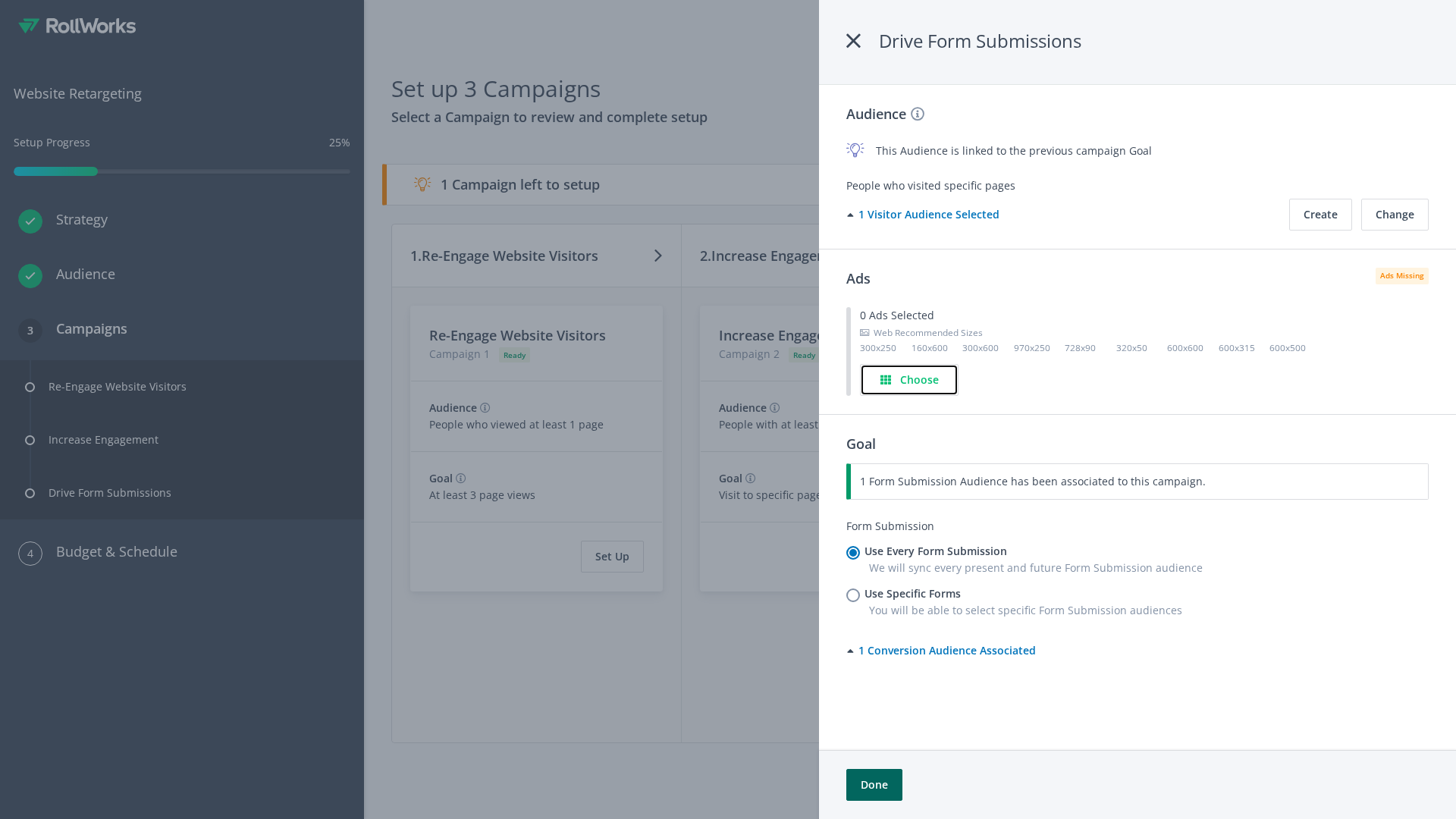
click at [910, 379] on h4 "Choose" at bounding box center [920, 379] width 38 height 17
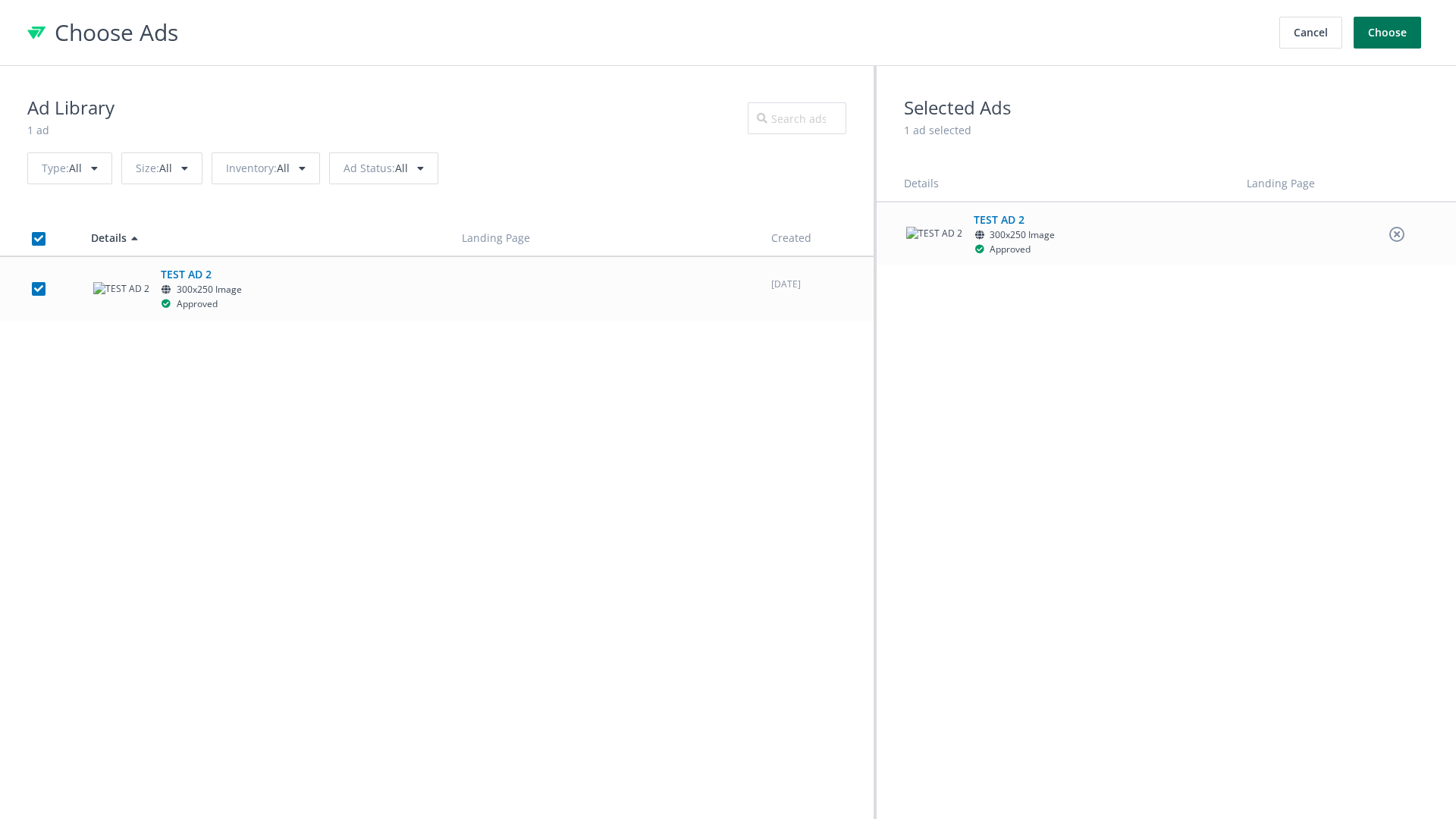
click at [1388, 32] on button "Choose" at bounding box center [1387, 32] width 67 height 31
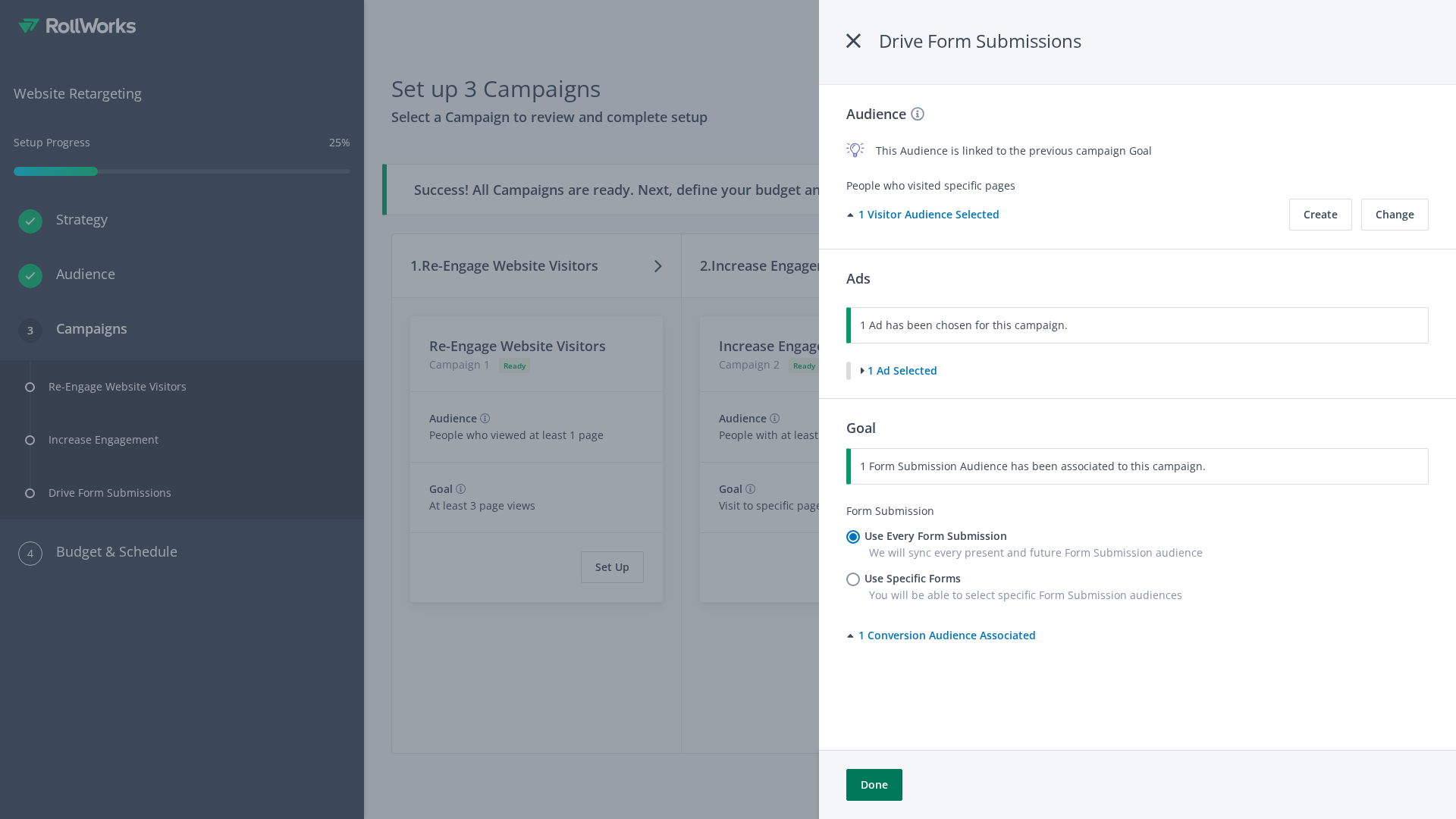
click at [873, 785] on button "Done" at bounding box center [874, 784] width 56 height 31
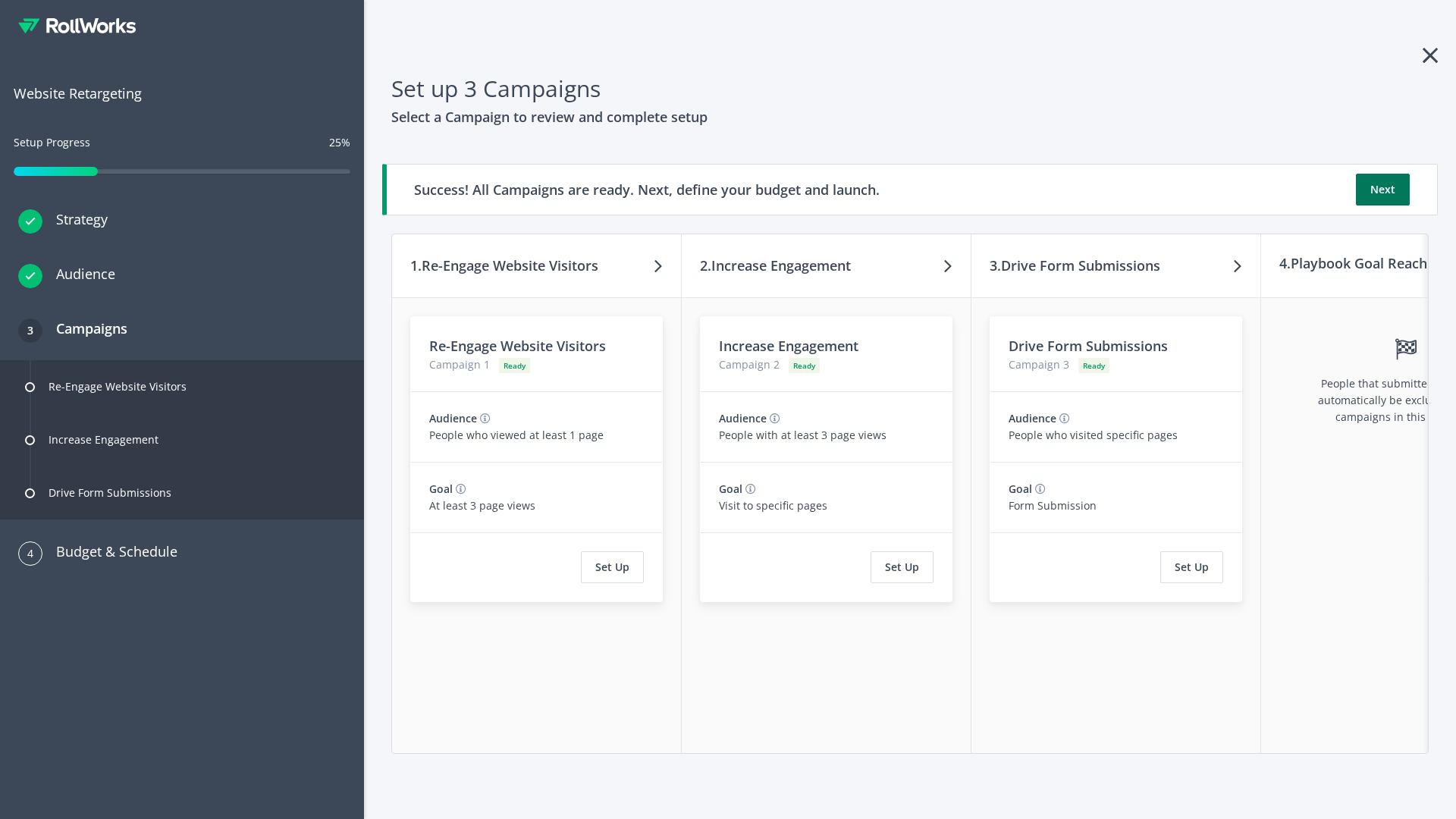
click at [1383, 189] on button "Next" at bounding box center [1383, 189] width 54 height 31
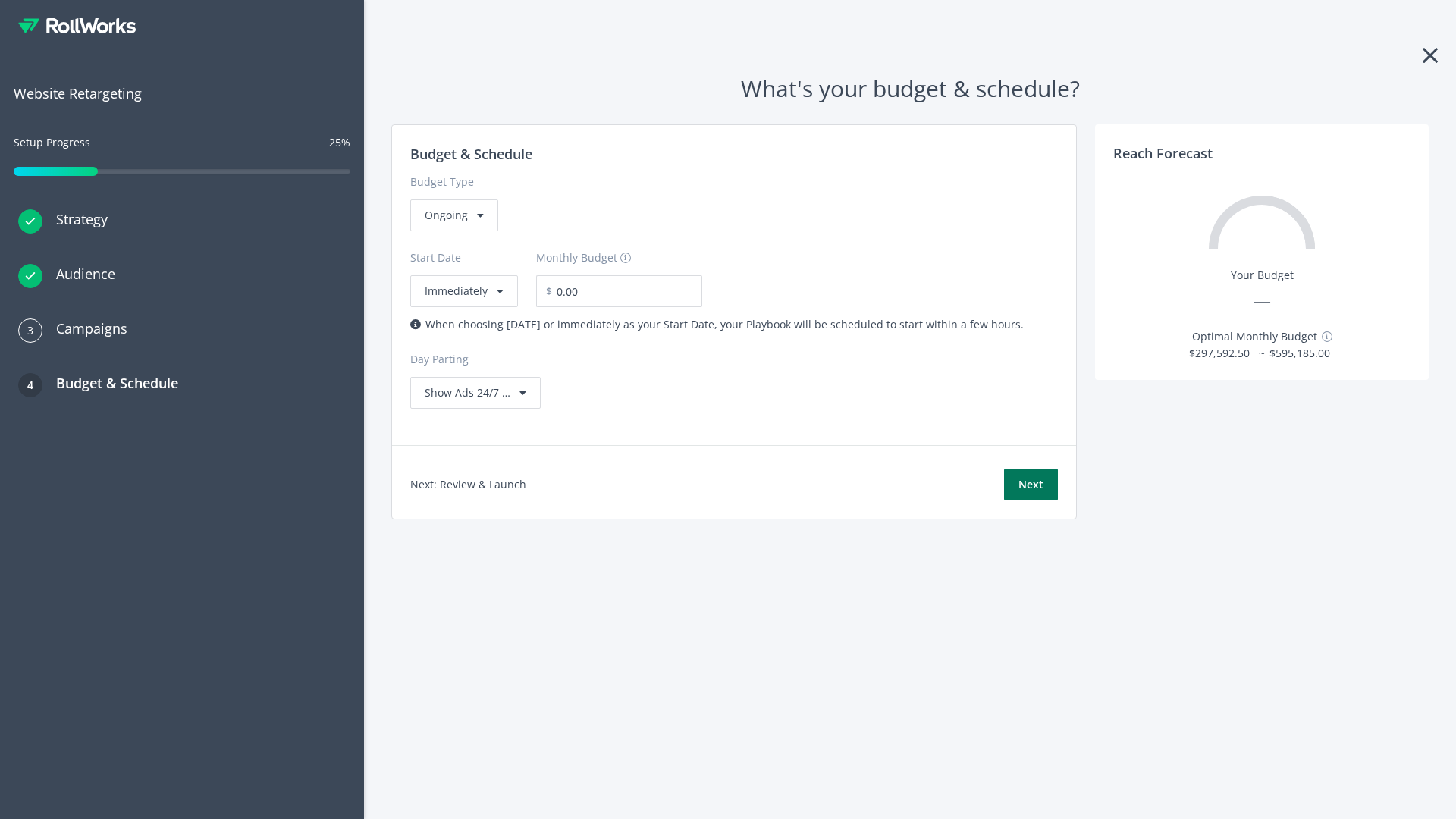
click at [1031, 485] on button "Next" at bounding box center [1031, 485] width 54 height 31
click at [452, 231] on div "Ongoing" at bounding box center [454, 215] width 88 height 31
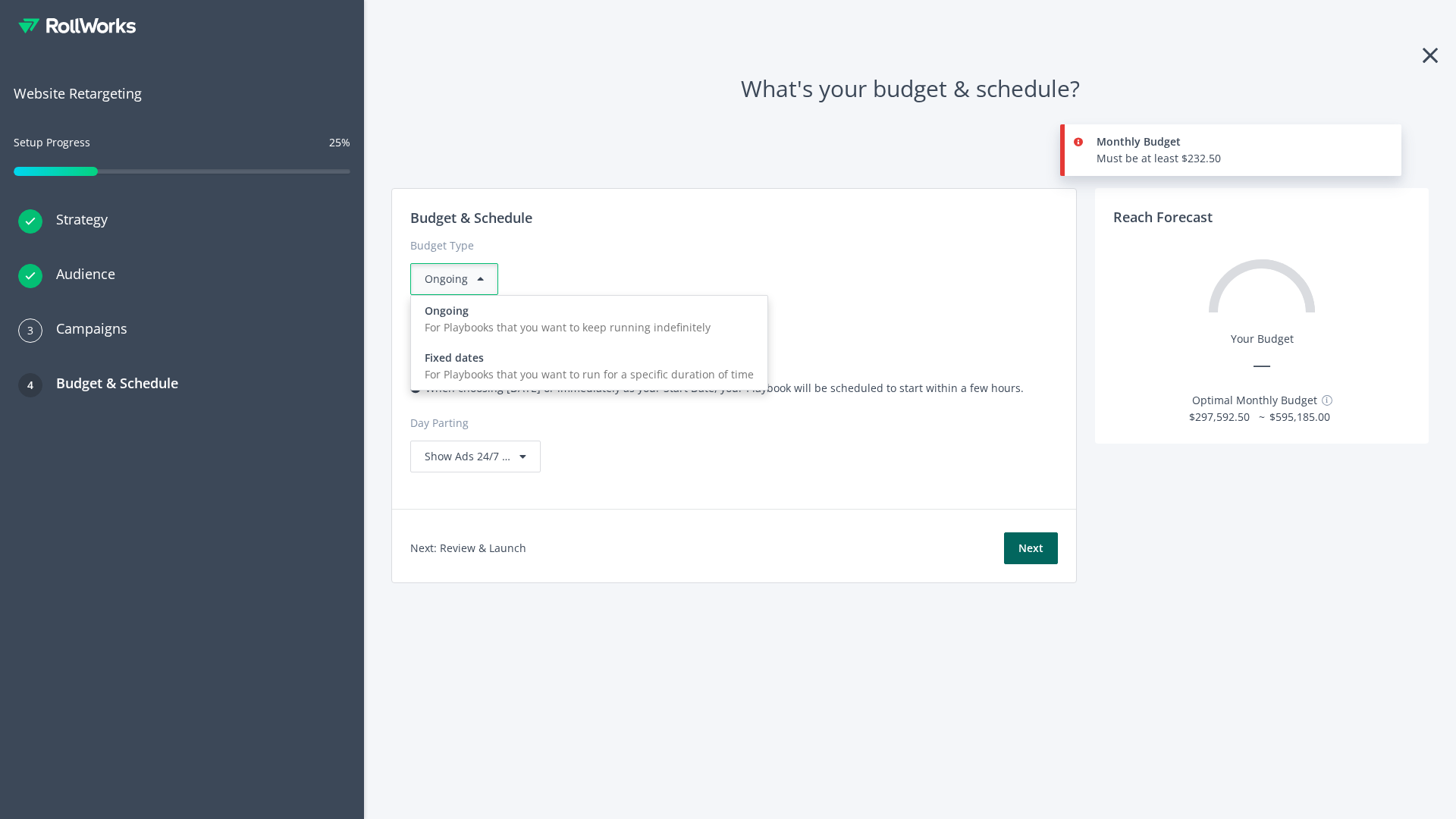
click at [584, 366] on div "For Playbooks that you want to run for a specific duration of time" at bounding box center [589, 374] width 329 height 17
click at [460, 279] on div "Ongoing" at bounding box center [454, 279] width 88 height 31
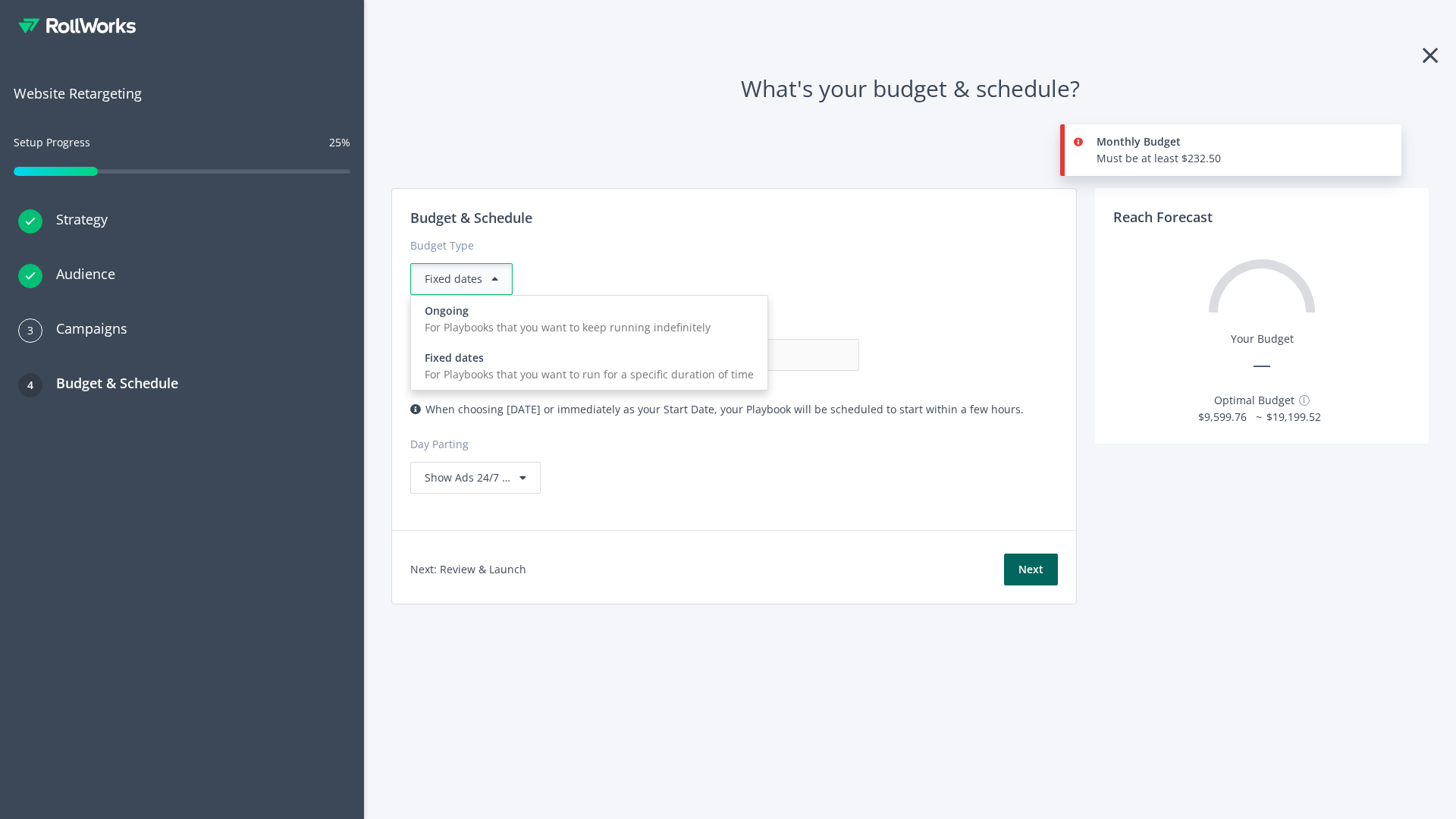
click at [584, 319] on div "For Playbooks that you want to keep running indefinitely" at bounding box center [589, 327] width 329 height 17
click at [709, 354] on input "0.00" at bounding box center [784, 354] width 150 height 31
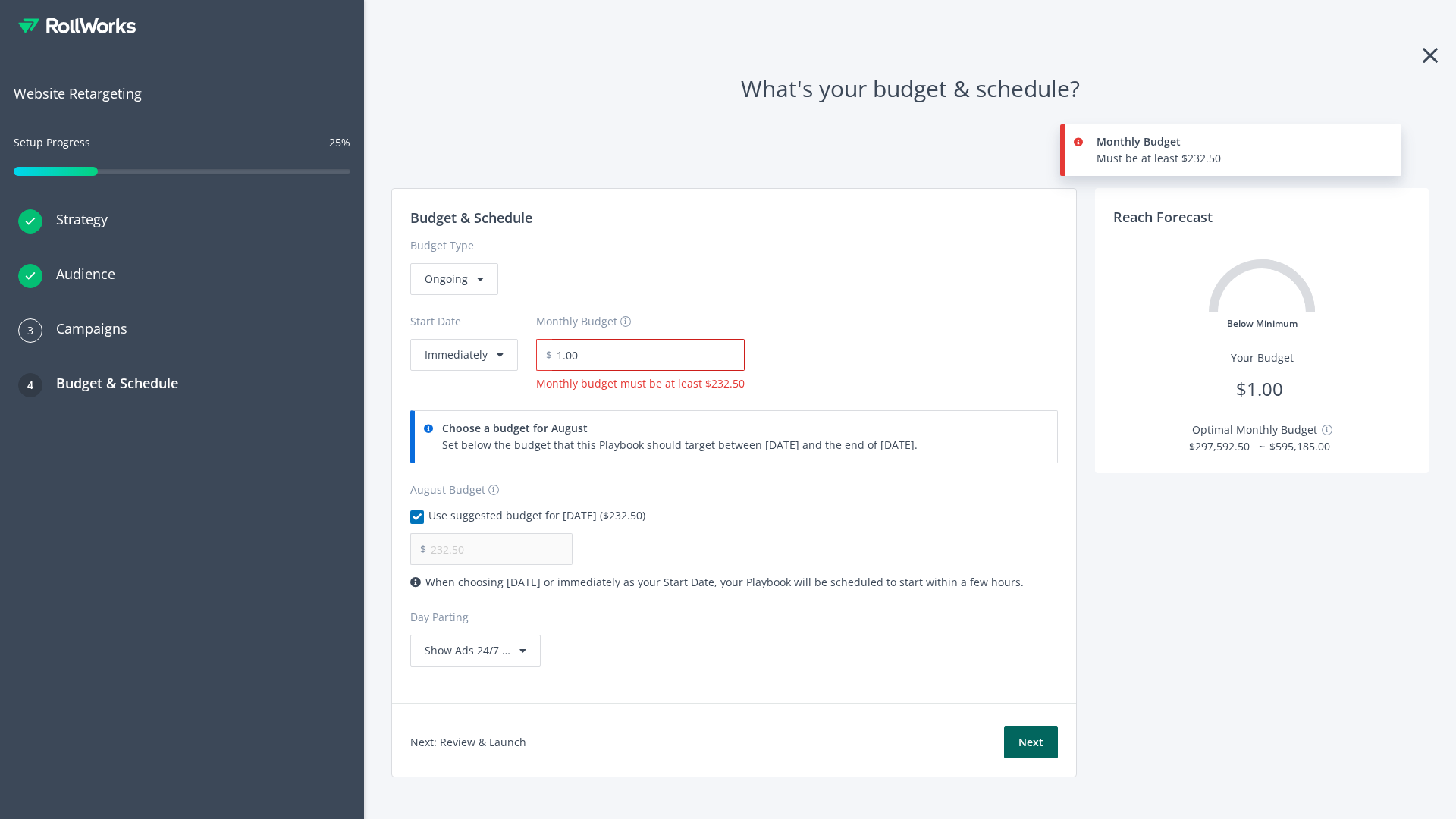
click at [643, 354] on input "1.00" at bounding box center [648, 354] width 193 height 31
type input "1,000.00"
click at [463, 339] on button "Immediately" at bounding box center [464, 354] width 107 height 31
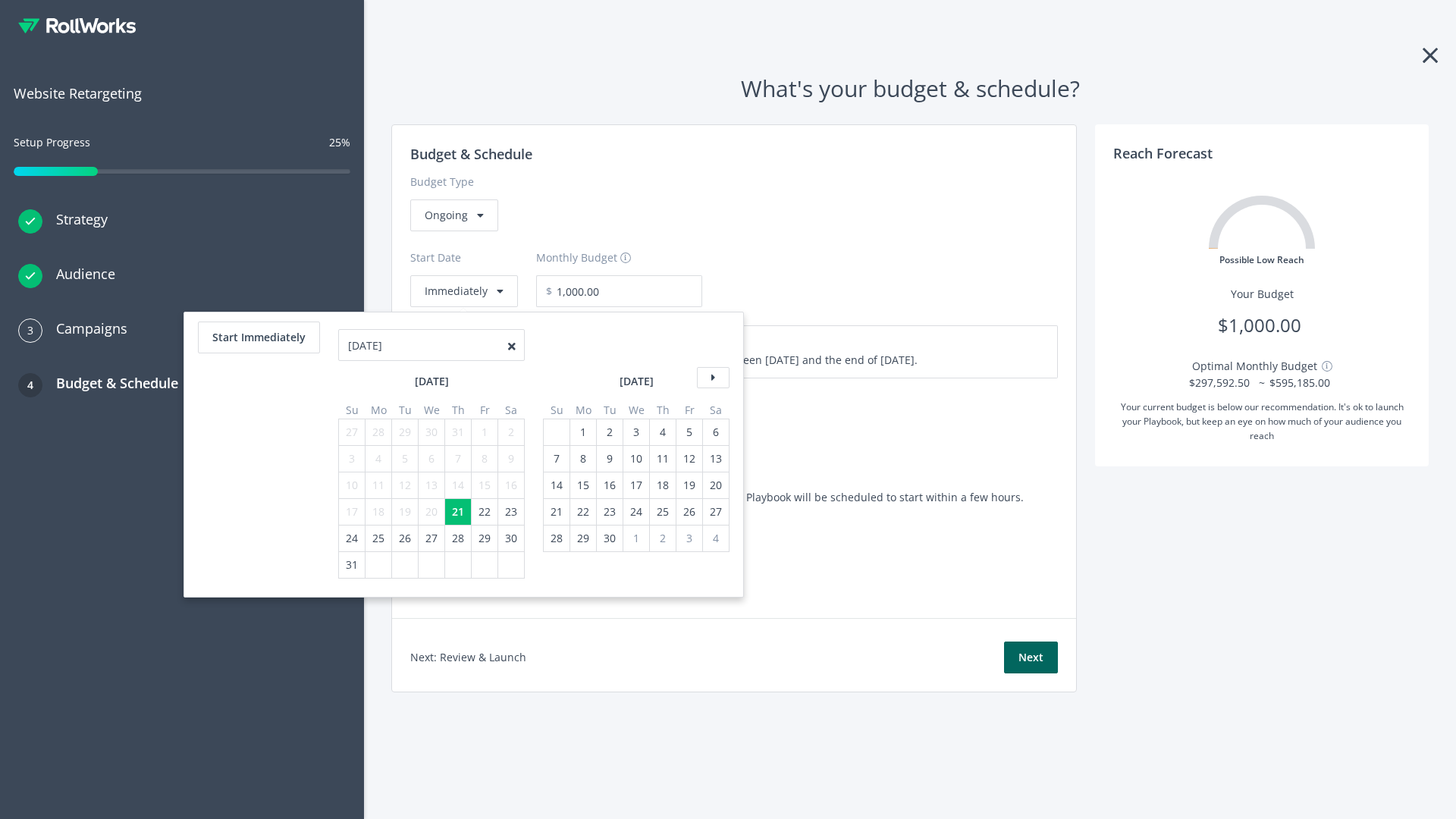
click at [711, 377] on icon at bounding box center [713, 377] width 32 height 21
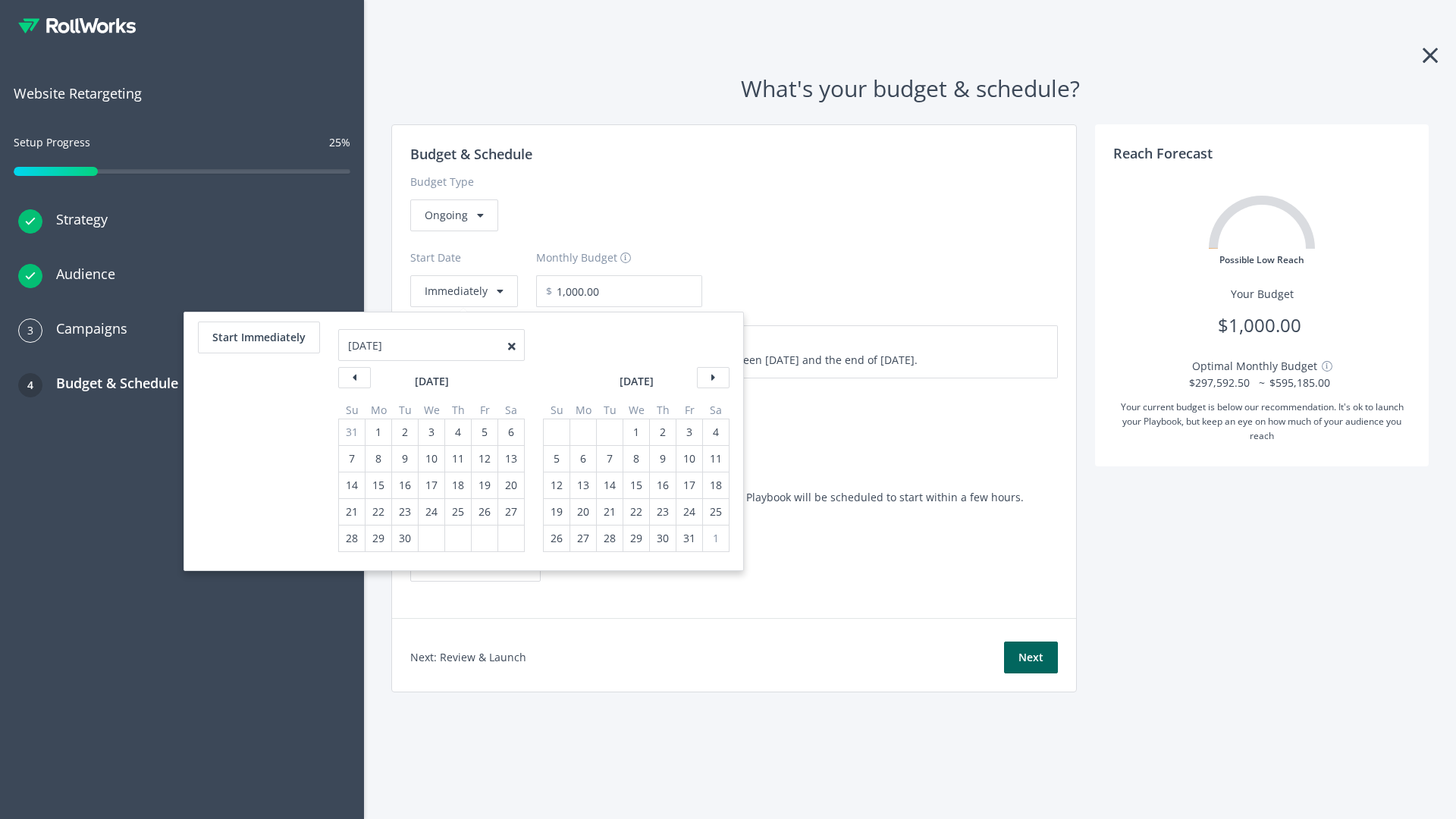
click at [555, 458] on div "5" at bounding box center [556, 458] width 20 height 26
type input "870.97"
click at [635, 432] on div "1" at bounding box center [636, 432] width 20 height 26
click at [258, 337] on button "Start Immediately" at bounding box center [259, 337] width 122 height 31
type input "[DATE]"
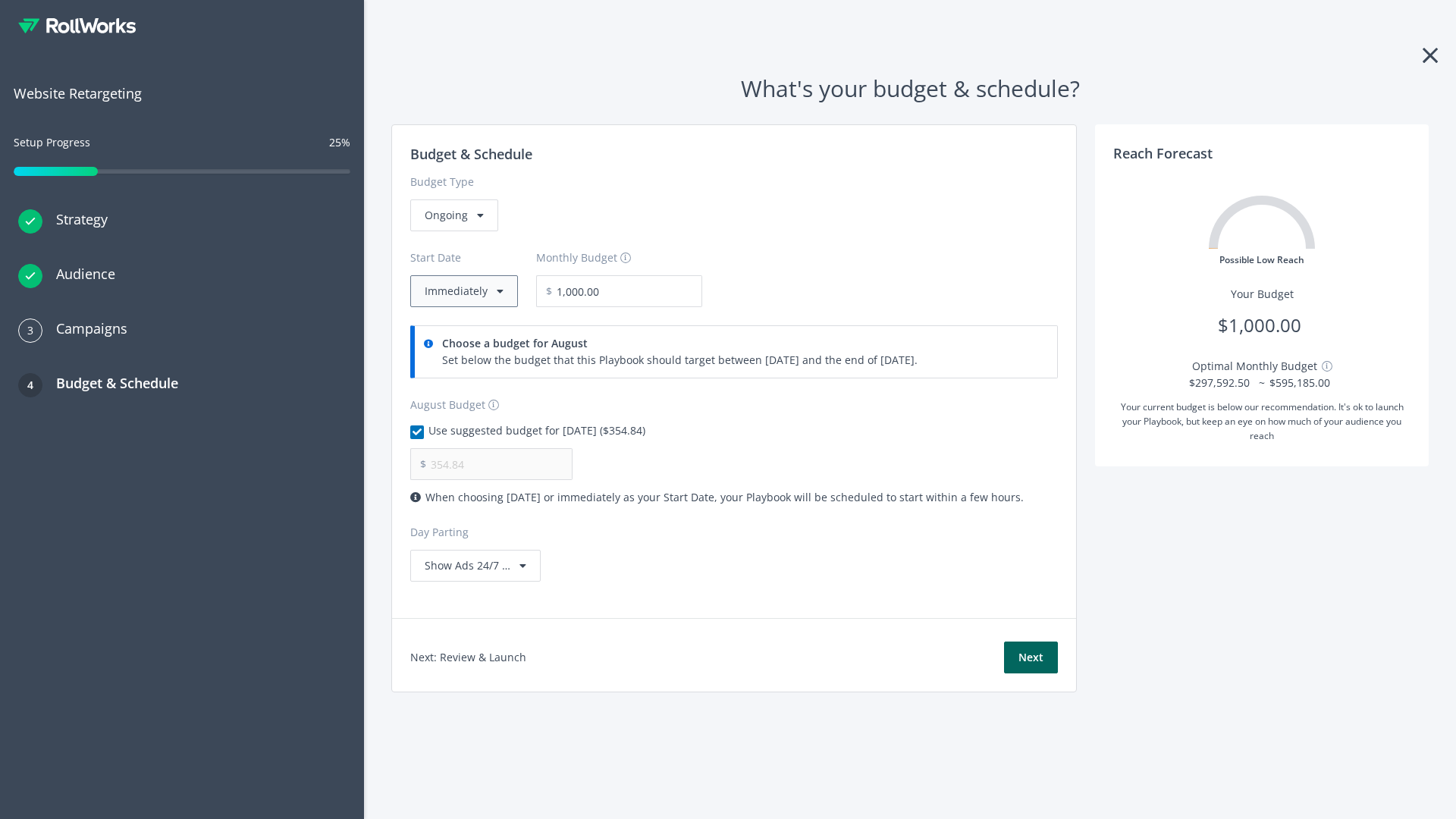
click at [463, 291] on button "Immediately" at bounding box center [464, 291] width 107 height 31
click at [1031, 657] on button "Next" at bounding box center [1031, 657] width 54 height 31
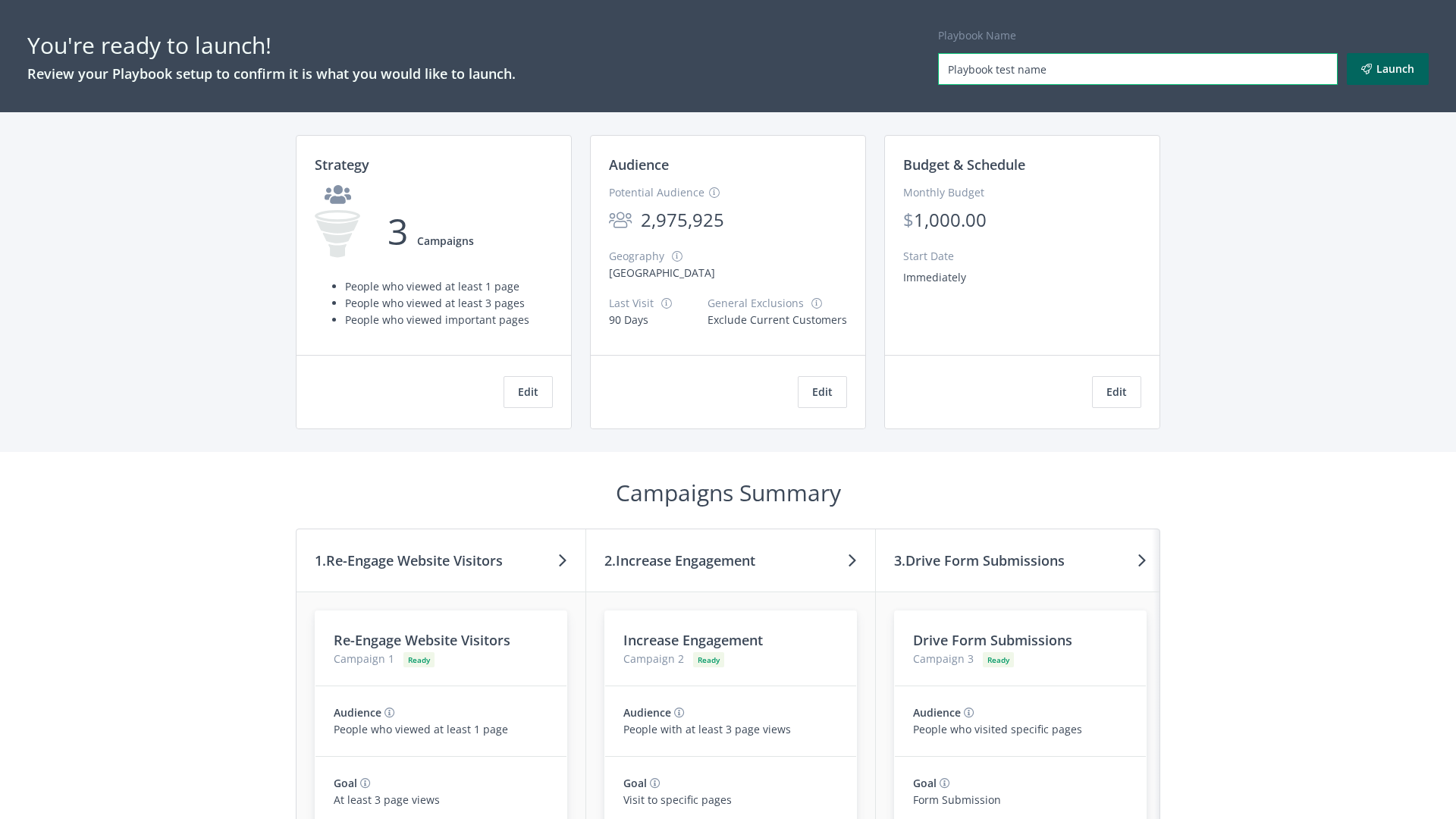
type input "Playbook test name"
click at [1388, 69] on button "Launch" at bounding box center [1388, 69] width 82 height 31
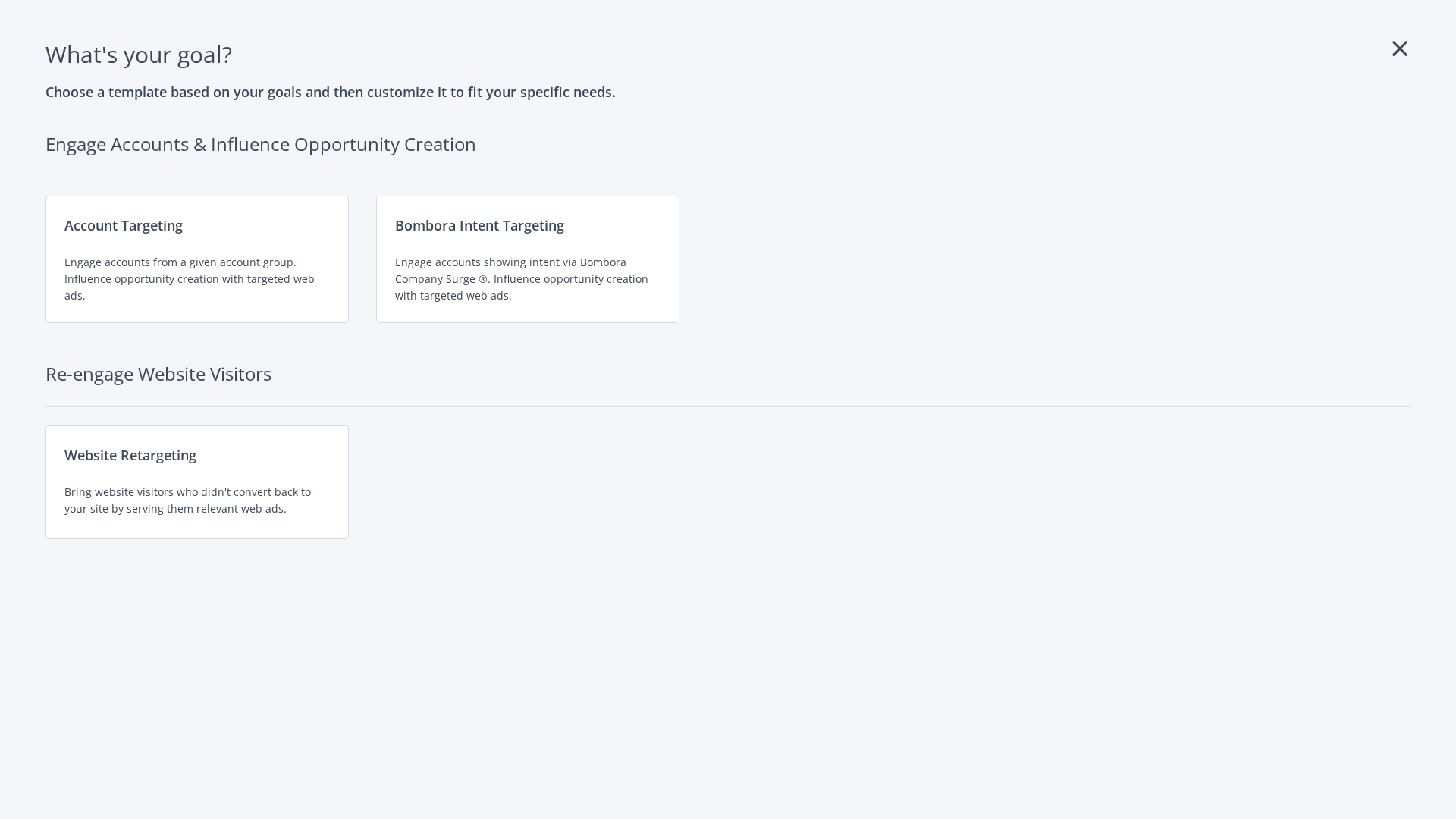
click at [197, 482] on div "Website Retargeting Bring website visitors who didn't convert back to your site…" at bounding box center [197, 482] width 303 height 114
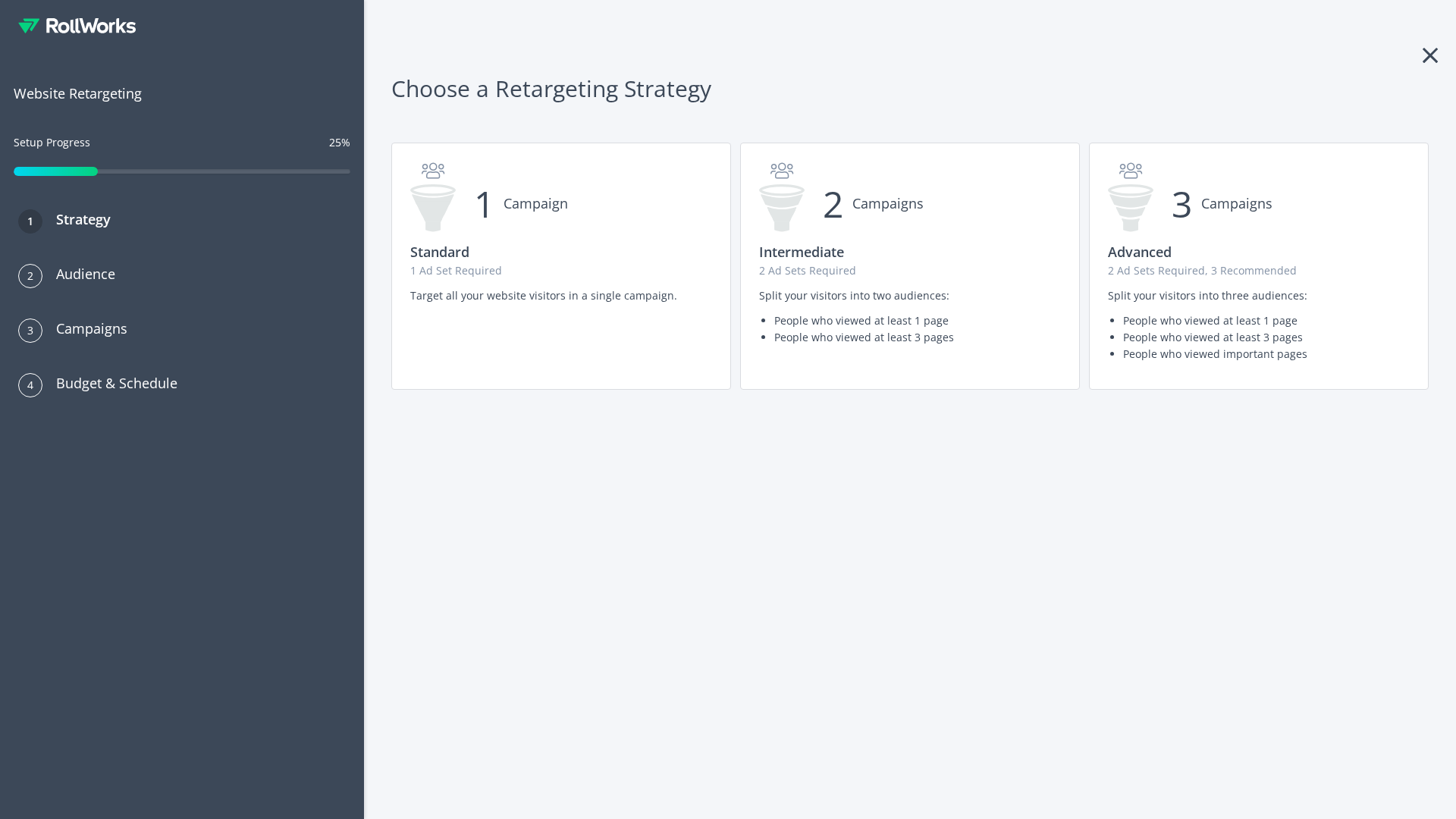
click at [910, 266] on p "2 Ad Sets Required" at bounding box center [910, 270] width 302 height 17
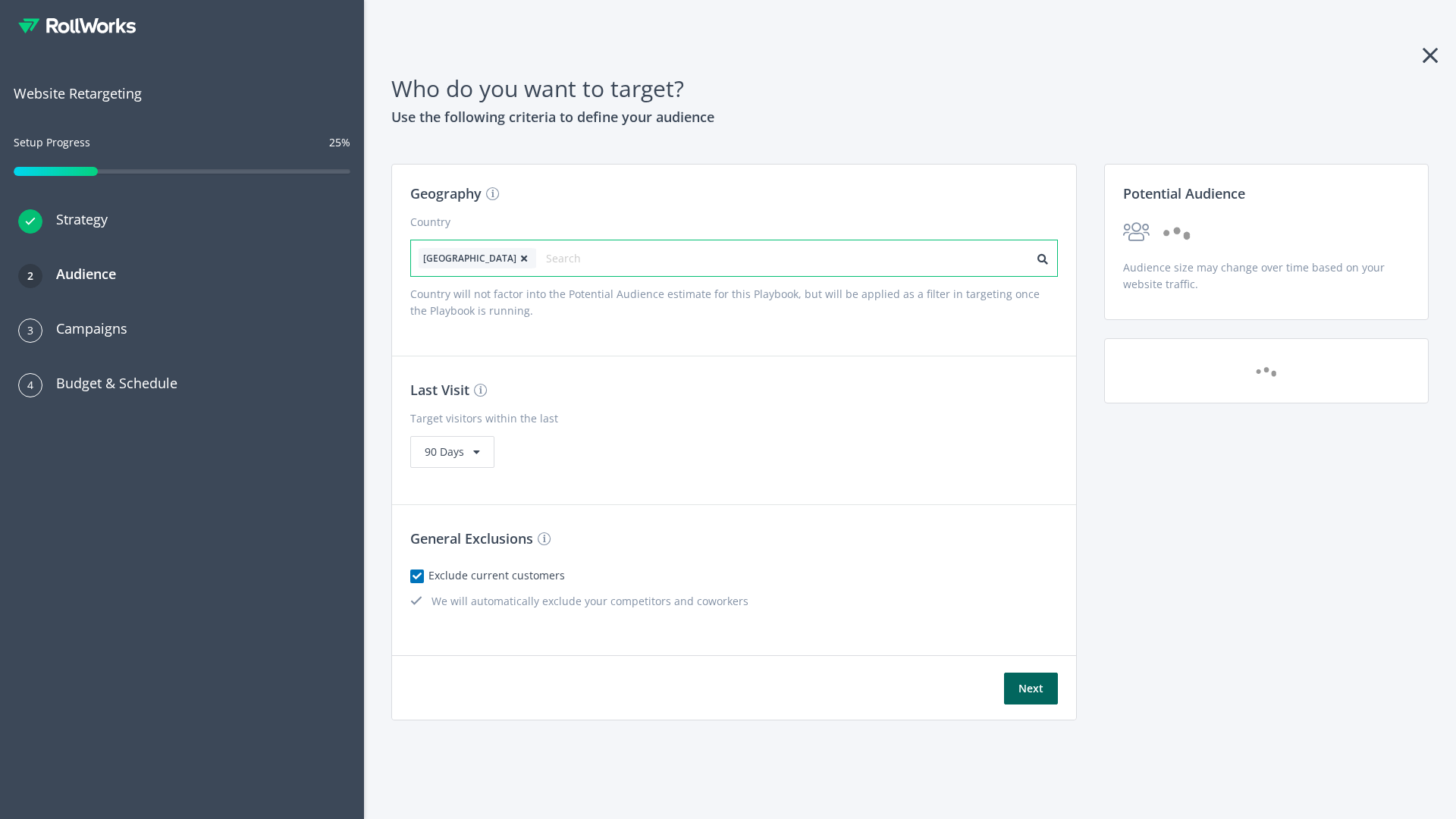
click at [571, 258] on input "text" at bounding box center [613, 258] width 135 height 21
type input "canada"
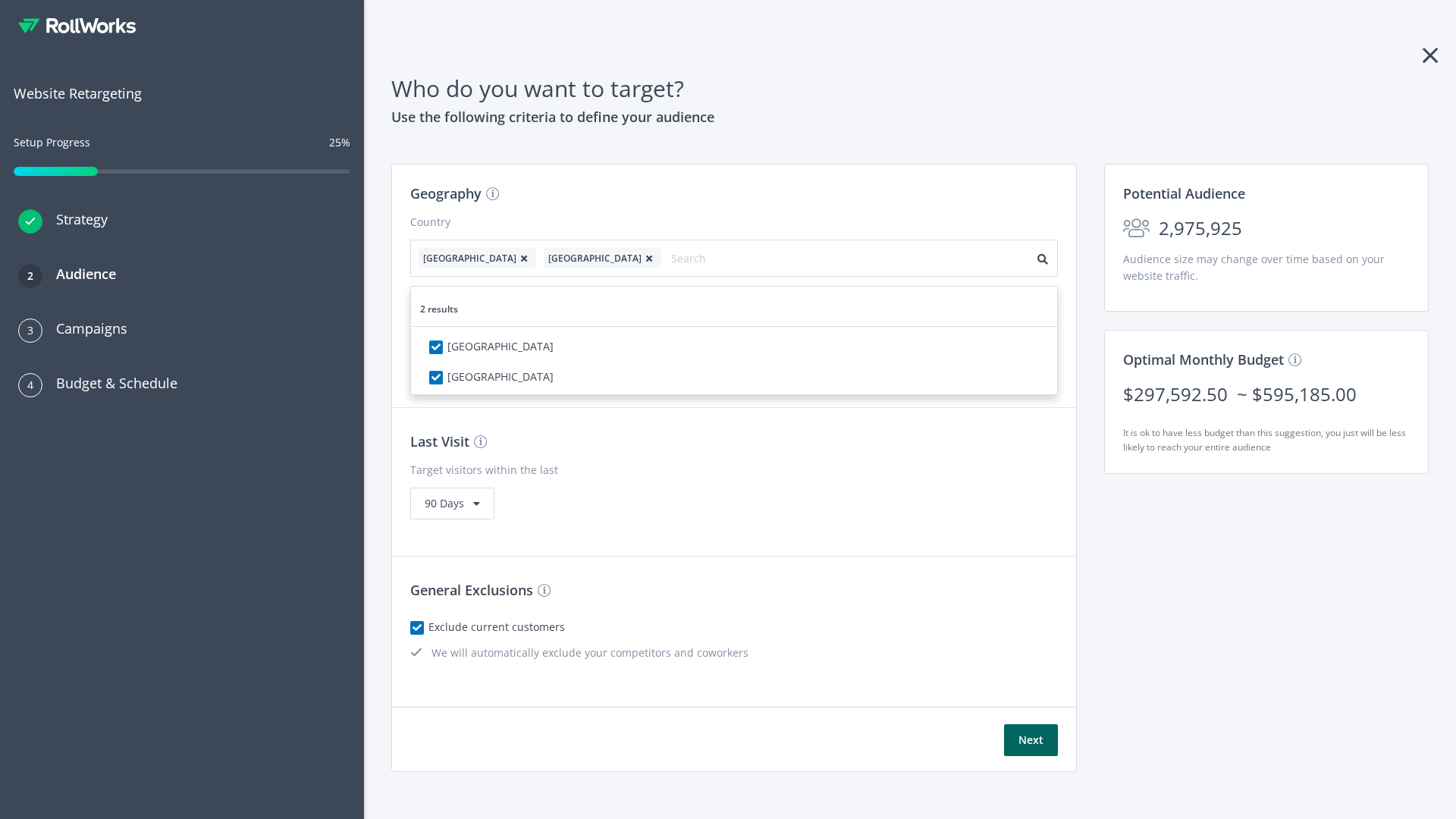
click at [516, 258] on icon at bounding box center [523, 258] width 15 height 9
click at [1031, 724] on button "Next" at bounding box center [1031, 740] width 54 height 31
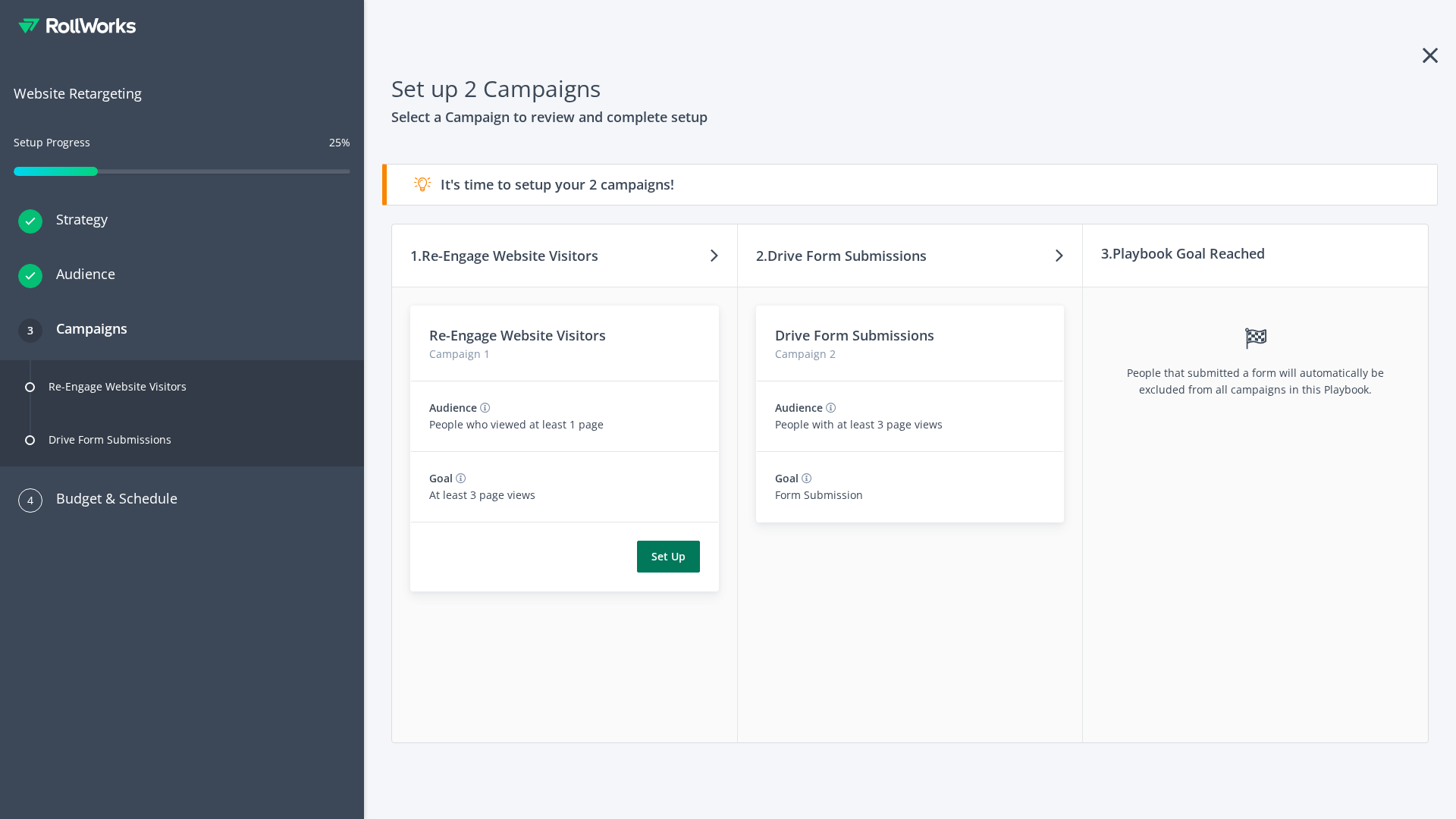
click at [668, 556] on button "Set Up" at bounding box center [668, 556] width 63 height 31
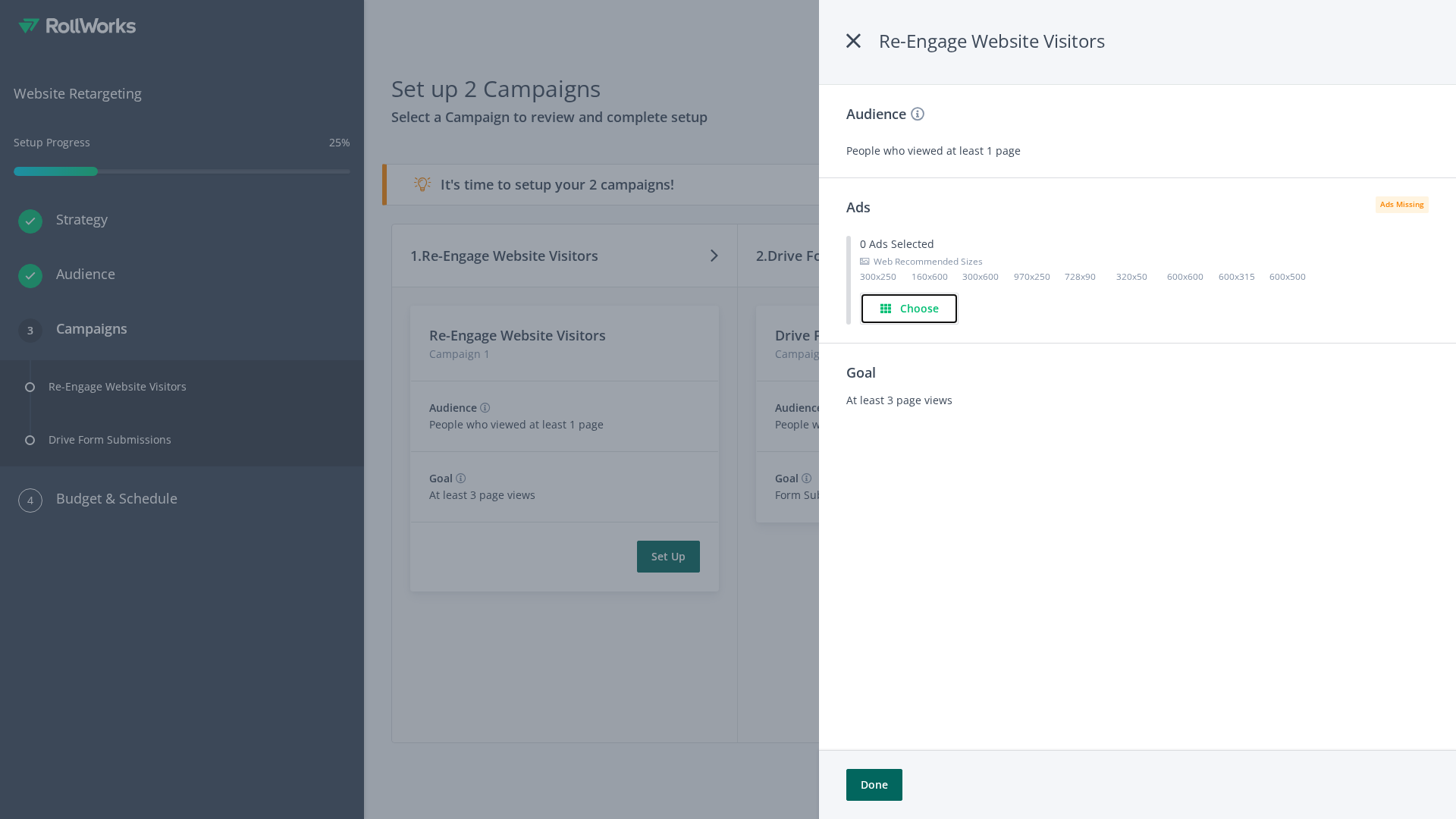
click at [910, 307] on h4 "Choose" at bounding box center [920, 308] width 38 height 17
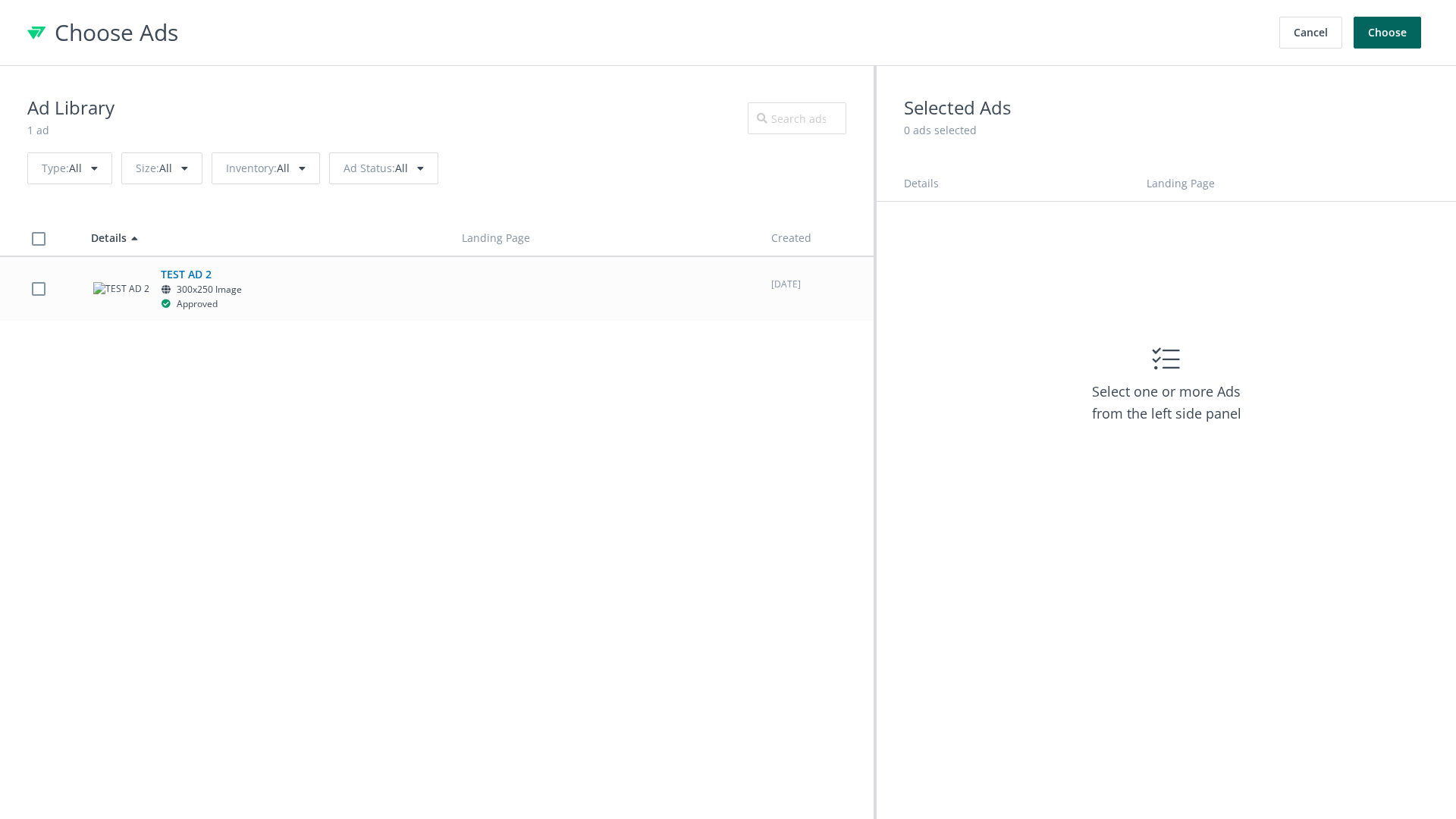
click at [38, 288] on label at bounding box center [38, 288] width 14 height 14
checkbox input "true"
click at [1388, 32] on button "Choose" at bounding box center [1387, 32] width 67 height 31
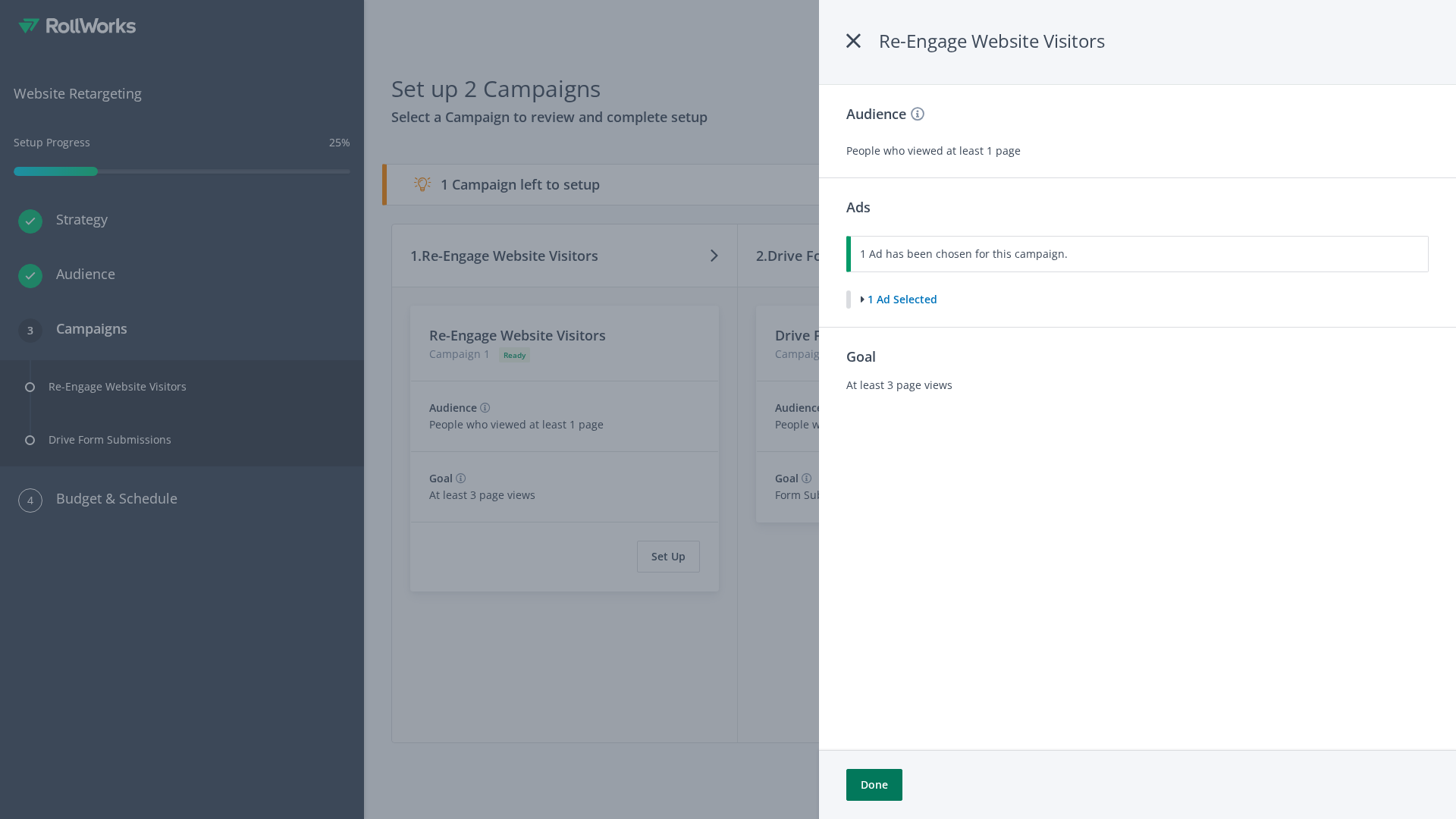
click at [873, 785] on button "Done" at bounding box center [874, 784] width 56 height 31
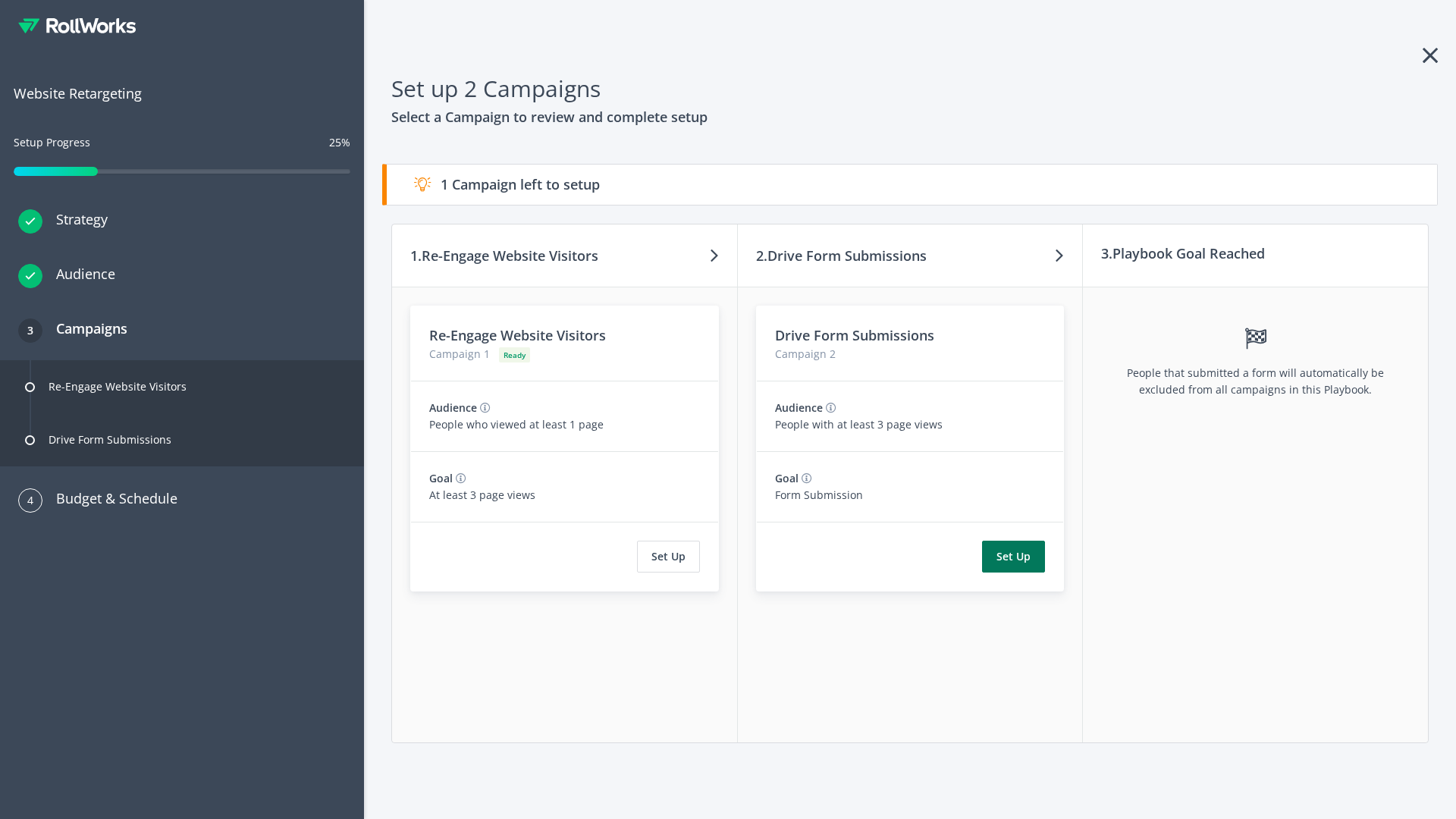
click at [1014, 556] on button "Set Up" at bounding box center [1013, 556] width 63 height 31
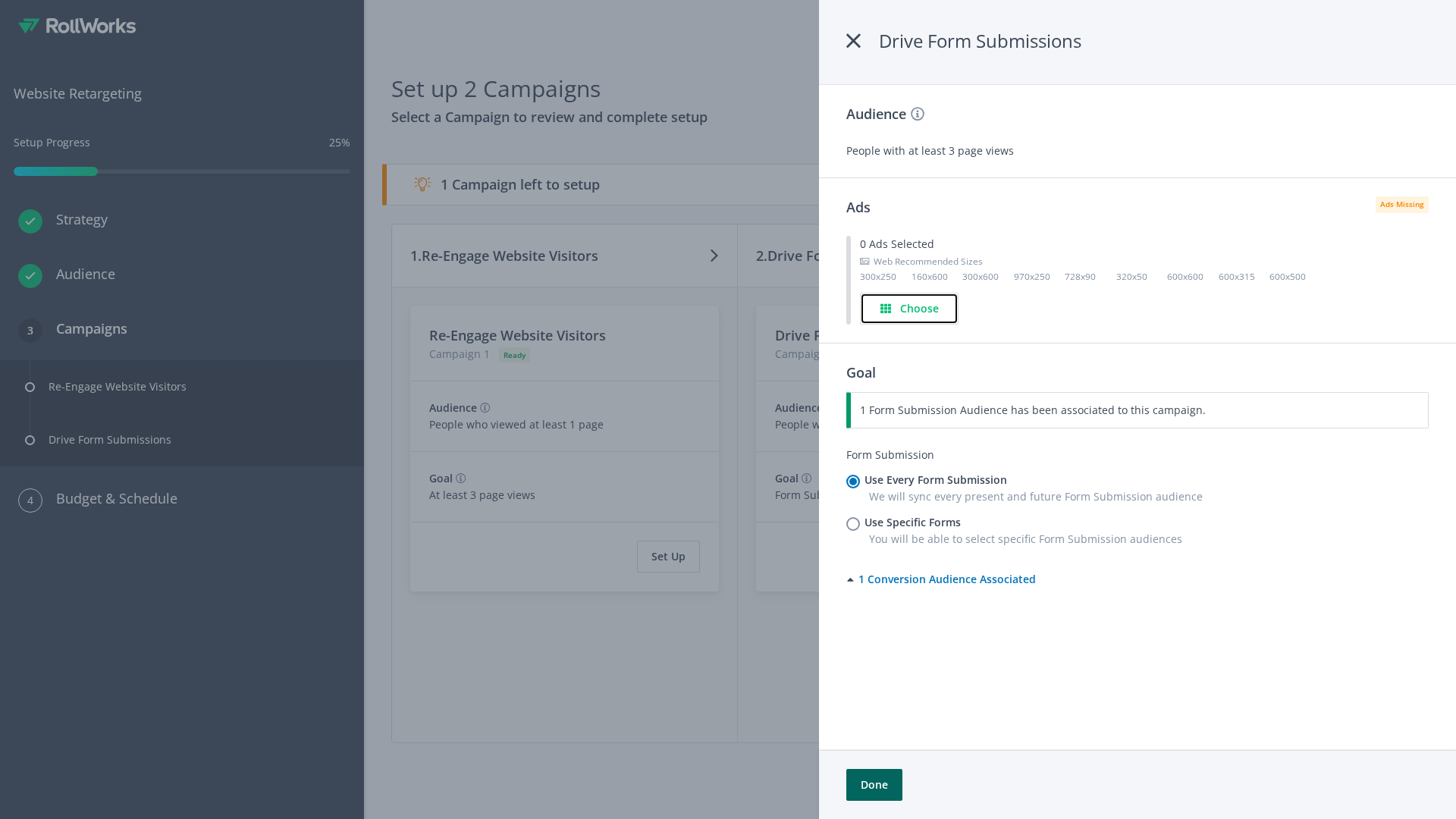
click at [910, 307] on h4 "Choose" at bounding box center [920, 308] width 38 height 17
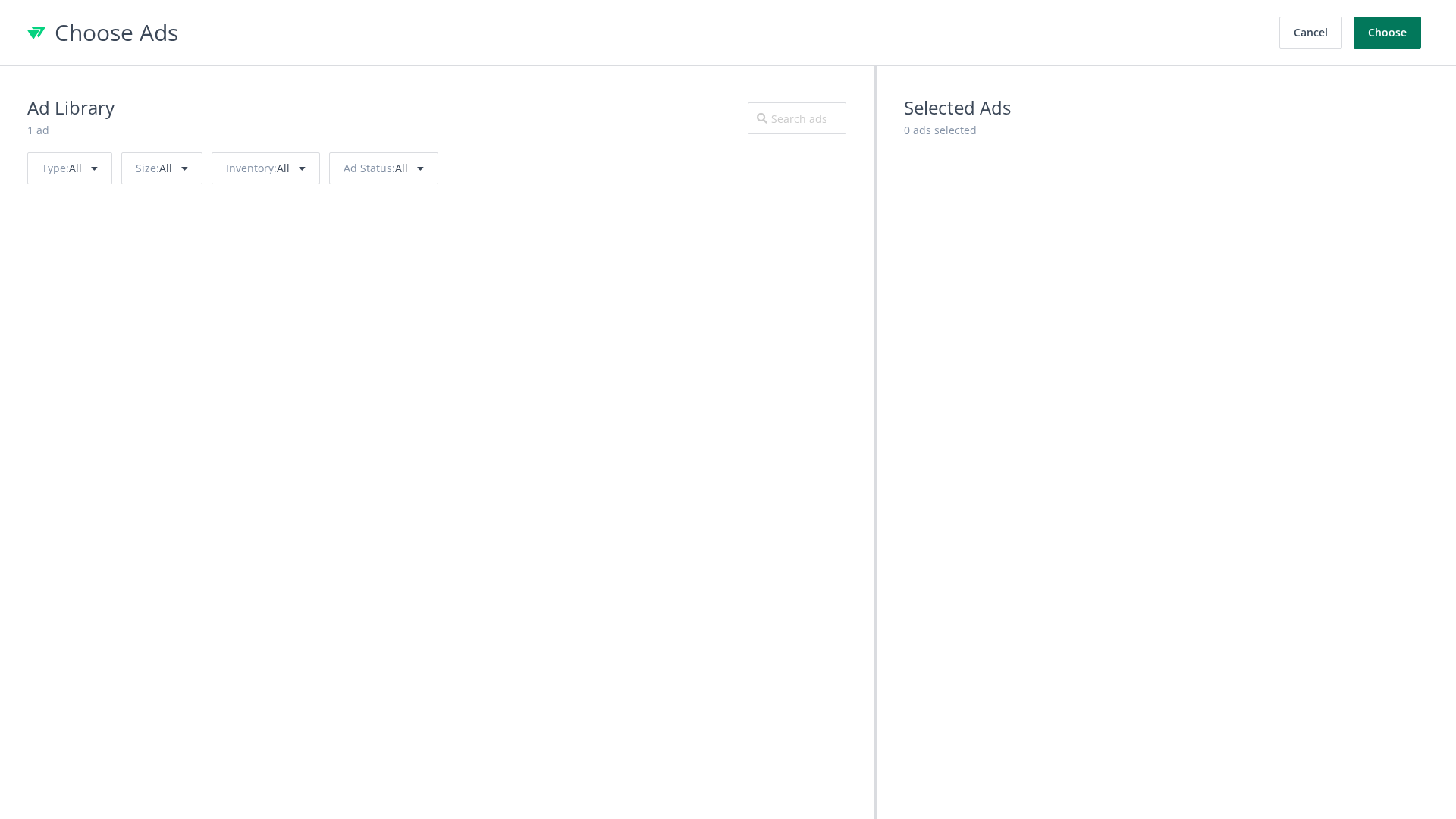
click at [1388, 32] on button "Choose" at bounding box center [1387, 32] width 67 height 31
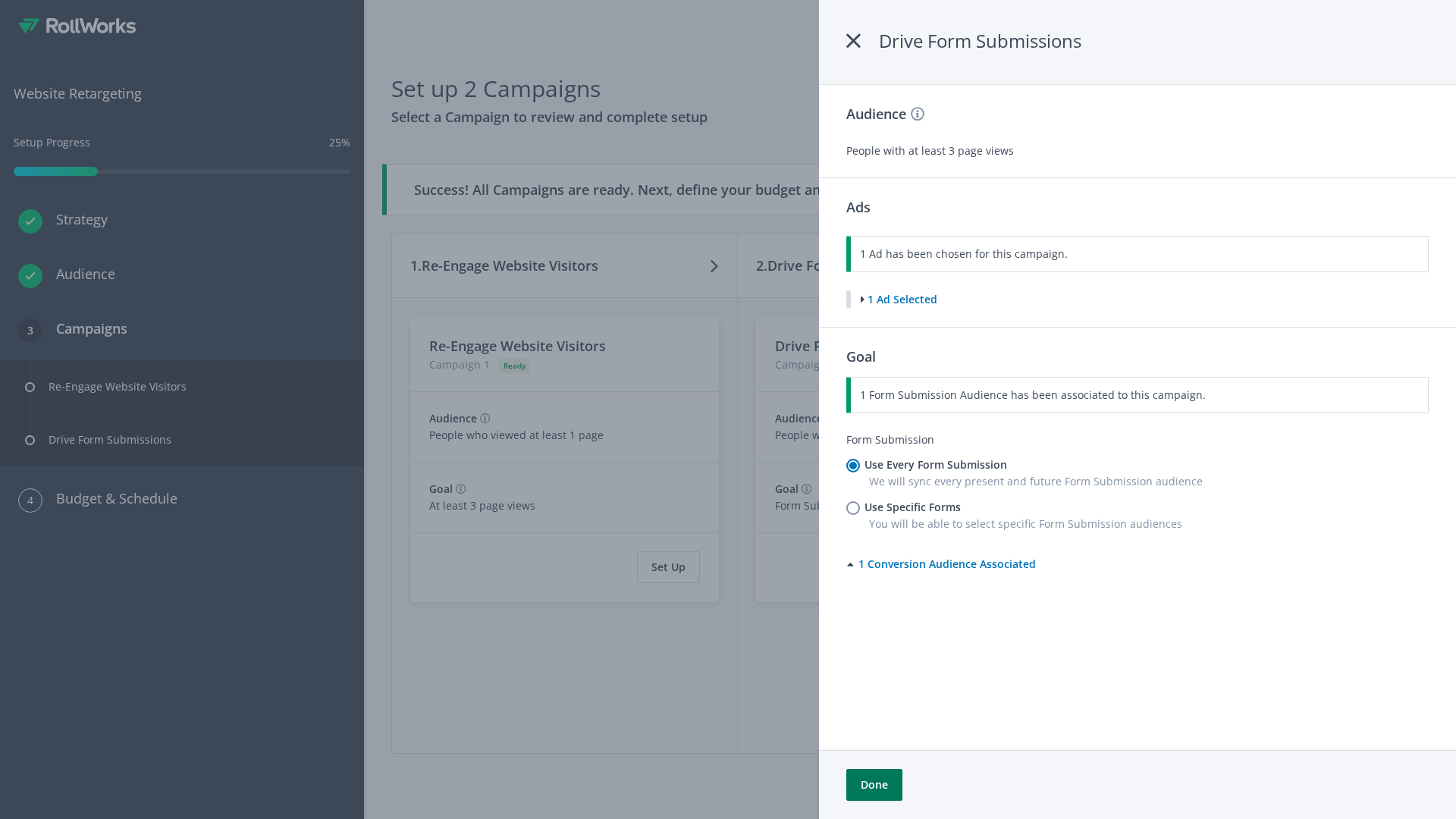
click at [873, 785] on button "Done" at bounding box center [874, 784] width 56 height 31
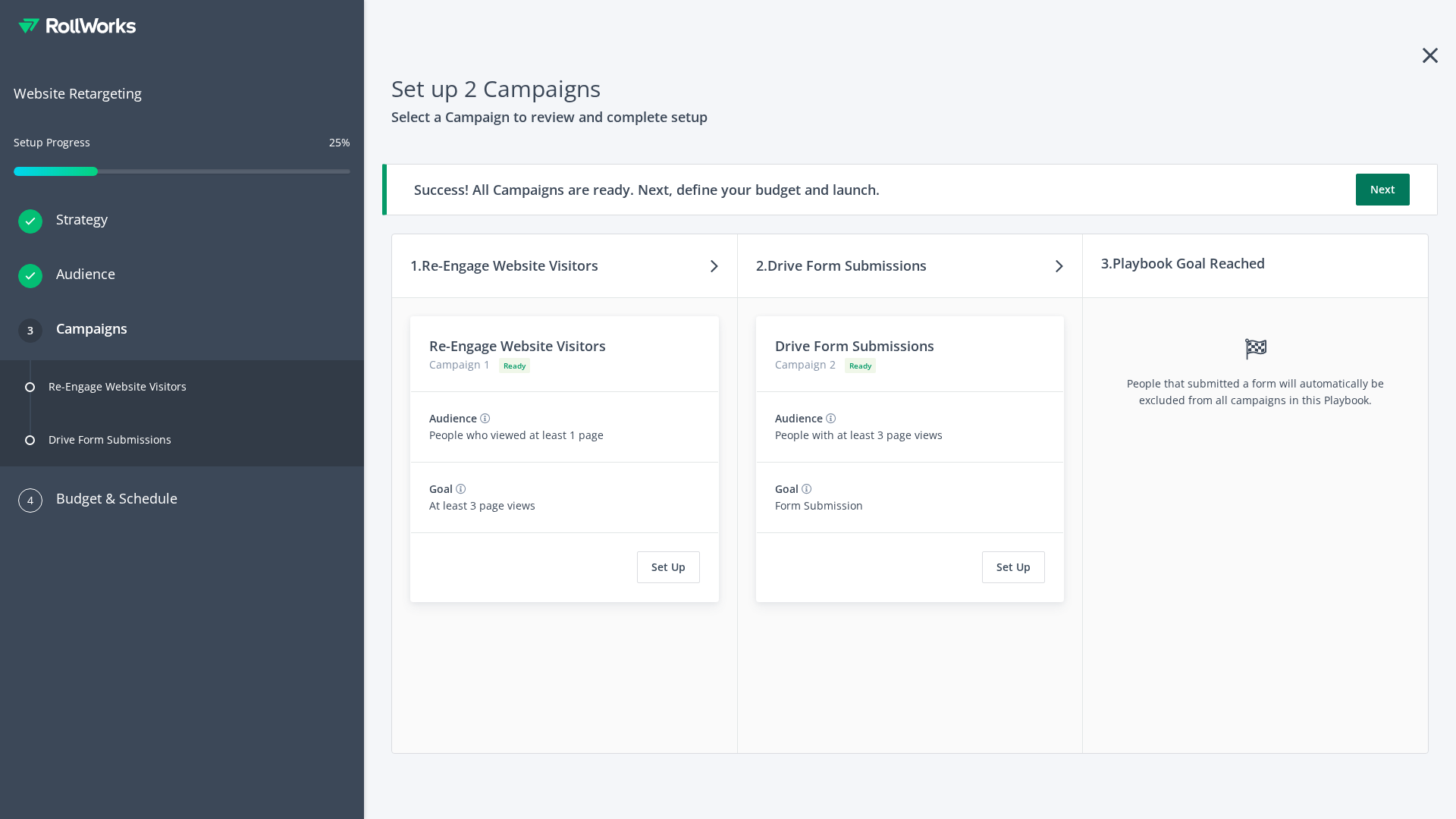
click at [1383, 189] on button "Next" at bounding box center [1383, 189] width 54 height 31
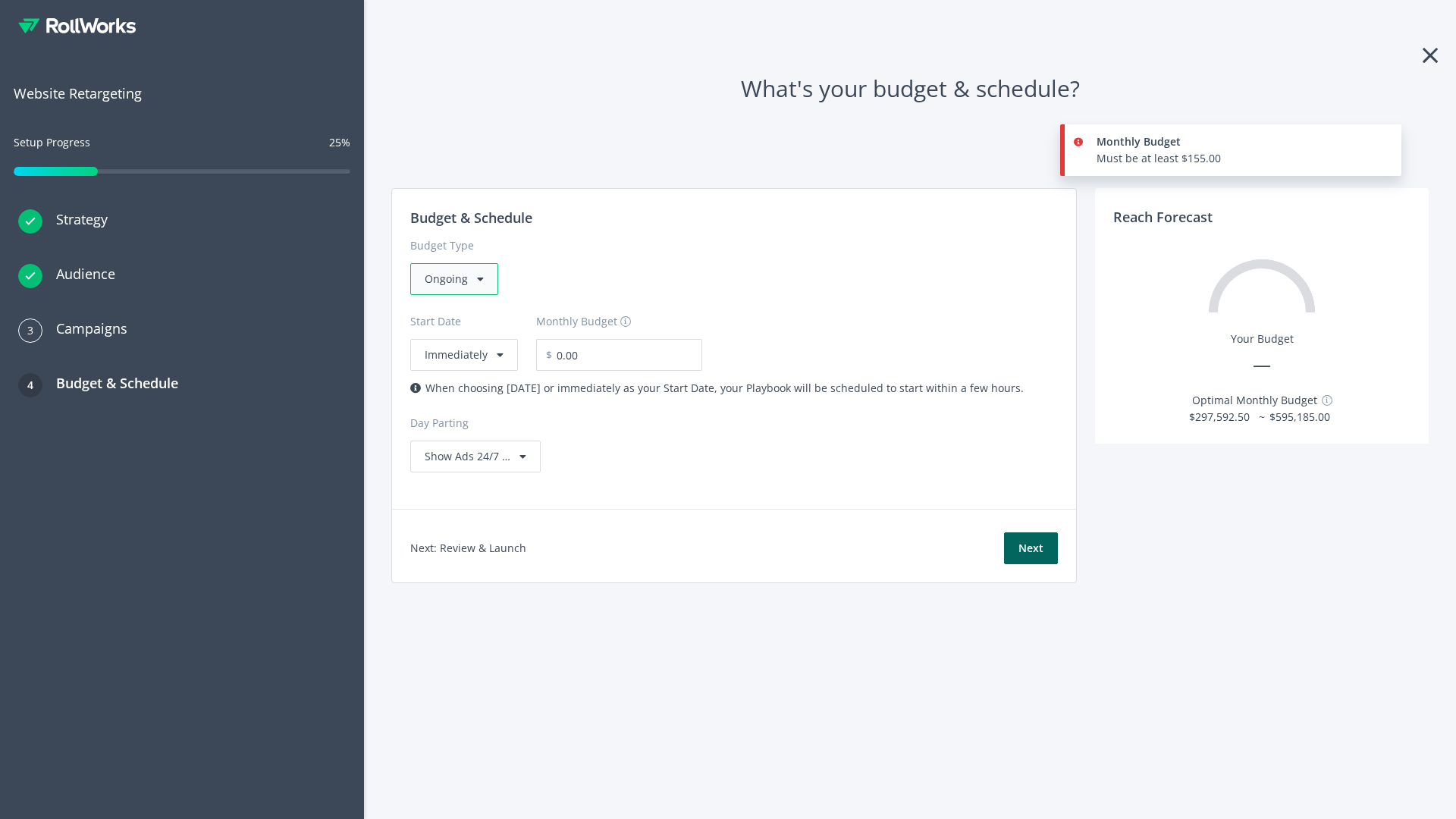
click at [452, 279] on div "Ongoing" at bounding box center [454, 279] width 88 height 31
click at [584, 366] on div "For Playbooks that you want to run for a specific duration of time" at bounding box center [589, 374] width 329 height 17
click at [460, 279] on div "Ongoing" at bounding box center [454, 279] width 88 height 31
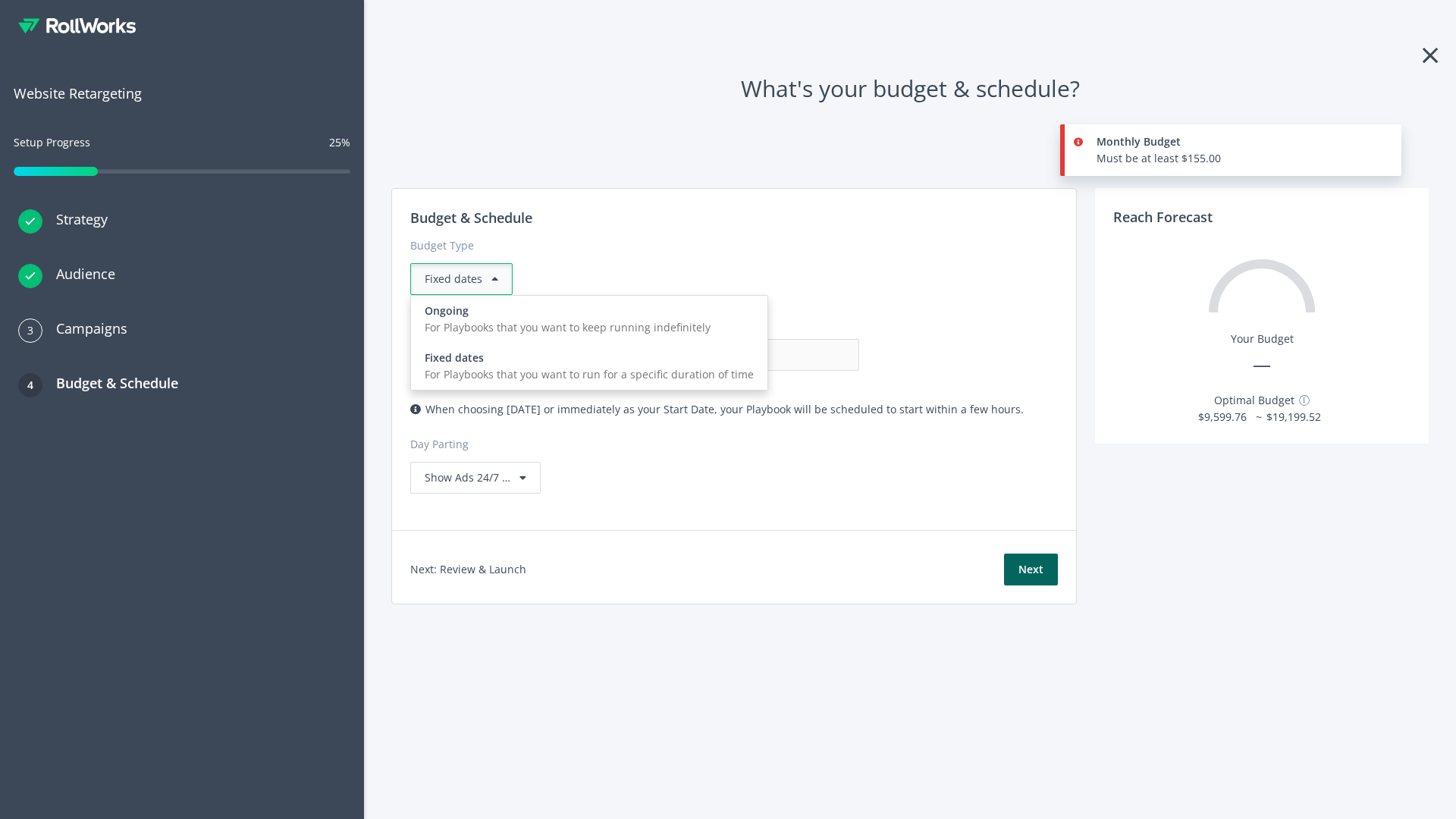
click at [584, 319] on div "For Playbooks that you want to keep running indefinitely" at bounding box center [589, 327] width 329 height 17
click at [709, 354] on input "0.00" at bounding box center [784, 354] width 150 height 31
click at [709, 354] on input "1.00" at bounding box center [784, 354] width 150 height 31
type input "1,000.00"
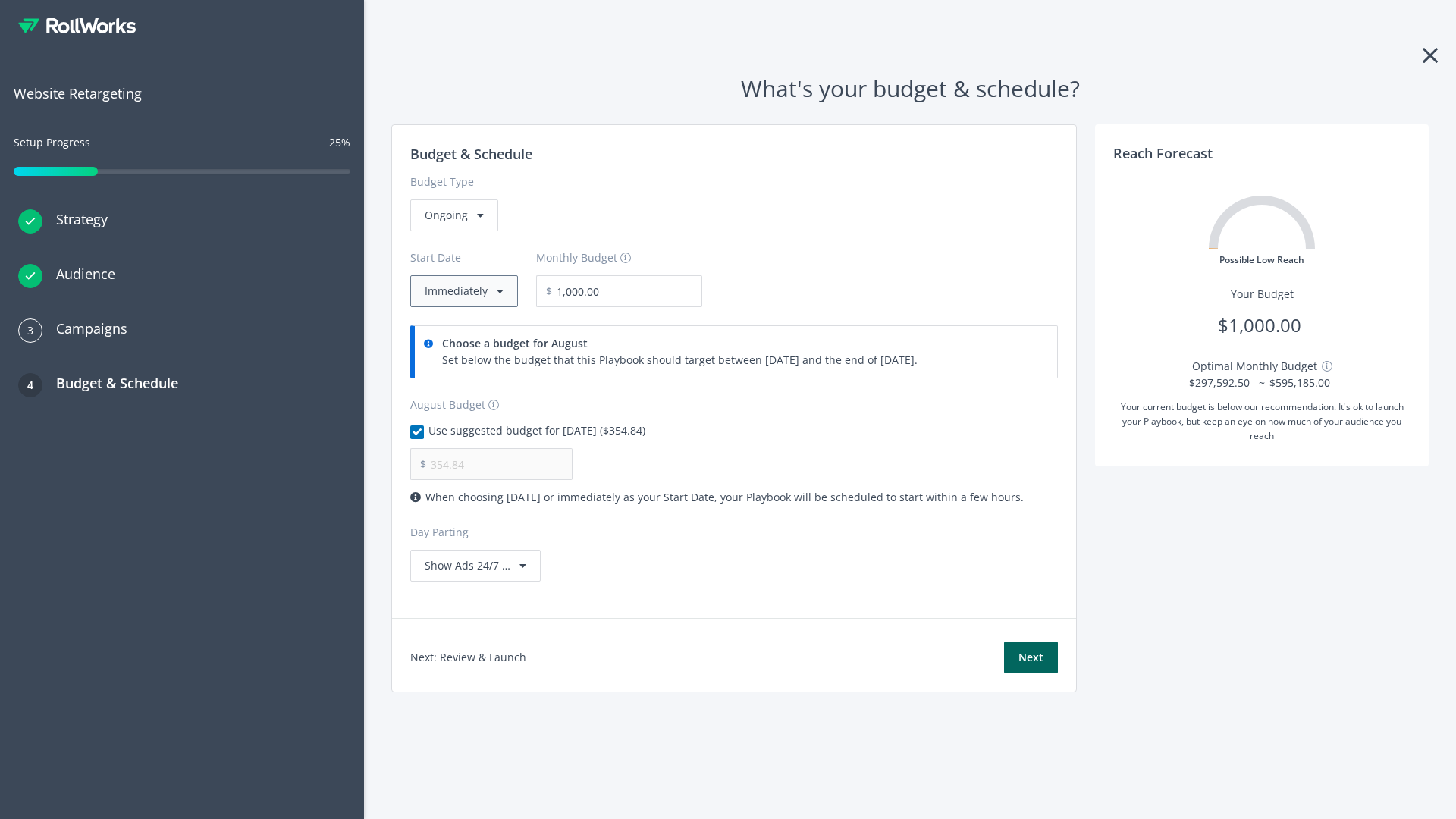
click at [463, 291] on button "Immediately" at bounding box center [464, 291] width 107 height 31
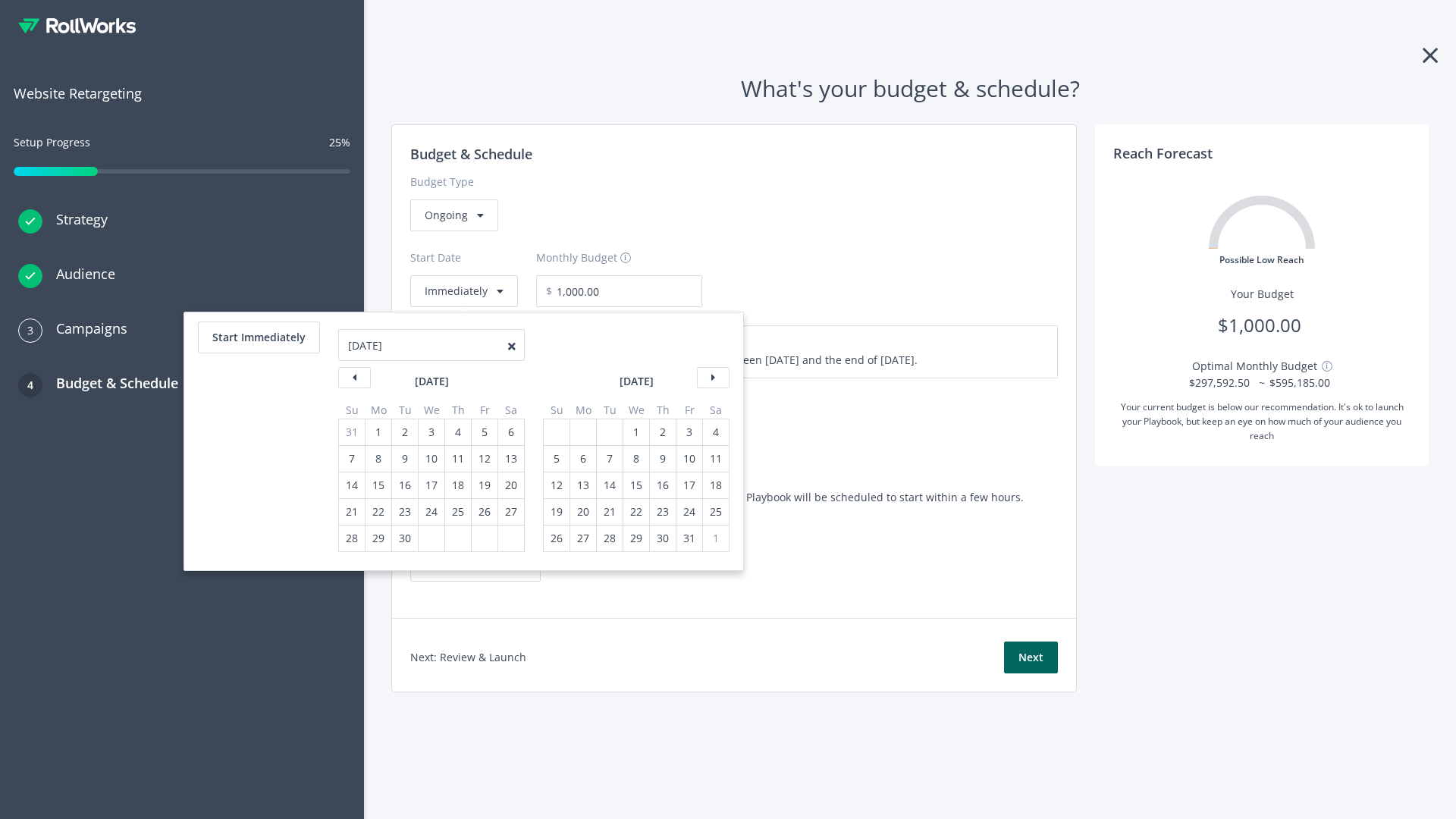
click at [555, 458] on div "5" at bounding box center [556, 458] width 20 height 26
type input "870.97"
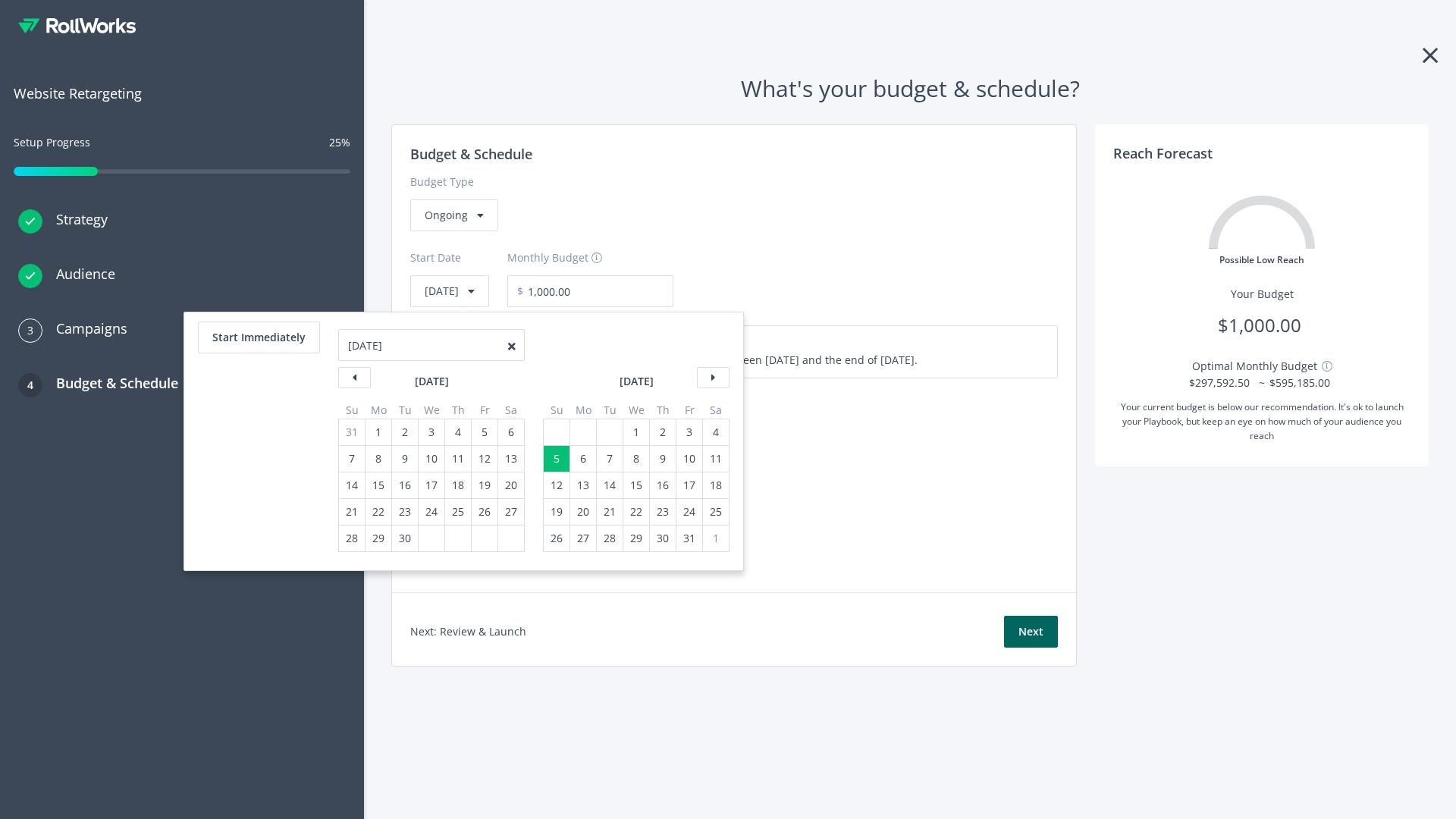
click at [635, 432] on div "1" at bounding box center [636, 432] width 20 height 26
click at [258, 337] on button "Start Immediately" at bounding box center [259, 337] width 122 height 31
type input "08/21/2025"
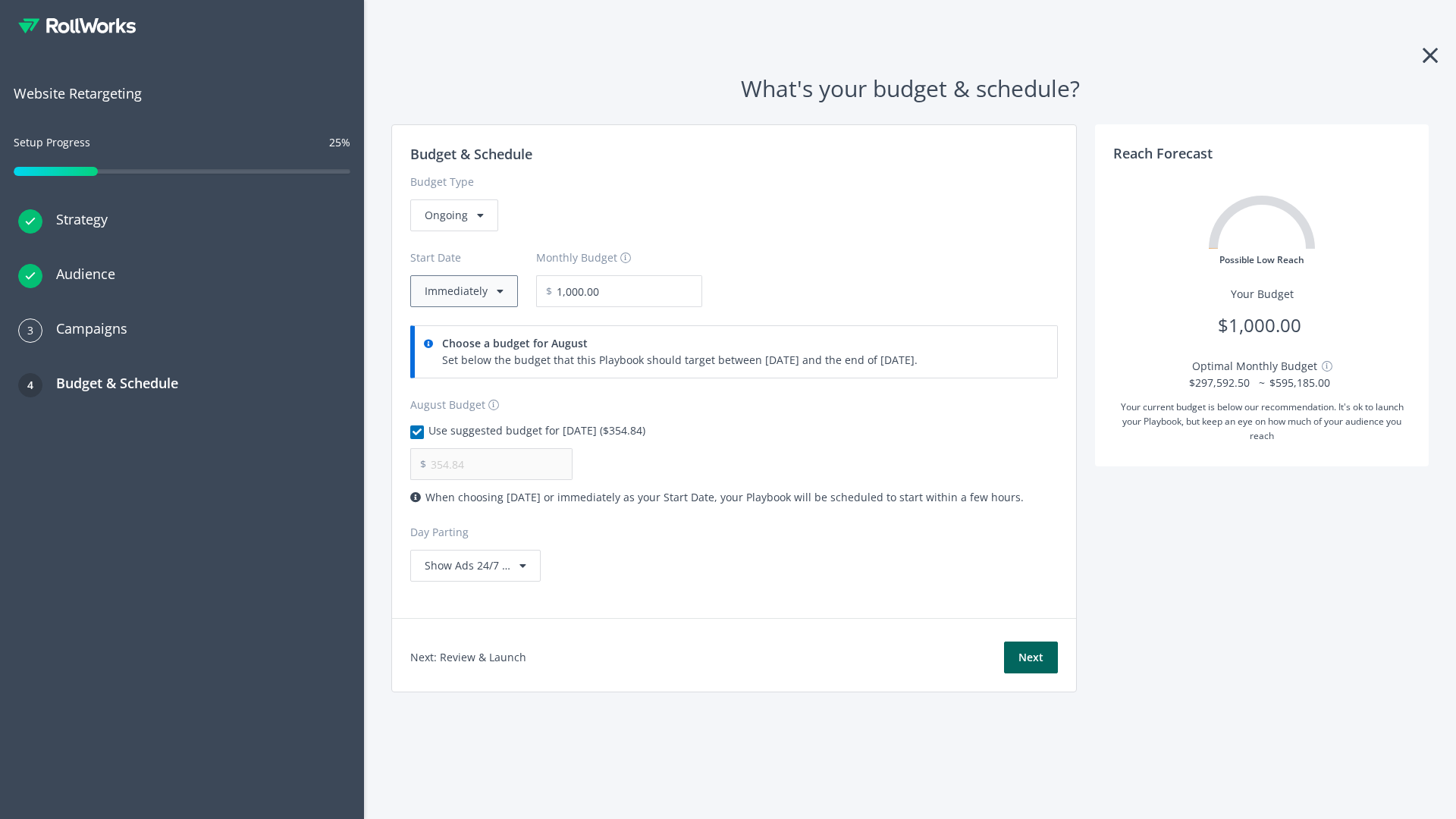
click at [463, 291] on button "Immediately" at bounding box center [464, 291] width 107 height 31
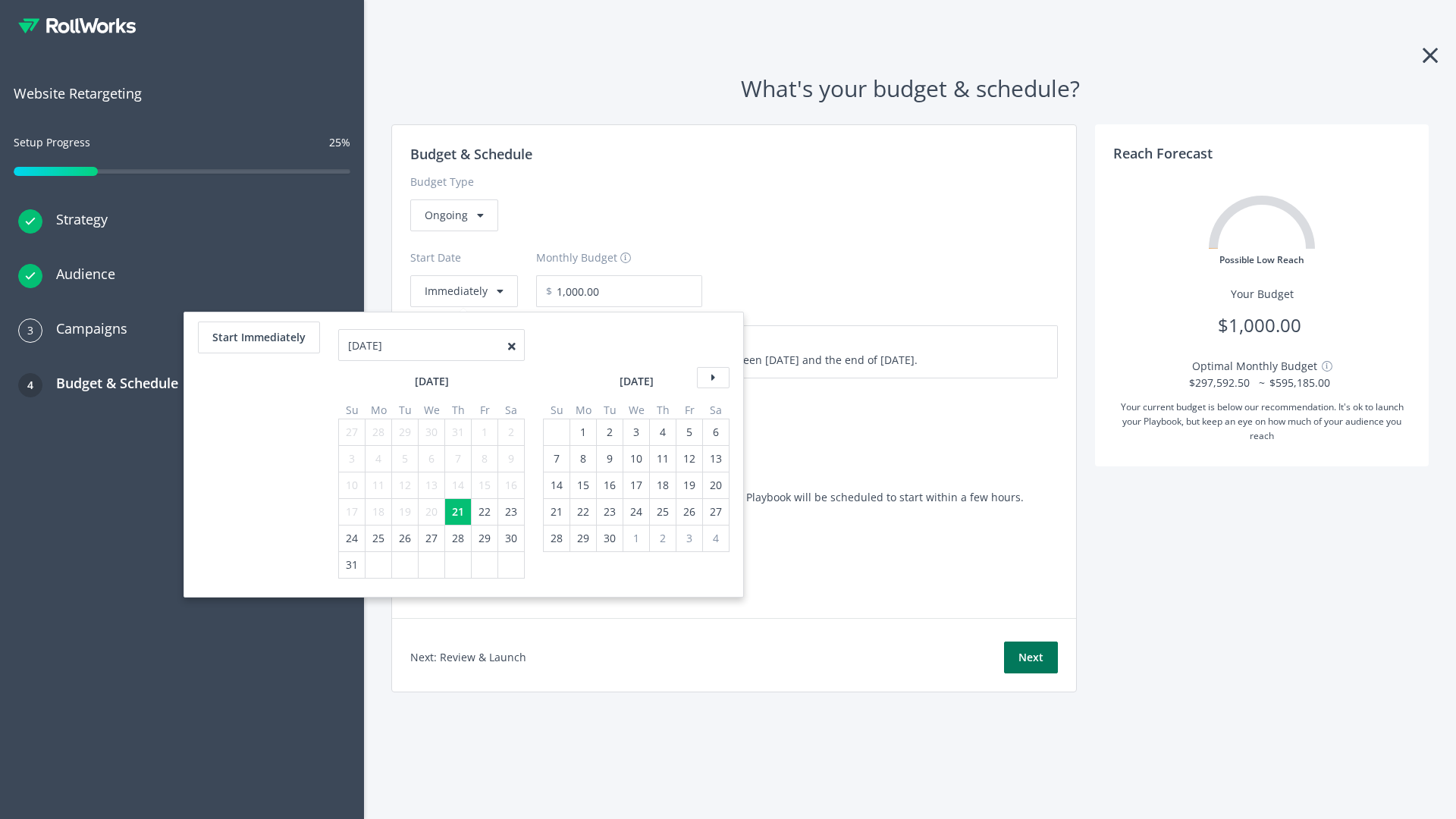
click at [1031, 657] on button "Next" at bounding box center [1031, 657] width 54 height 31
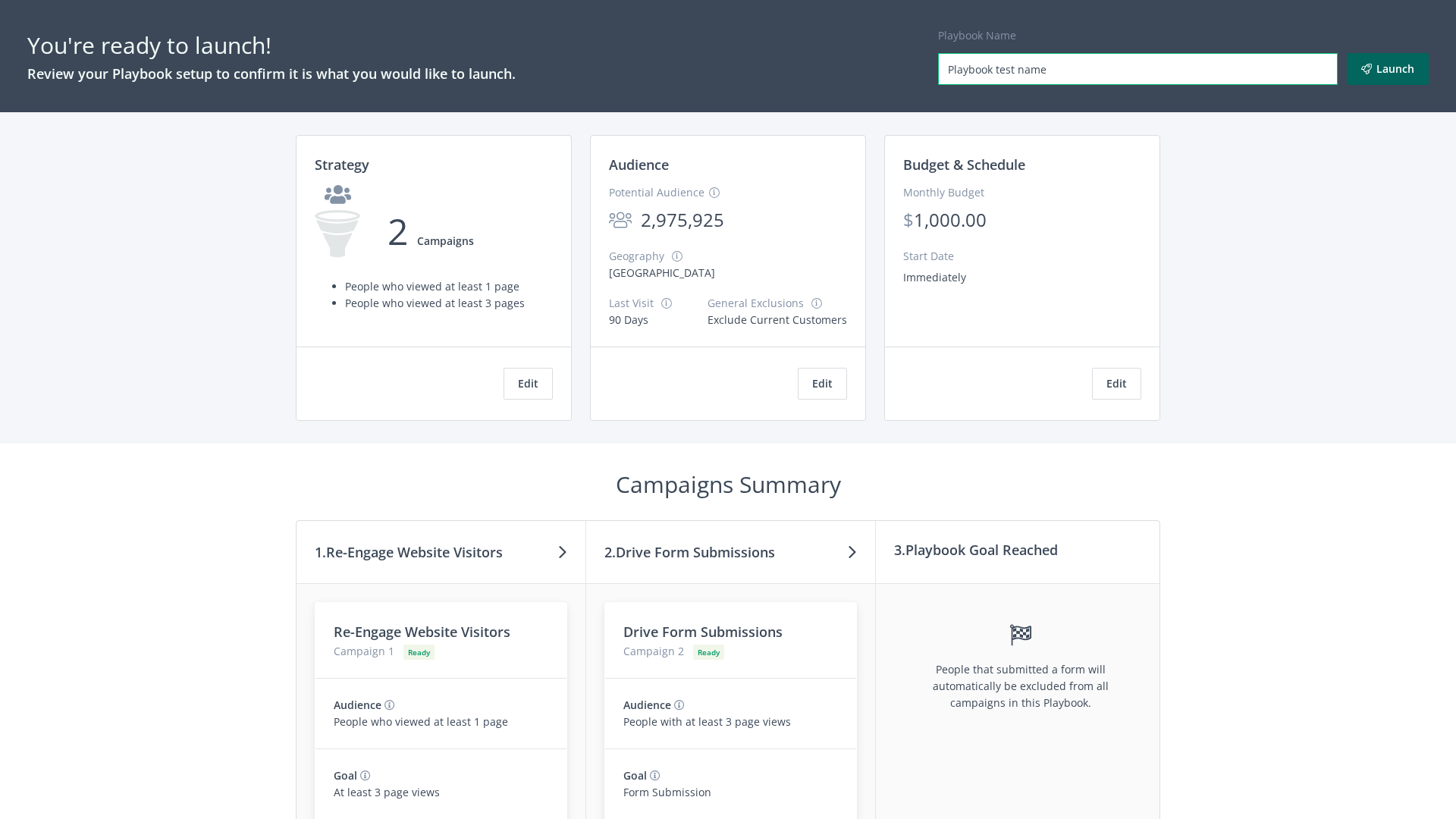
type input "Playbook test name"
click at [1388, 69] on button "Launch" at bounding box center [1388, 69] width 82 height 31
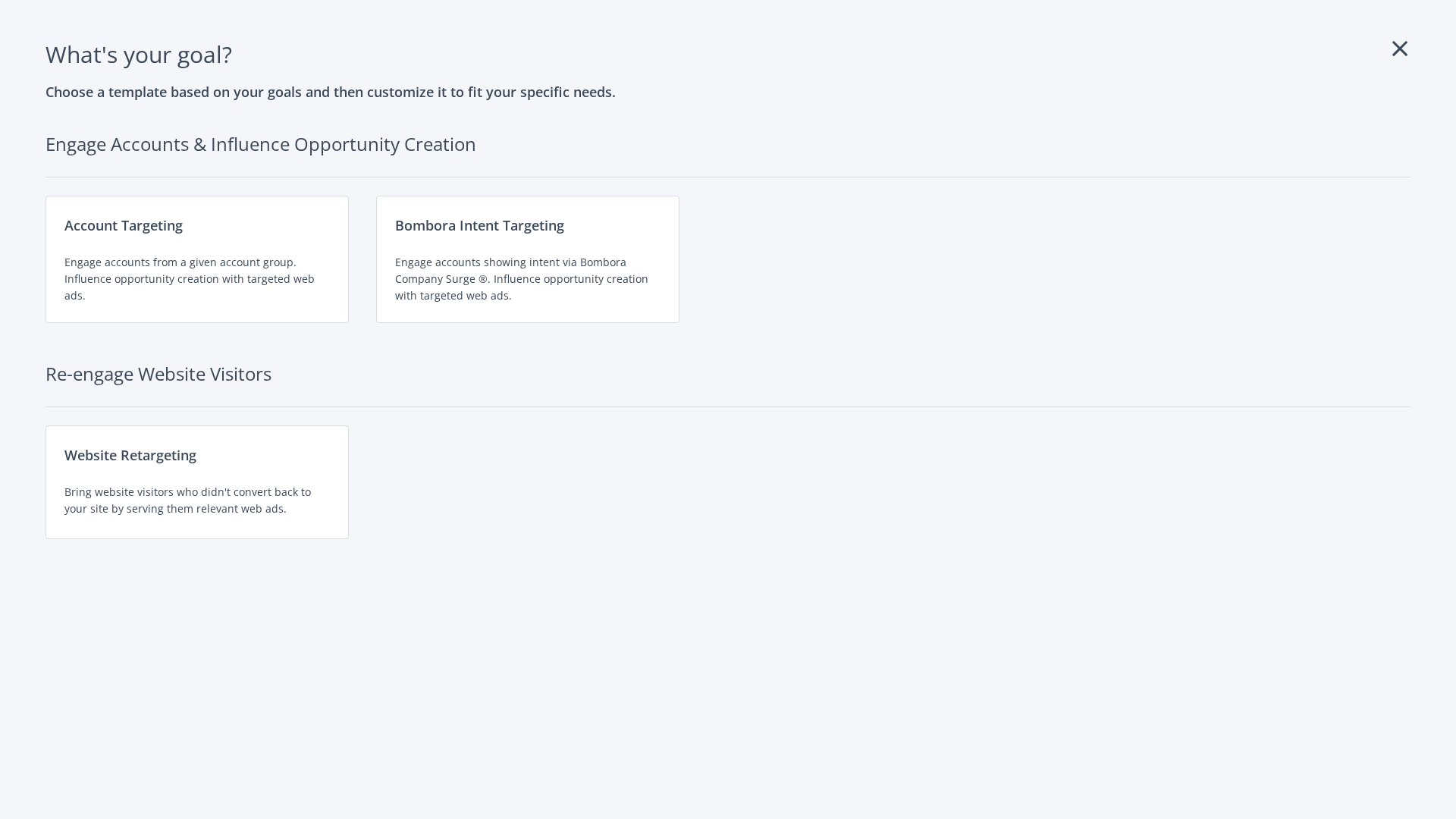
click at [197, 482] on div "Website Retargeting Bring website visitors who didn't convert back to your site…" at bounding box center [197, 482] width 303 height 114
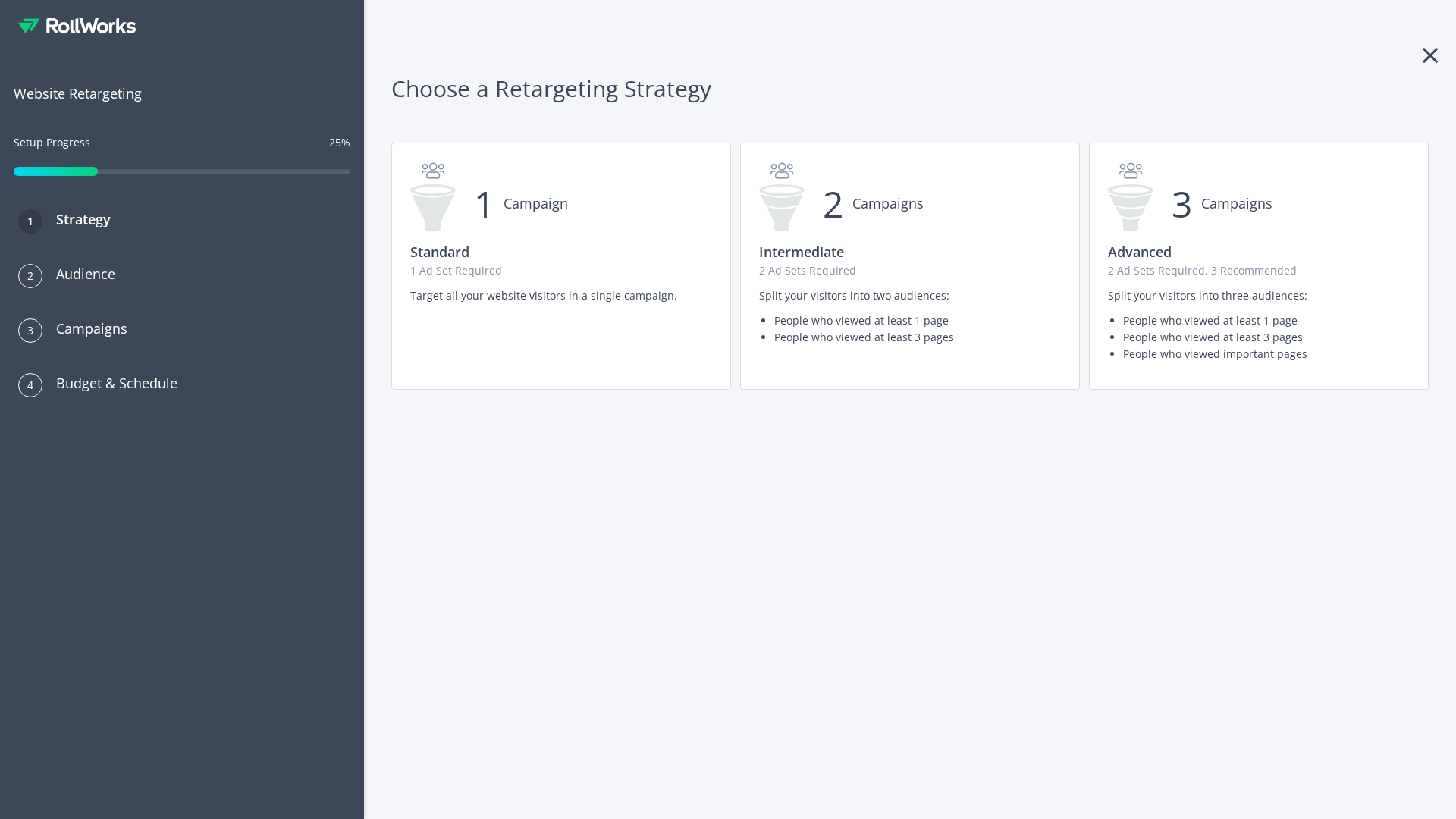
click at [561, 266] on p "1 Ad Set Required" at bounding box center [562, 270] width 302 height 17
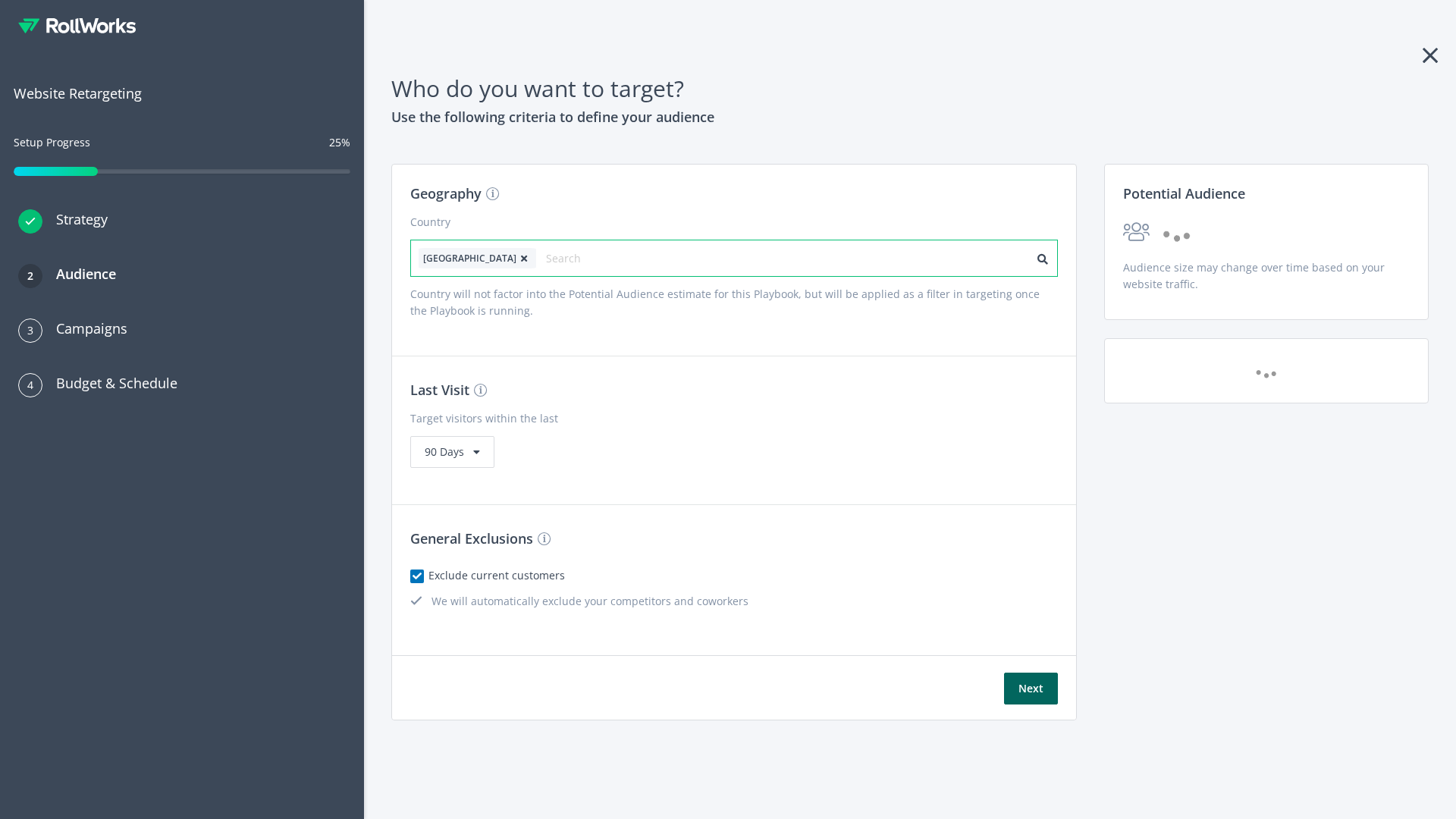
click at [571, 258] on input "text" at bounding box center [613, 258] width 135 height 21
type input "[GEOGRAPHIC_DATA]"
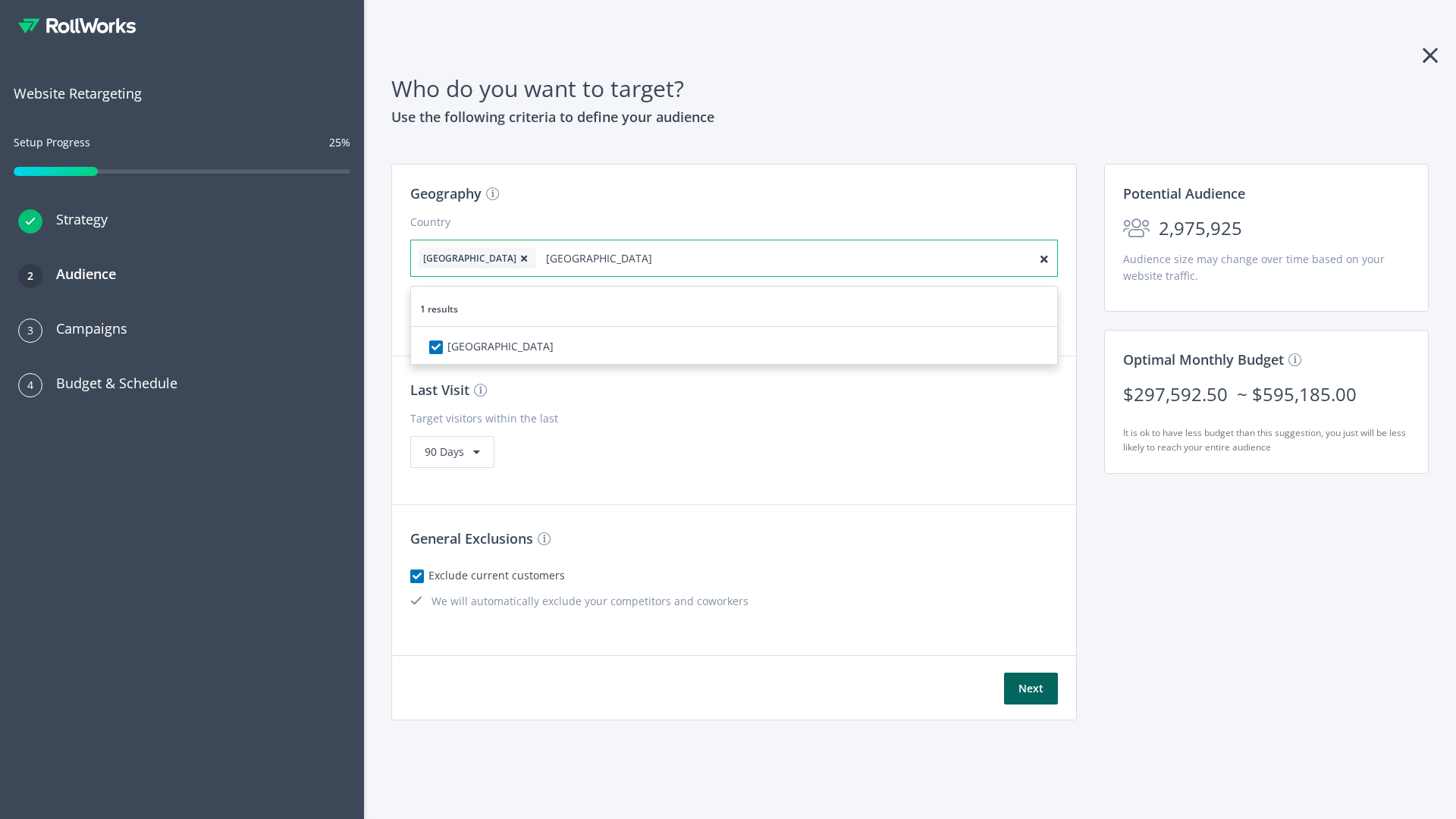
checkbox input "true"
click at [516, 258] on icon at bounding box center [523, 258] width 15 height 9
click at [1031, 688] on button "Next" at bounding box center [1031, 688] width 54 height 31
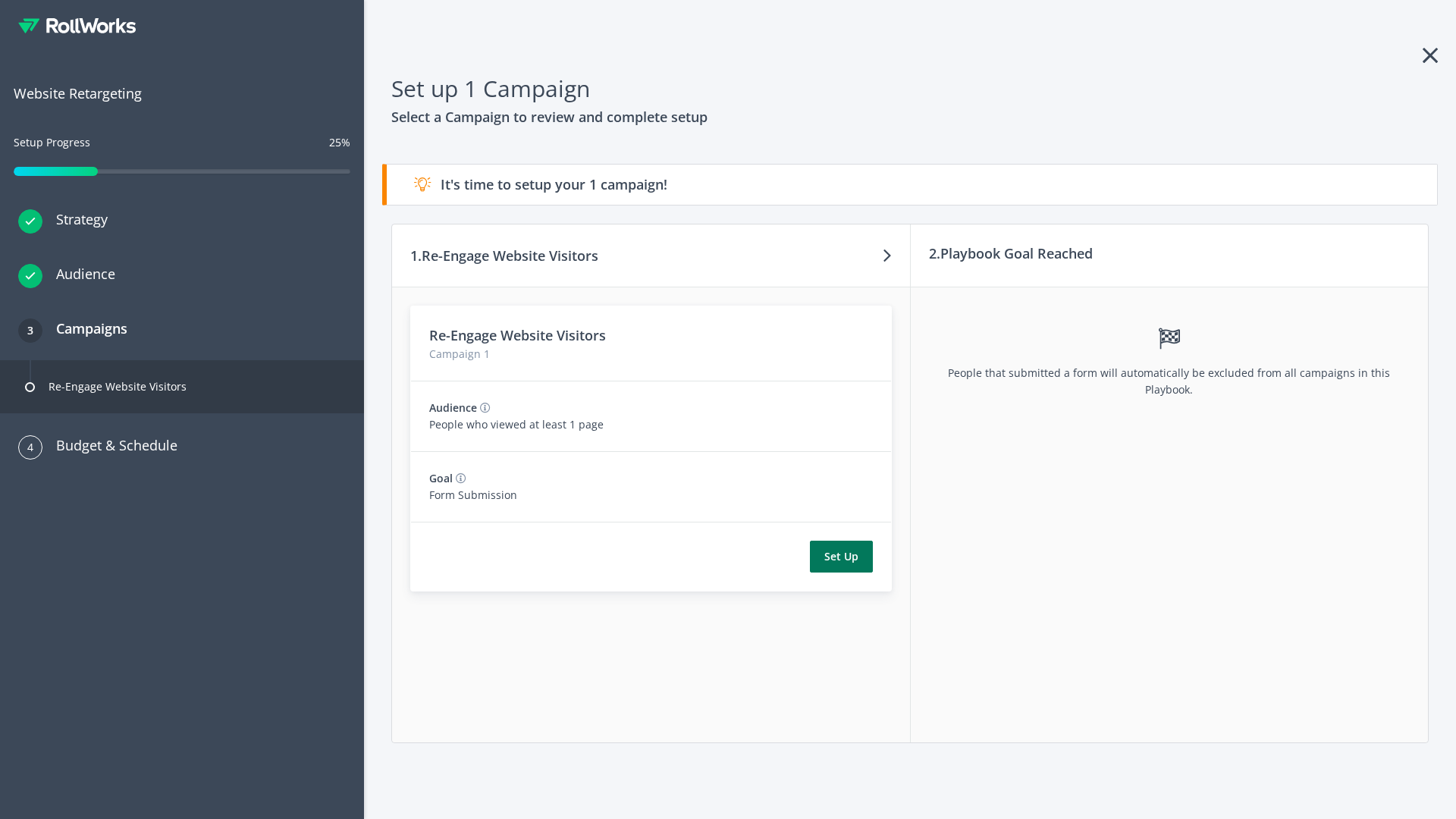
click at [841, 556] on button "Set Up" at bounding box center [841, 556] width 63 height 31
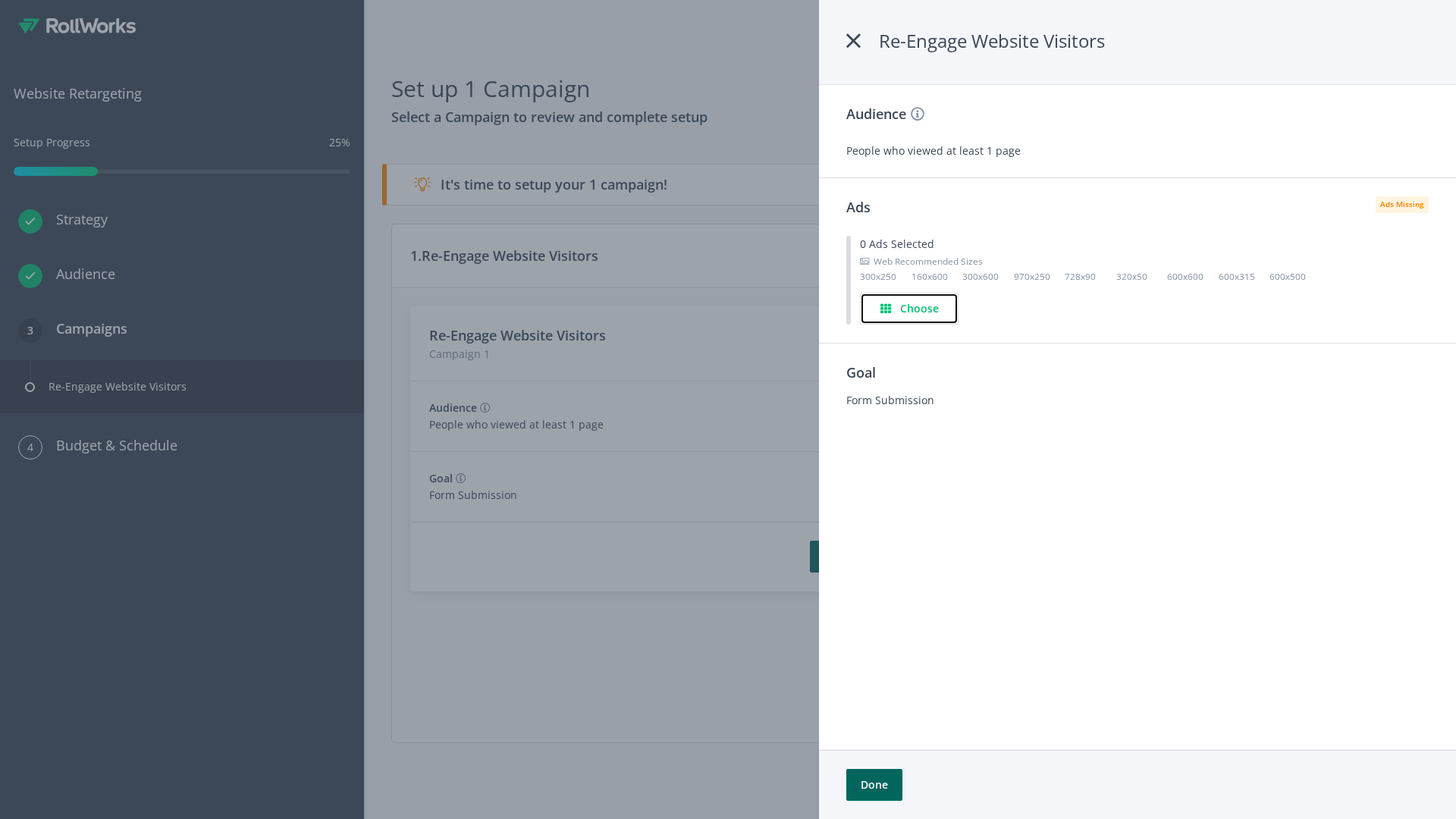
click at [910, 307] on h4 "Choose" at bounding box center [920, 308] width 38 height 17
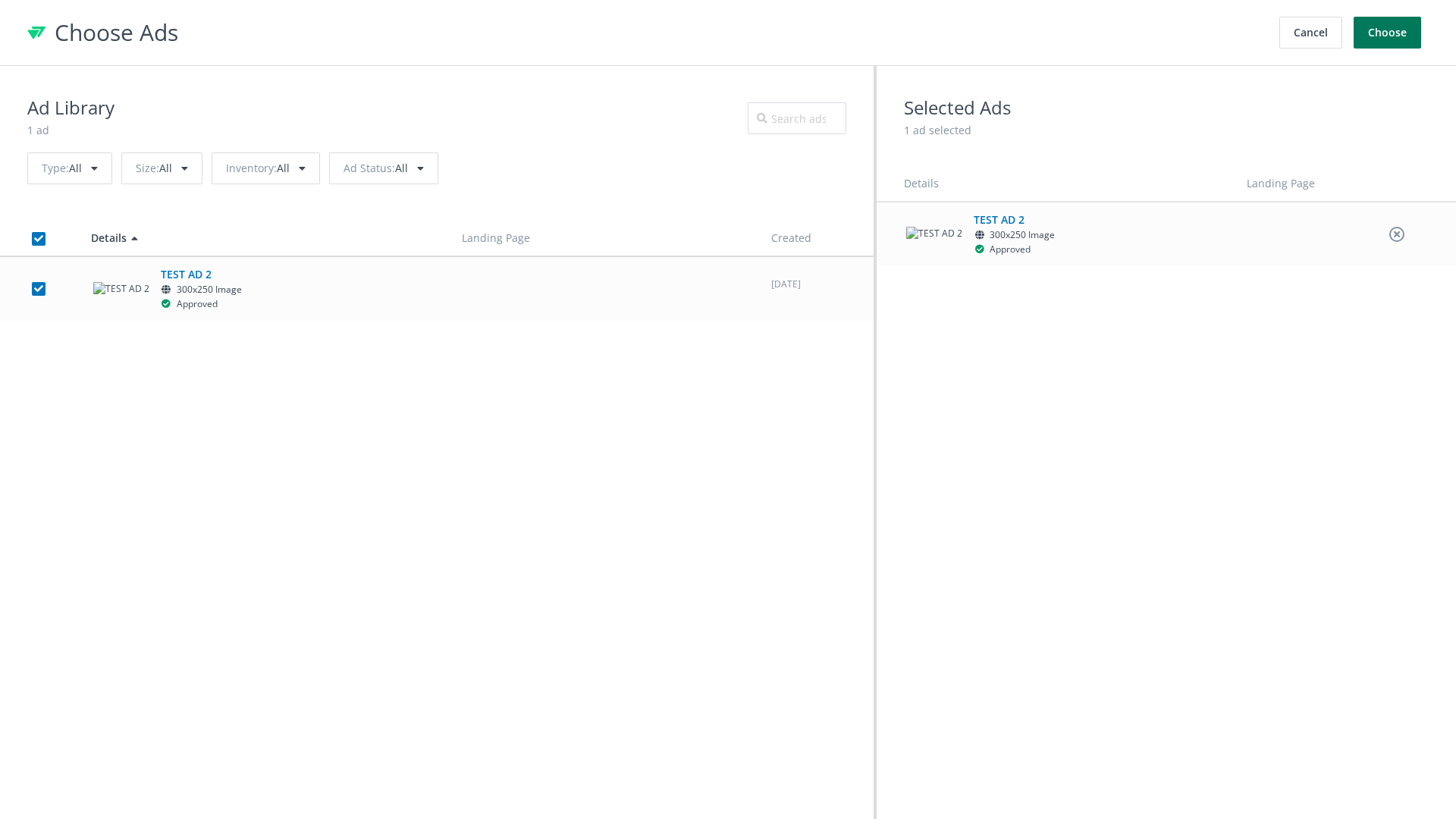
click at [1388, 32] on button "Choose" at bounding box center [1387, 32] width 67 height 31
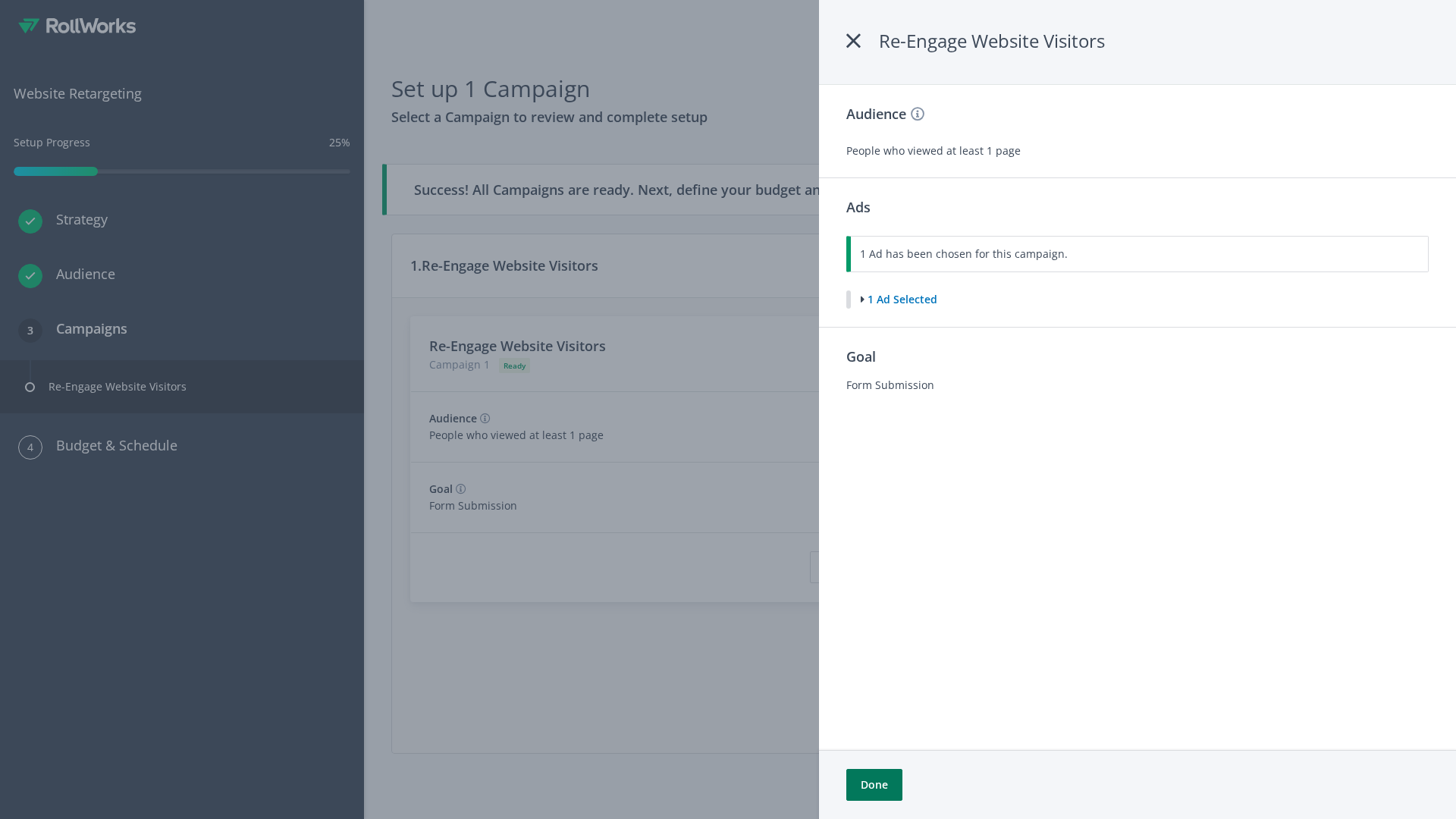
click at [873, 785] on button "Done" at bounding box center [874, 784] width 56 height 31
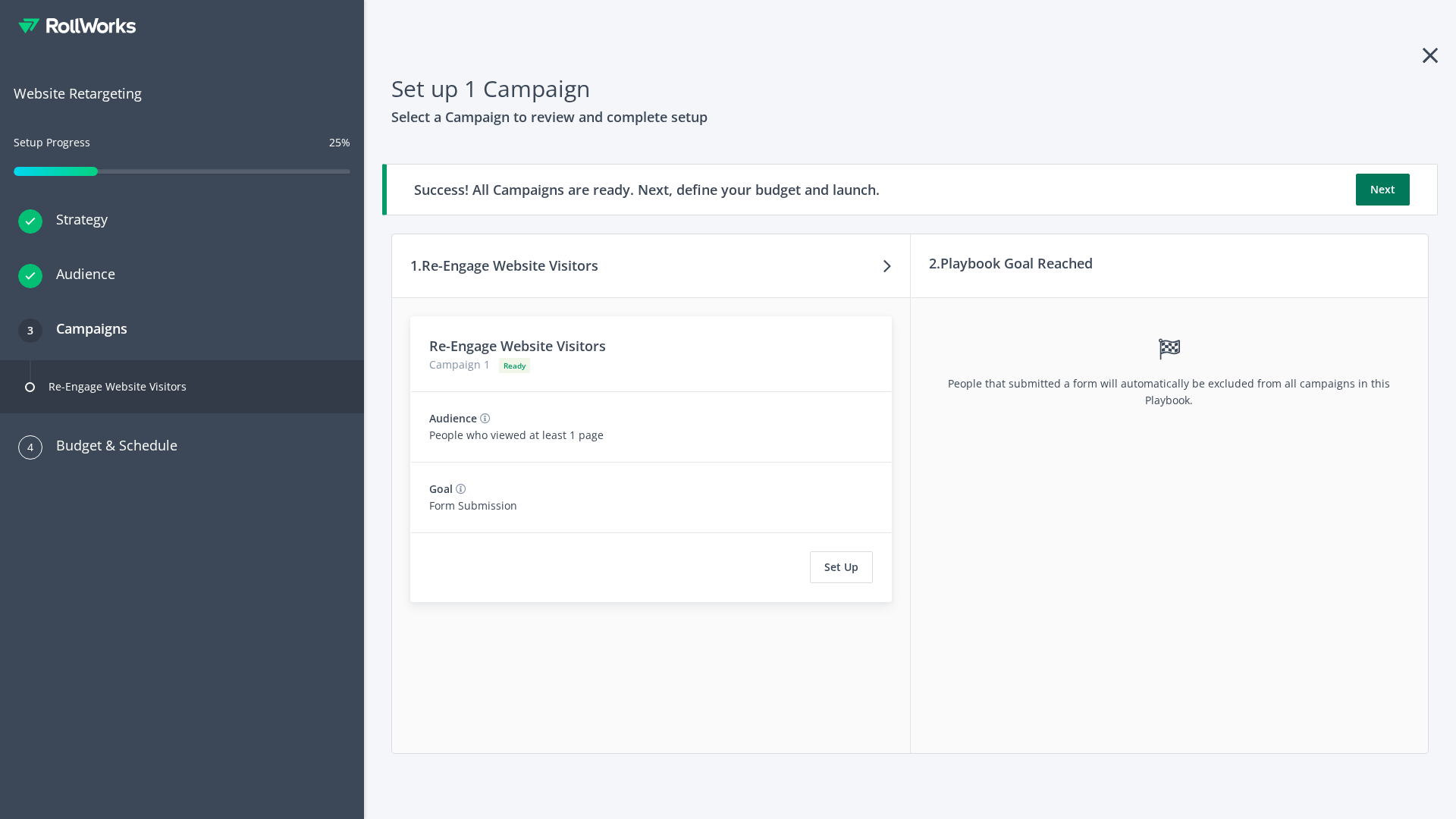
click at [1383, 189] on button "Next" at bounding box center [1383, 189] width 54 height 31
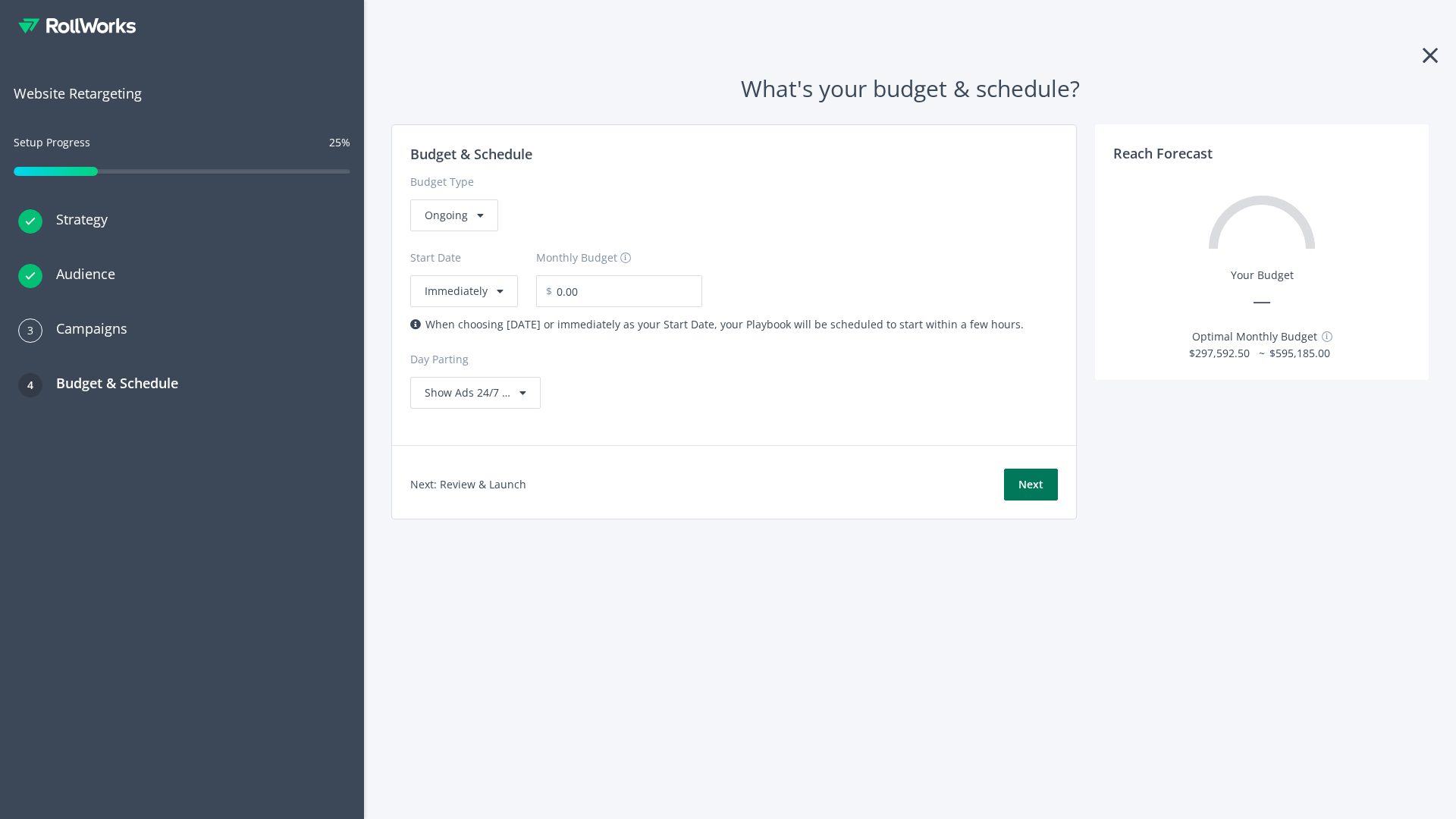
click at [1031, 485] on button "Next" at bounding box center [1031, 485] width 54 height 31
click at [452, 231] on div "Ongoing" at bounding box center [454, 215] width 88 height 31
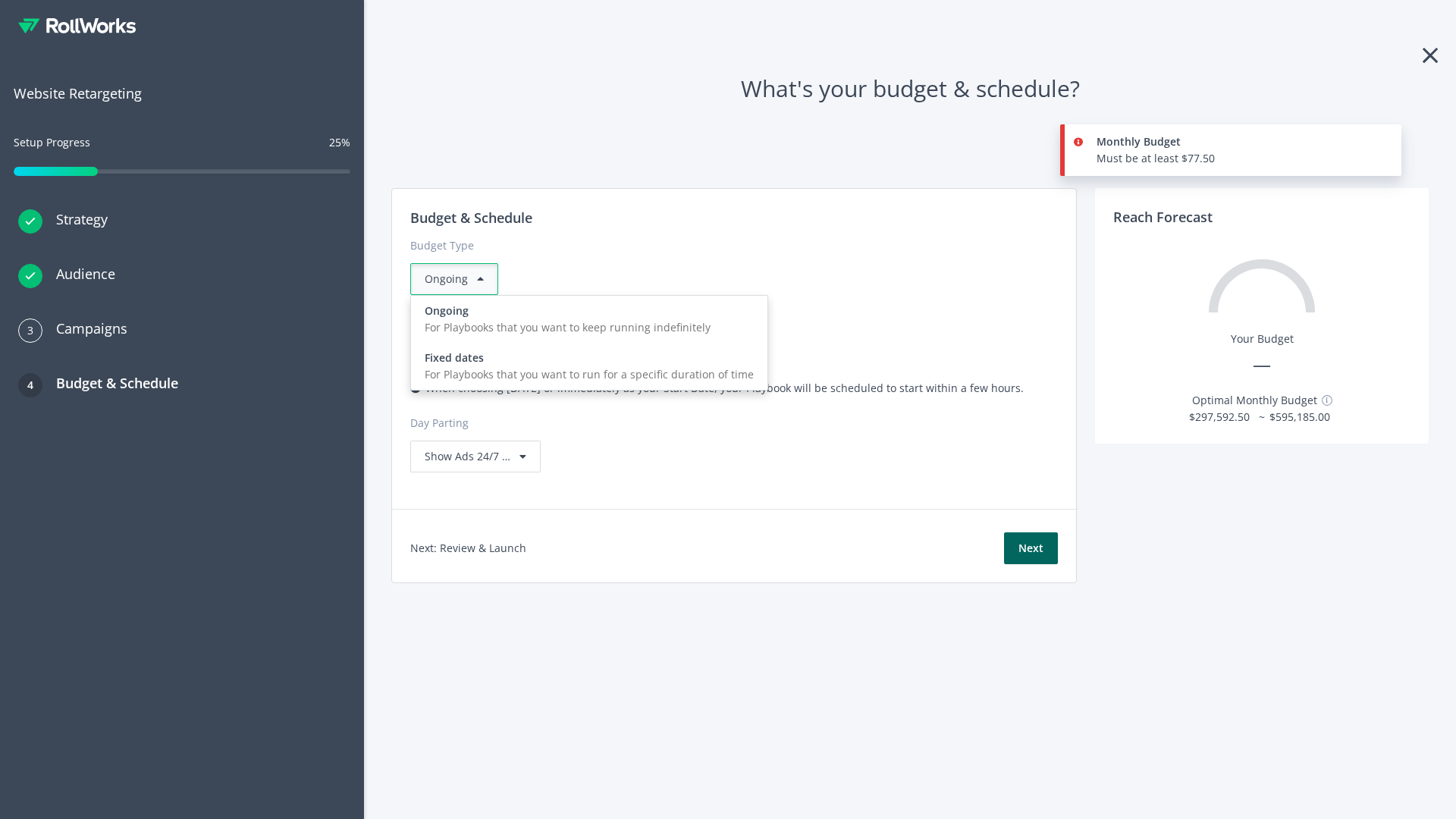
click at [584, 366] on div "For Playbooks that you want to run for a specific duration of time" at bounding box center [589, 374] width 329 height 17
click at [460, 279] on div "Ongoing" at bounding box center [454, 279] width 88 height 31
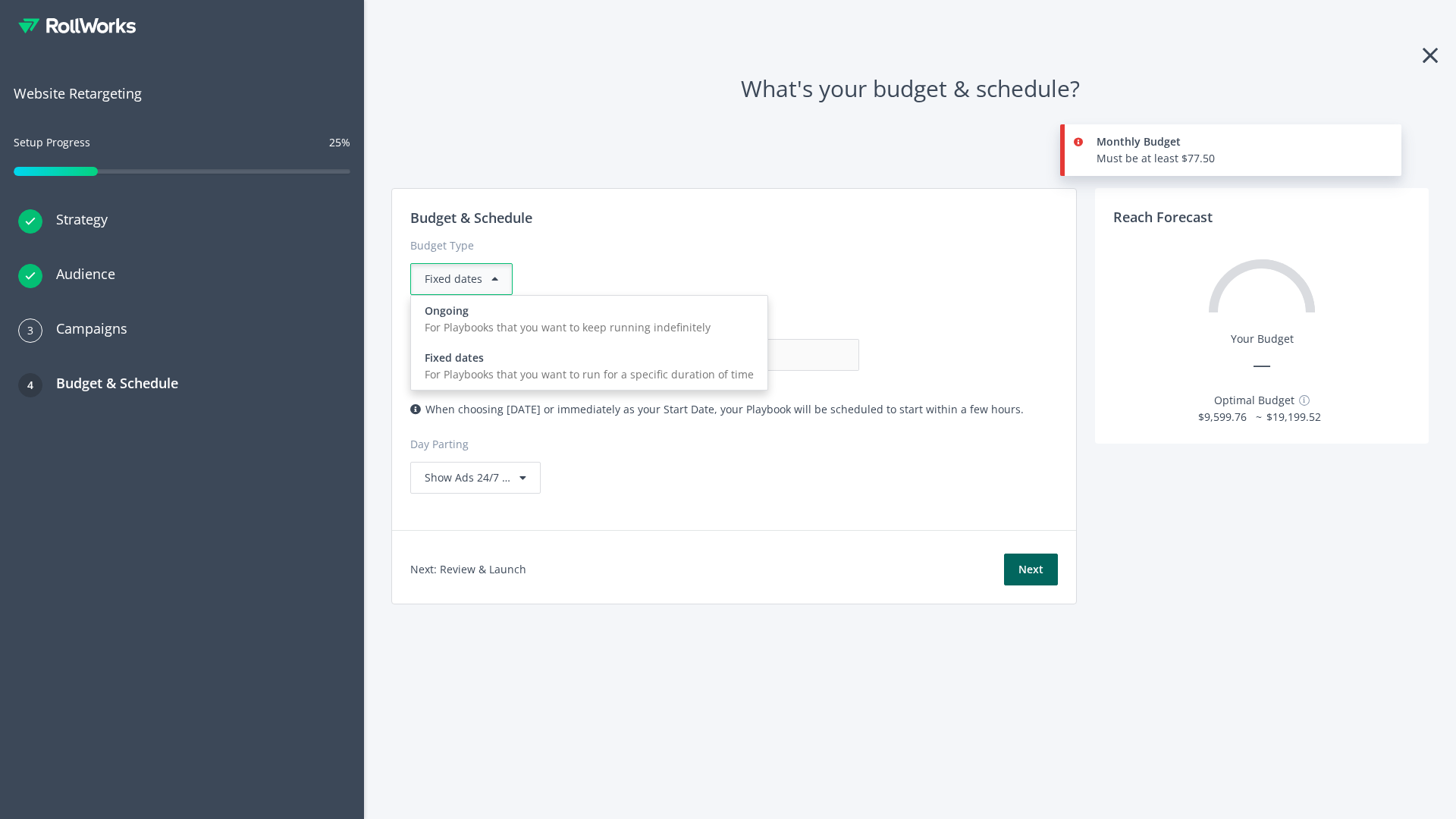
click at [584, 319] on div "For Playbooks that you want to keep running indefinitely" at bounding box center [589, 327] width 329 height 17
click at [709, 354] on input "0.00" at bounding box center [784, 354] width 150 height 31
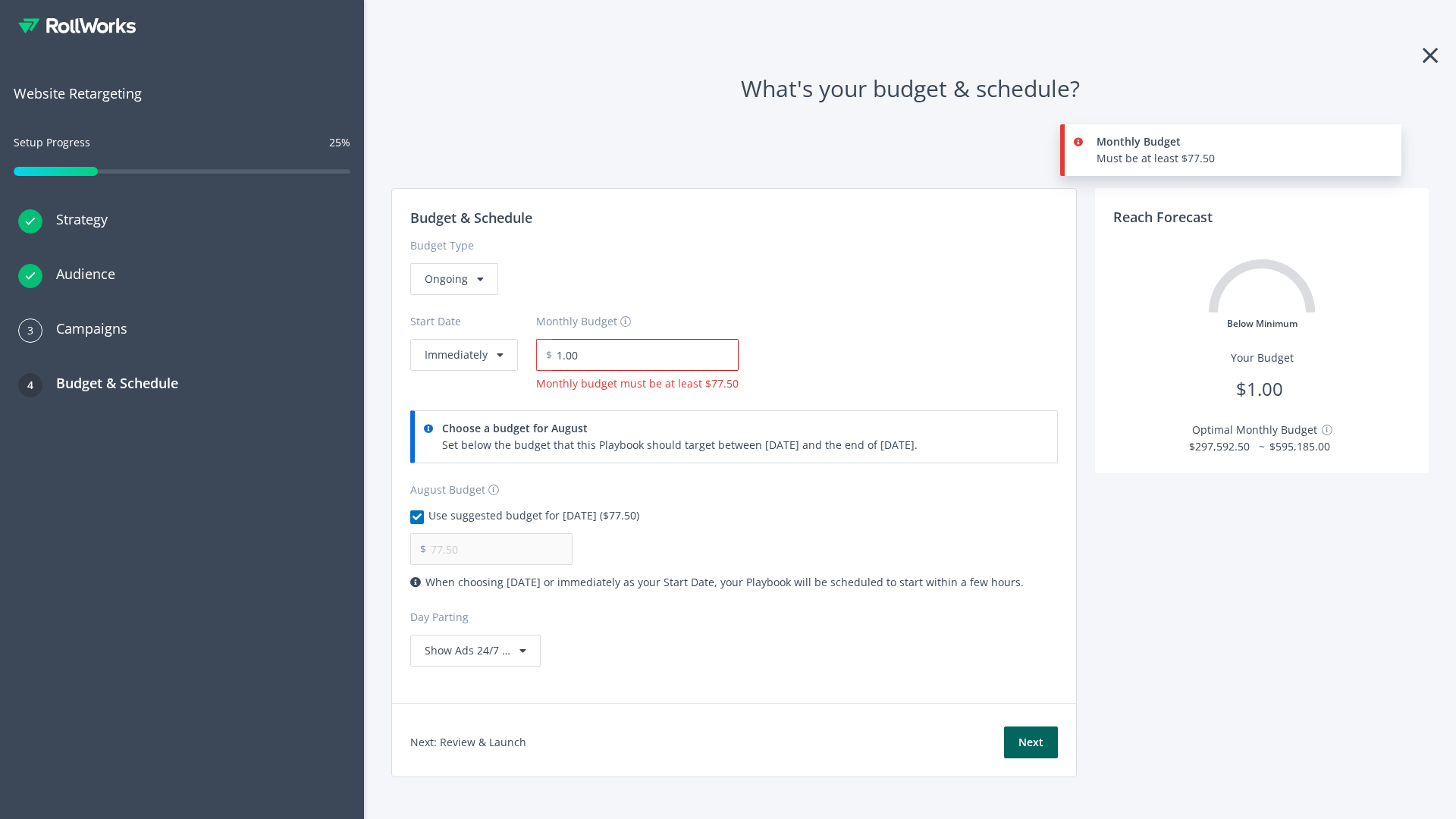
click at [640, 354] on input "1.00" at bounding box center [645, 354] width 187 height 31
type input "1,000.00"
click at [463, 339] on button "Immediately" at bounding box center [464, 354] width 107 height 31
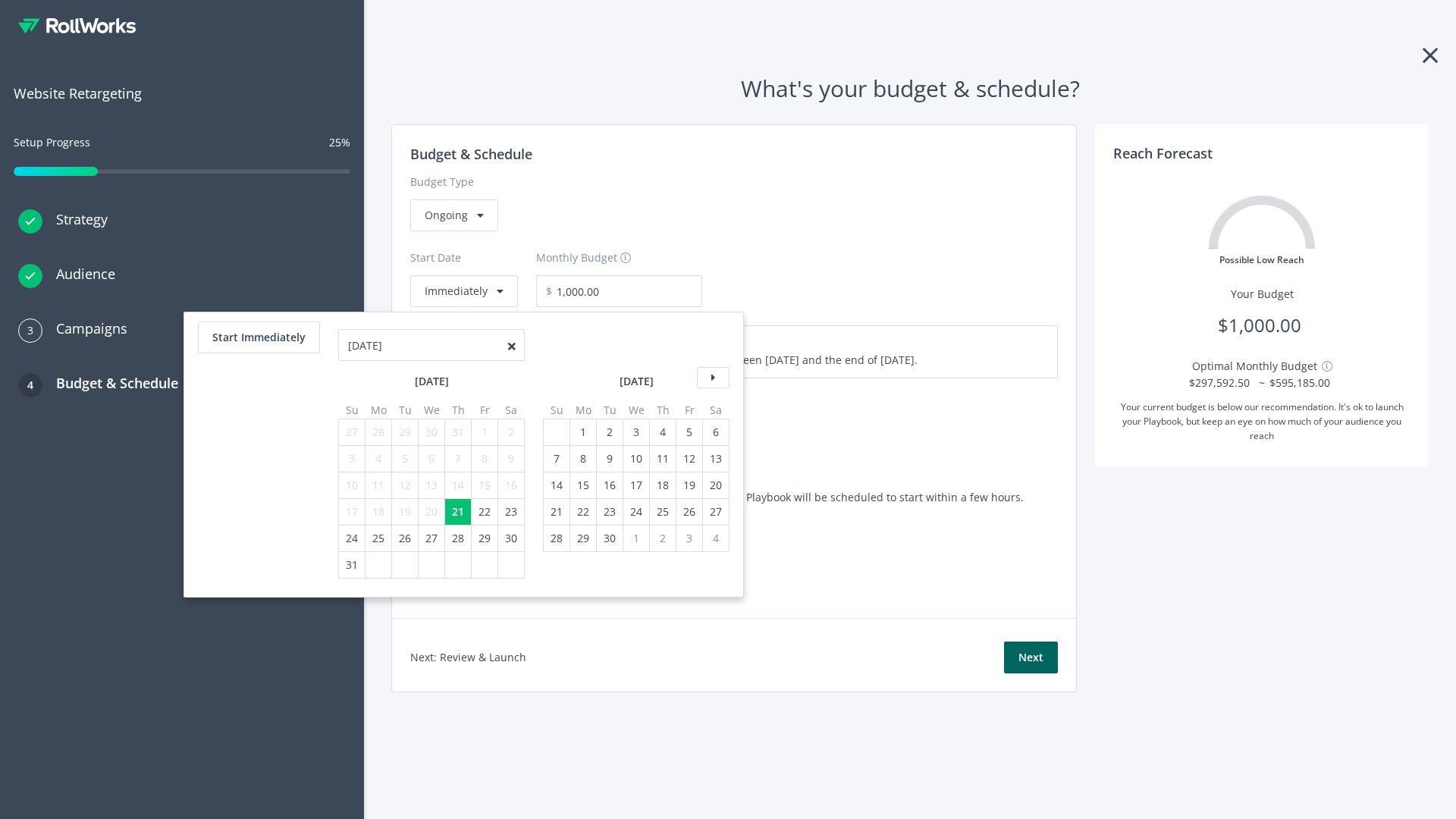
click at [711, 377] on icon at bounding box center [713, 377] width 32 height 21
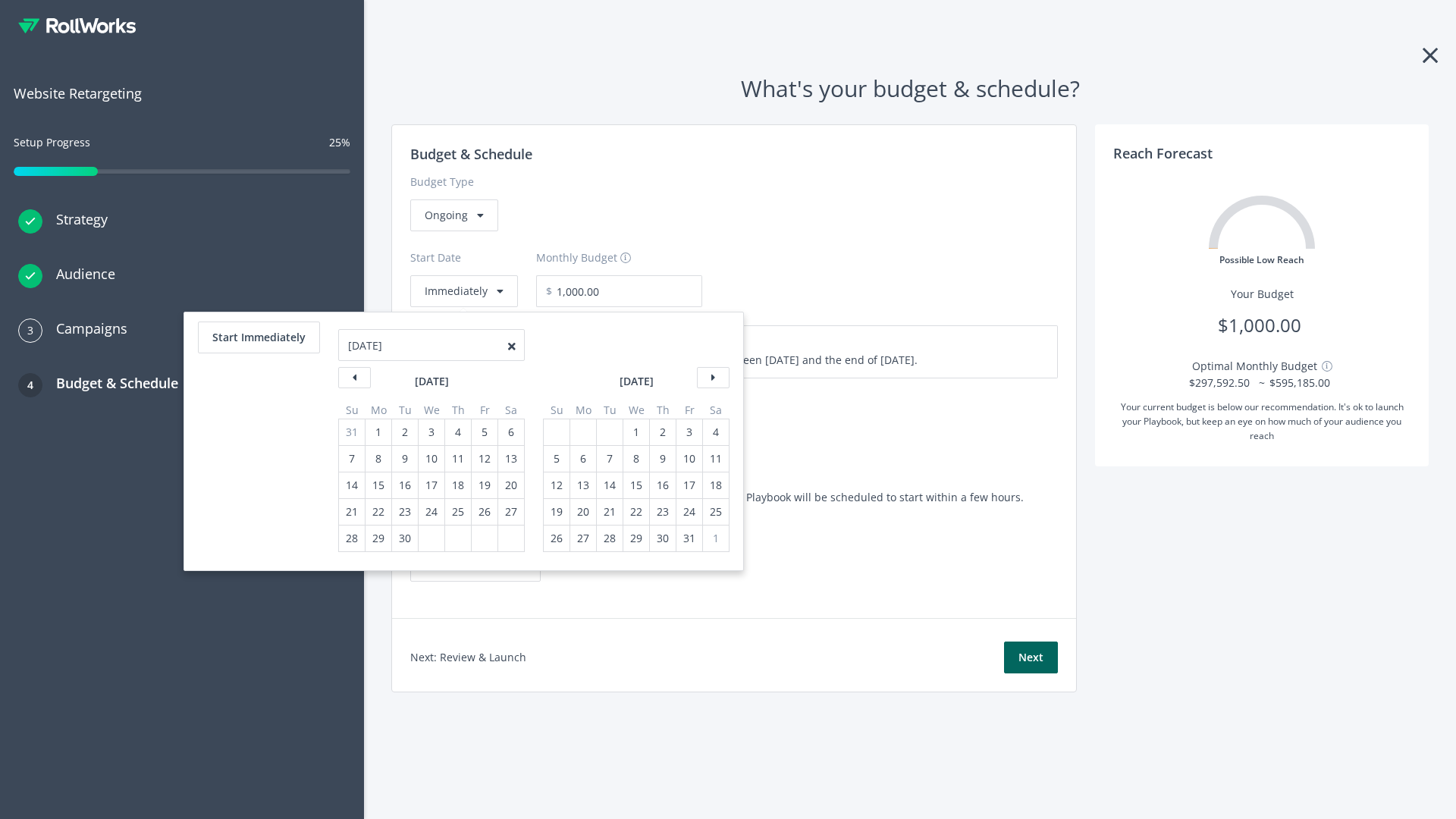
click at [555, 458] on div "5" at bounding box center [556, 458] width 20 height 26
type input "870.97"
click at [635, 432] on div "1" at bounding box center [636, 432] width 20 height 26
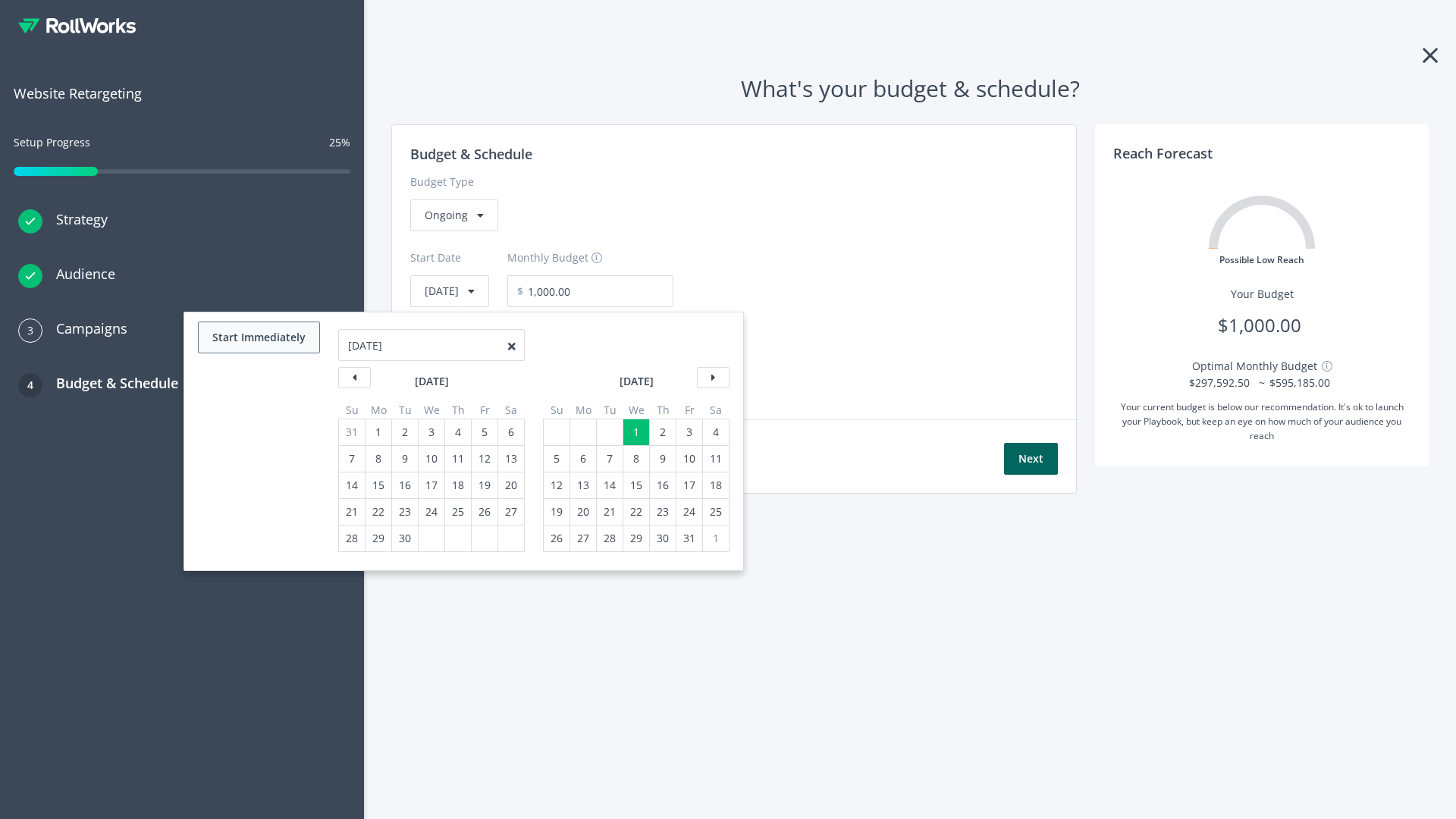
click at [258, 337] on button "Start Immediately" at bounding box center [259, 337] width 122 height 31
type input "08/21/2025"
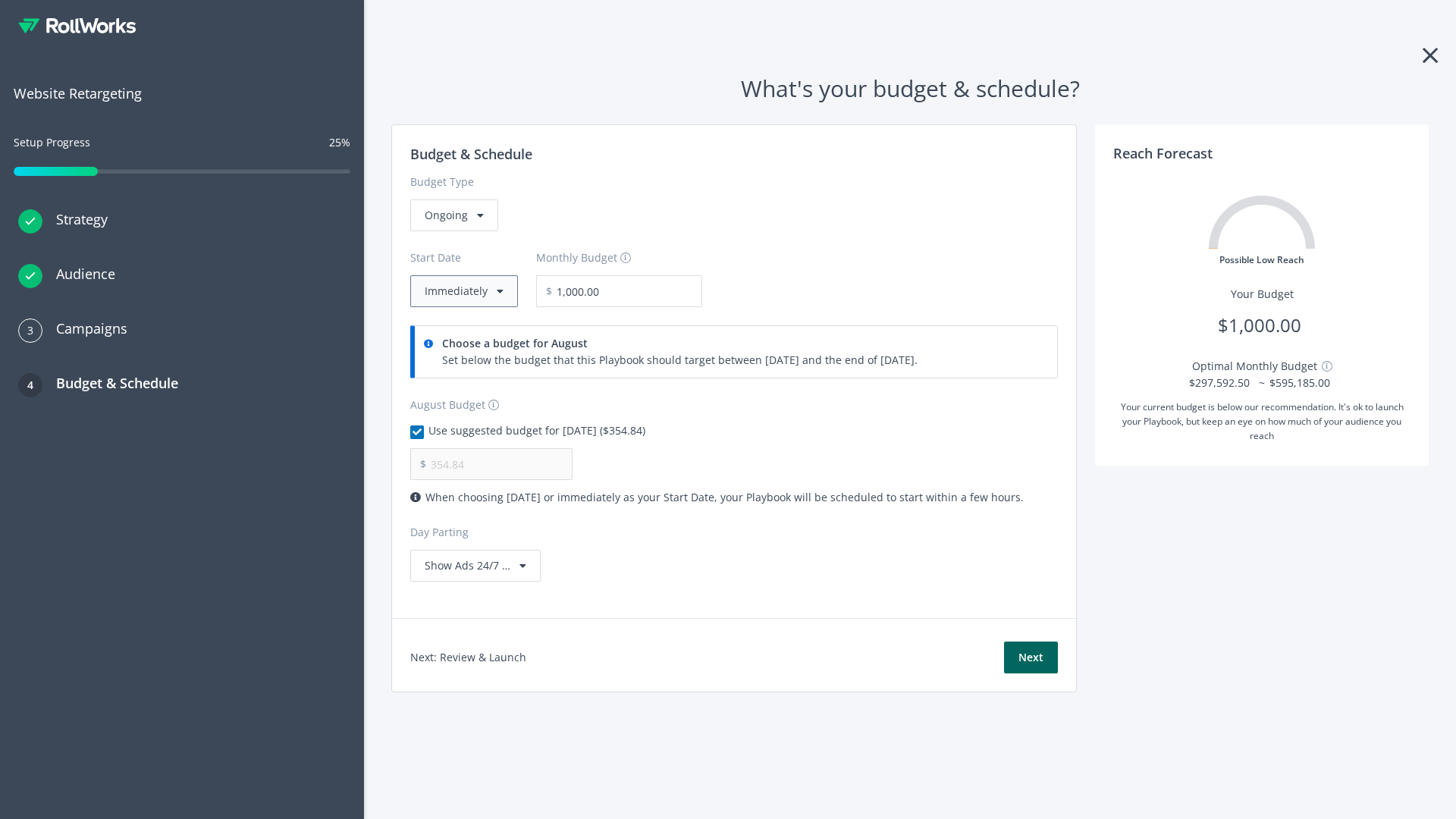
click at [463, 291] on button "Immediately" at bounding box center [464, 291] width 107 height 31
click at [1031, 657] on button "Next" at bounding box center [1031, 657] width 54 height 31
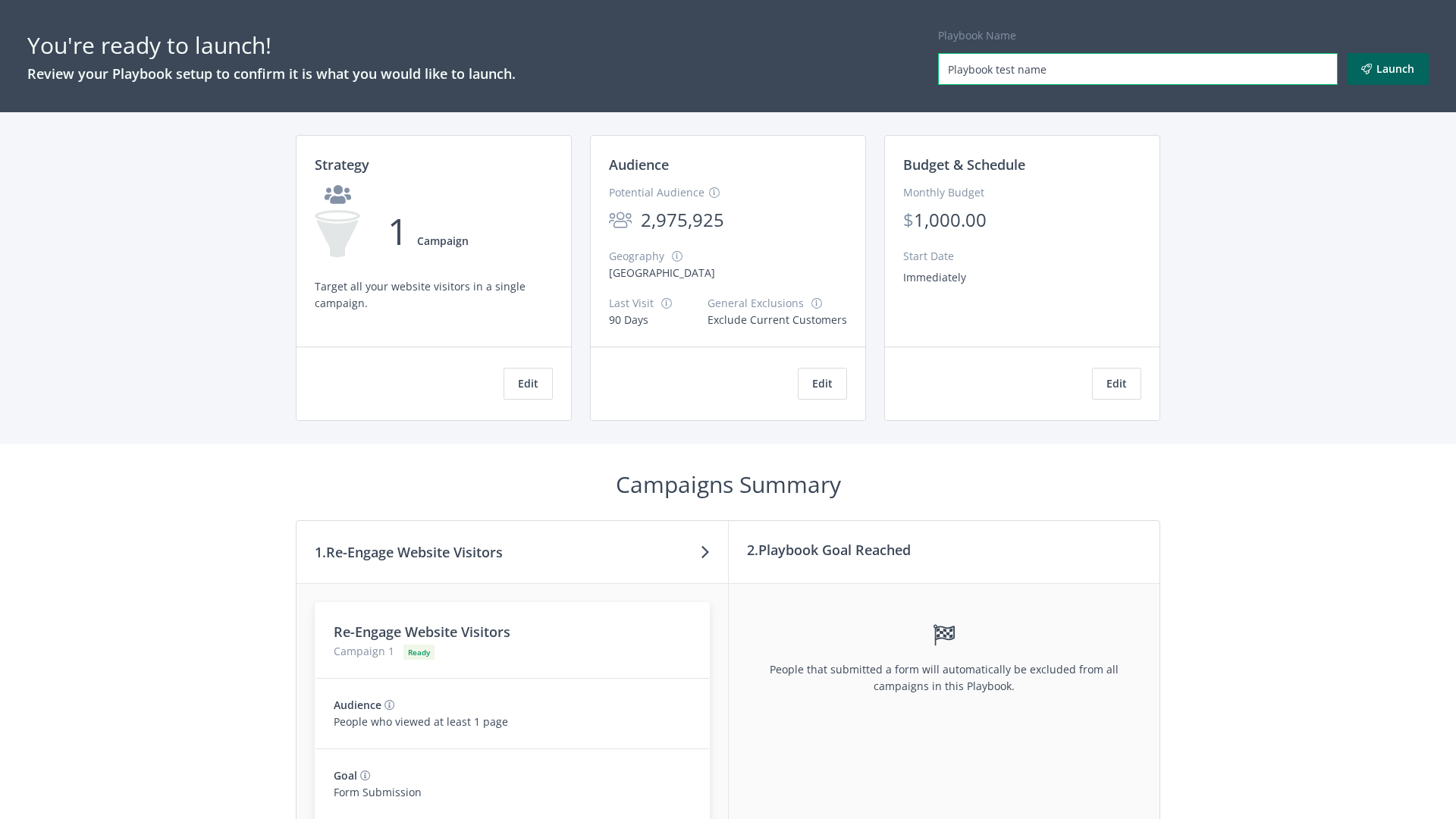
type input "Playbook test name"
click at [1388, 69] on button "Launch" at bounding box center [1388, 69] width 82 height 31
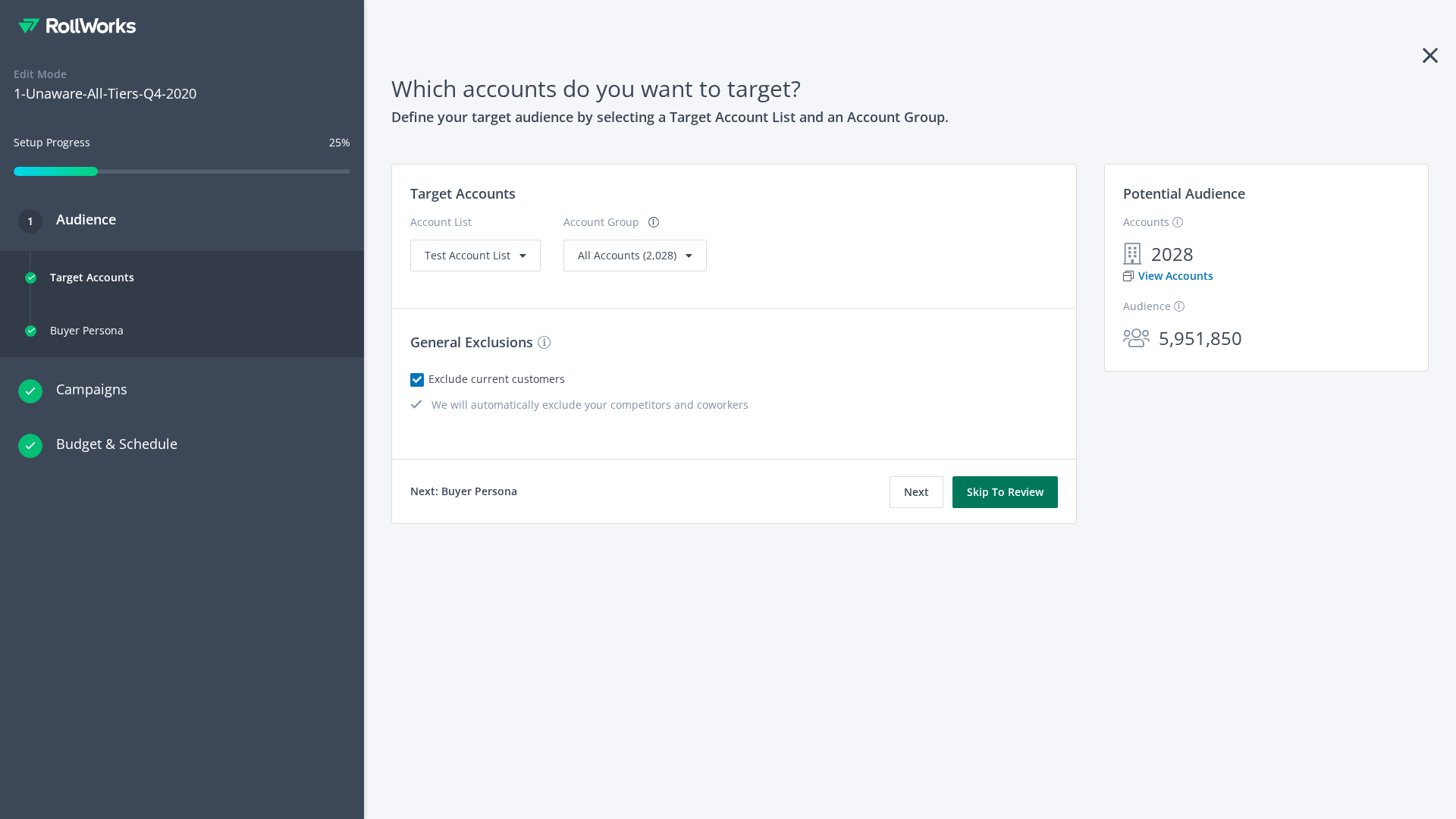
click at [1005, 492] on button "Skip To Review" at bounding box center [1004, 492] width 106 height 31
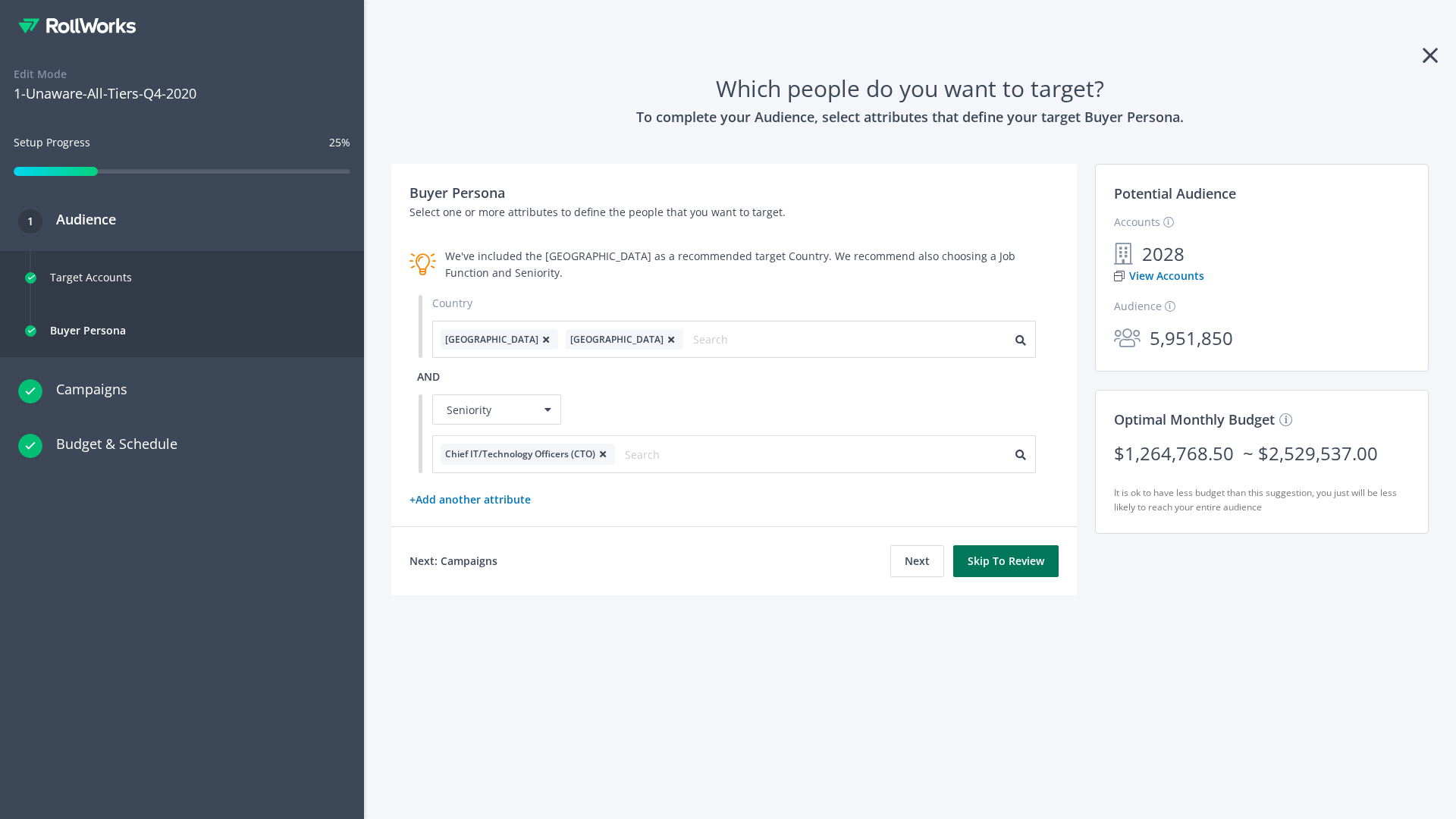
click at [1006, 561] on button "Skip To Review" at bounding box center [1005, 561] width 106 height 31
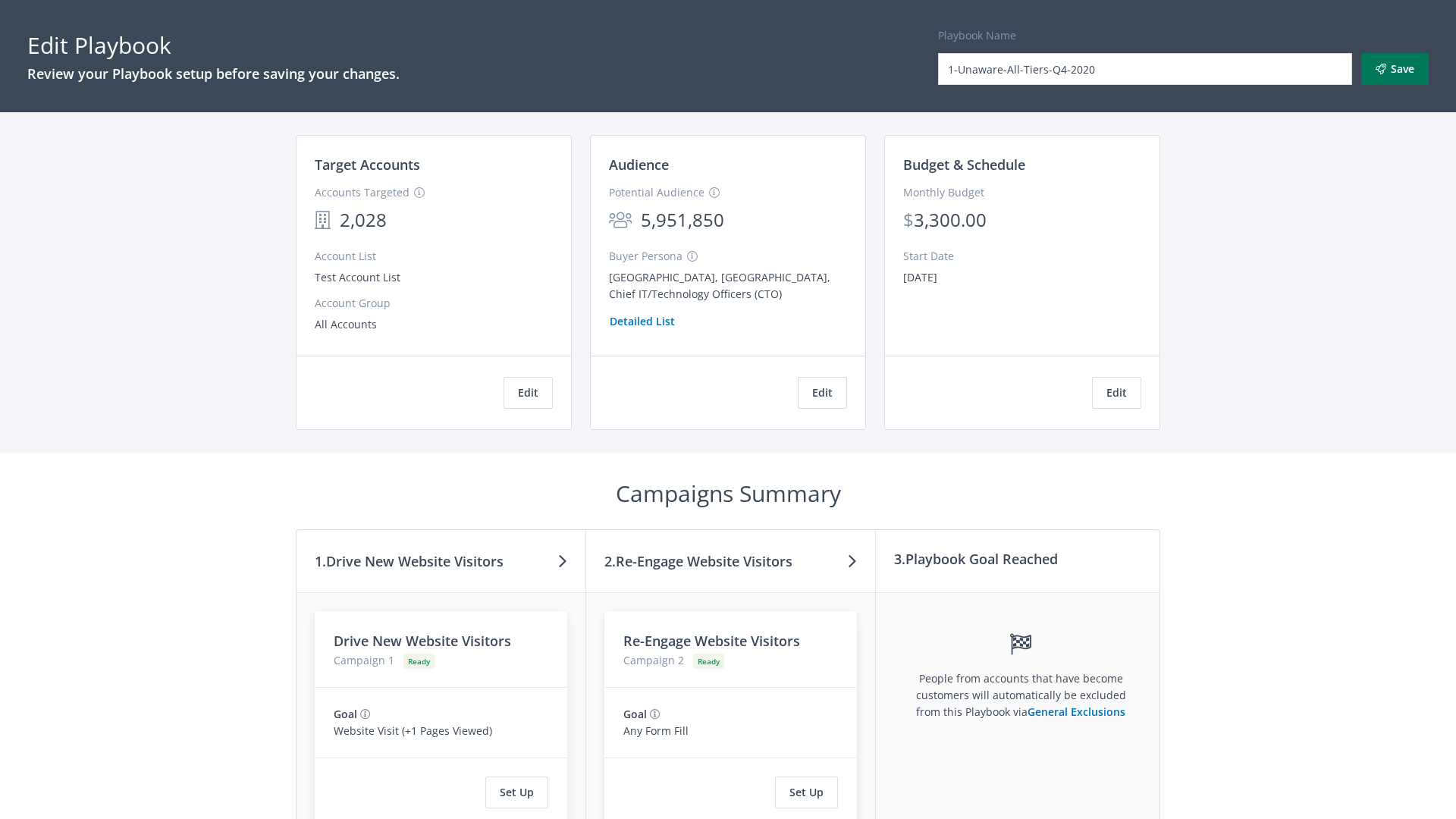
click at [1395, 69] on button "Save" at bounding box center [1394, 69] width 67 height 31
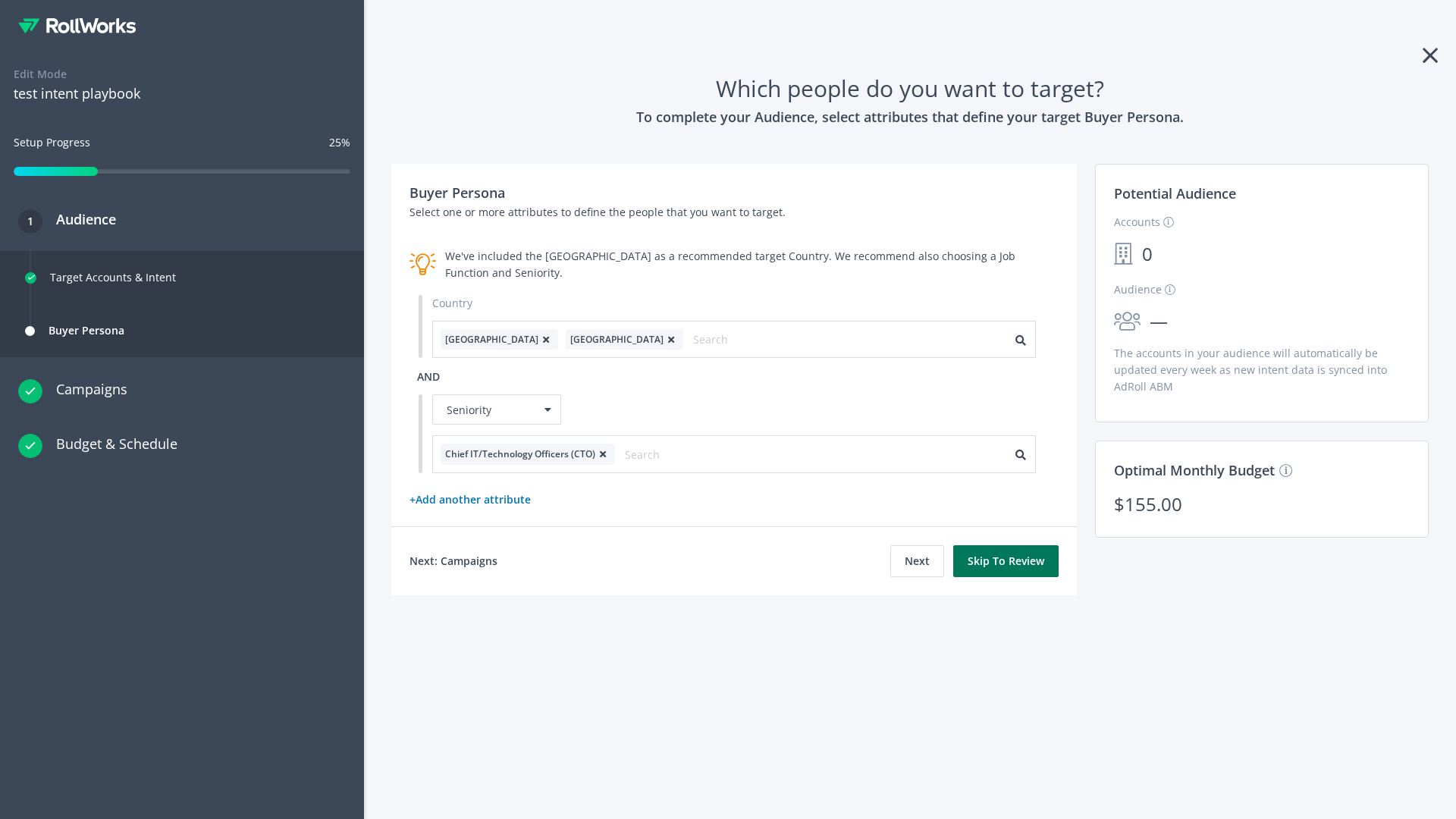
click at [1006, 561] on button "Skip To Review" at bounding box center [1005, 561] width 106 height 31
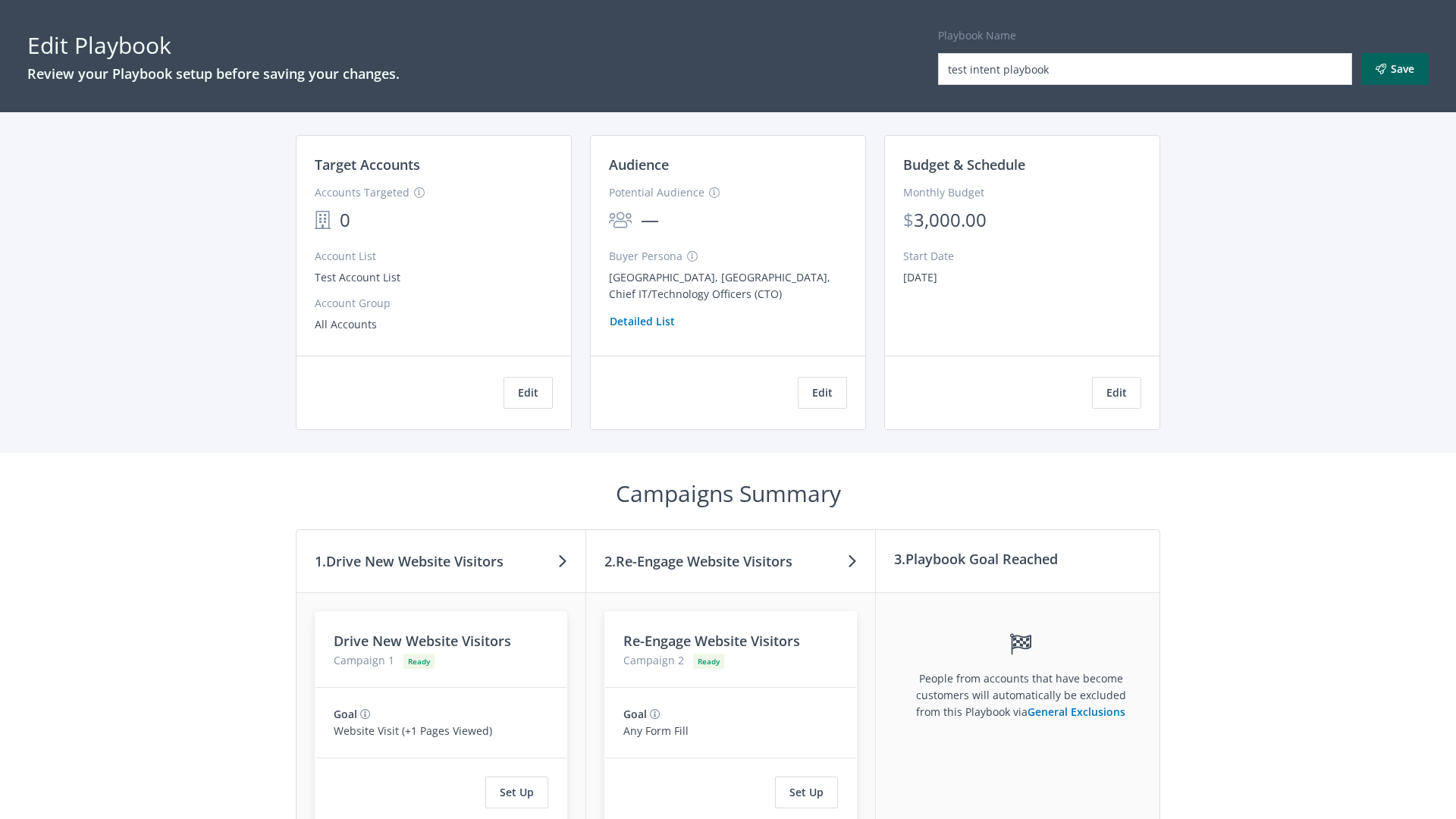
scroll to position [257, 0]
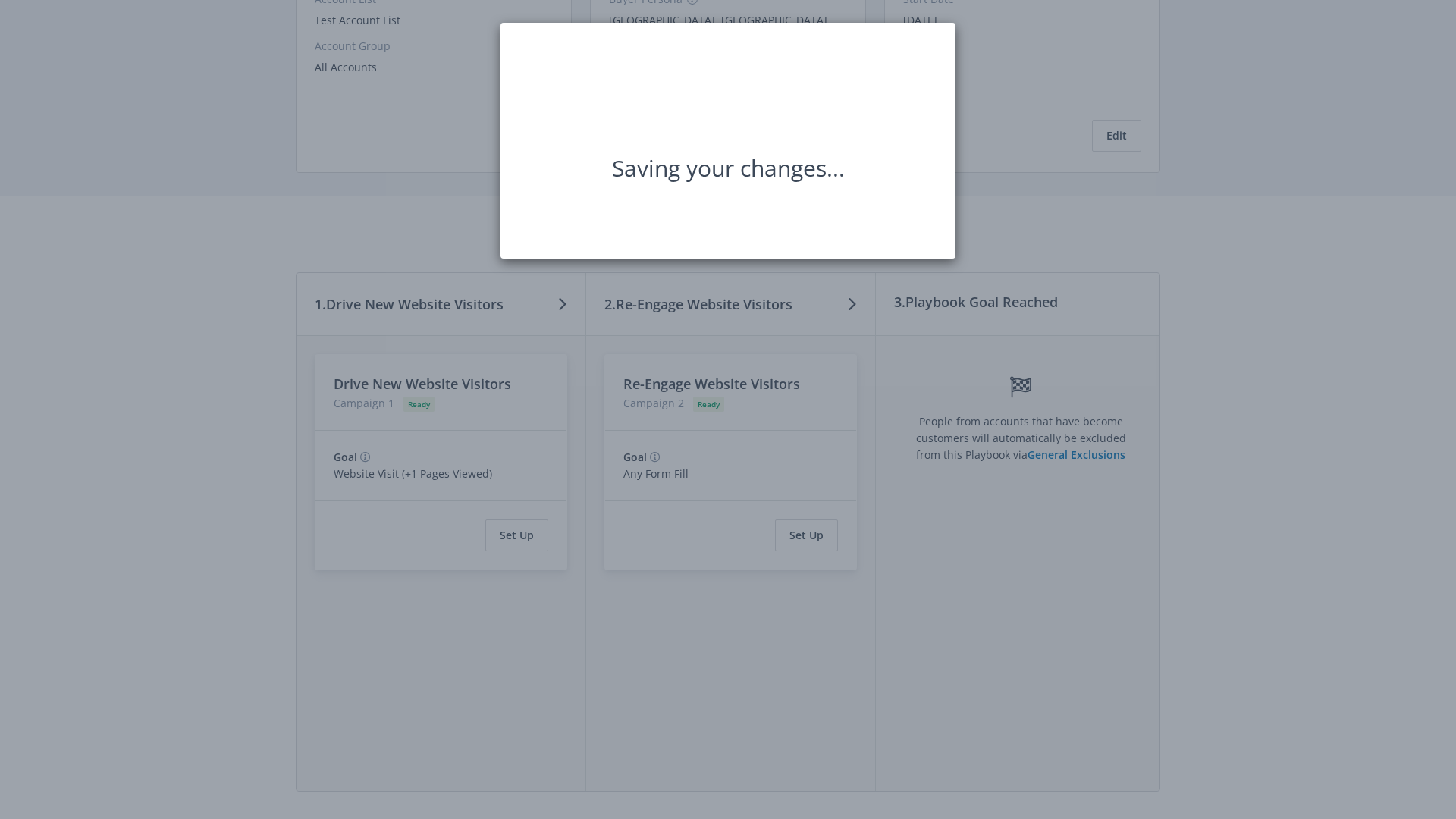
scroll to position [0, 0]
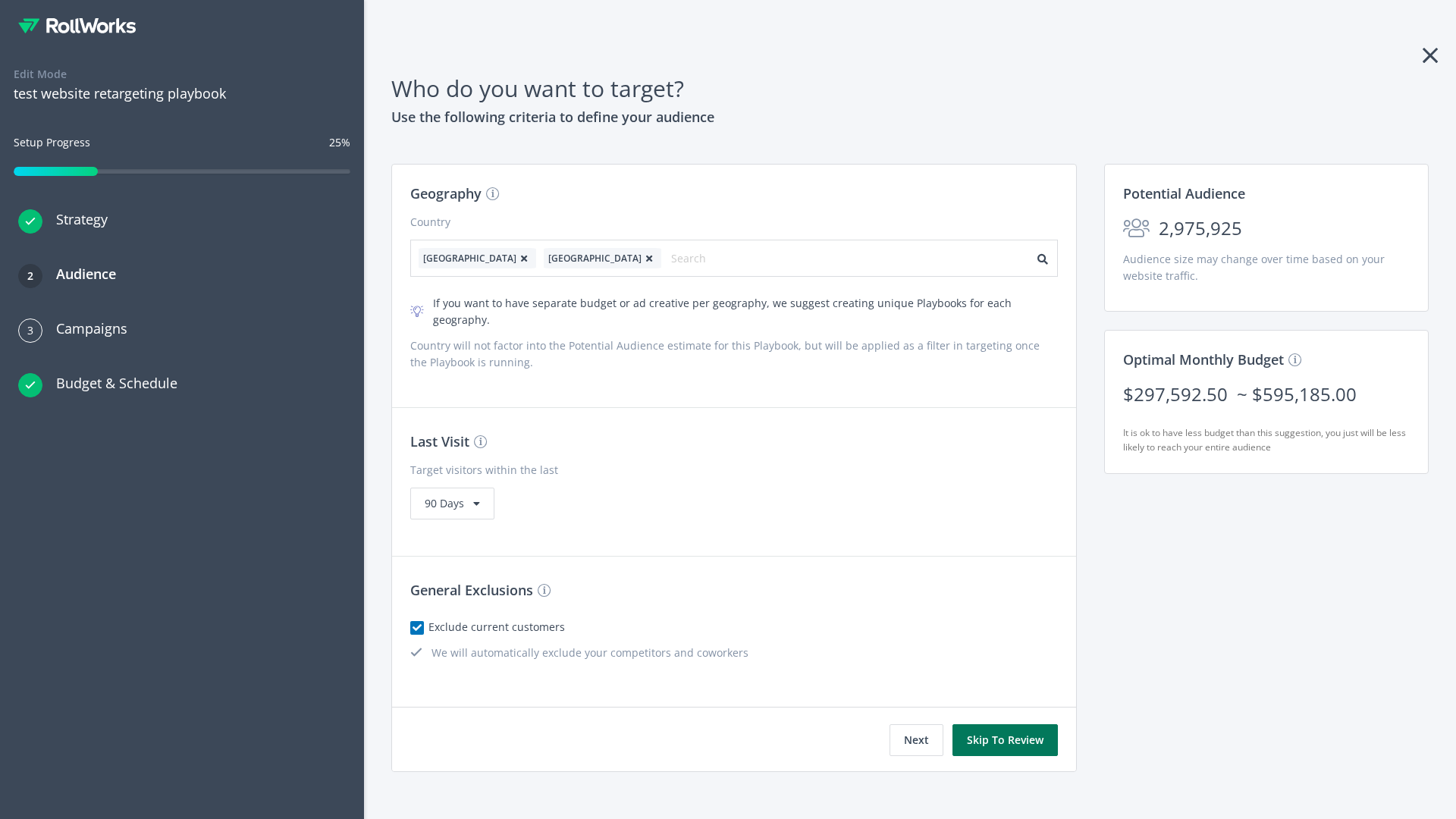
click at [1005, 724] on button "Skip To Review" at bounding box center [1004, 740] width 106 height 31
